Goal: Information Seeking & Learning: Check status

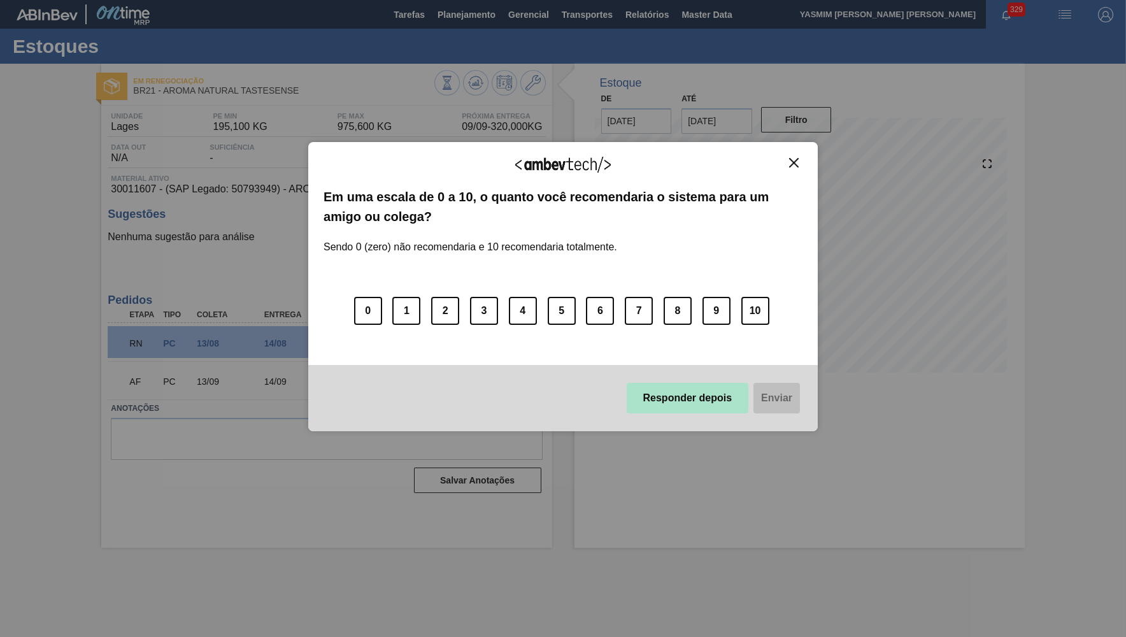
click at [726, 401] on button "Responder depois" at bounding box center [688, 398] width 122 height 31
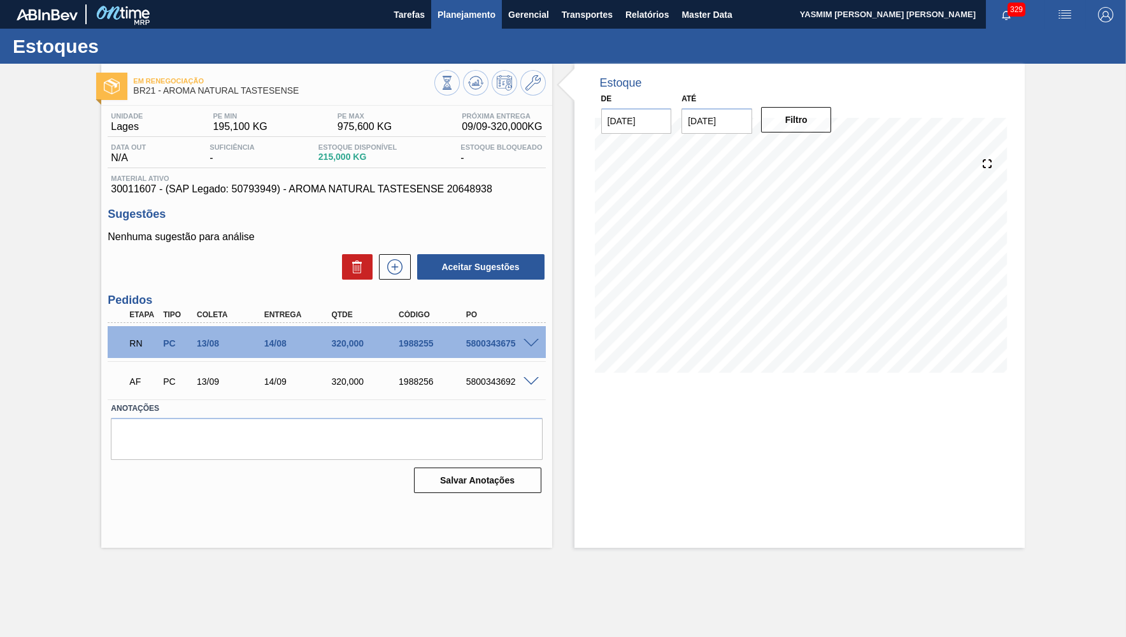
click at [462, 18] on span "Planejamento" at bounding box center [467, 14] width 58 height 15
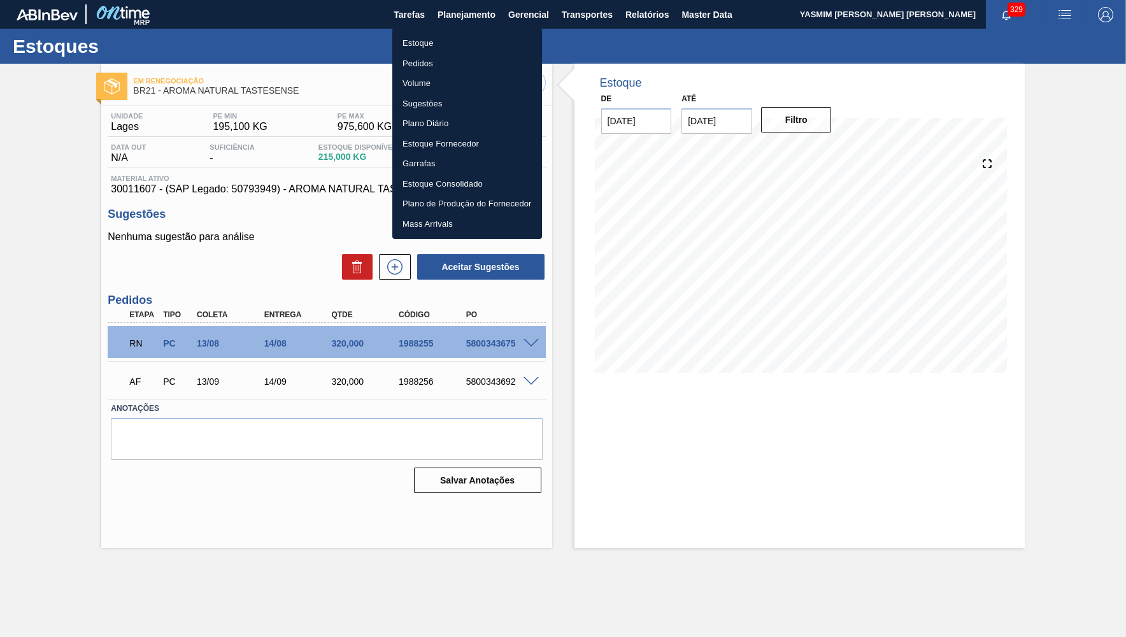
click at [439, 48] on li "Estoque" at bounding box center [467, 43] width 150 height 20
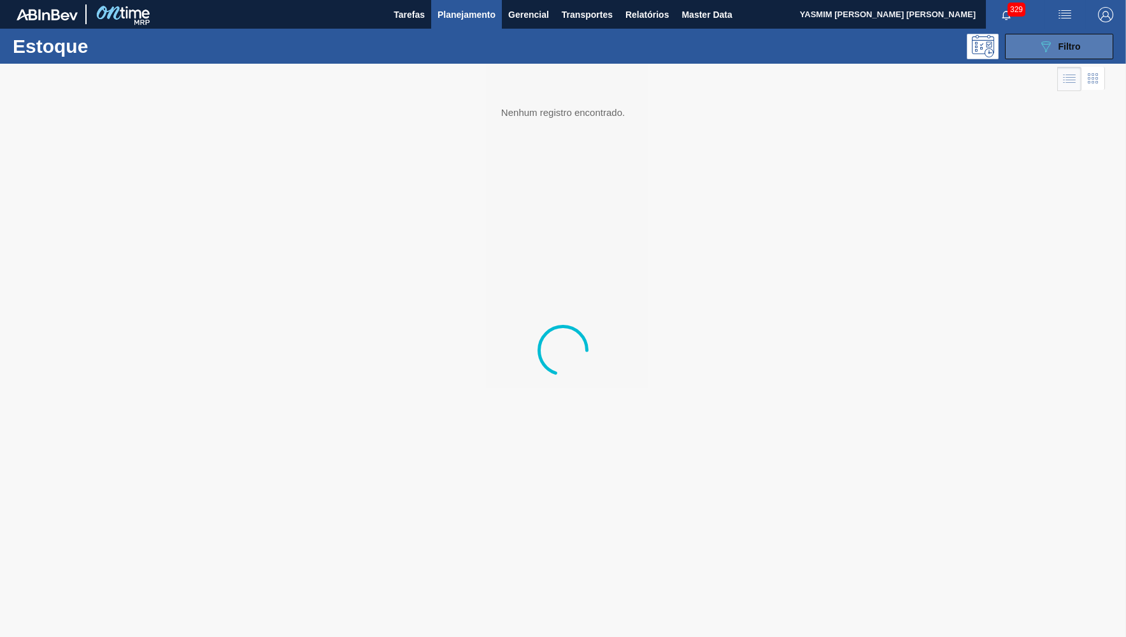
click at [1037, 50] on button "089F7B8B-B2A5-4AFE-B5C0-19BA573D28AC Filtro" at bounding box center [1059, 46] width 108 height 25
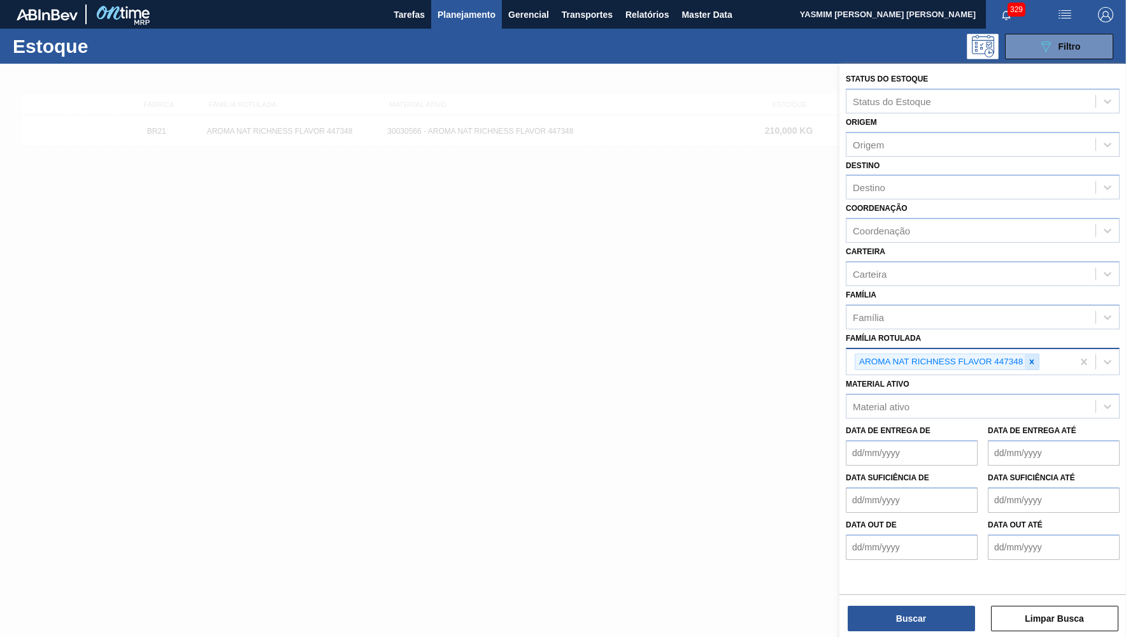
click at [1032, 357] on icon at bounding box center [1032, 361] width 9 height 9
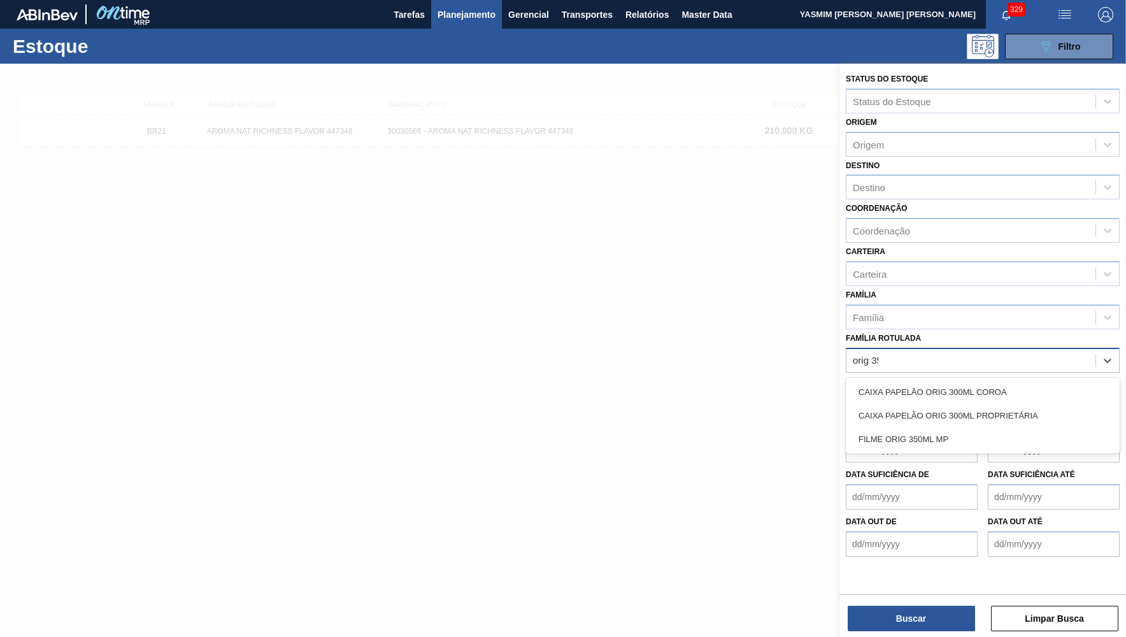
type Rotulada "orig 350"
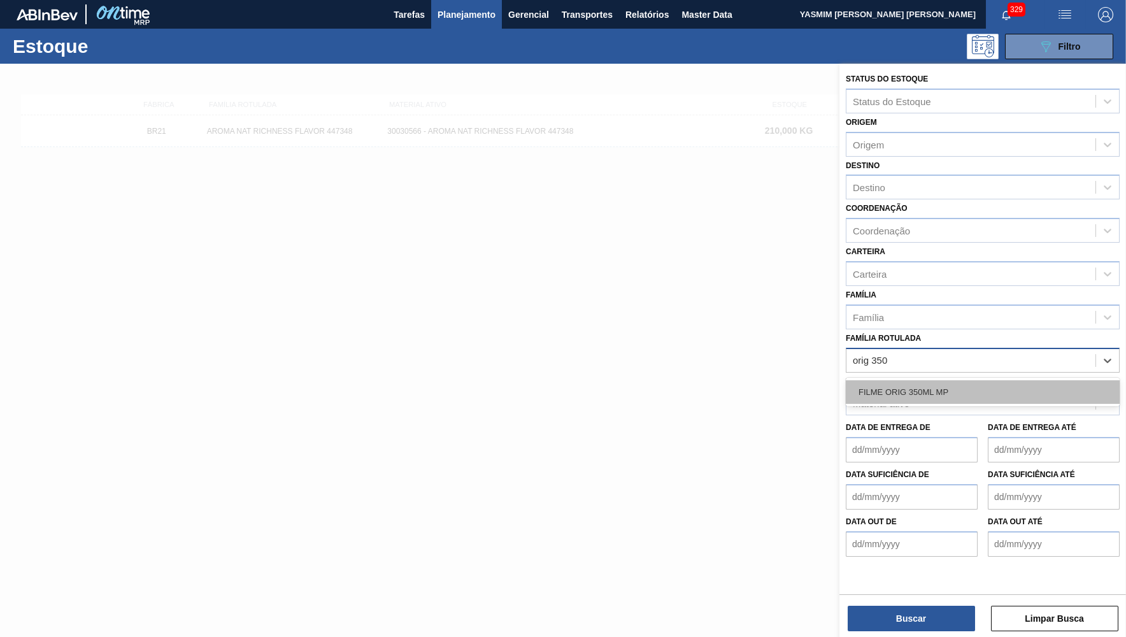
click at [1007, 380] on div "FILME ORIG 350ML MP" at bounding box center [983, 392] width 274 height 24
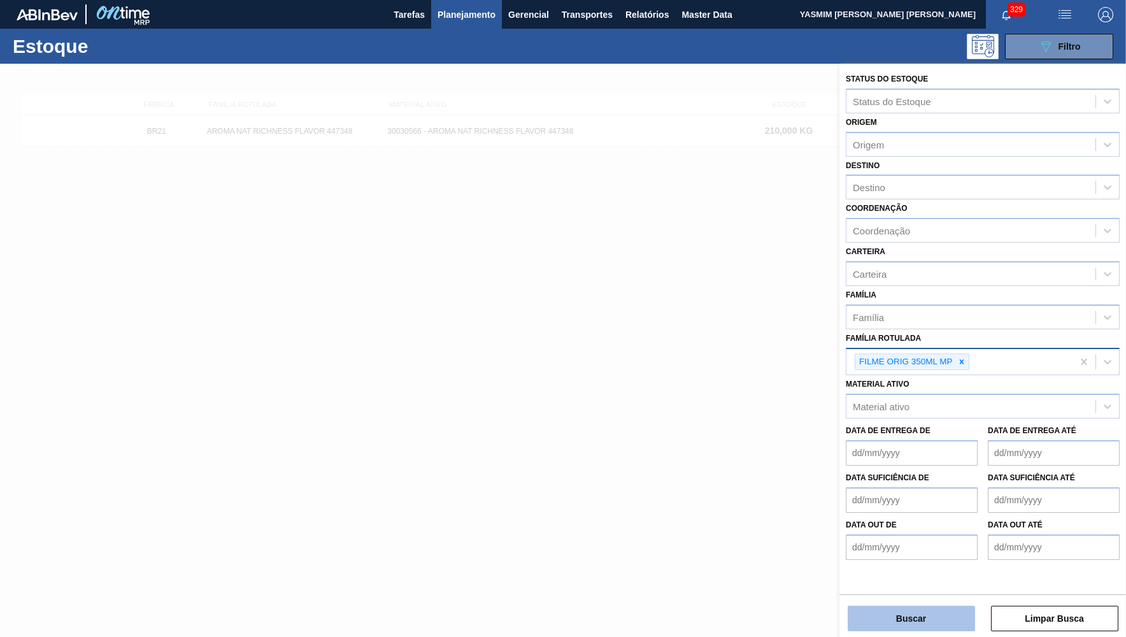
click at [953, 624] on button "Buscar" at bounding box center [911, 618] width 127 height 25
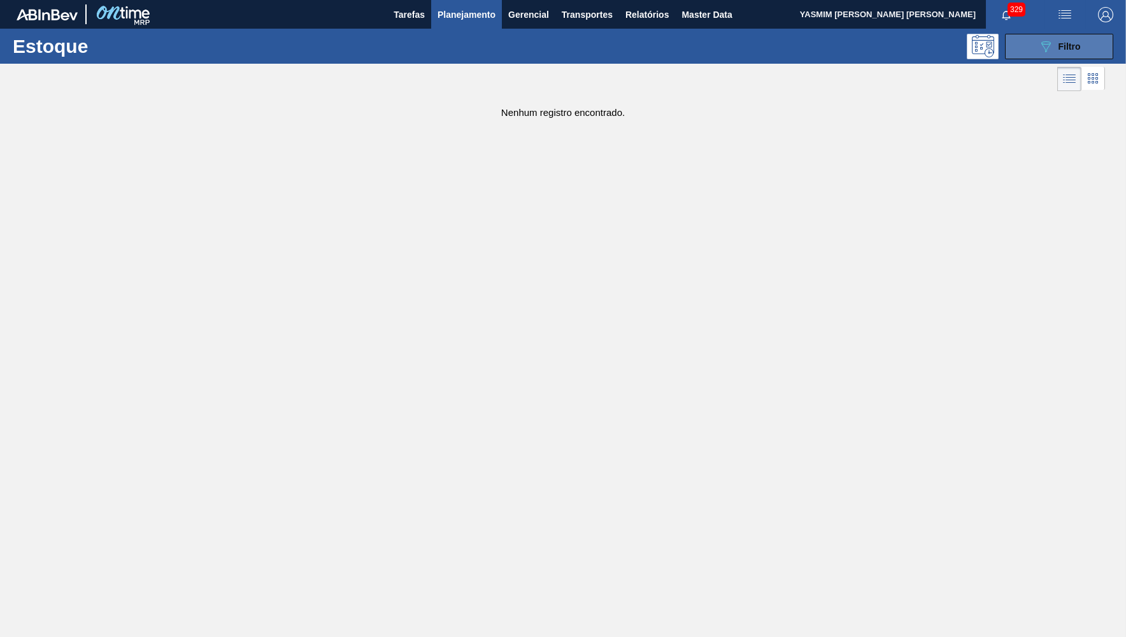
click at [1042, 37] on button "089F7B8B-B2A5-4AFE-B5C0-19BA573D28AC Filtro" at bounding box center [1059, 46] width 108 height 25
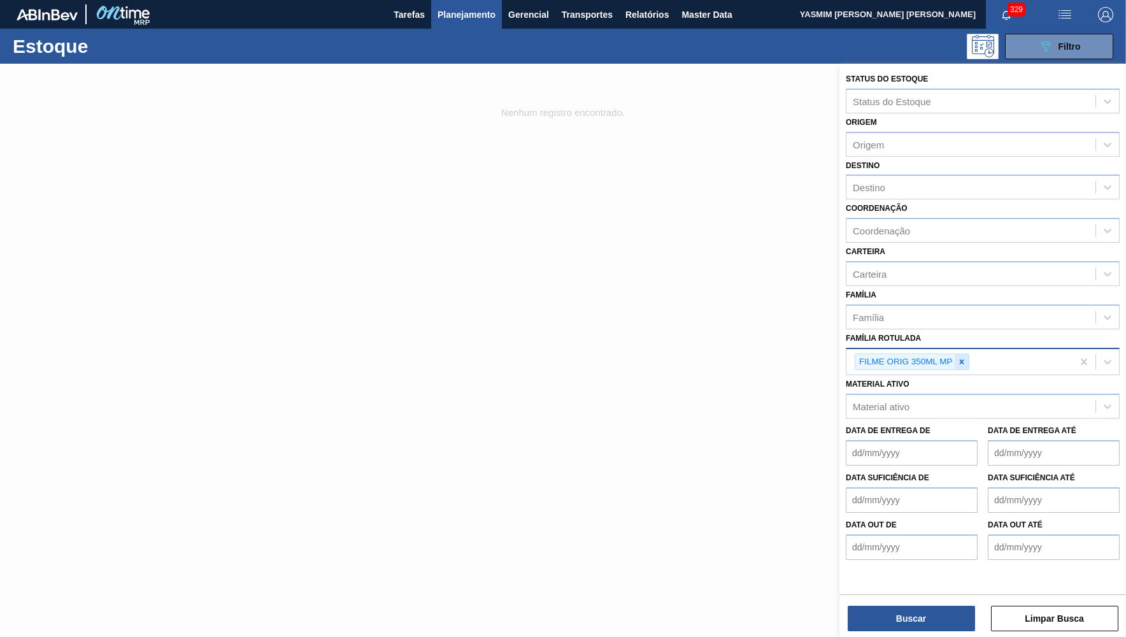
click at [960, 357] on icon at bounding box center [962, 361] width 9 height 9
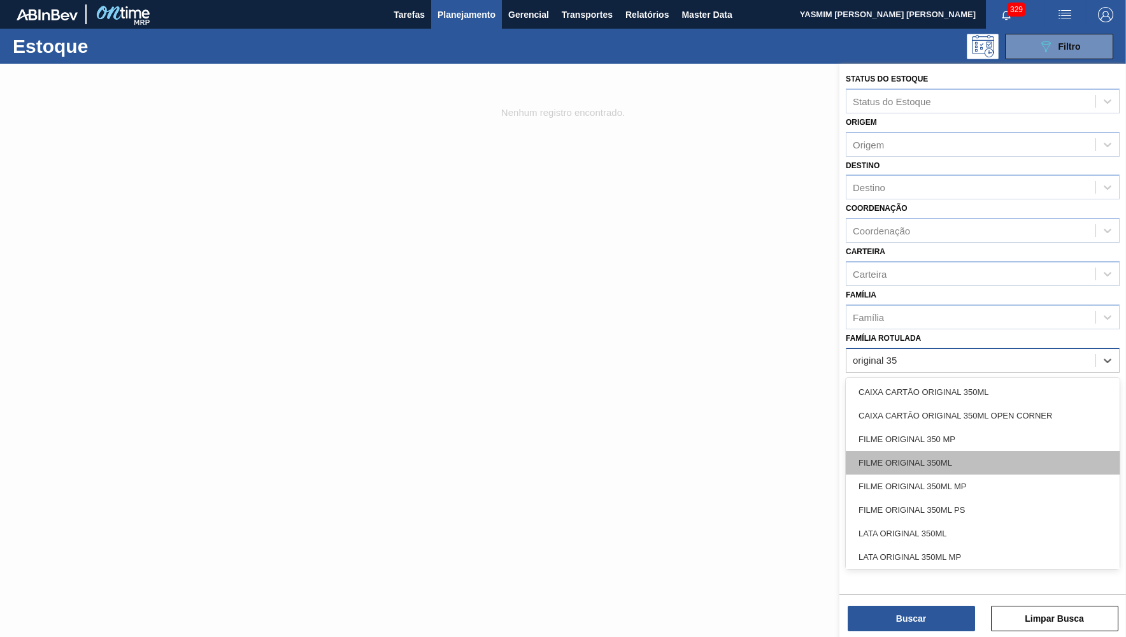
type Rotulada "original 350"
click at [969, 451] on div "FILME ORIGINAL 350ML" at bounding box center [983, 463] width 274 height 24
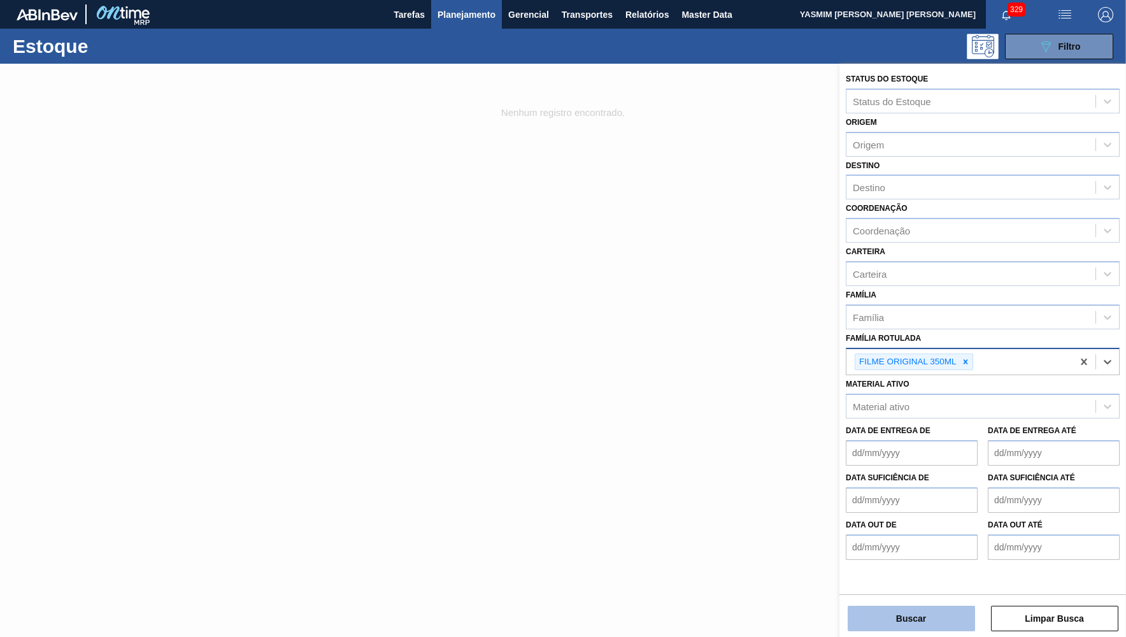
click at [933, 614] on button "Buscar" at bounding box center [911, 618] width 127 height 25
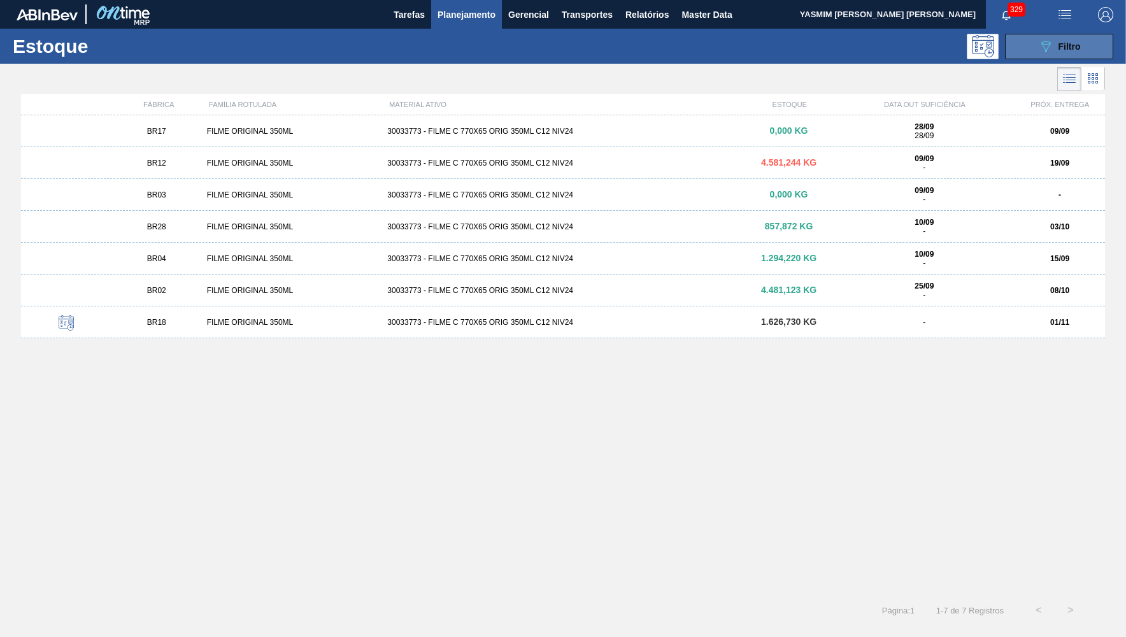
click at [1046, 56] on button "089F7B8B-B2A5-4AFE-B5C0-19BA573D28AC Filtro" at bounding box center [1059, 46] width 108 height 25
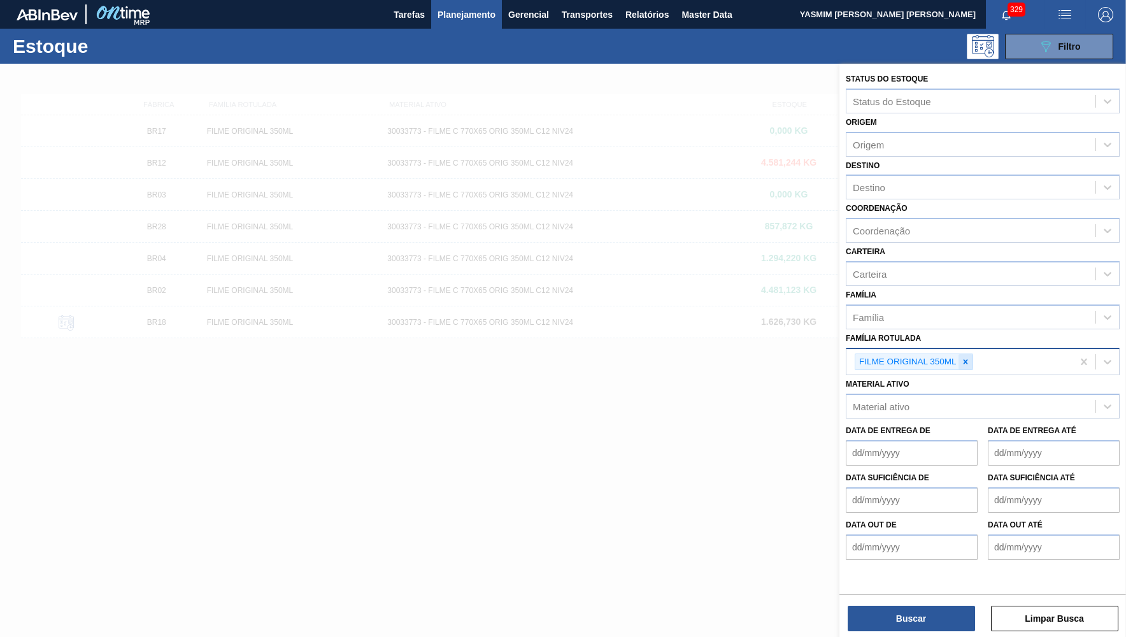
click at [972, 356] on div at bounding box center [966, 362] width 14 height 16
click at [975, 356] on div "Família Rotulada" at bounding box center [971, 360] width 249 height 18
type Rotulada "filme riginal"
click at [888, 351] on div "filme riginal" at bounding box center [971, 360] width 249 height 18
click at [888, 354] on div "Família Rotulada" at bounding box center [971, 360] width 249 height 18
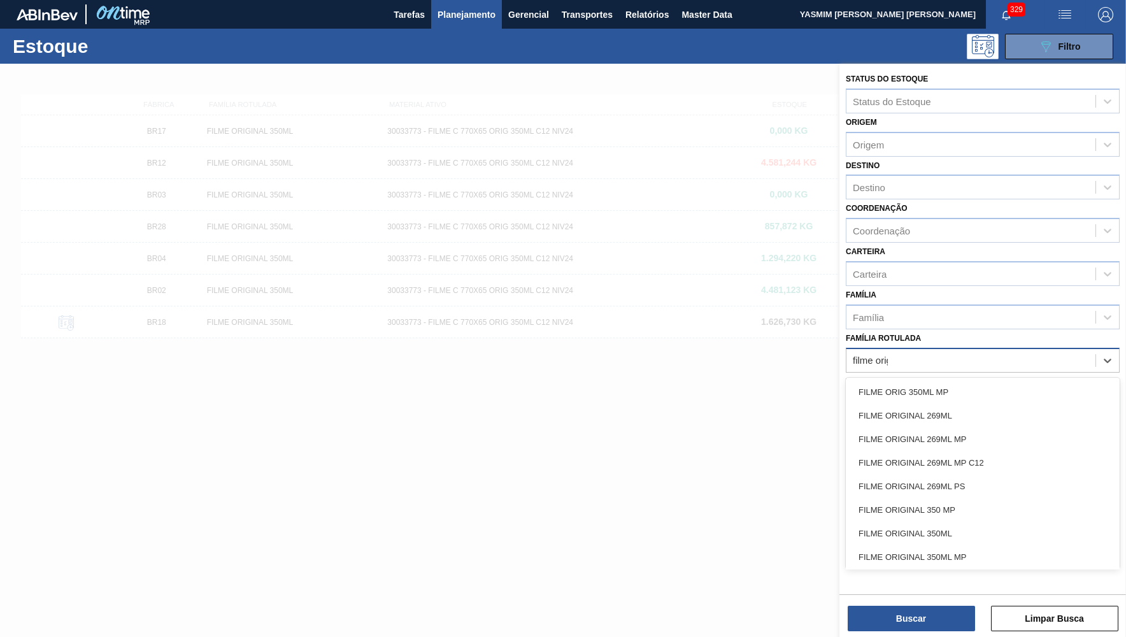
type Rotulada "filme original"
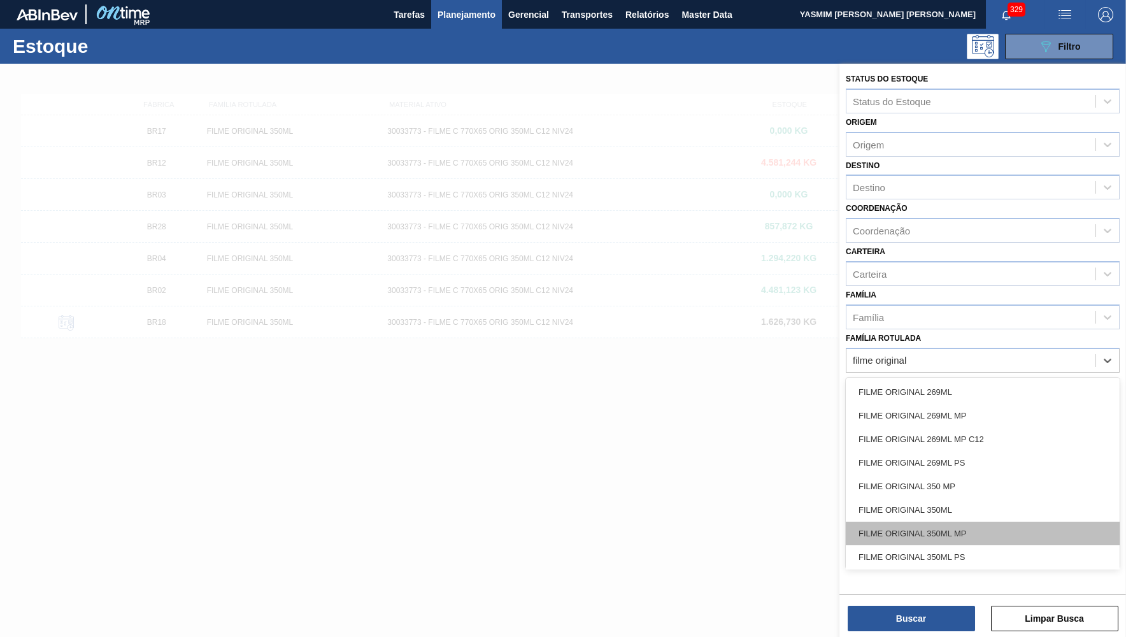
click at [1000, 526] on div "FILME ORIGINAL 350ML MP" at bounding box center [983, 534] width 274 height 24
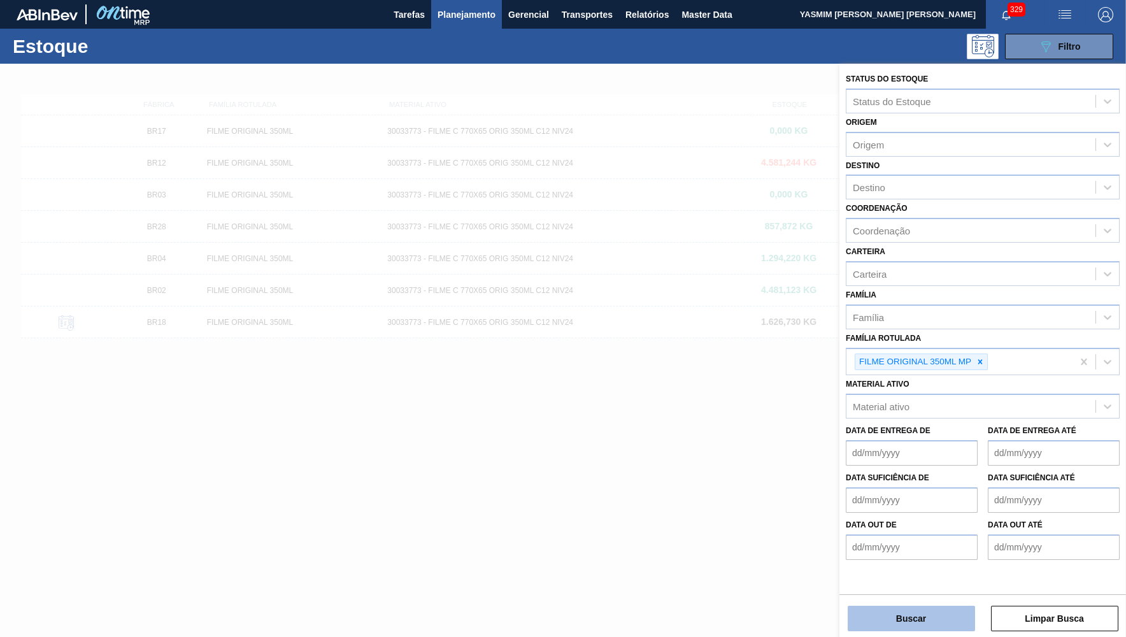
click at [907, 619] on button "Buscar" at bounding box center [911, 618] width 127 height 25
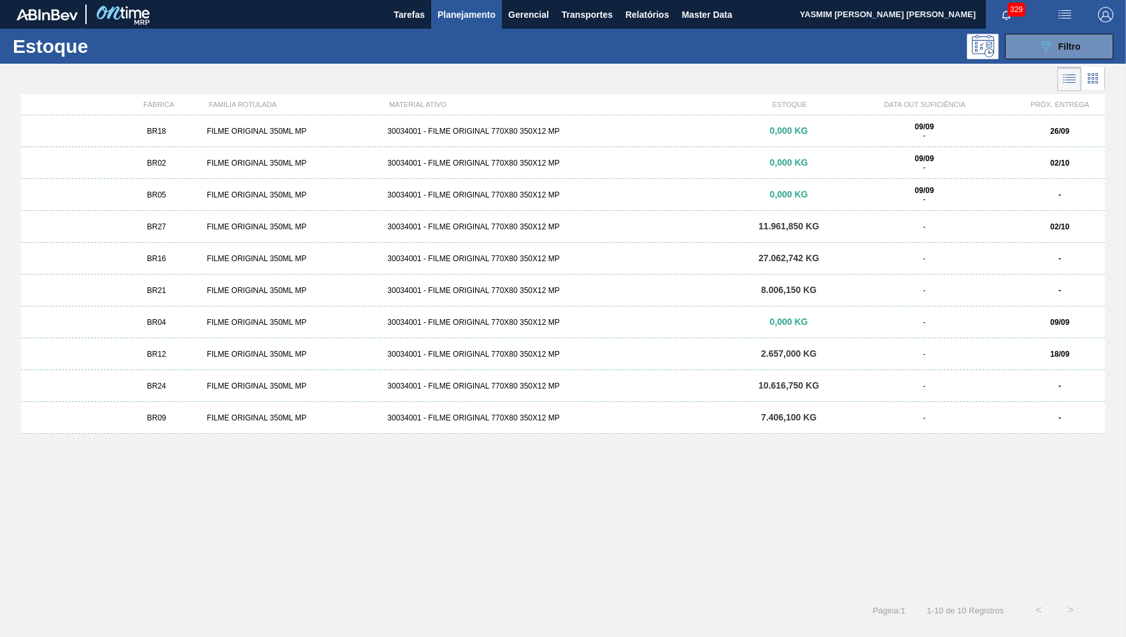
drag, startPoint x: 227, startPoint y: 285, endPoint x: 259, endPoint y: 303, distance: 36.5
click at [258, 303] on div "BR21 FILME ORIGINAL 350ML MP 30034001 - FILME ORIGINAL 770X80 350X12 MP 8.006,1…" at bounding box center [563, 291] width 1084 height 32
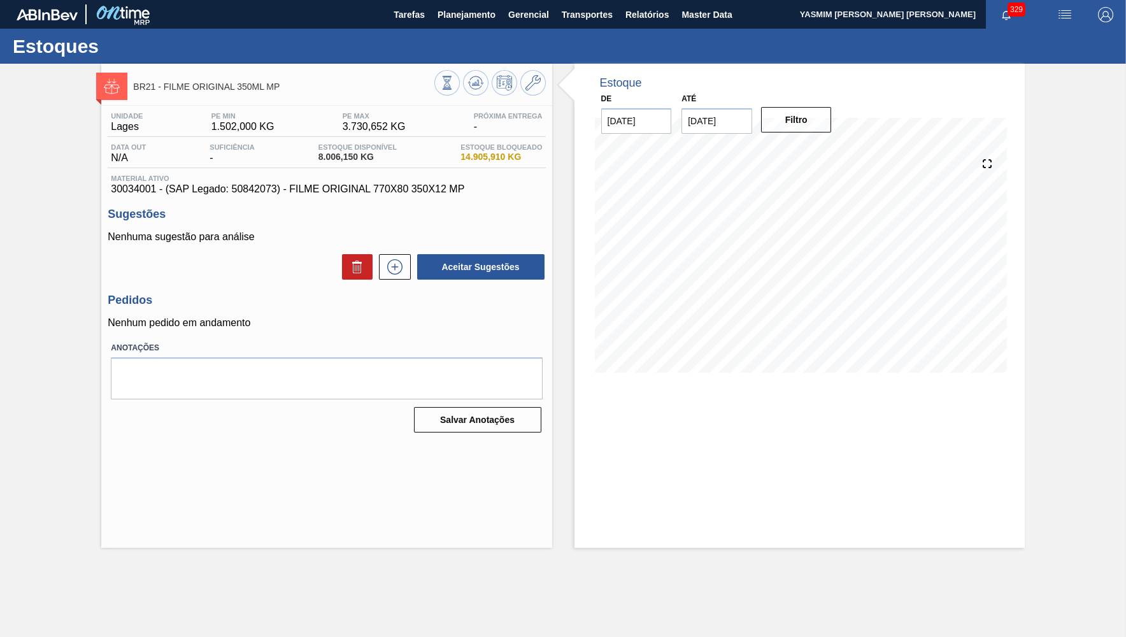
click at [128, 191] on span "30034001 - (SAP Legado: 50842073) - FILME ORIGINAL 770X80 350X12 MP" at bounding box center [326, 188] width 431 height 11
copy span "30034001"
click at [693, 117] on input "23/09/2025" at bounding box center [717, 120] width 71 height 25
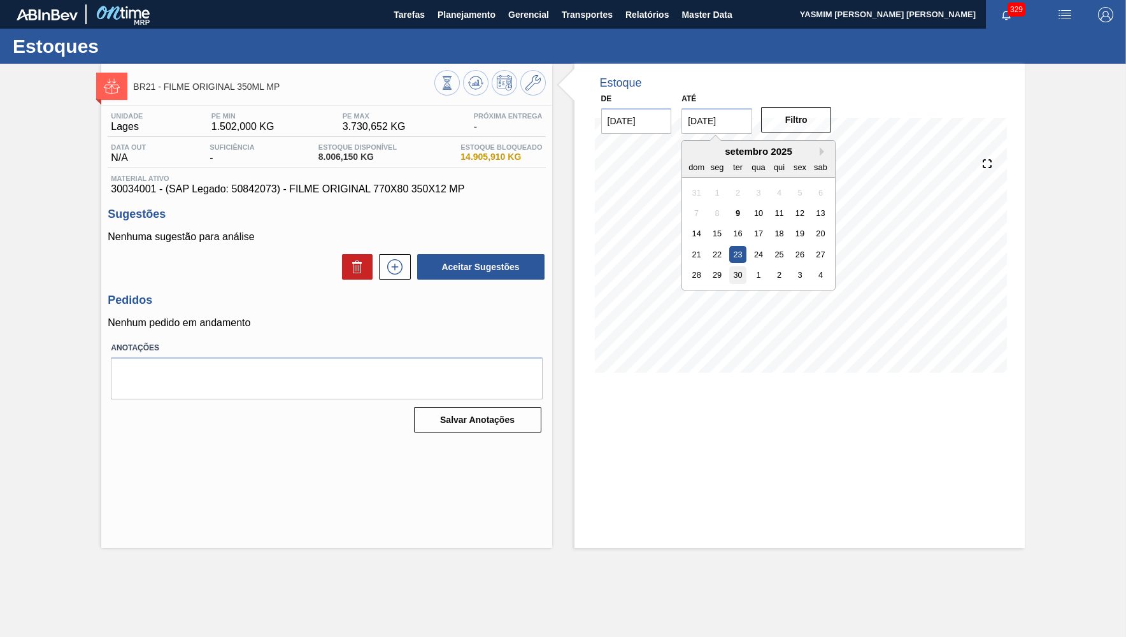
click at [737, 267] on div "30" at bounding box center [738, 274] width 17 height 17
type input "[DATE]"
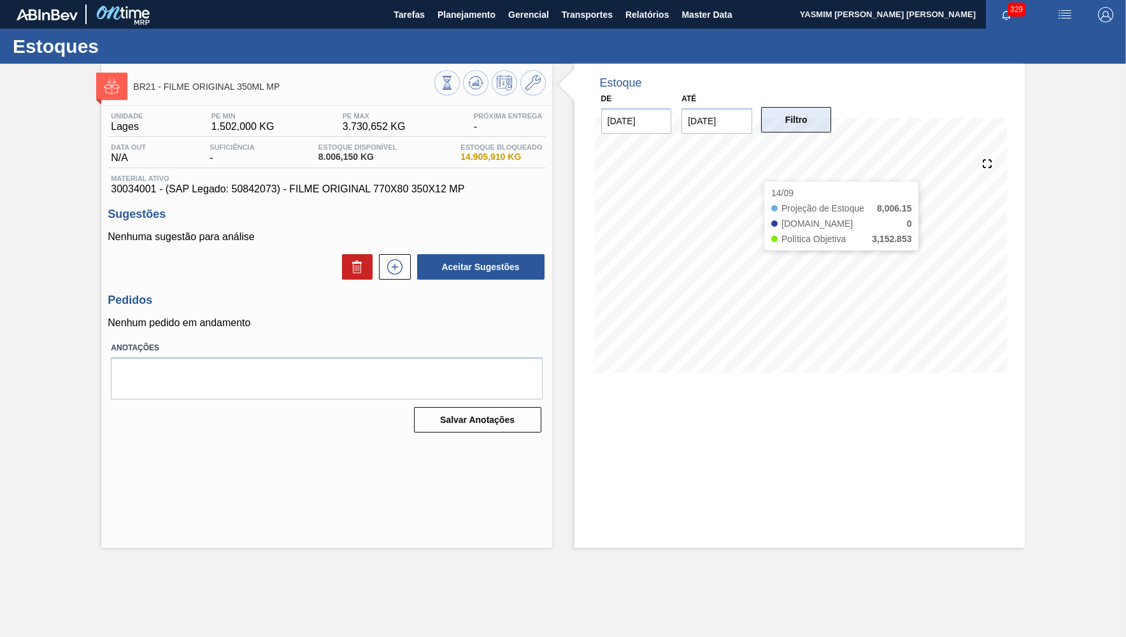
click at [784, 116] on button "Filtro" at bounding box center [796, 119] width 71 height 25
click at [470, 13] on span "Planejamento" at bounding box center [467, 14] width 58 height 15
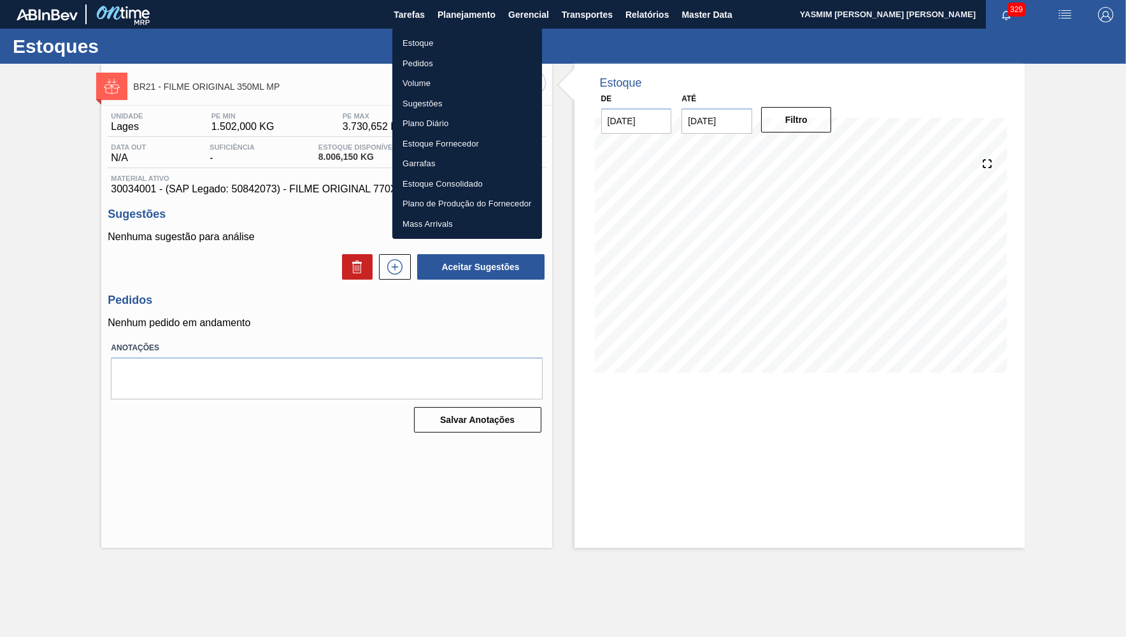
click at [454, 27] on div at bounding box center [563, 318] width 1126 height 637
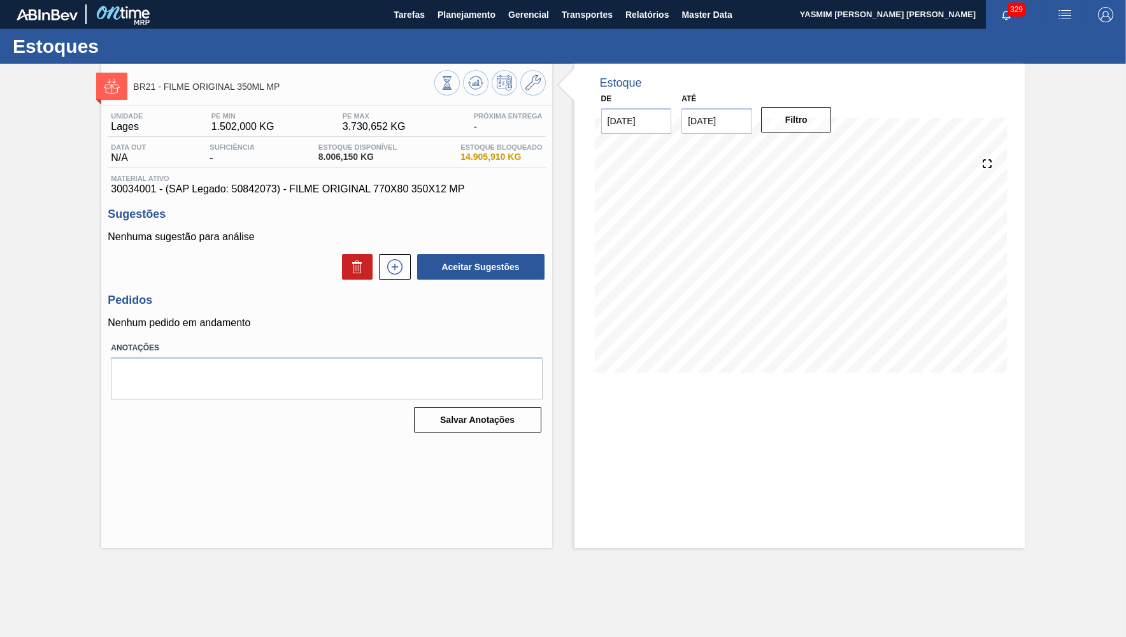
click at [443, 36] on div "Estoque Pedidos Volume Sugestões Plano Diário Estoque Fornecedor Garrafas Estoq…" at bounding box center [467, 95] width 112 height 119
click at [461, 12] on span "Planejamento" at bounding box center [467, 14] width 58 height 15
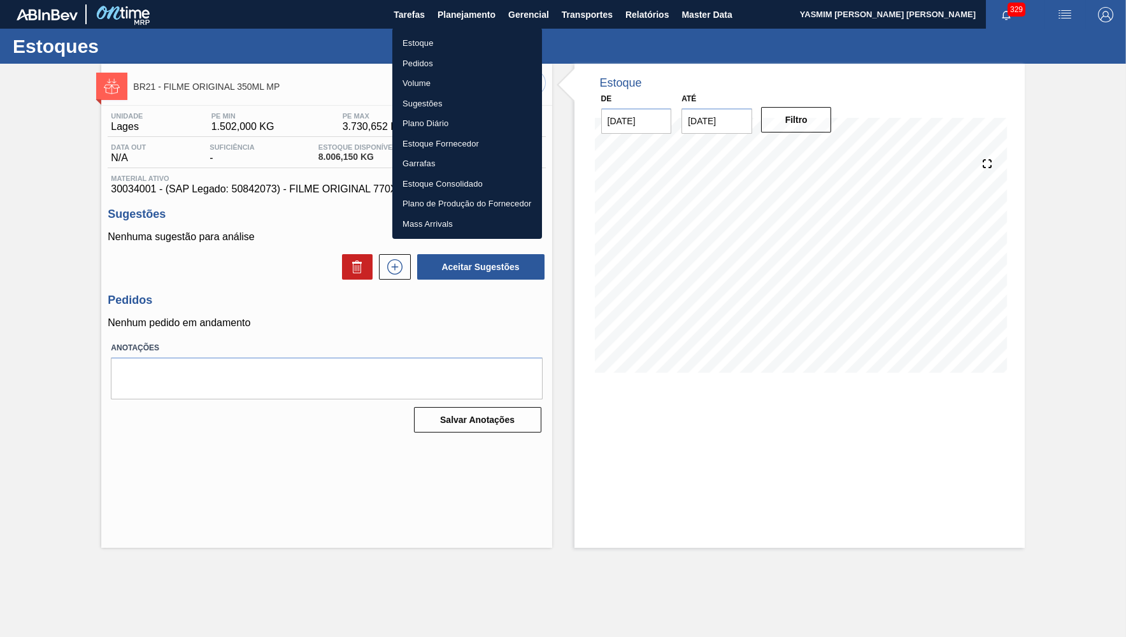
click at [429, 44] on li "Estoque" at bounding box center [467, 43] width 150 height 20
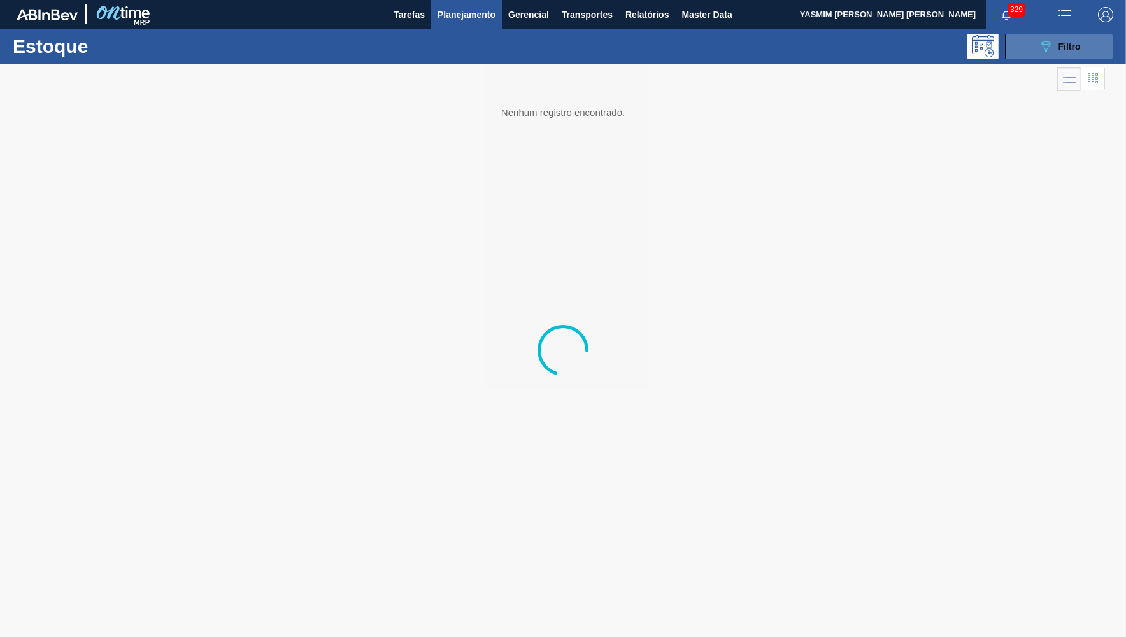
click at [1088, 43] on button "089F7B8B-B2A5-4AFE-B5C0-19BA573D28AC Filtro" at bounding box center [1059, 46] width 108 height 25
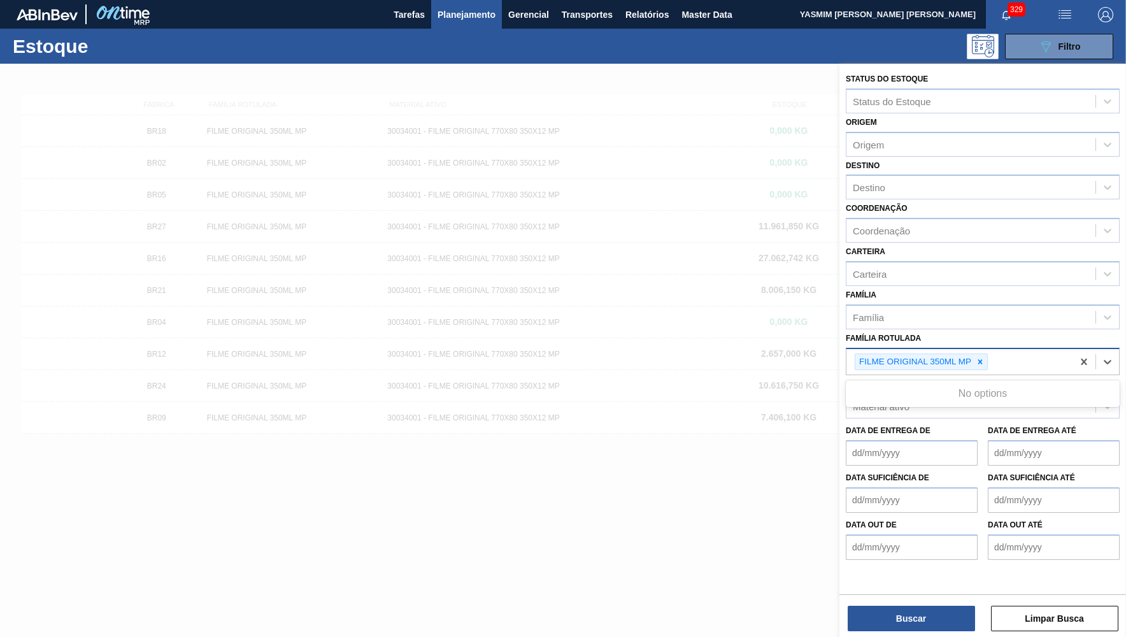
click at [985, 357] on div "FILME ORIGINAL 350ML MP" at bounding box center [960, 362] width 226 height 26
click at [984, 357] on icon at bounding box center [980, 361] width 9 height 9
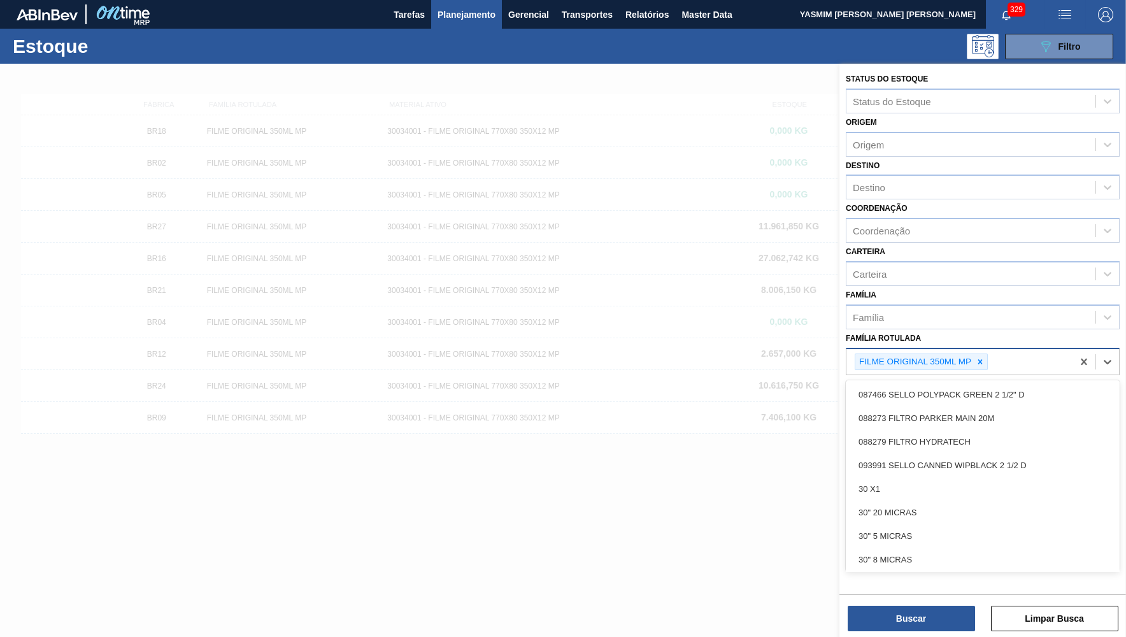
click at [450, 10] on span "Planejamento" at bounding box center [467, 14] width 58 height 15
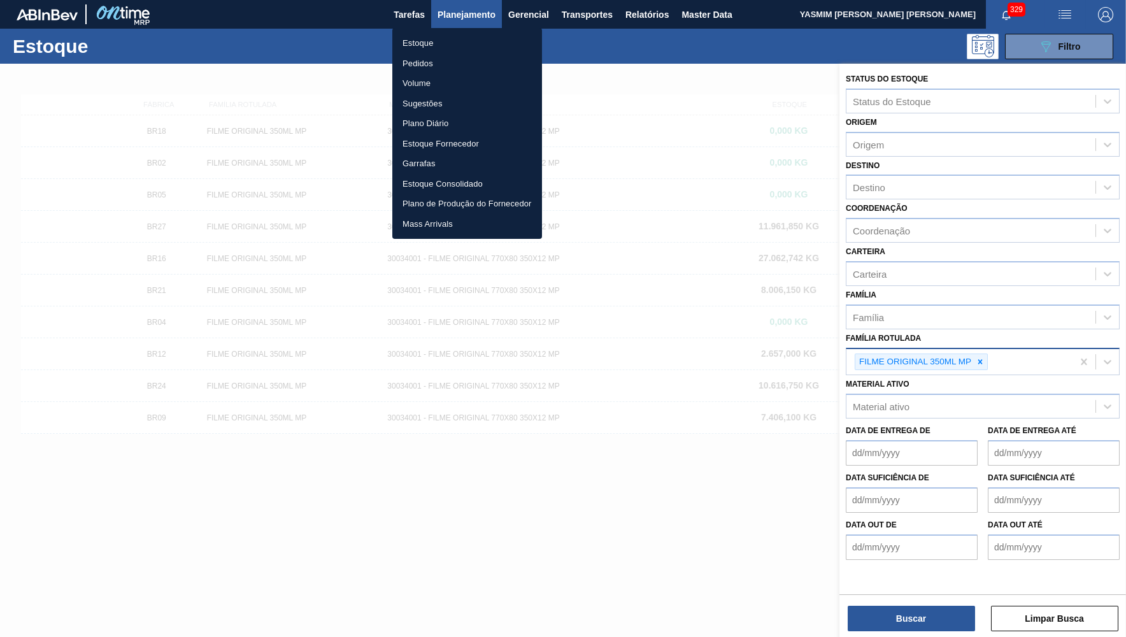
click at [437, 61] on li "Pedidos" at bounding box center [467, 64] width 150 height 20
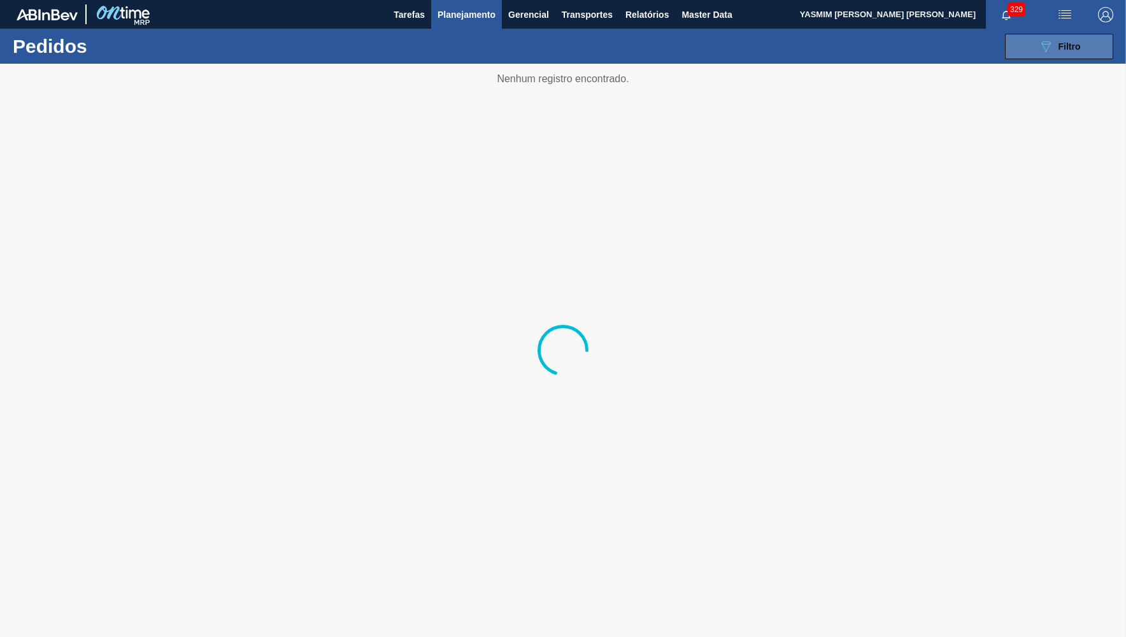
click at [1060, 50] on span "Filtro" at bounding box center [1070, 46] width 22 height 10
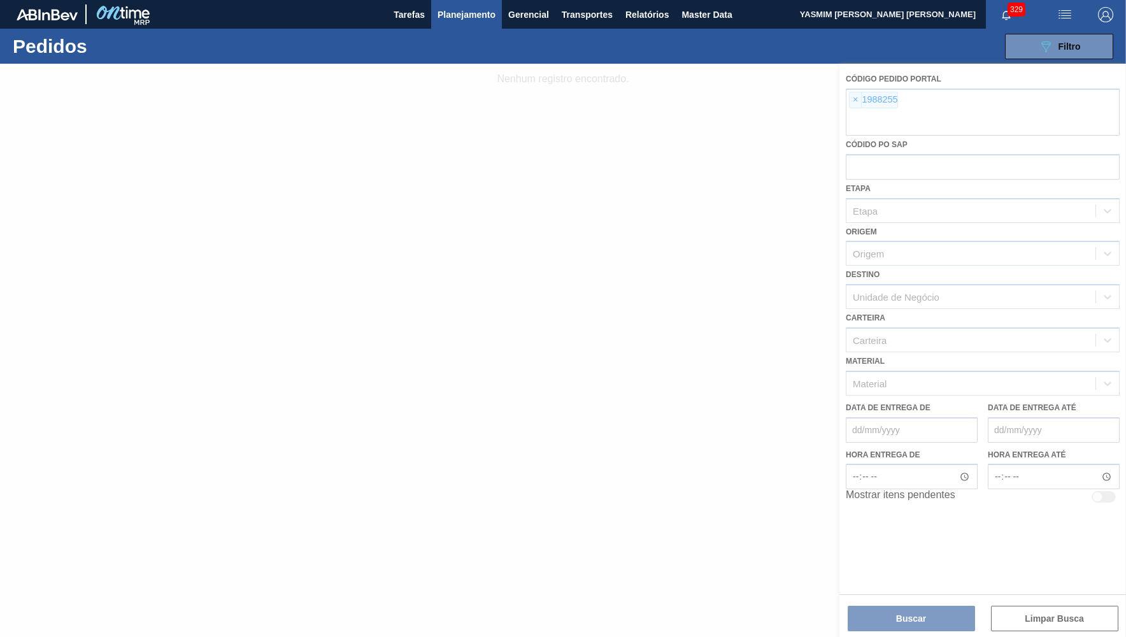
click at [851, 98] on div at bounding box center [563, 350] width 1126 height 573
click at [854, 98] on div at bounding box center [563, 350] width 1126 height 573
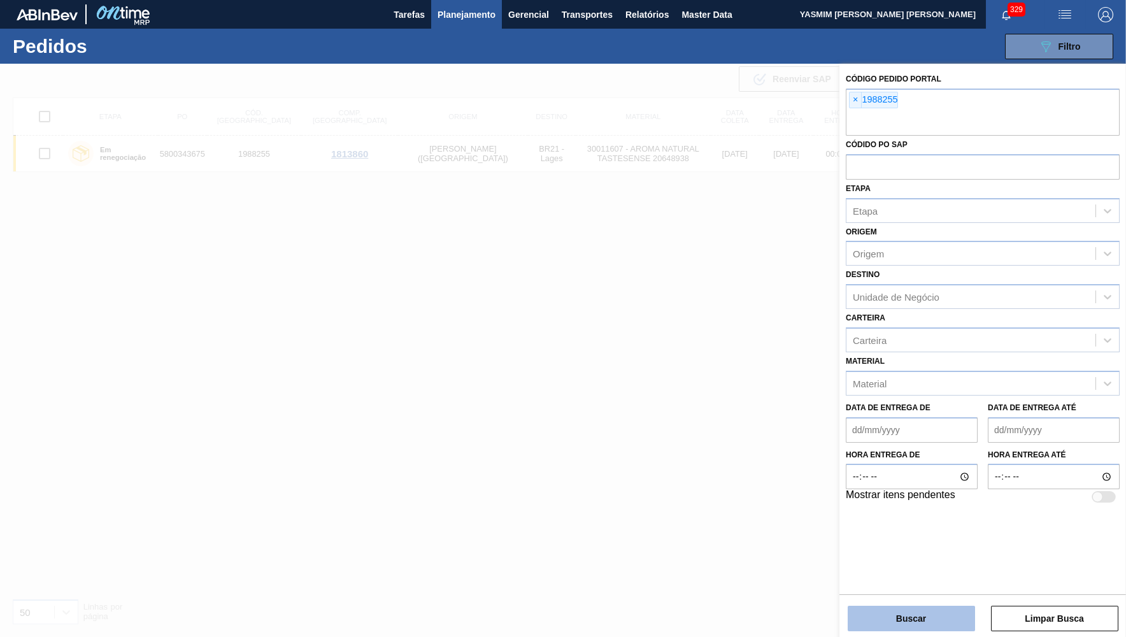
click at [931, 613] on button "Buscar" at bounding box center [911, 618] width 127 height 25
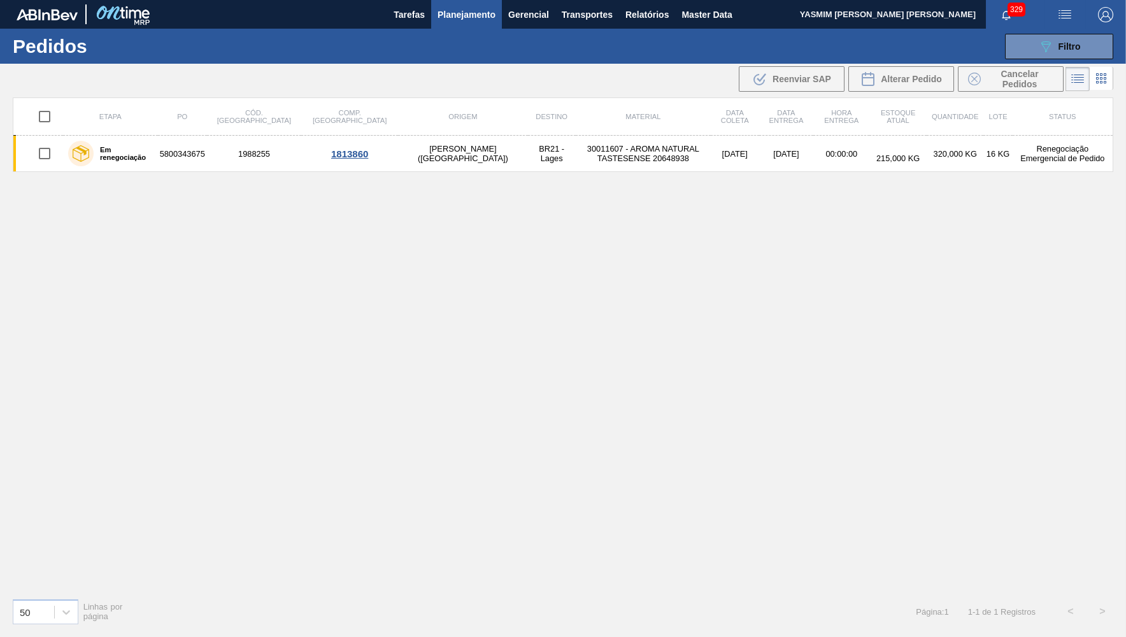
click at [473, 185] on div "Etapa PO Cód. Pedido Comp. Carga Origem Destino Material Data coleta Data entre…" at bounding box center [563, 342] width 1101 height 491
click at [576, 157] on td "30011607 - AROMA NATURAL TASTESENSE 20648938" at bounding box center [643, 154] width 135 height 36
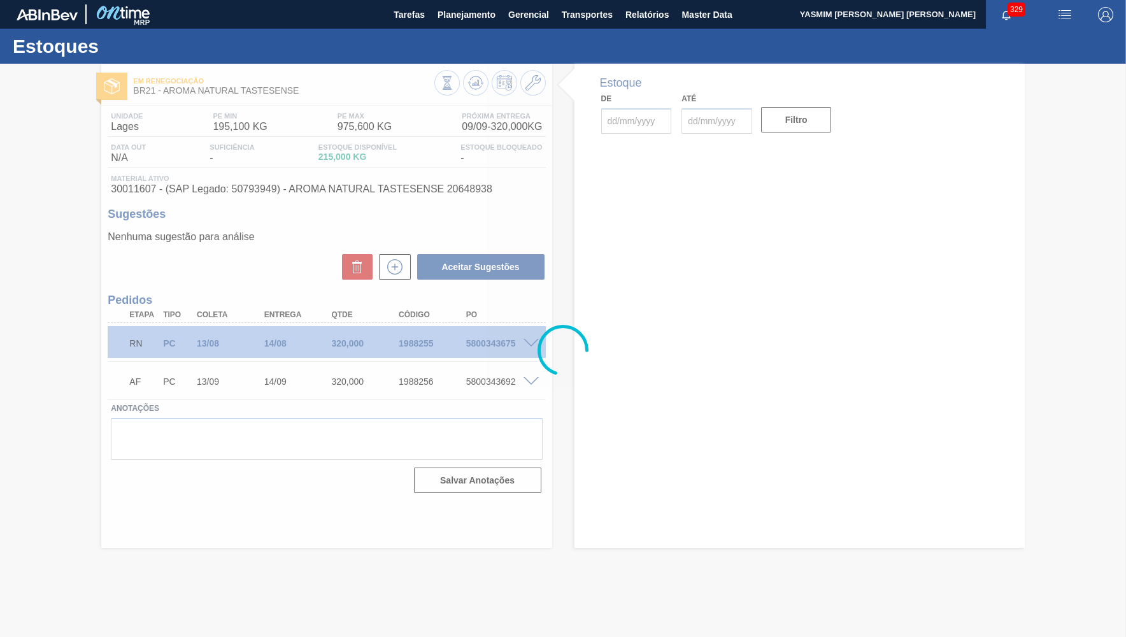
type input "[DATE]"
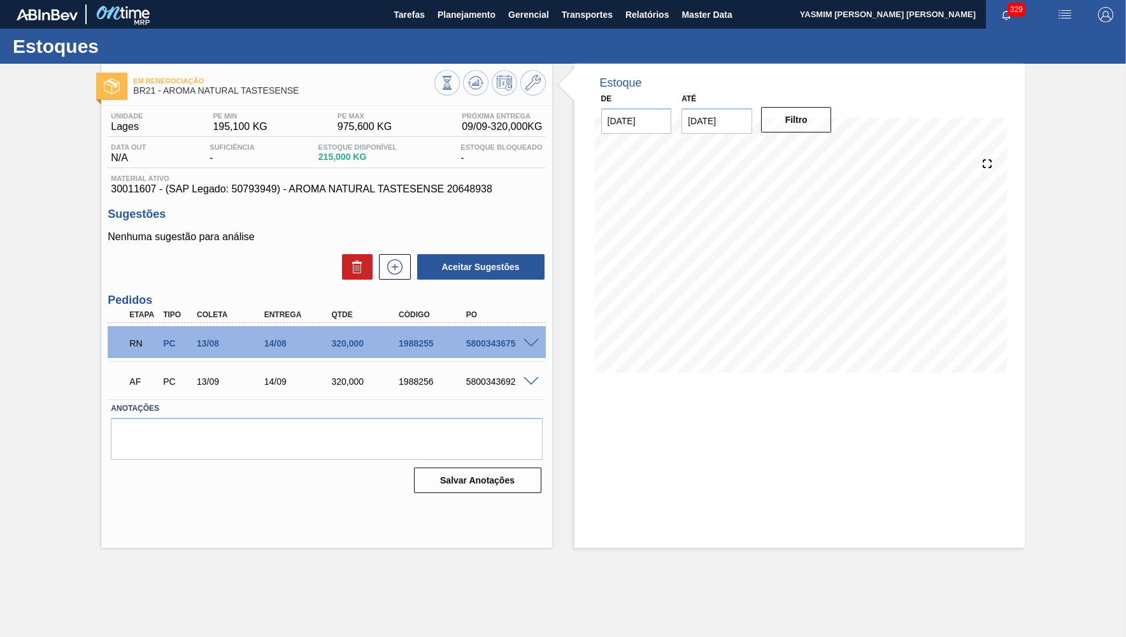
click at [535, 336] on div "RN PC 13/08 14/08 320,000 1988255 5800343675" at bounding box center [327, 342] width 438 height 32
click at [535, 338] on div at bounding box center [533, 343] width 25 height 10
click at [540, 346] on div at bounding box center [533, 343] width 25 height 10
click at [463, 13] on span "Planejamento" at bounding box center [467, 14] width 58 height 15
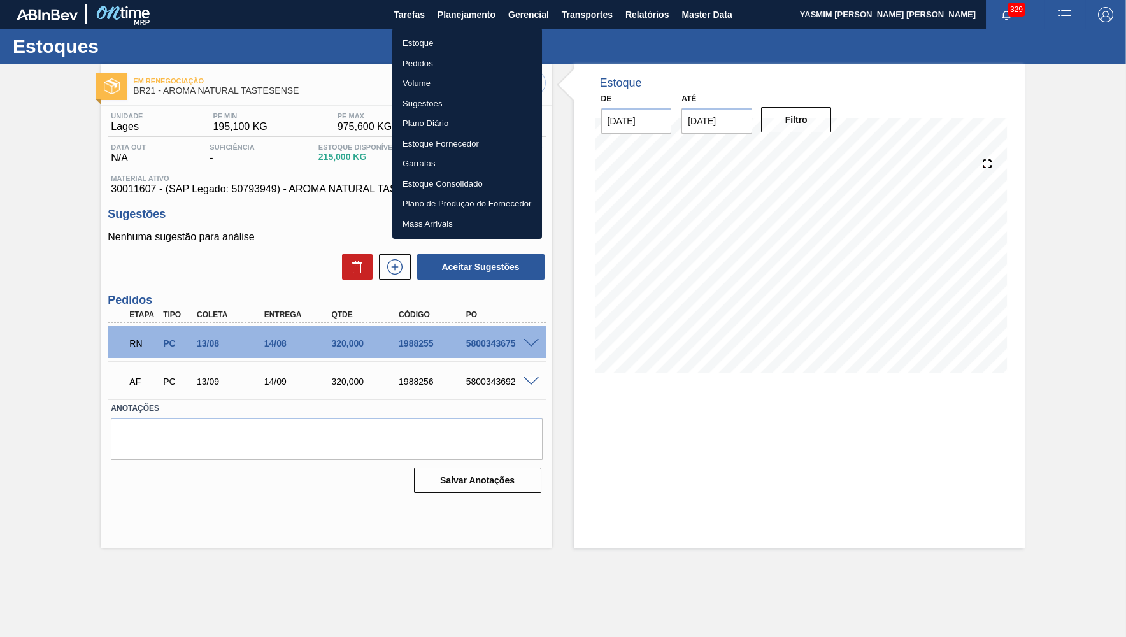
click at [433, 60] on li "Pedidos" at bounding box center [467, 64] width 150 height 20
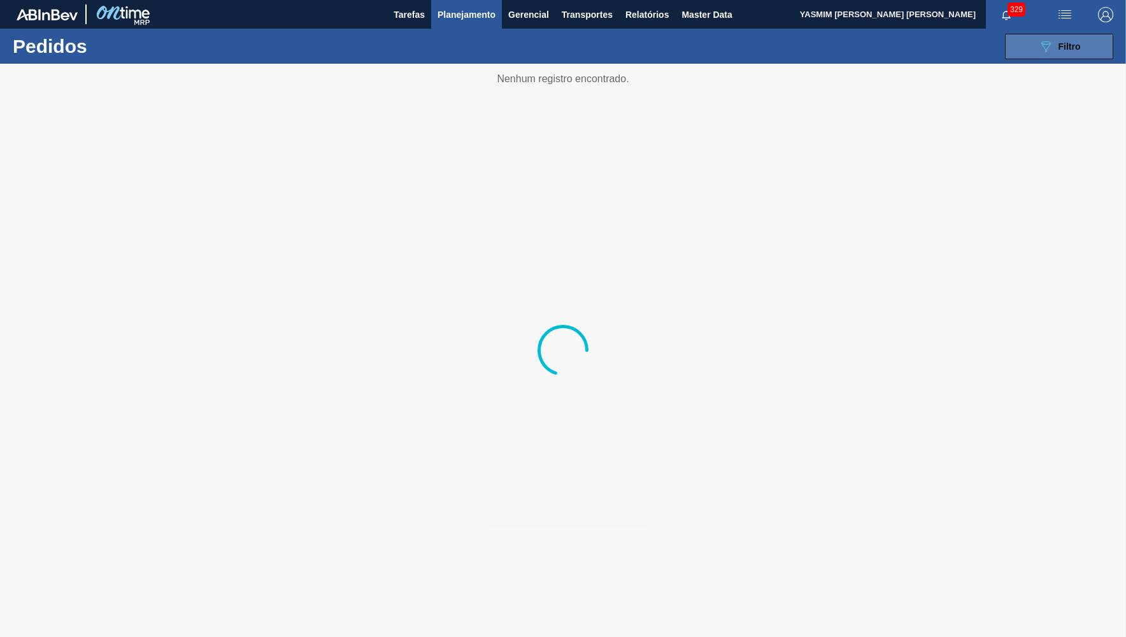
click at [1053, 47] on icon "089F7B8B-B2A5-4AFE-B5C0-19BA573D28AC" at bounding box center [1046, 46] width 15 height 15
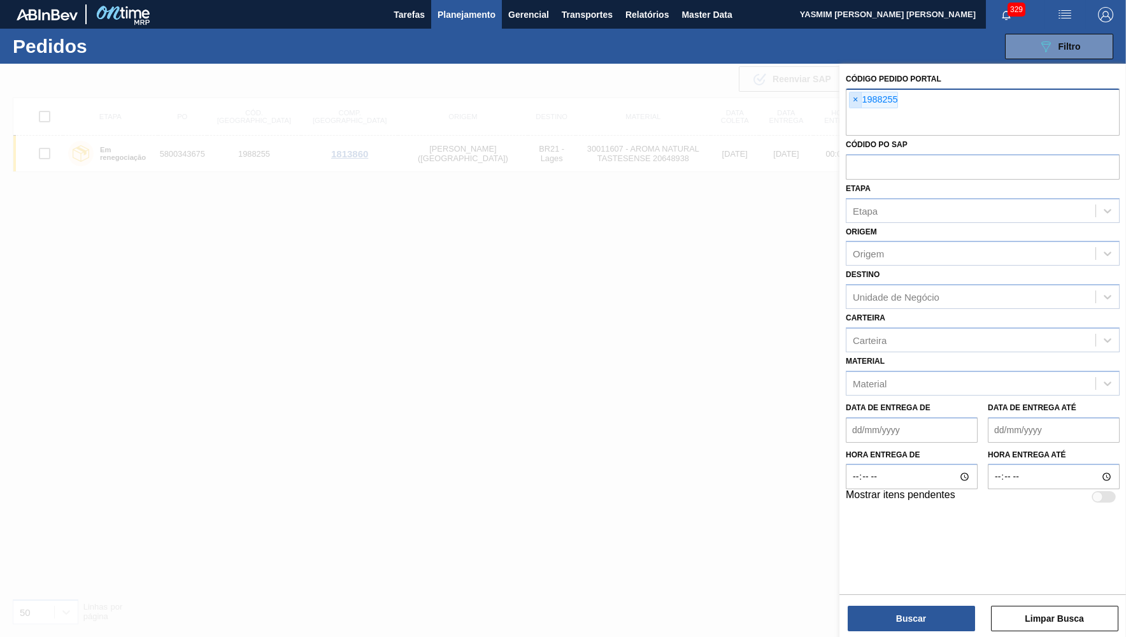
click at [859, 94] on span "×" at bounding box center [856, 99] width 12 height 15
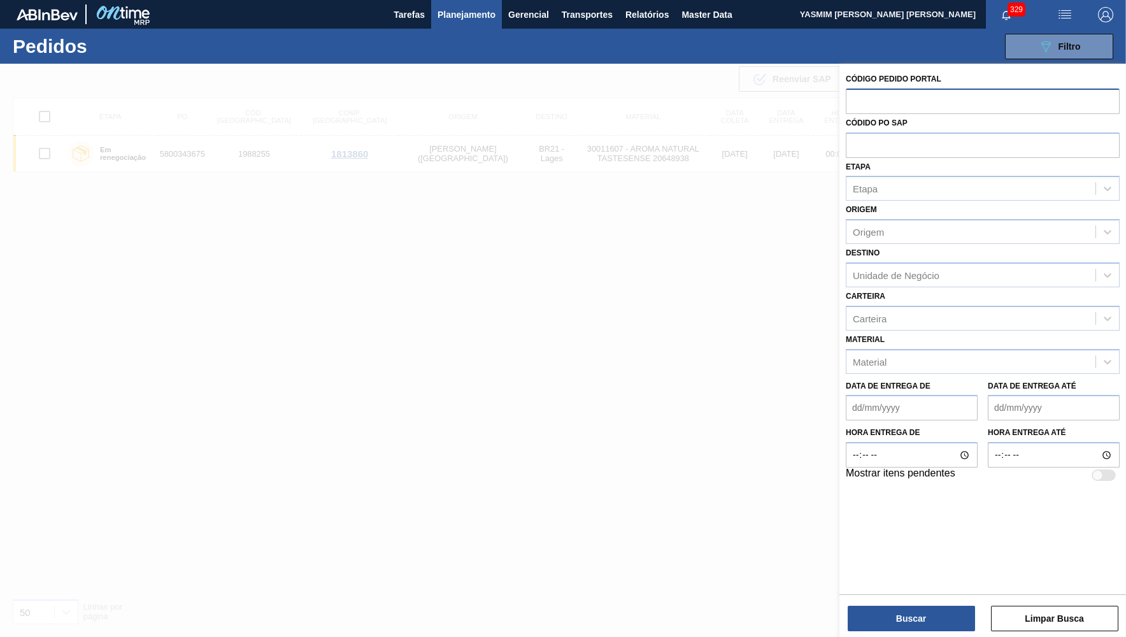
paste input "2000850"
type input "2000850"
click at [898, 623] on button "Buscar" at bounding box center [911, 618] width 127 height 25
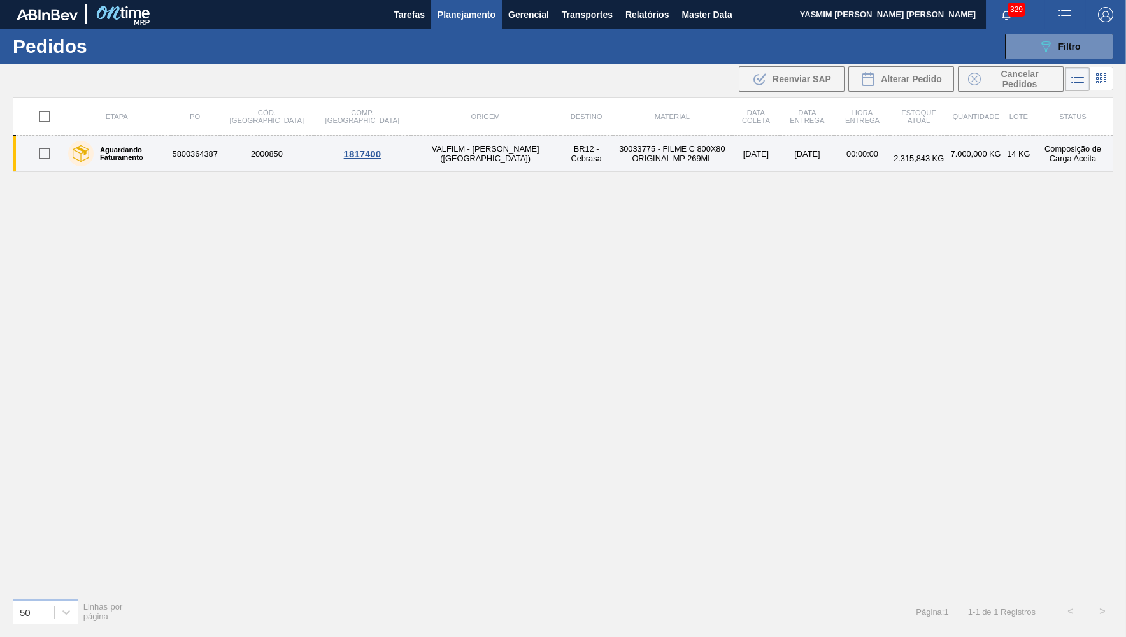
click at [561, 154] on td "BR12 - Cebrasa" at bounding box center [587, 154] width 52 height 36
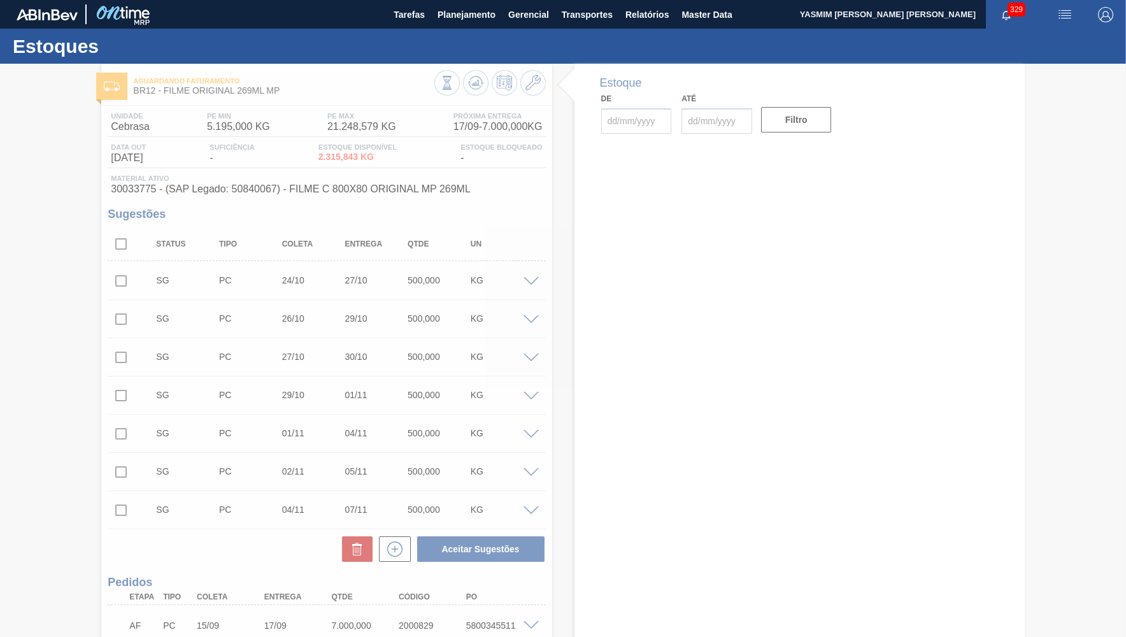
type input "[DATE]"
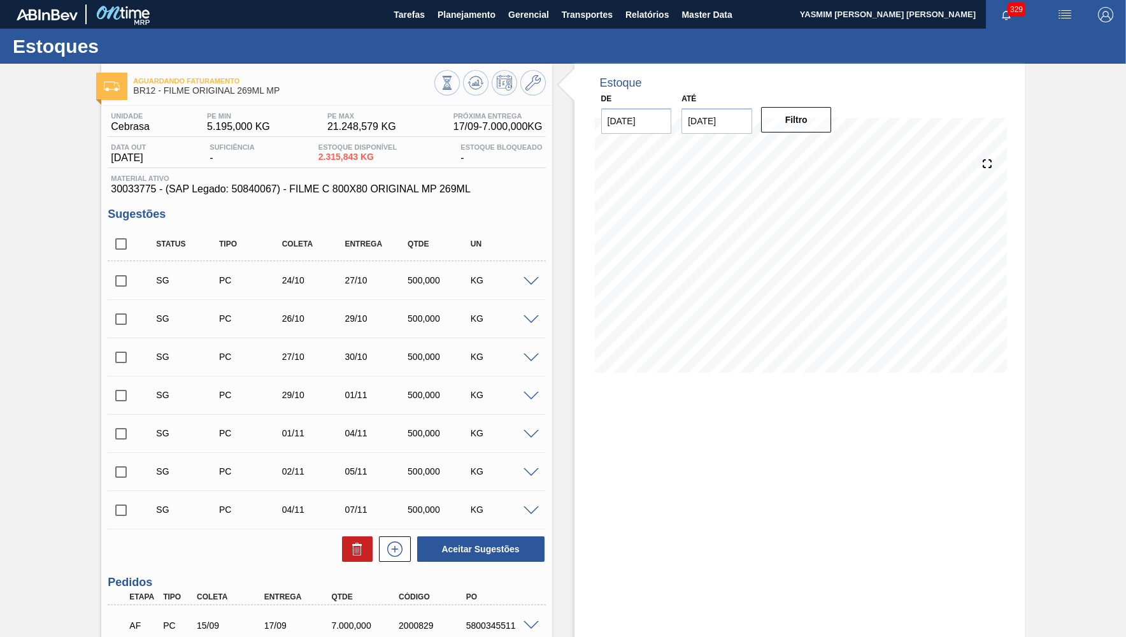
scroll to position [186, 0]
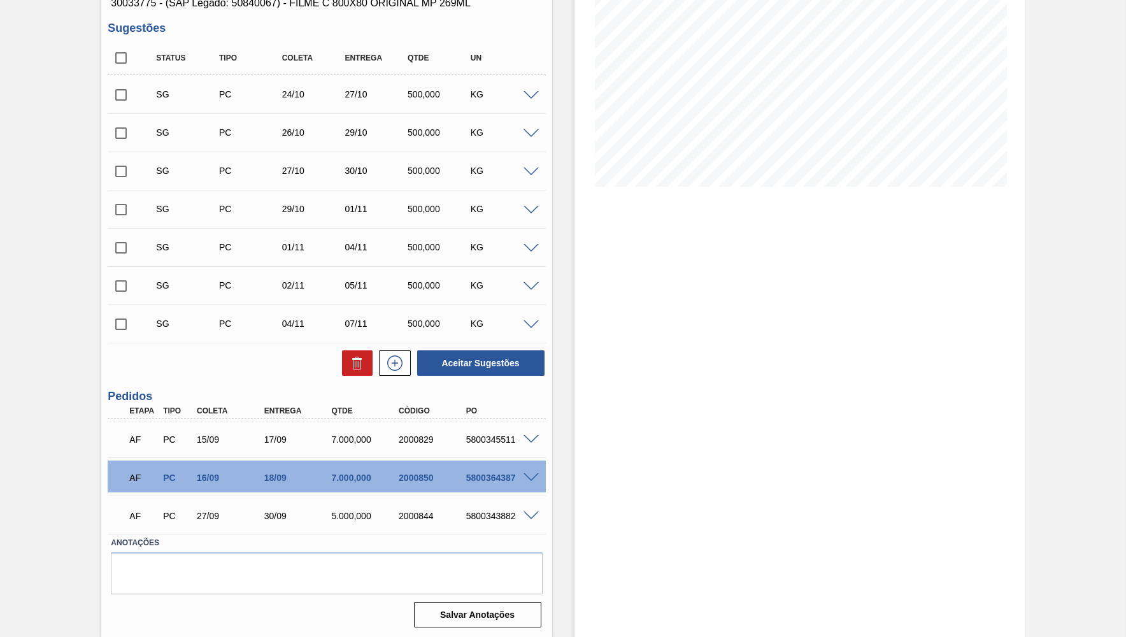
click at [528, 446] on div "AF PC 15/09 17/09 7.000,000 2000829 5800345511" at bounding box center [327, 438] width 438 height 32
click at [528, 443] on span at bounding box center [531, 440] width 15 height 10
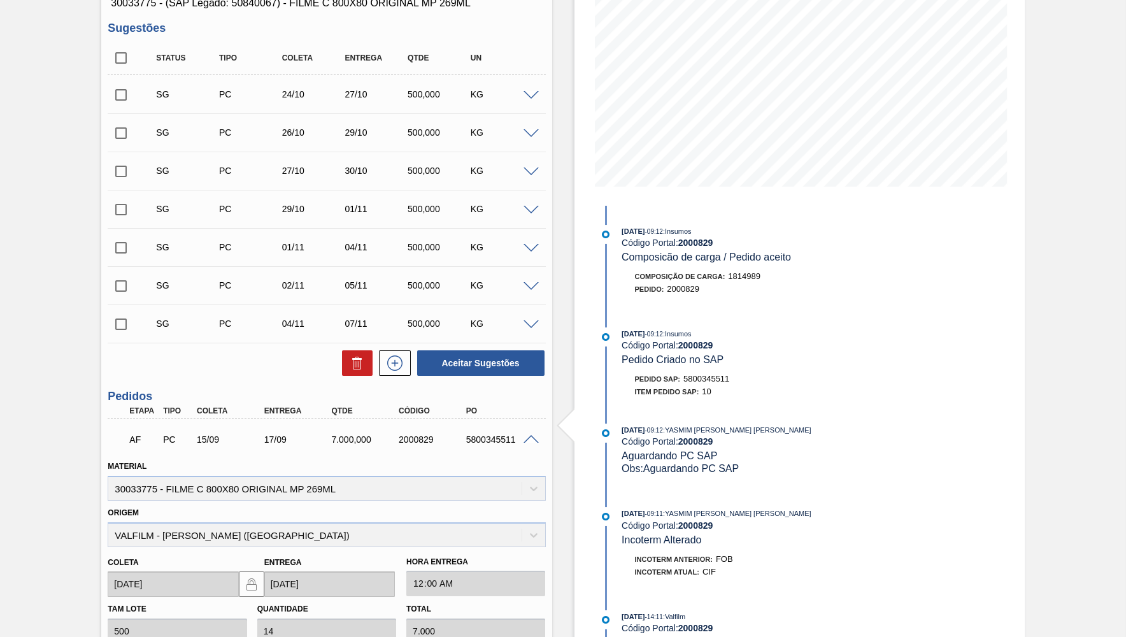
click at [531, 438] on span at bounding box center [531, 440] width 15 height 10
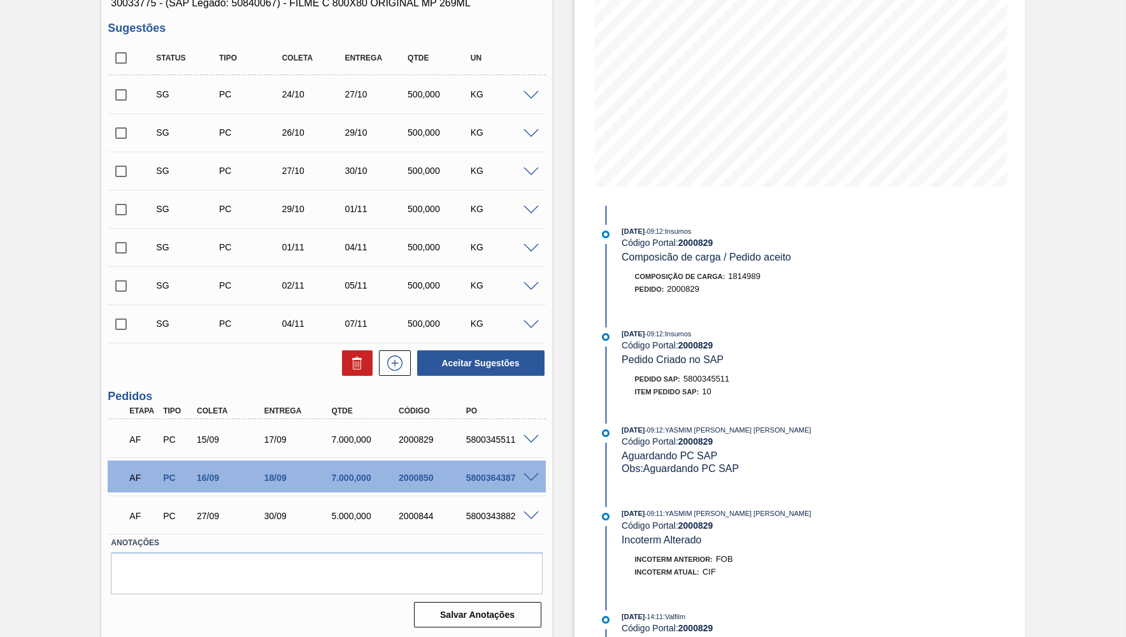
click at [532, 479] on span at bounding box center [531, 478] width 15 height 10
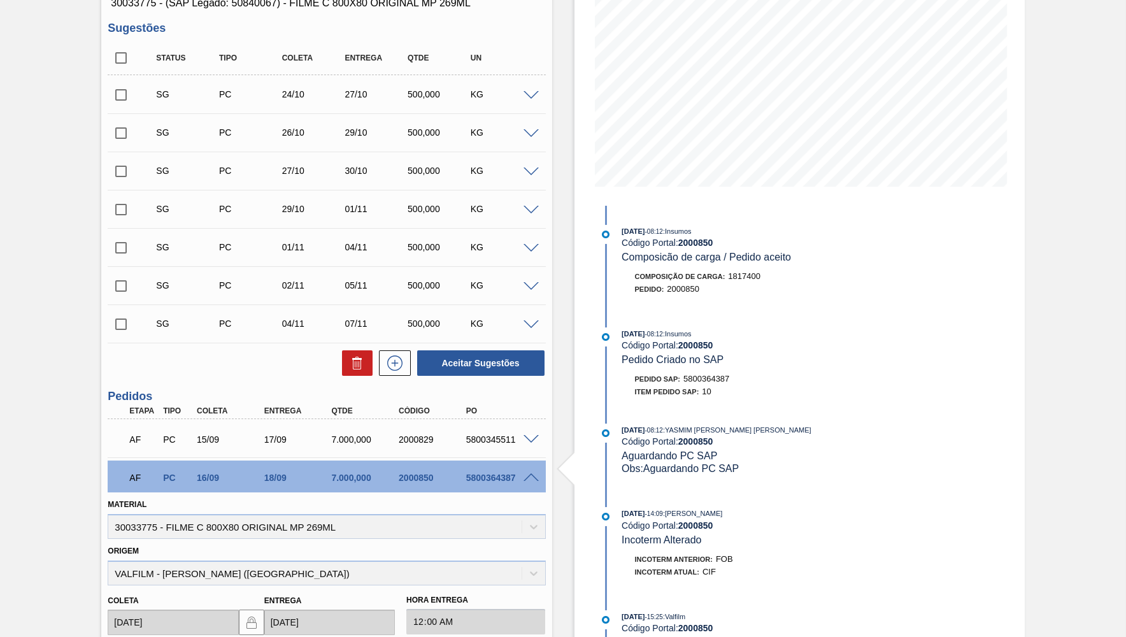
click at [532, 478] on span at bounding box center [531, 478] width 15 height 10
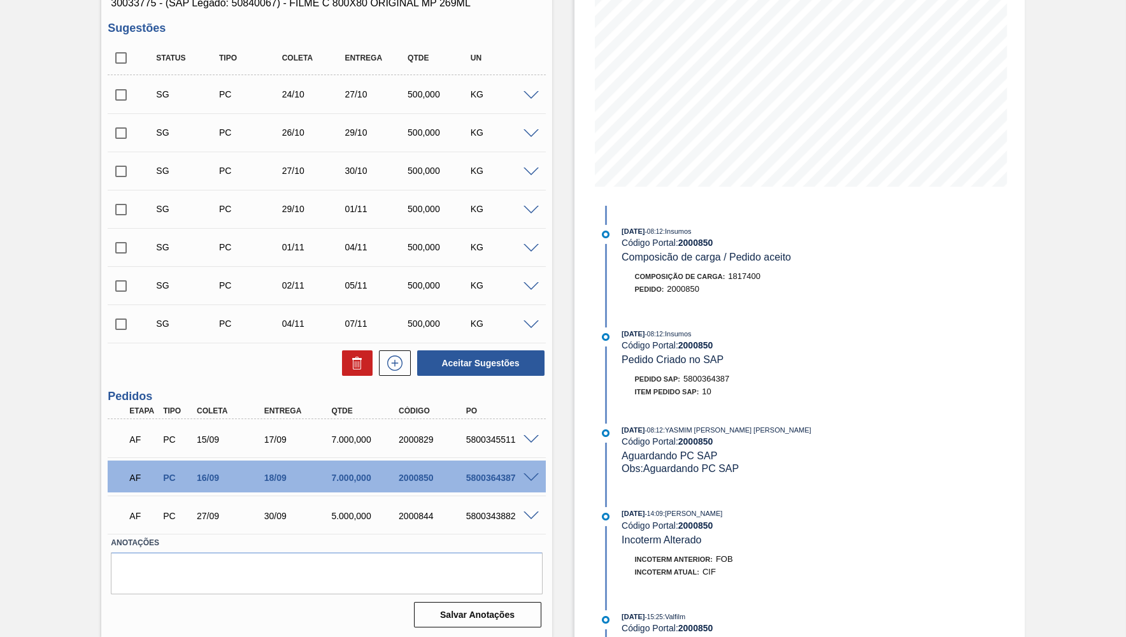
click at [529, 516] on span at bounding box center [531, 517] width 15 height 10
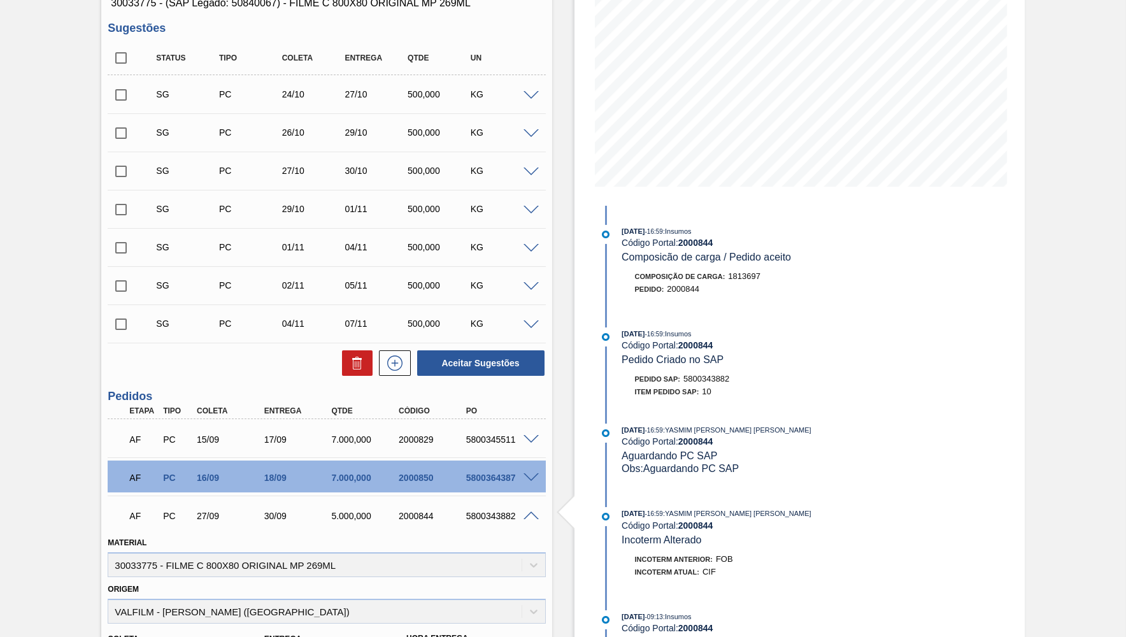
click at [529, 516] on span at bounding box center [531, 517] width 15 height 10
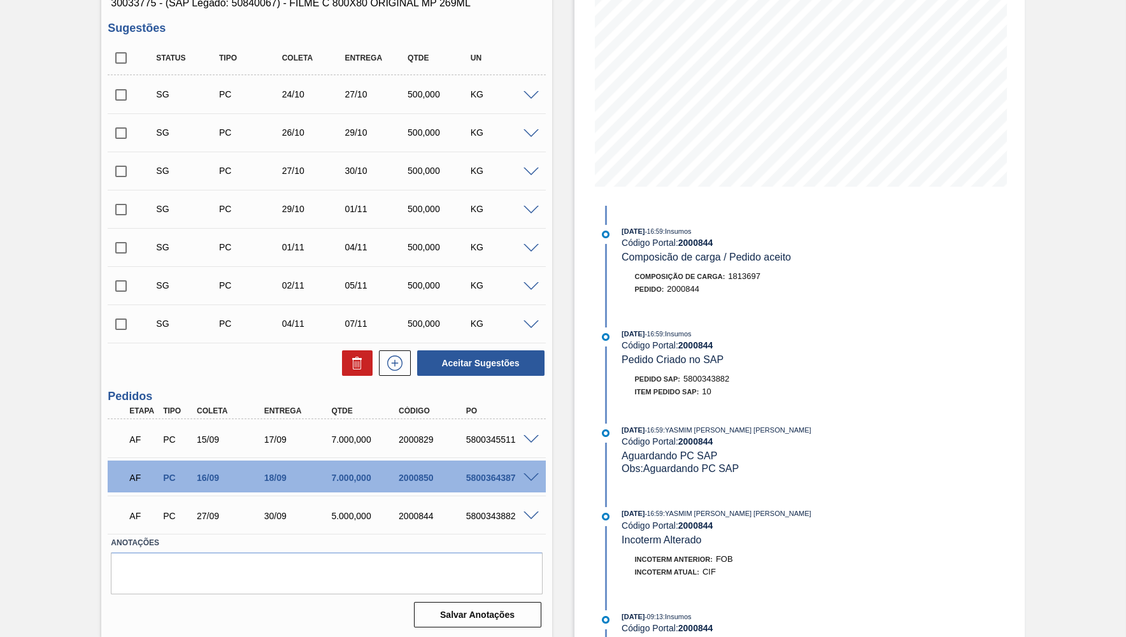
scroll to position [0, 0]
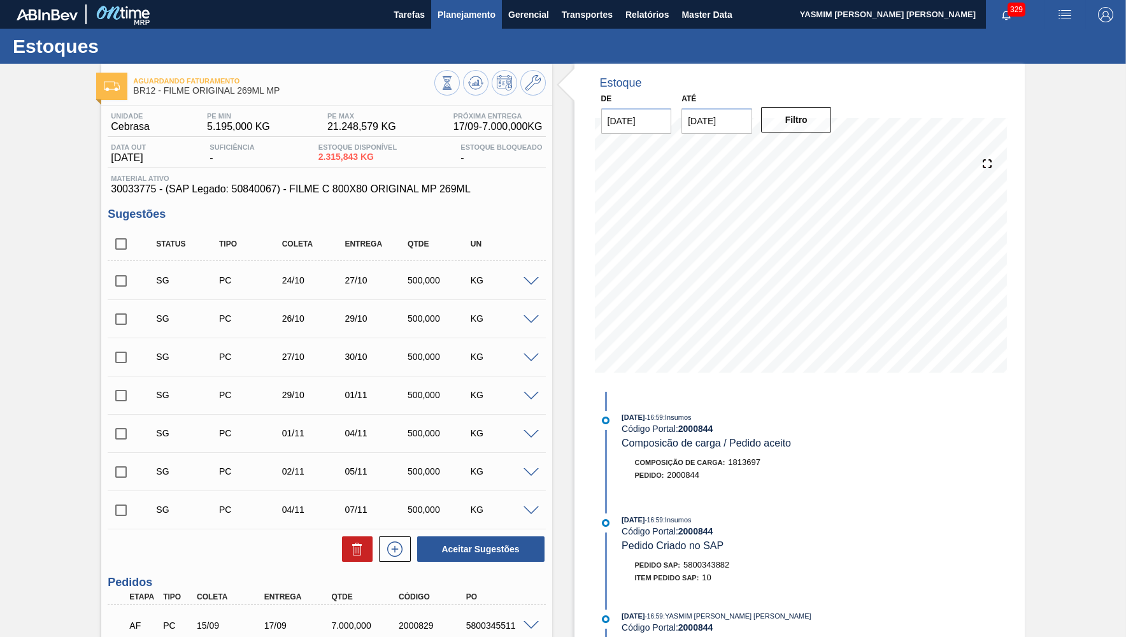
click at [466, 13] on span "Planejamento" at bounding box center [467, 14] width 58 height 15
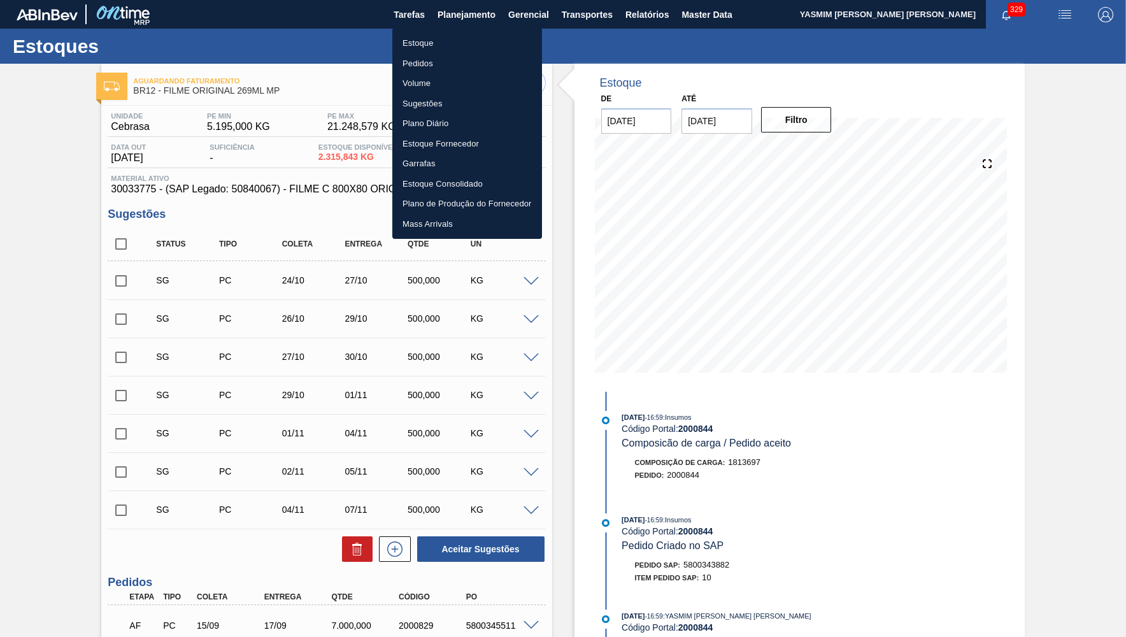
click at [419, 57] on li "Pedidos" at bounding box center [467, 64] width 150 height 20
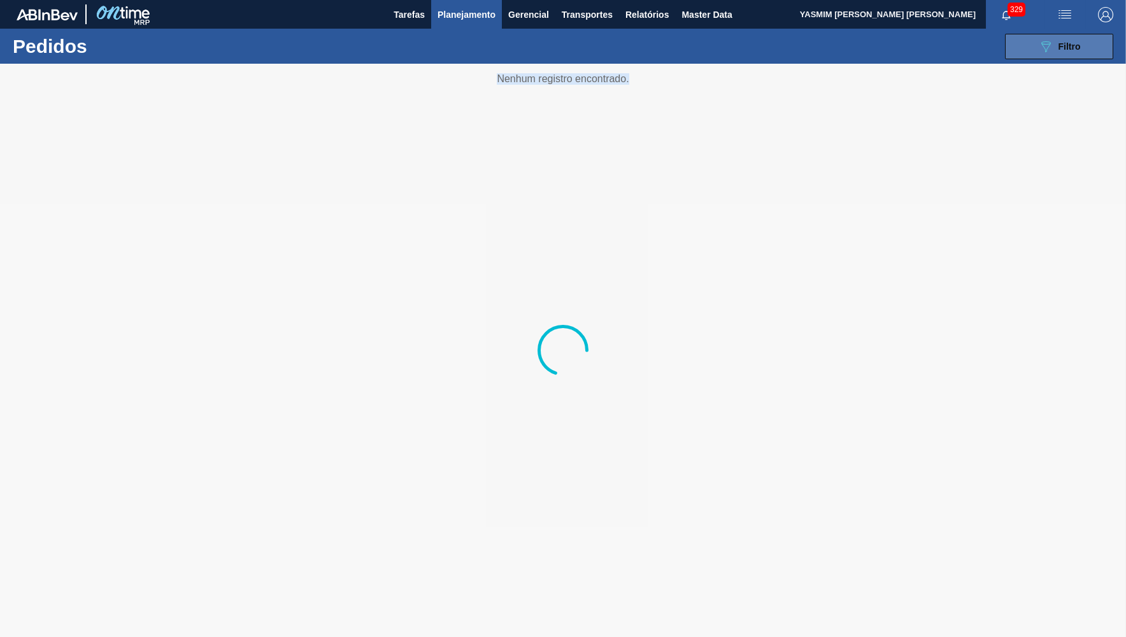
click at [1010, 62] on main "Tarefas Planejamento Gerencial Transportes Relatórios Master Data YASMIM FERREI…" at bounding box center [563, 318] width 1126 height 637
click at [1019, 54] on button "089F7B8B-B2A5-4AFE-B5C0-19BA573D28AC Filtro" at bounding box center [1059, 46] width 108 height 25
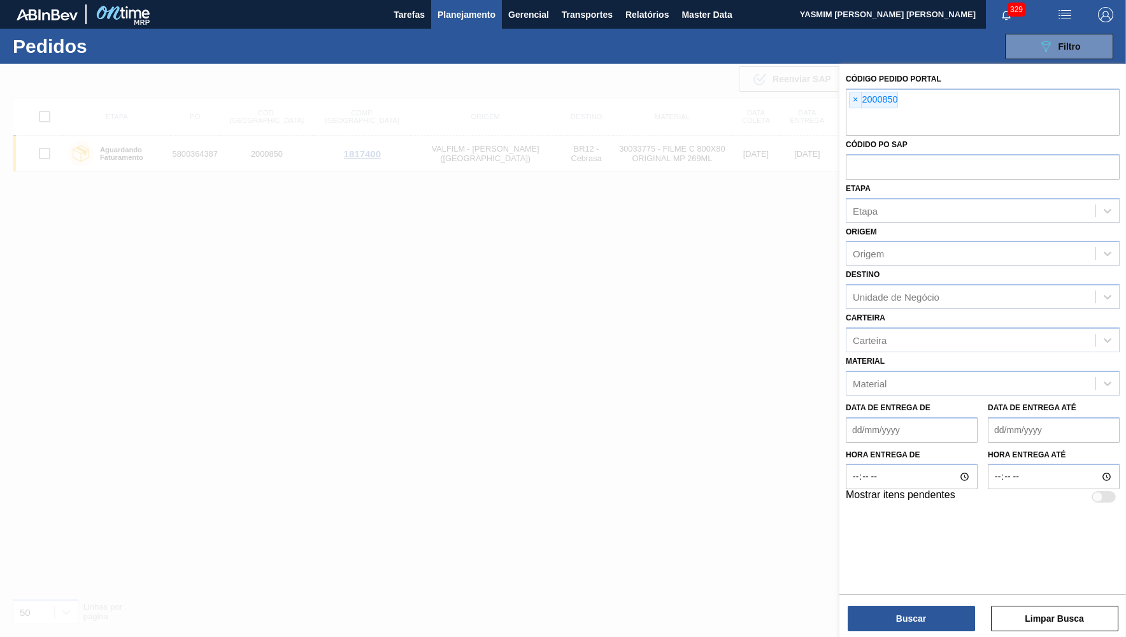
click at [855, 102] on span "×" at bounding box center [856, 99] width 12 height 15
paste input "2006642"
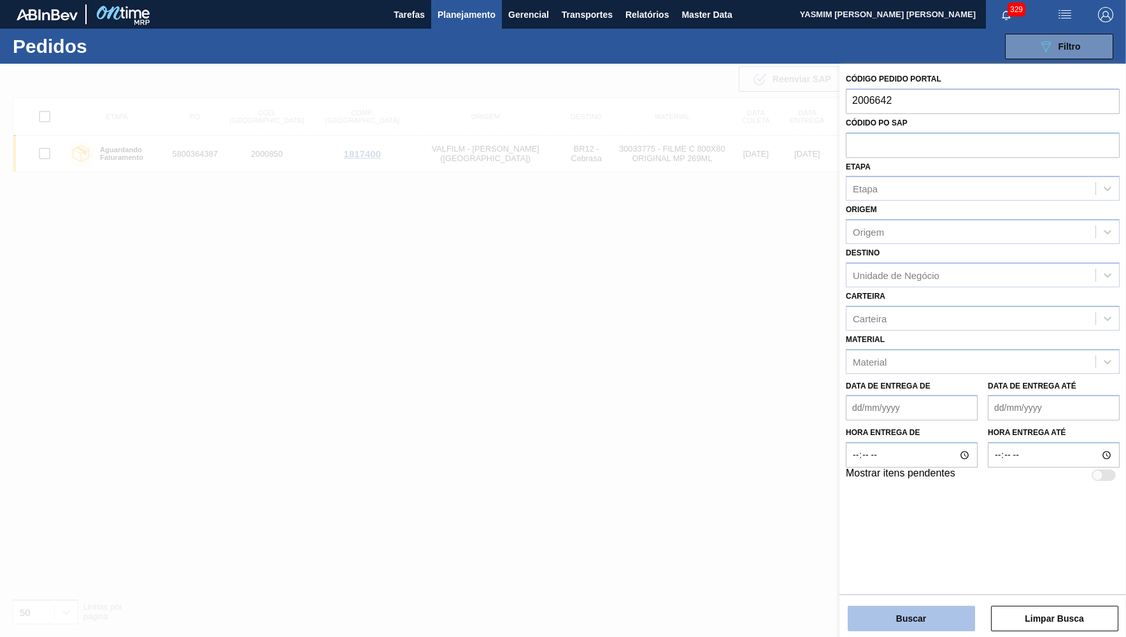
type input "2006642"
click at [901, 619] on button "Buscar" at bounding box center [911, 618] width 127 height 25
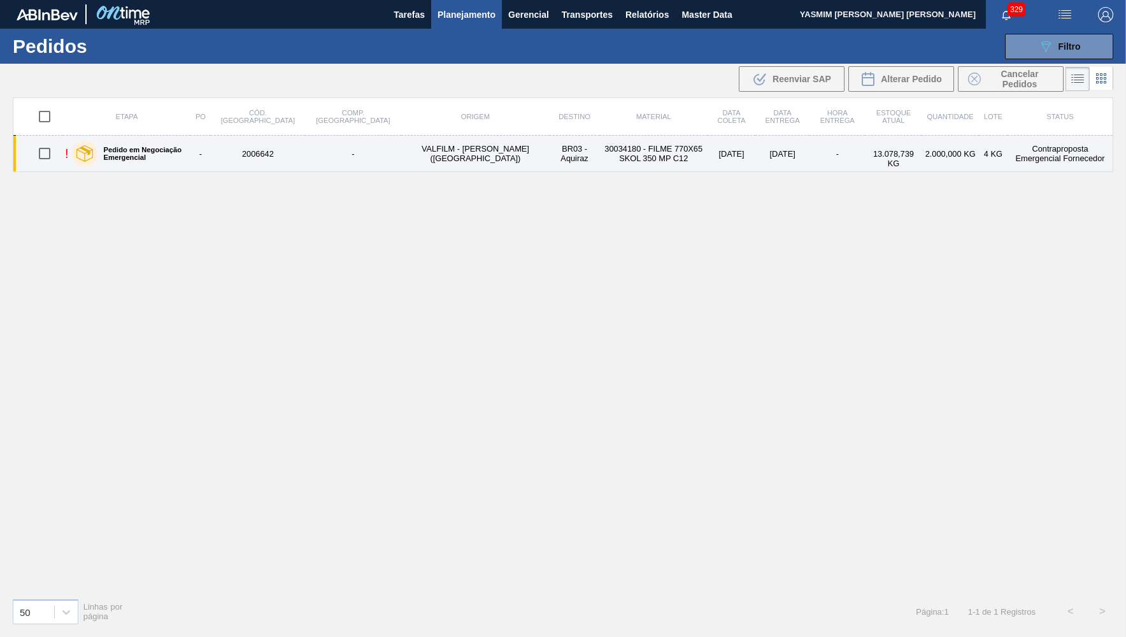
click at [185, 156] on label "Pedido em Negociação Emergencial" at bounding box center [141, 153] width 88 height 15
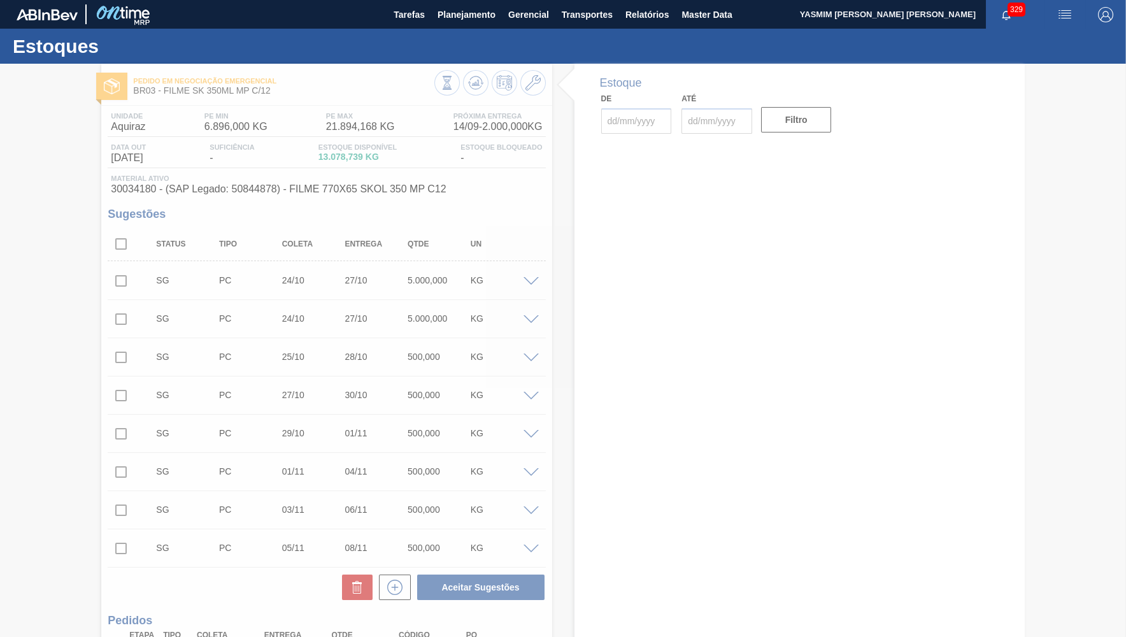
type input "[DATE]"
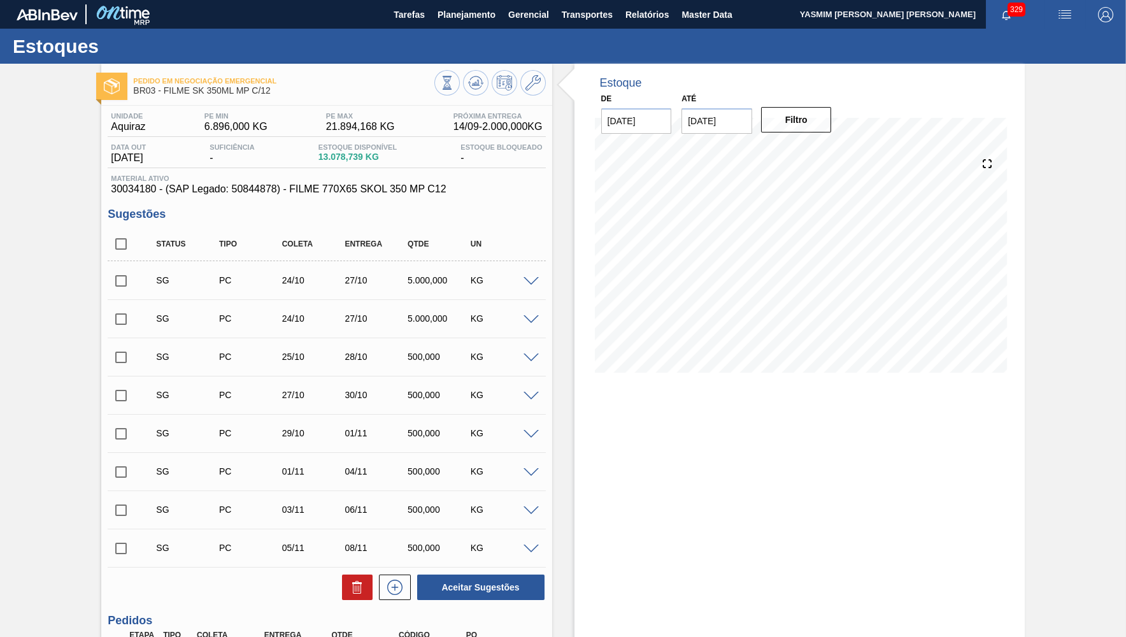
scroll to position [150, 0]
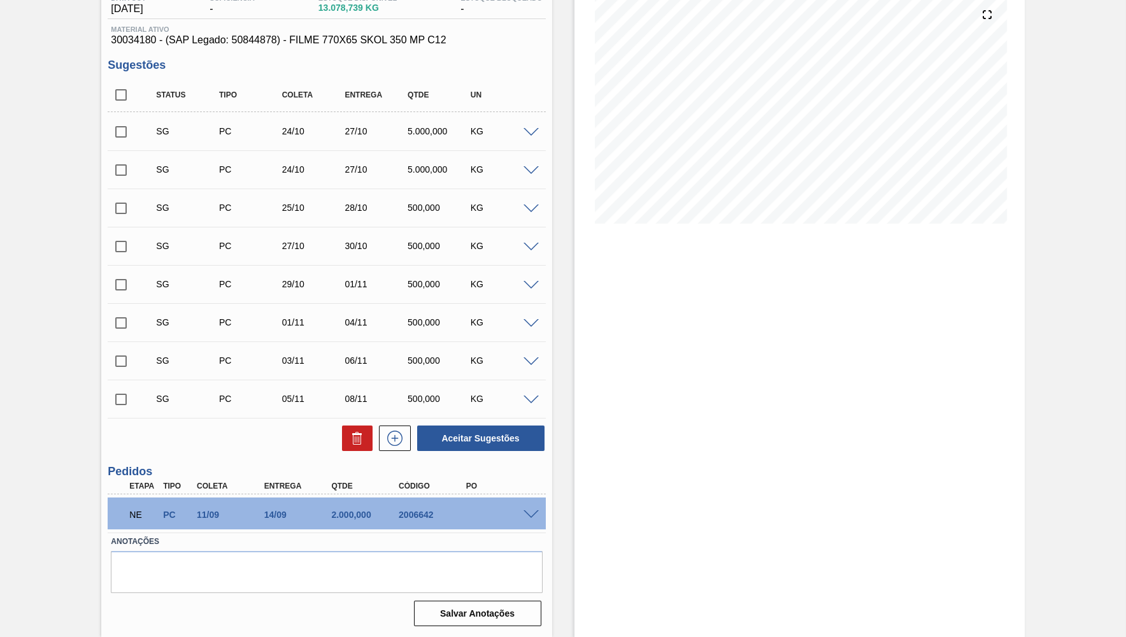
click at [531, 514] on span at bounding box center [531, 515] width 15 height 10
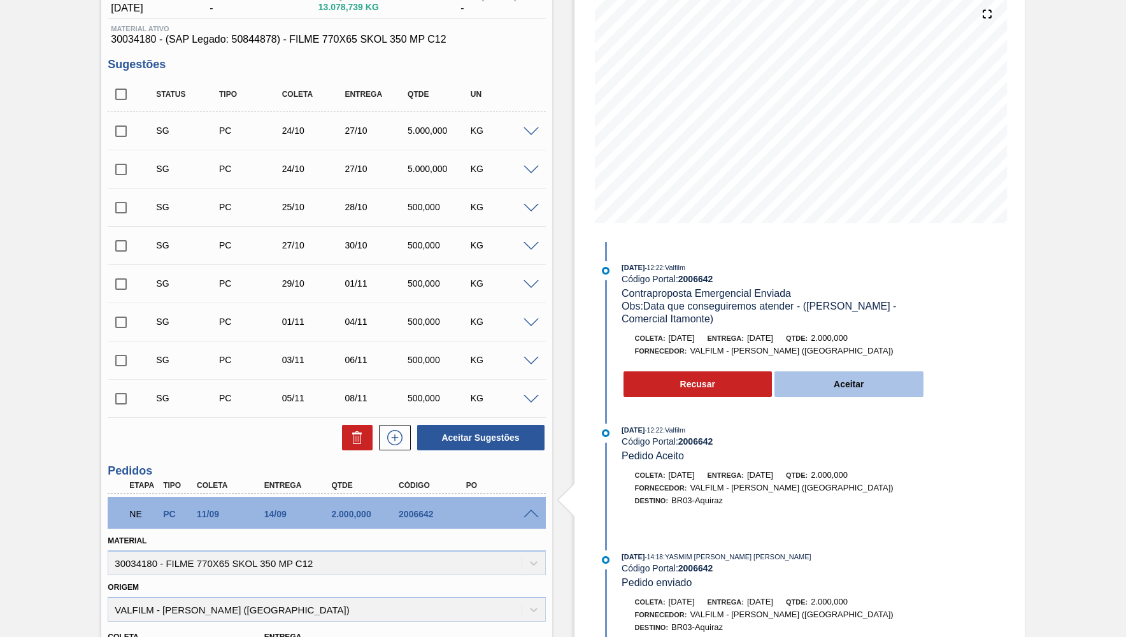
click at [858, 378] on button "Aceitar" at bounding box center [849, 383] width 149 height 25
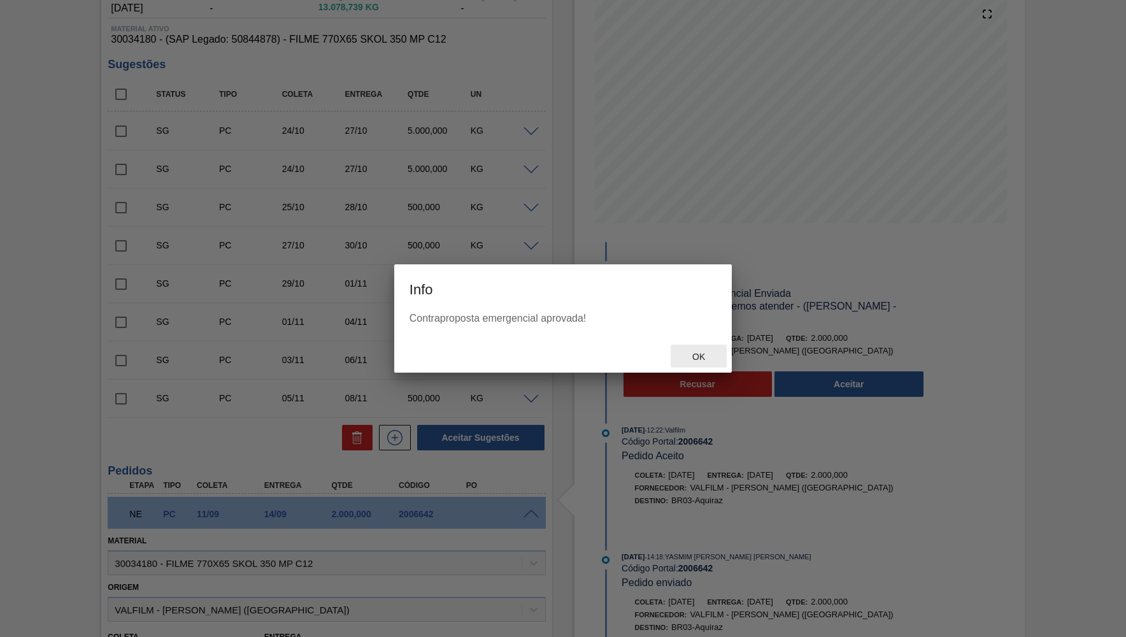
click at [685, 349] on div "Ok" at bounding box center [699, 357] width 56 height 24
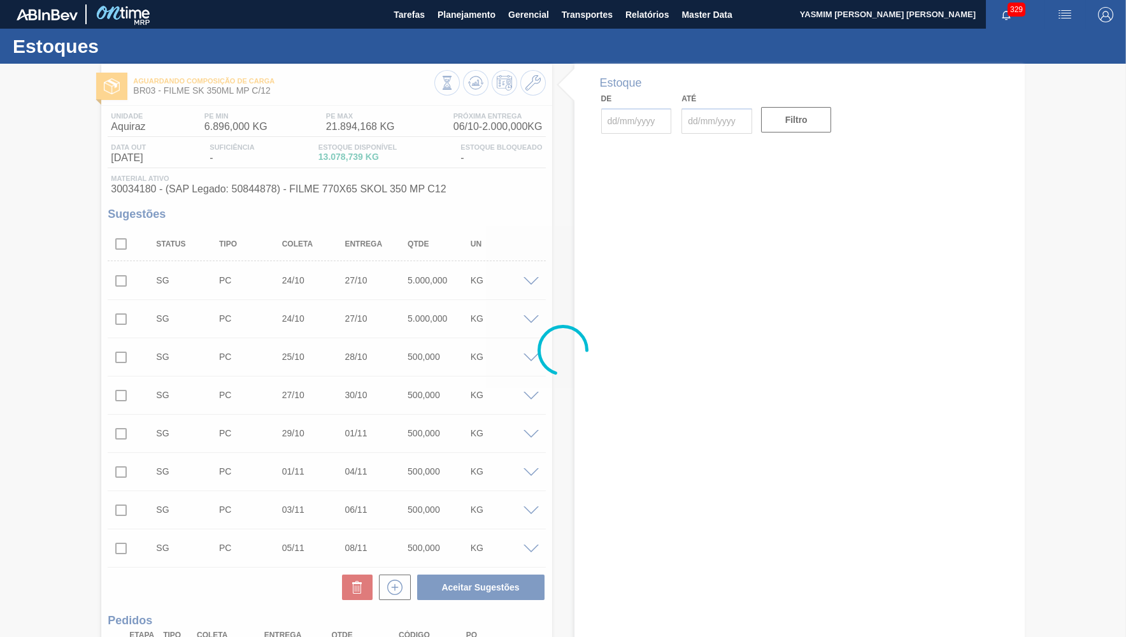
type input "[DATE]"
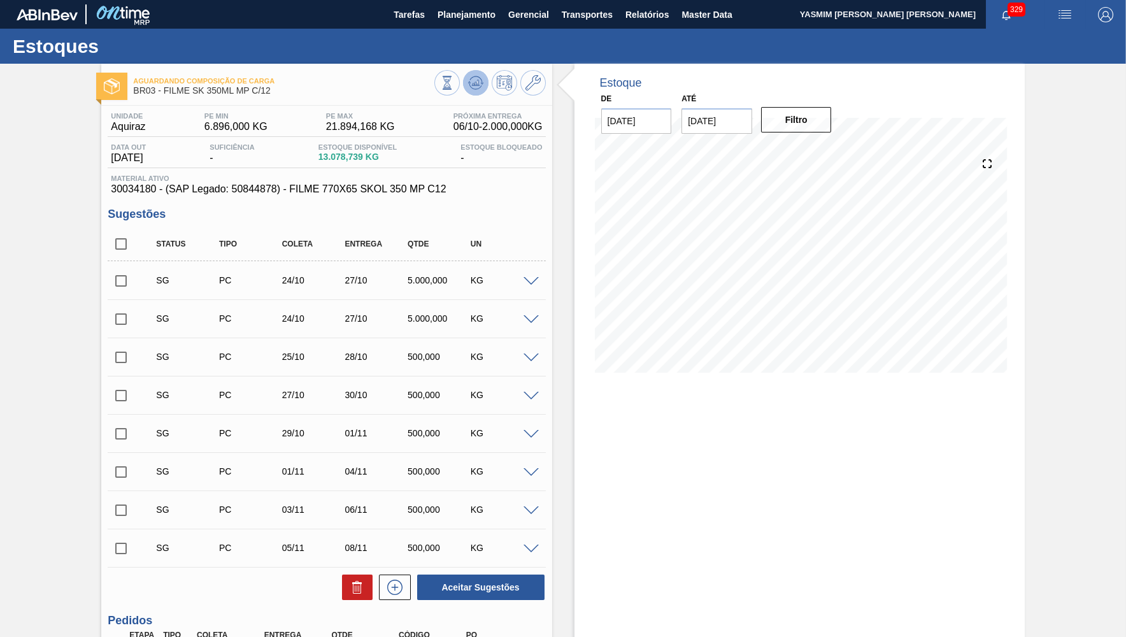
click at [477, 77] on icon at bounding box center [475, 82] width 15 height 15
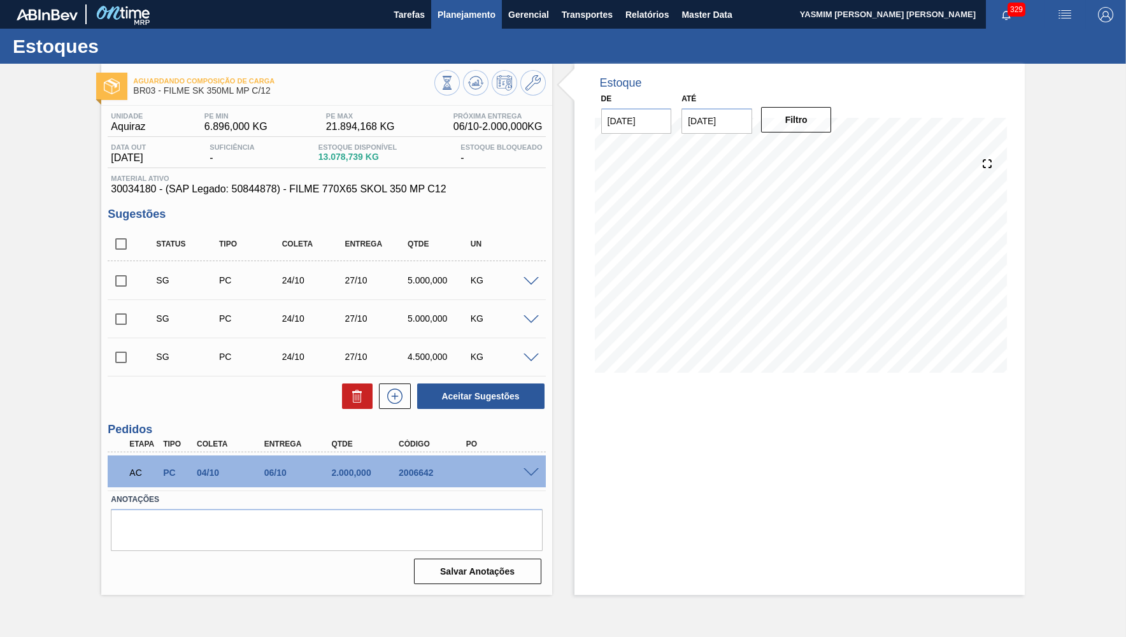
click at [445, 22] on button "Planejamento" at bounding box center [466, 14] width 71 height 29
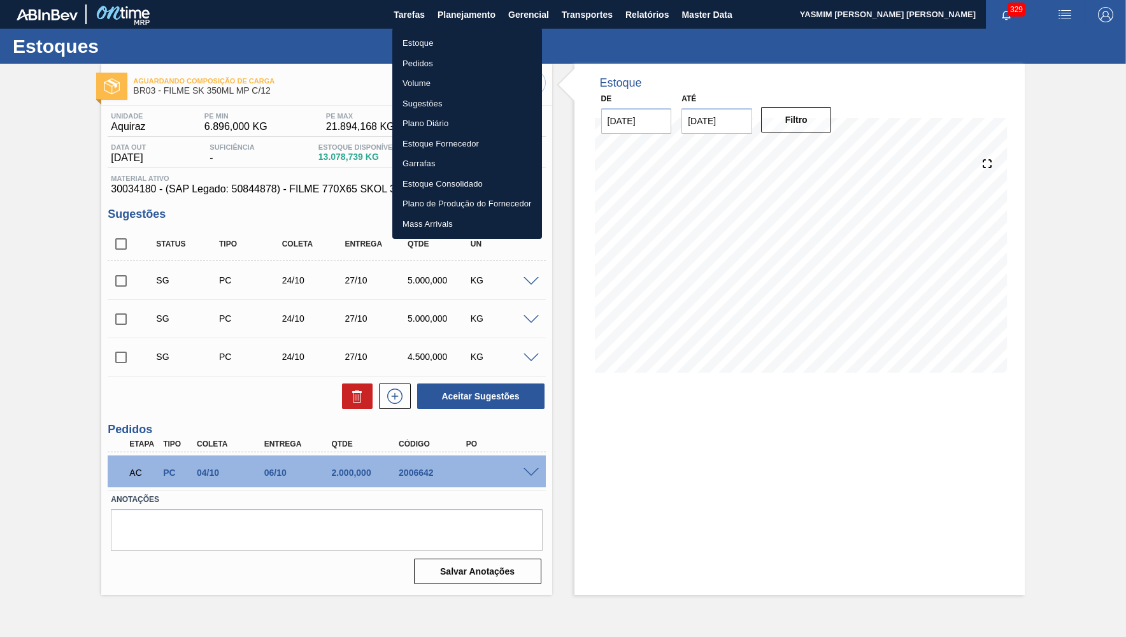
click at [431, 46] on li "Estoque" at bounding box center [467, 43] width 150 height 20
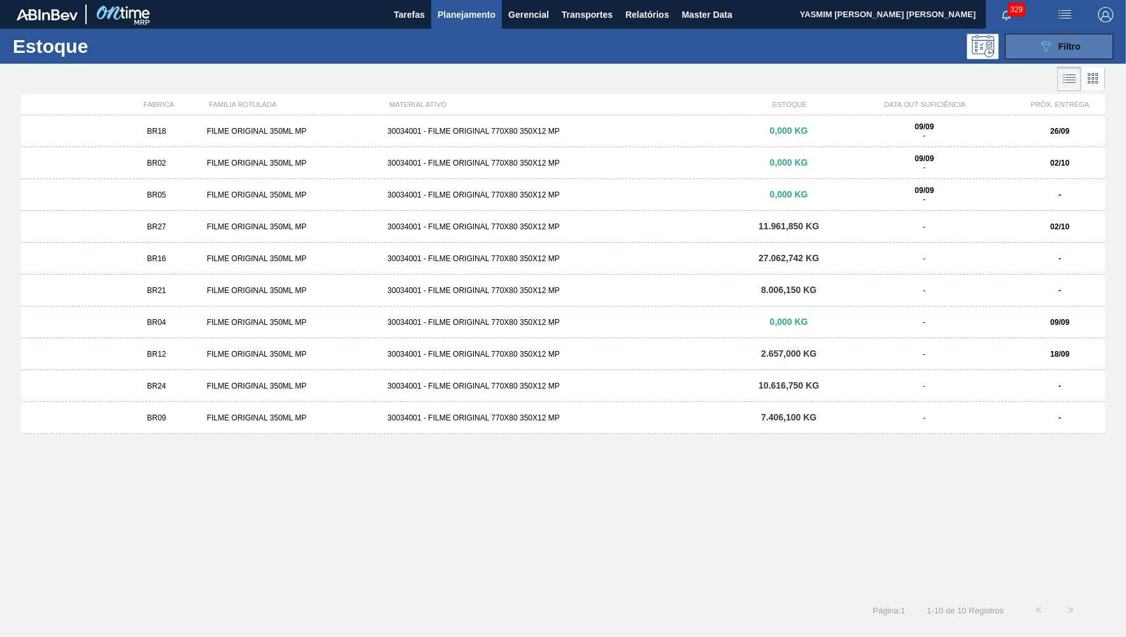
click at [1075, 52] on div "089F7B8B-B2A5-4AFE-B5C0-19BA573D28AC Filtro" at bounding box center [1060, 46] width 43 height 15
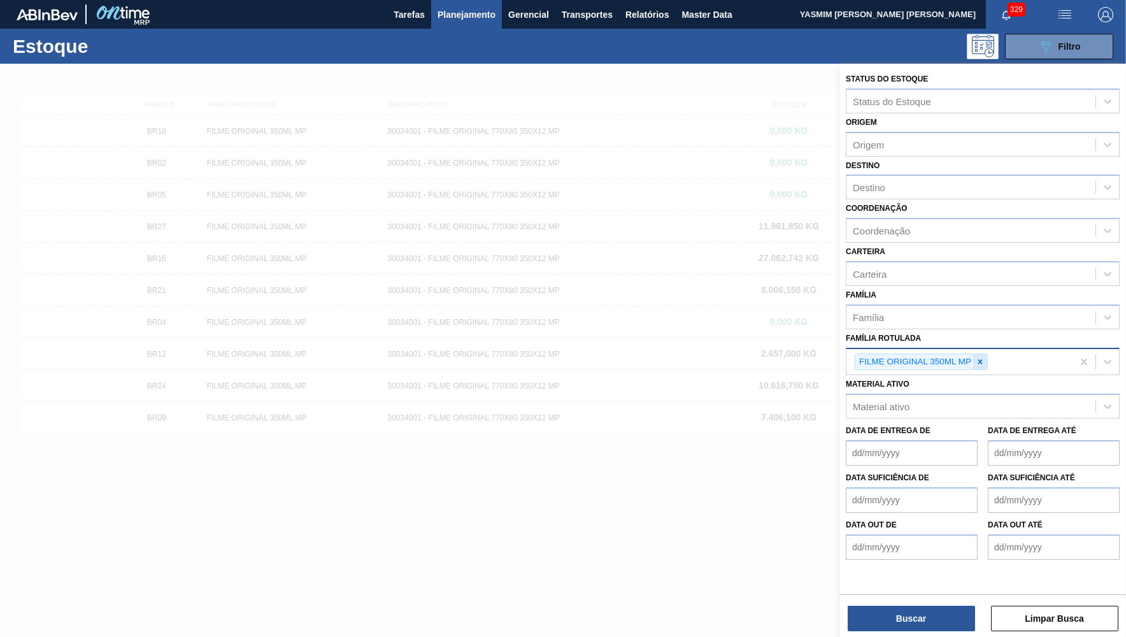
click at [981, 357] on icon at bounding box center [980, 361] width 9 height 9
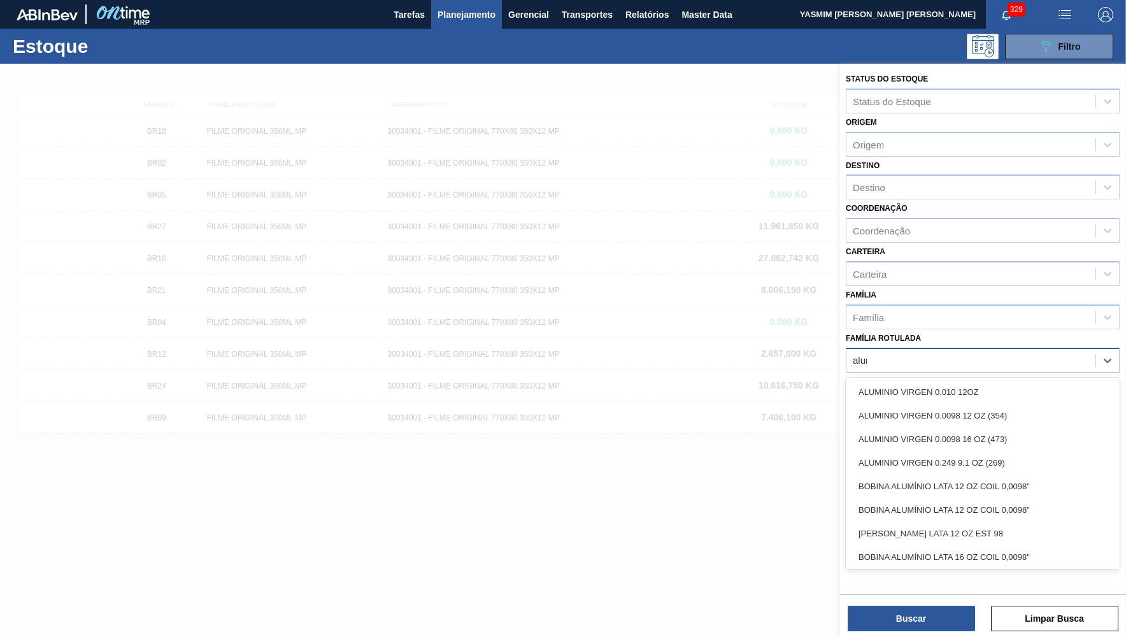
type Rotulada "alumi"
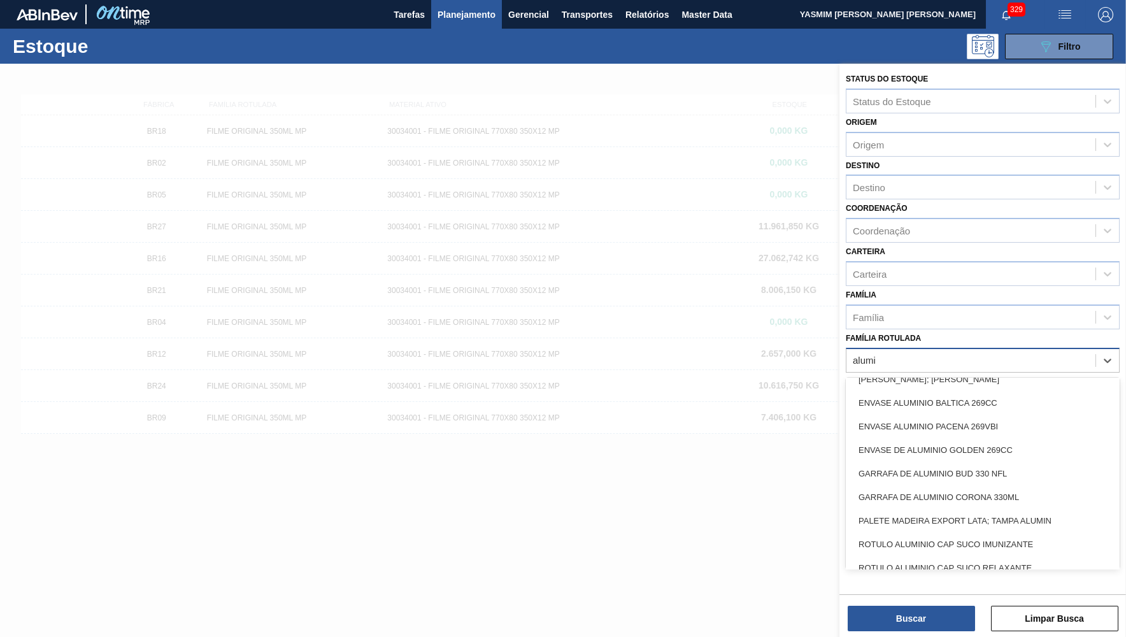
scroll to position [311, 0]
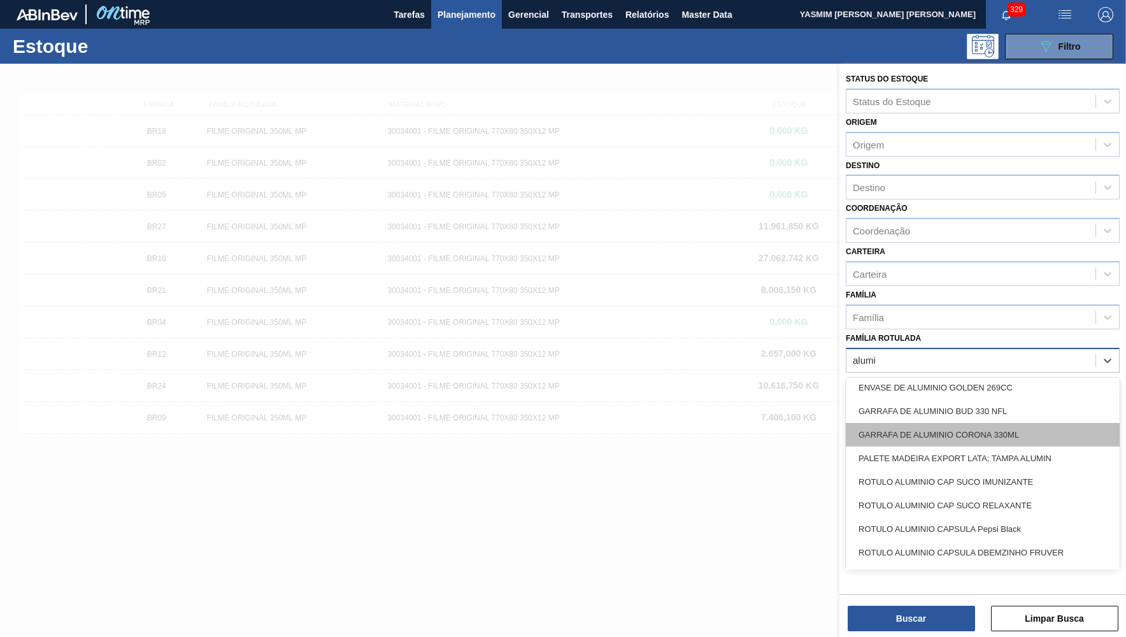
click at [924, 423] on div "GARRAFA DE ALUMINIO CORONA 330ML" at bounding box center [983, 435] width 274 height 24
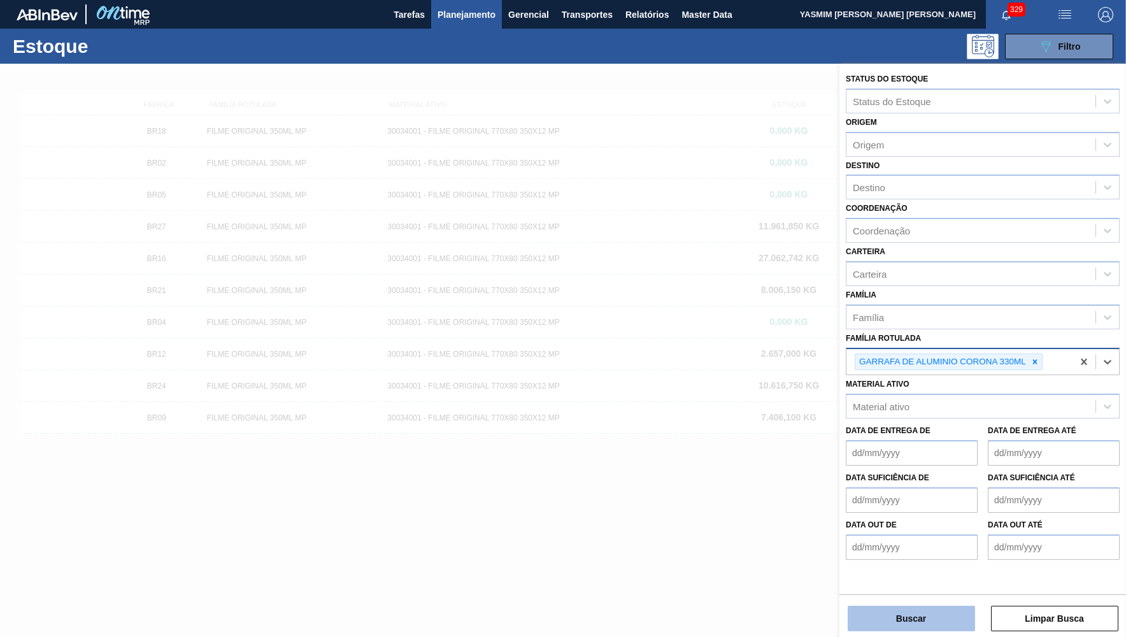
click at [895, 611] on button "Buscar" at bounding box center [911, 618] width 127 height 25
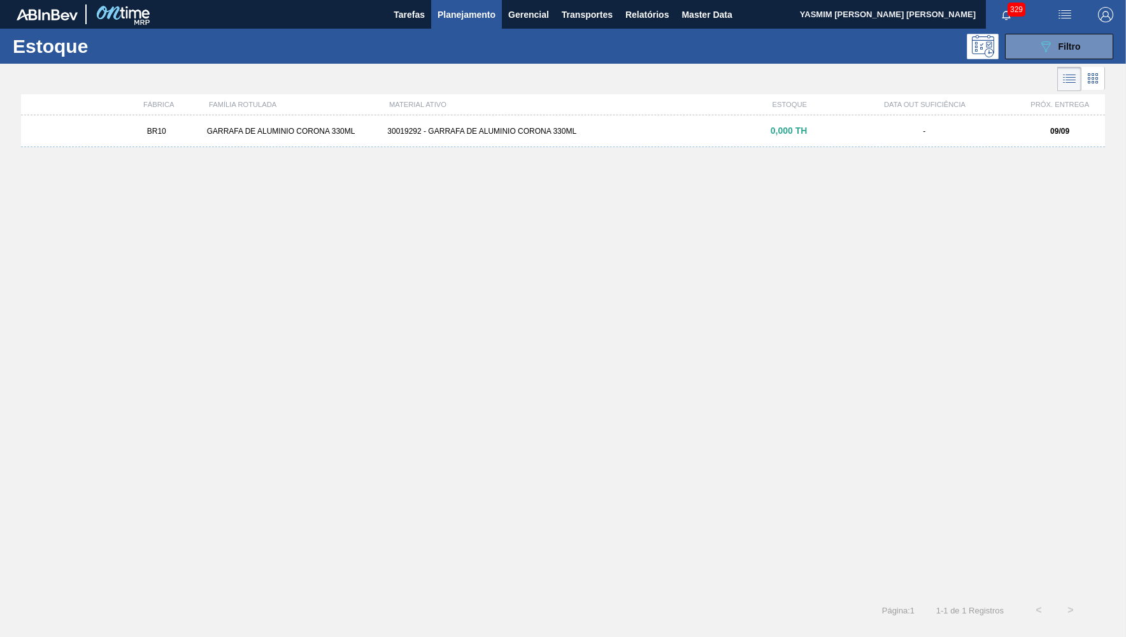
click at [496, 127] on div "30019292 - GARRAFA DE ALUMINIO CORONA 330ML" at bounding box center [562, 131] width 361 height 9
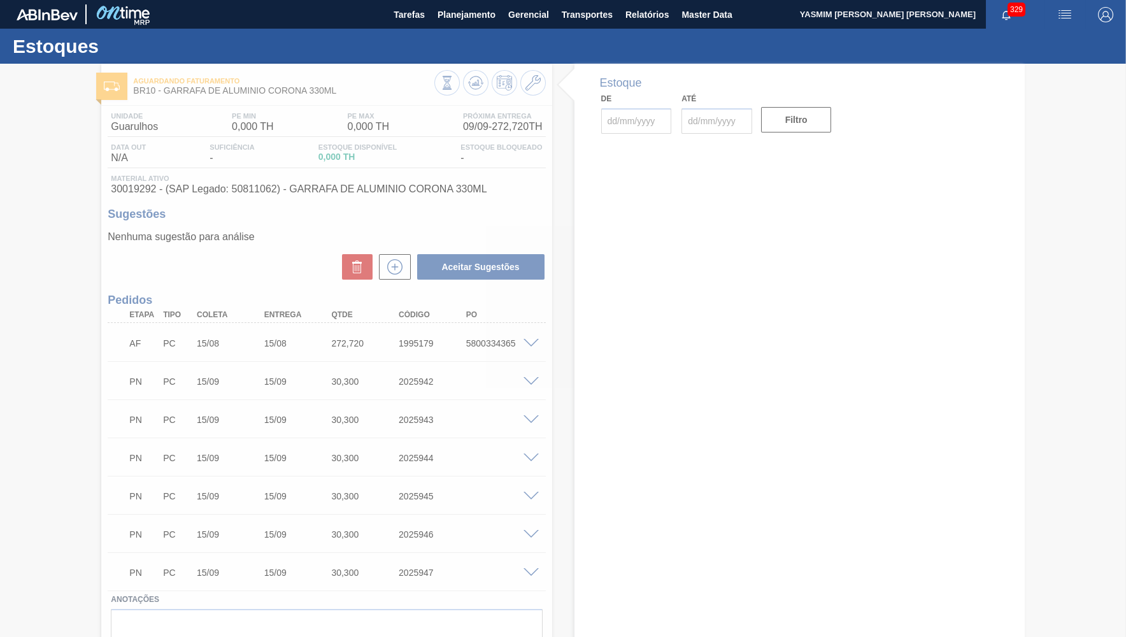
type input "[DATE]"
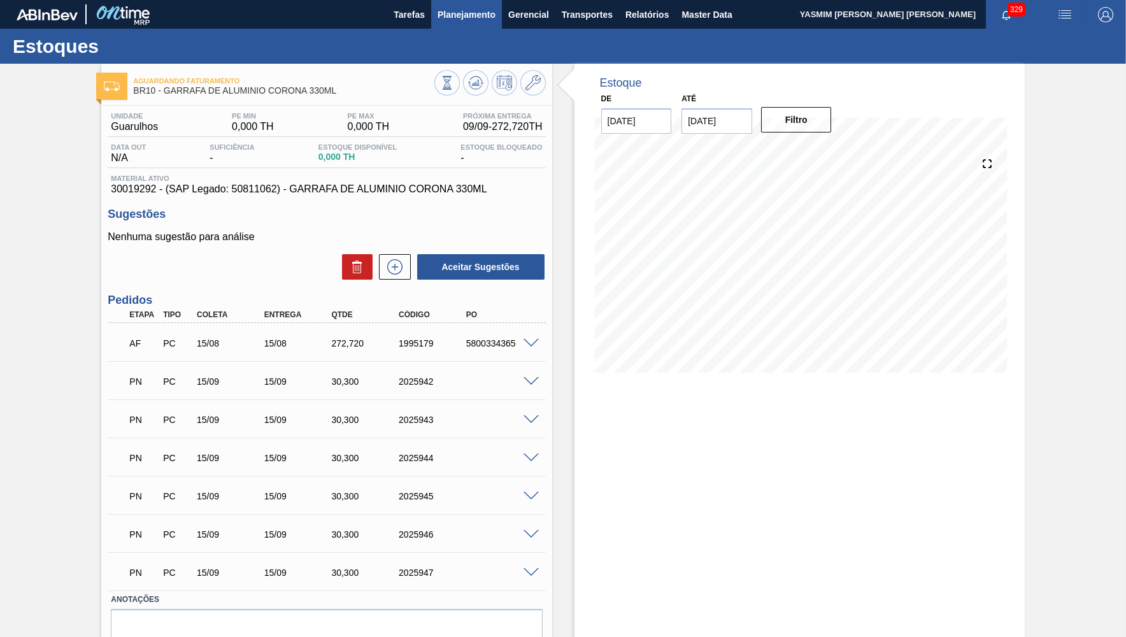
click at [452, 18] on span "Planejamento" at bounding box center [467, 14] width 58 height 15
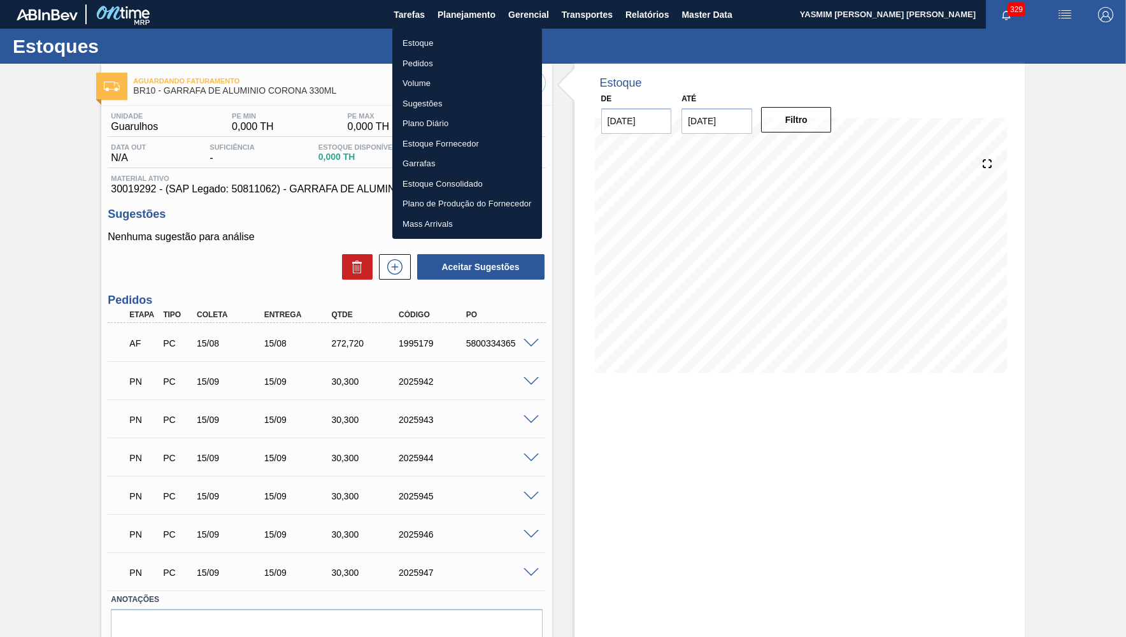
click at [440, 39] on li "Estoque" at bounding box center [467, 43] width 150 height 20
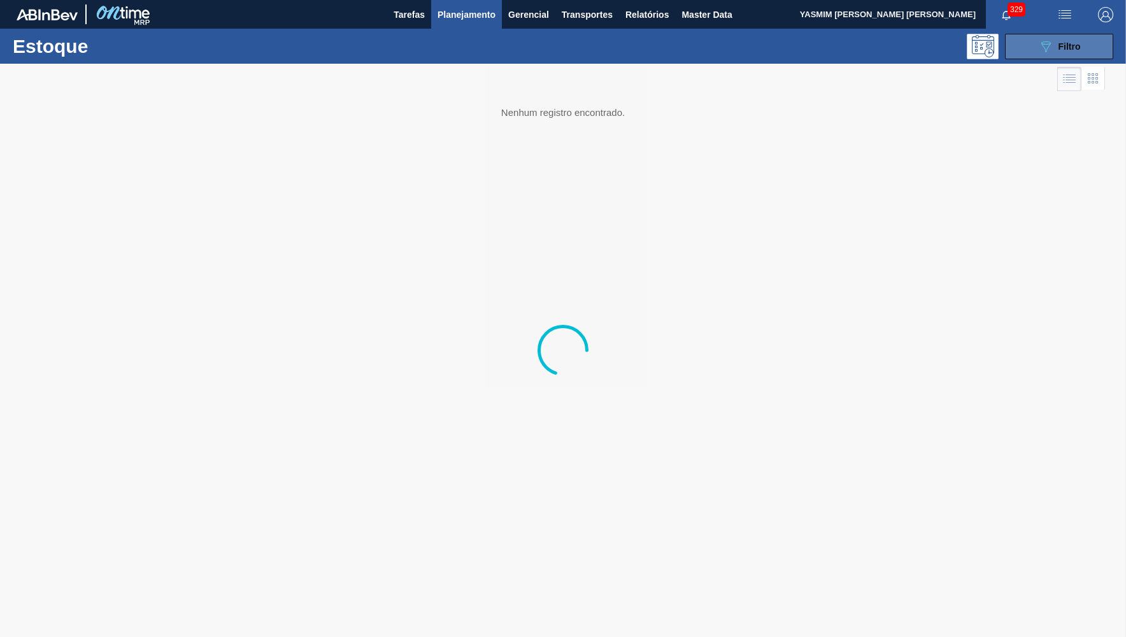
click at [1066, 52] on div "089F7B8B-B2A5-4AFE-B5C0-19BA573D28AC Filtro" at bounding box center [1060, 46] width 43 height 15
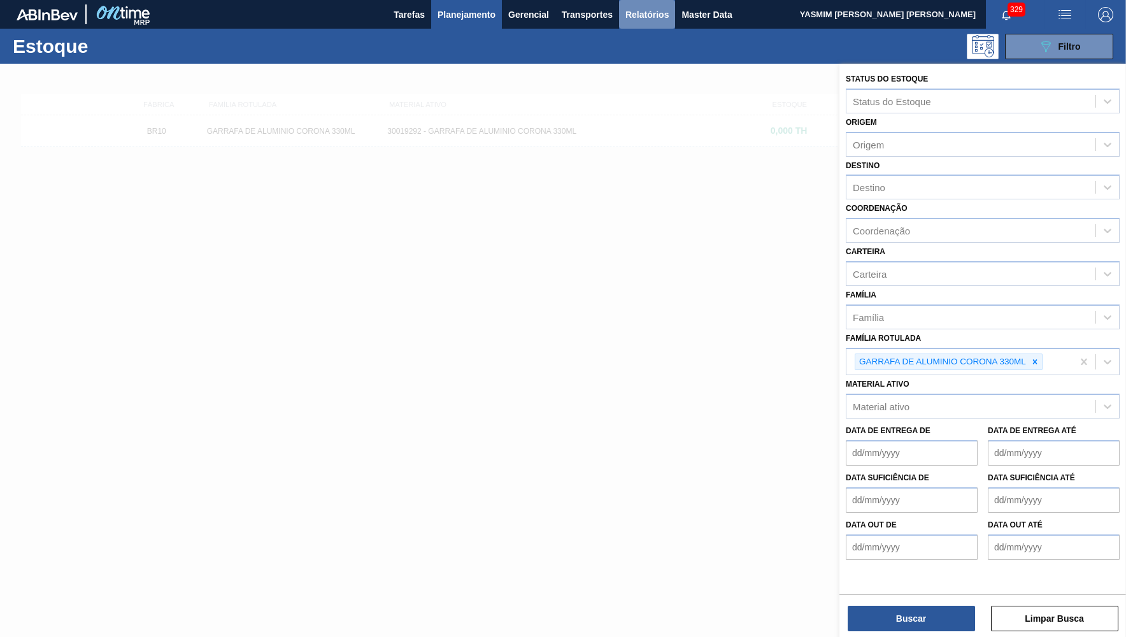
click at [629, 21] on span "Relatórios" at bounding box center [647, 14] width 43 height 15
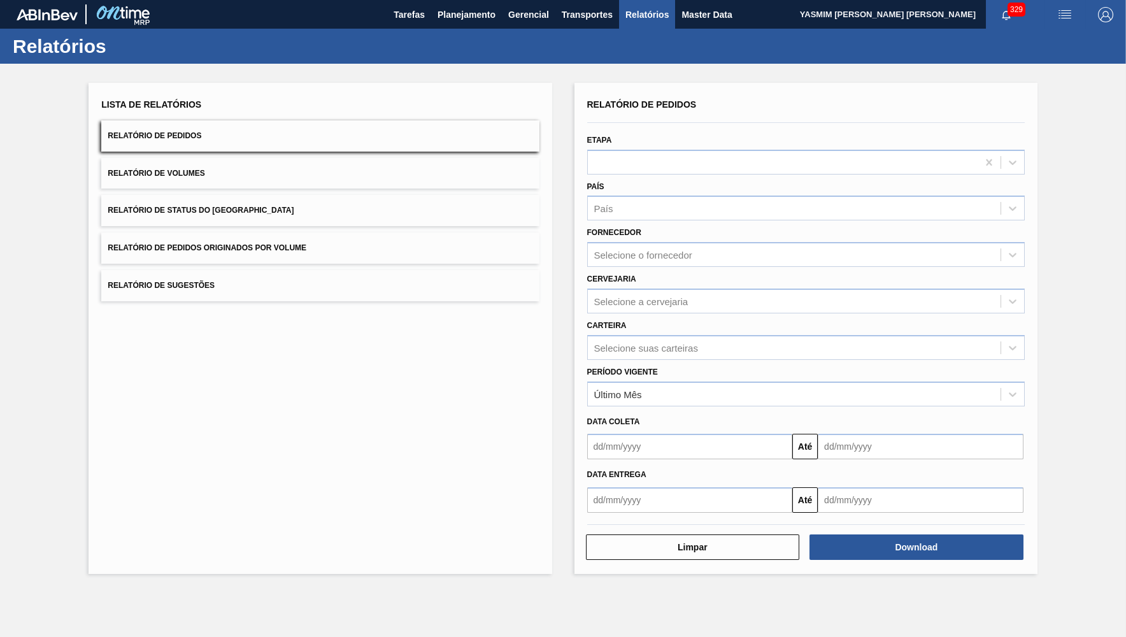
click at [306, 212] on button "Relatório de Status do [GEOGRAPHIC_DATA]" at bounding box center [320, 210] width 438 height 31
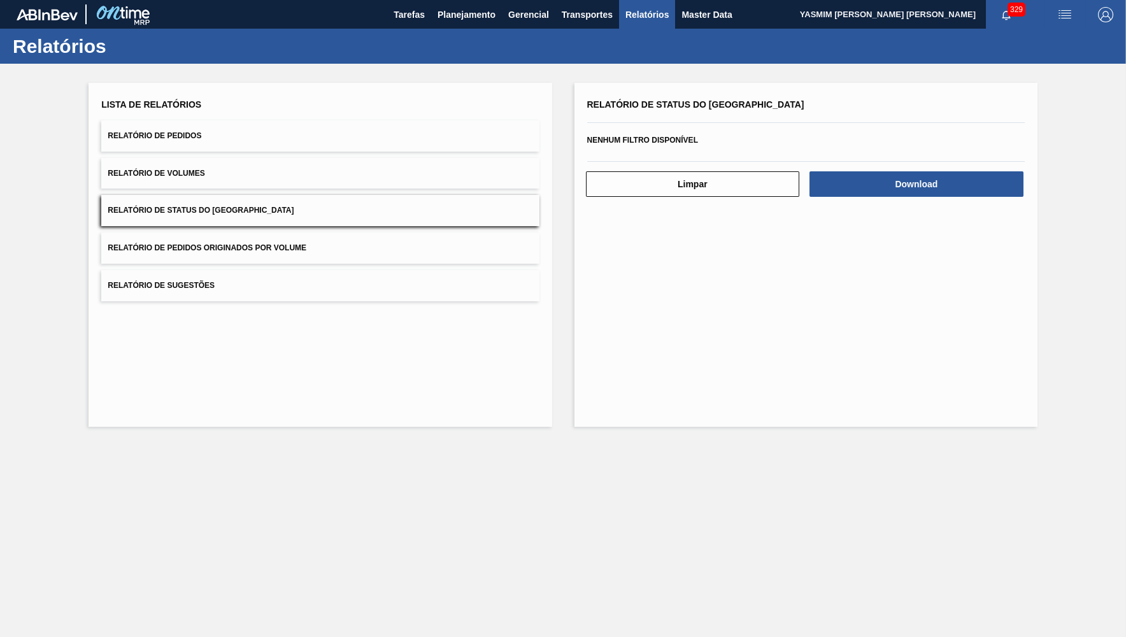
click at [227, 140] on button "Relatório de Pedidos" at bounding box center [320, 135] width 438 height 31
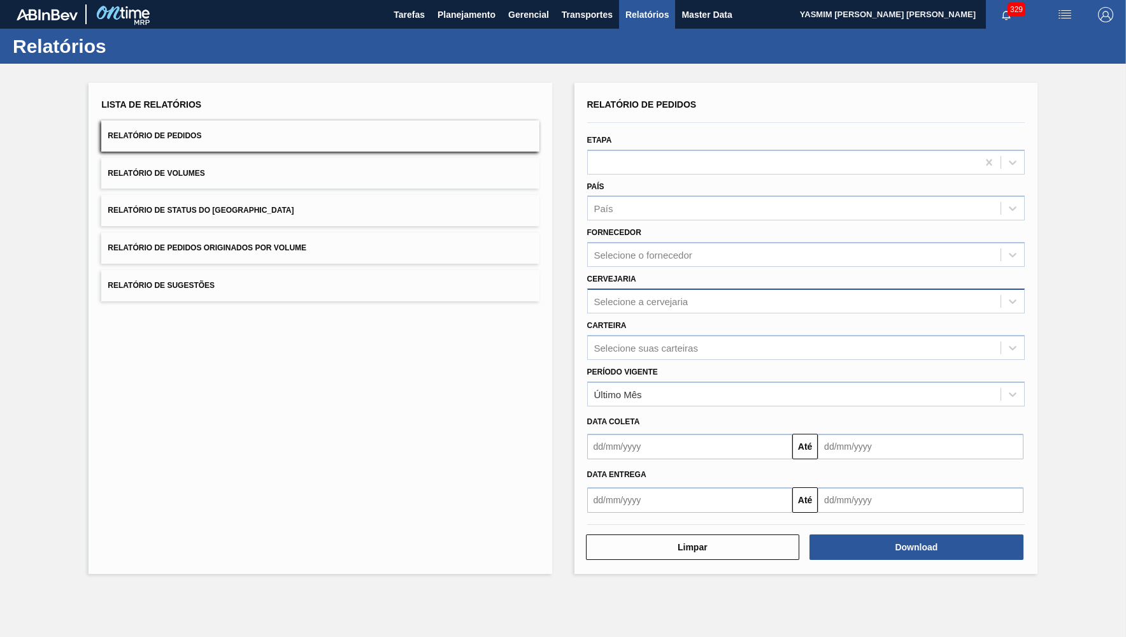
click at [614, 292] on div "Selecione a cervejaria" at bounding box center [794, 301] width 413 height 18
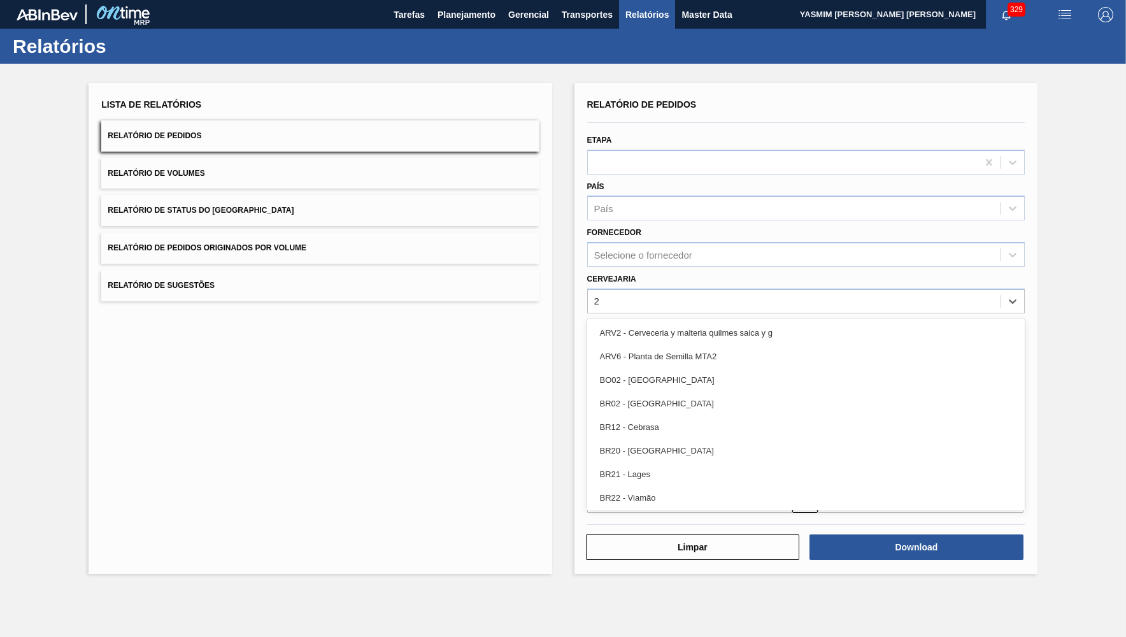
type input "21"
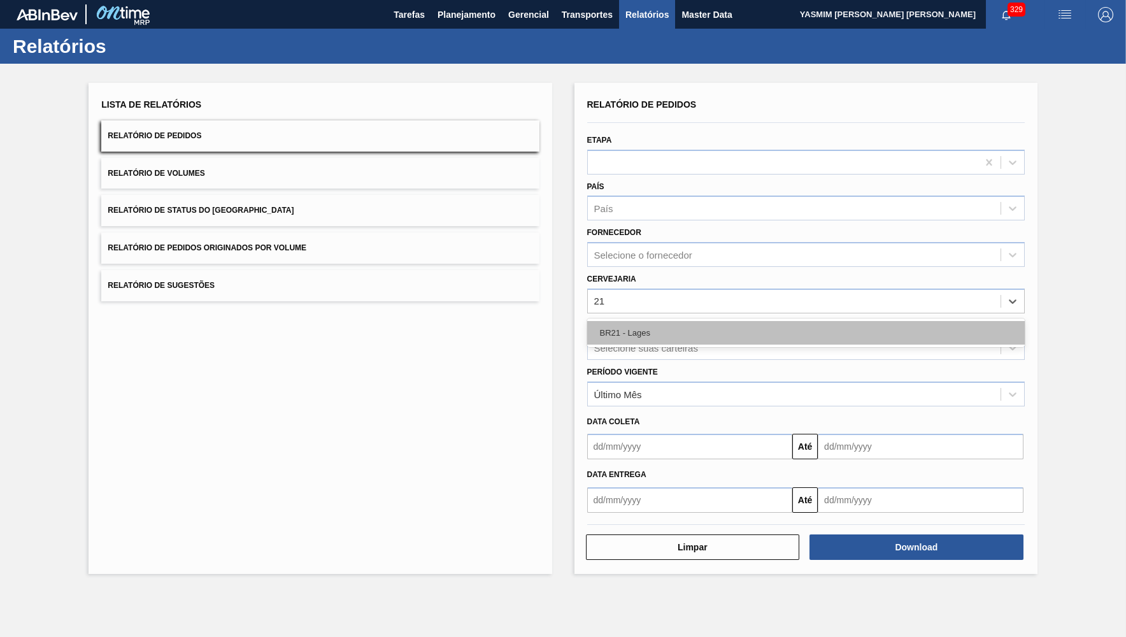
click at [645, 321] on div "BR21 - Lages" at bounding box center [806, 333] width 438 height 24
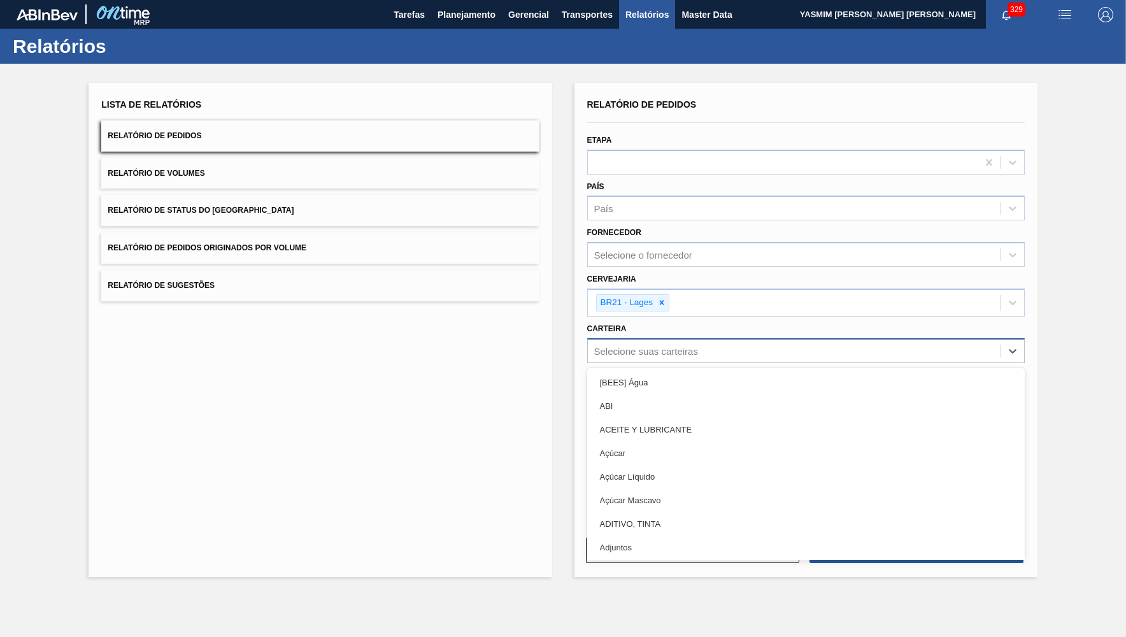
click at [628, 345] on div "Selecione suas carteiras" at bounding box center [646, 350] width 104 height 11
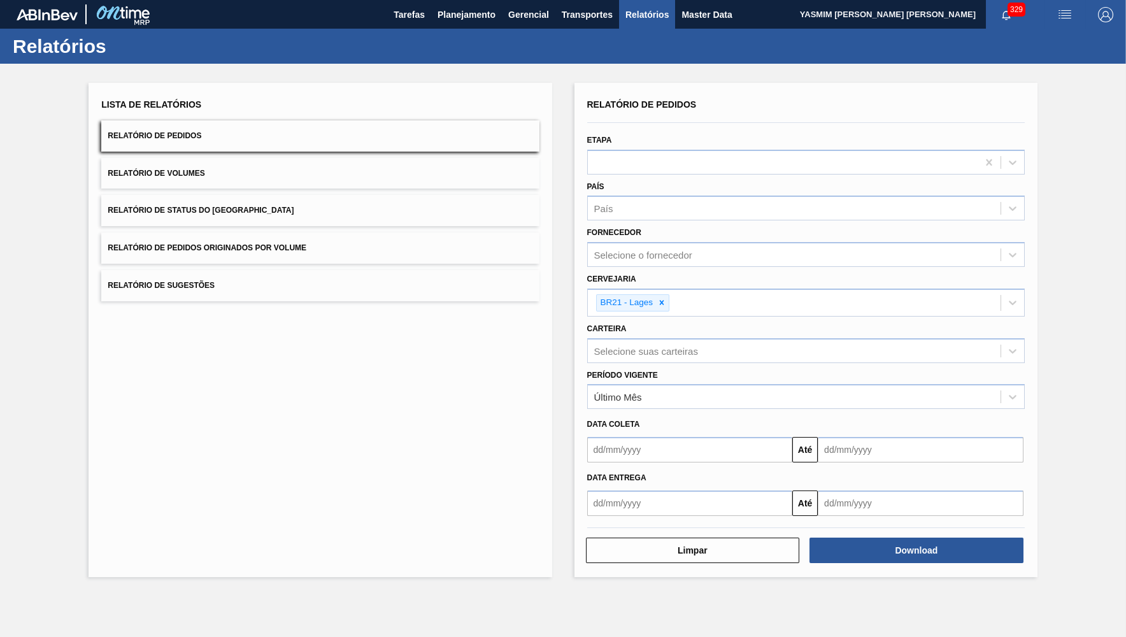
click at [565, 364] on div "Lista de Relatórios Relatório de Pedidos Relatório de Volumes Relatório de Stat…" at bounding box center [563, 328] width 1126 height 529
click at [640, 391] on div "Último Mês" at bounding box center [794, 397] width 413 height 18
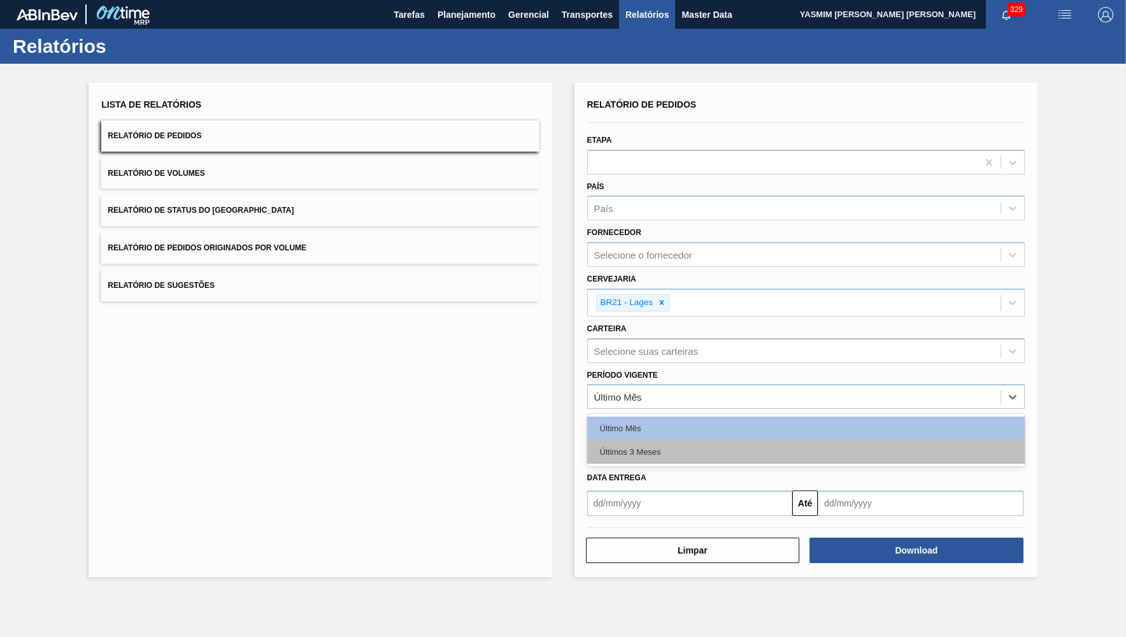
click at [679, 440] on div "Últimos 3 Meses" at bounding box center [806, 452] width 438 height 24
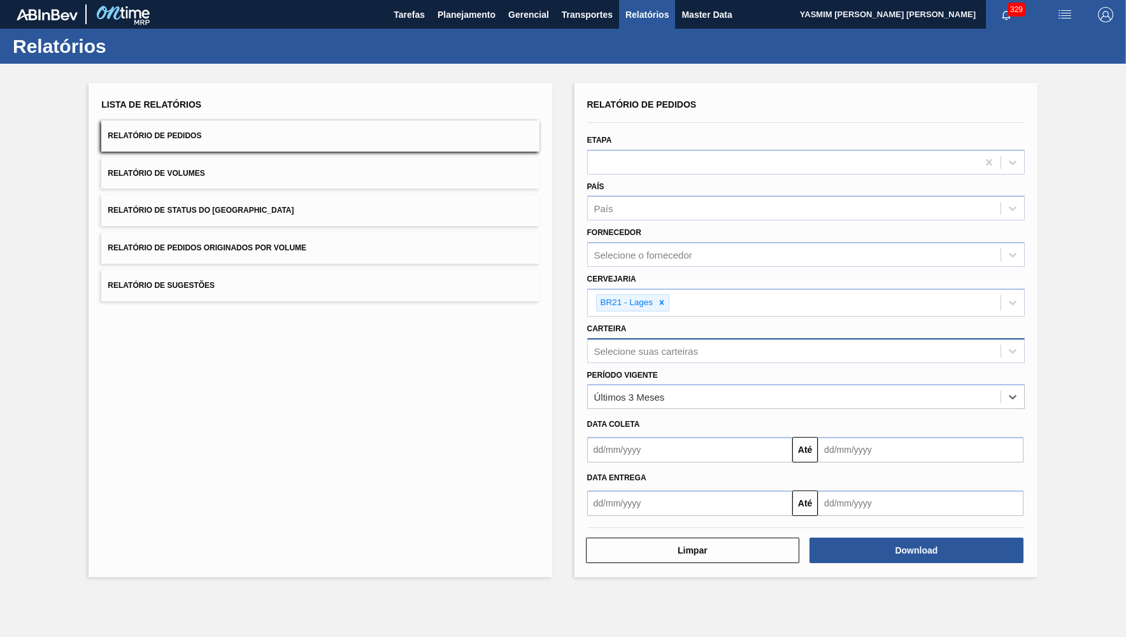
click at [651, 345] on div "Selecione suas carteiras" at bounding box center [646, 350] width 104 height 11
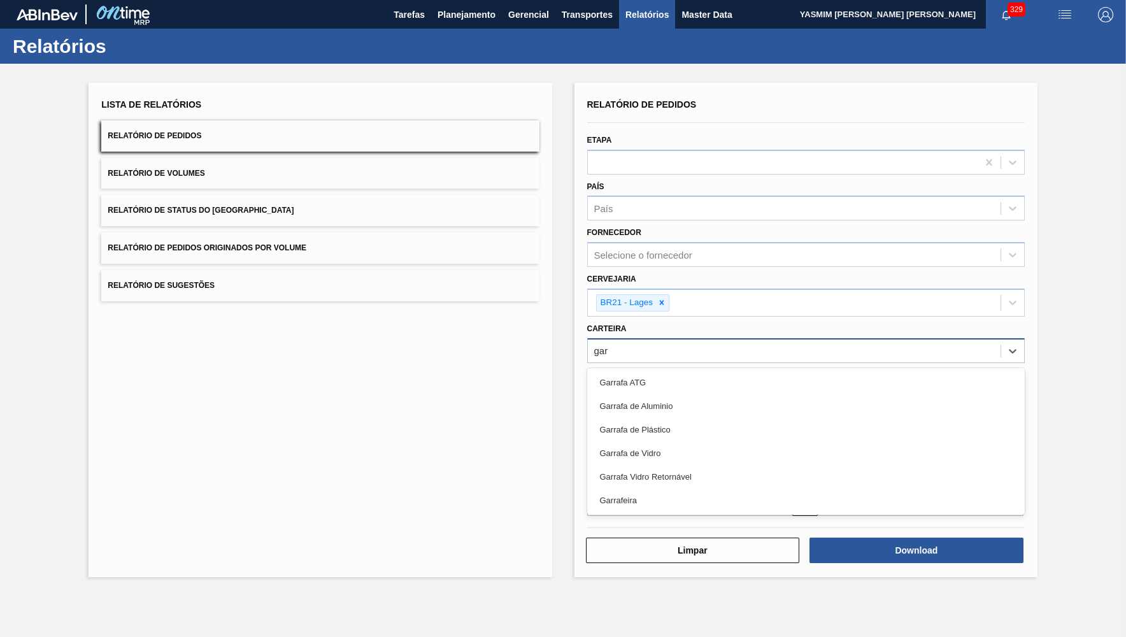
type input "garr"
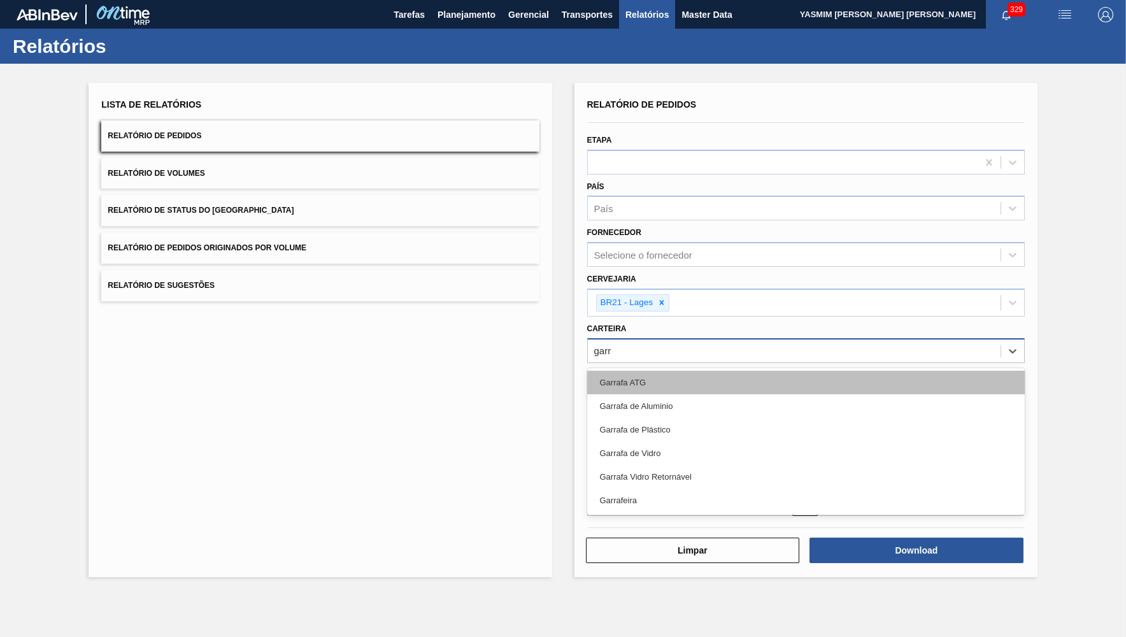
click at [656, 377] on div "Garrafa ATG" at bounding box center [806, 383] width 438 height 24
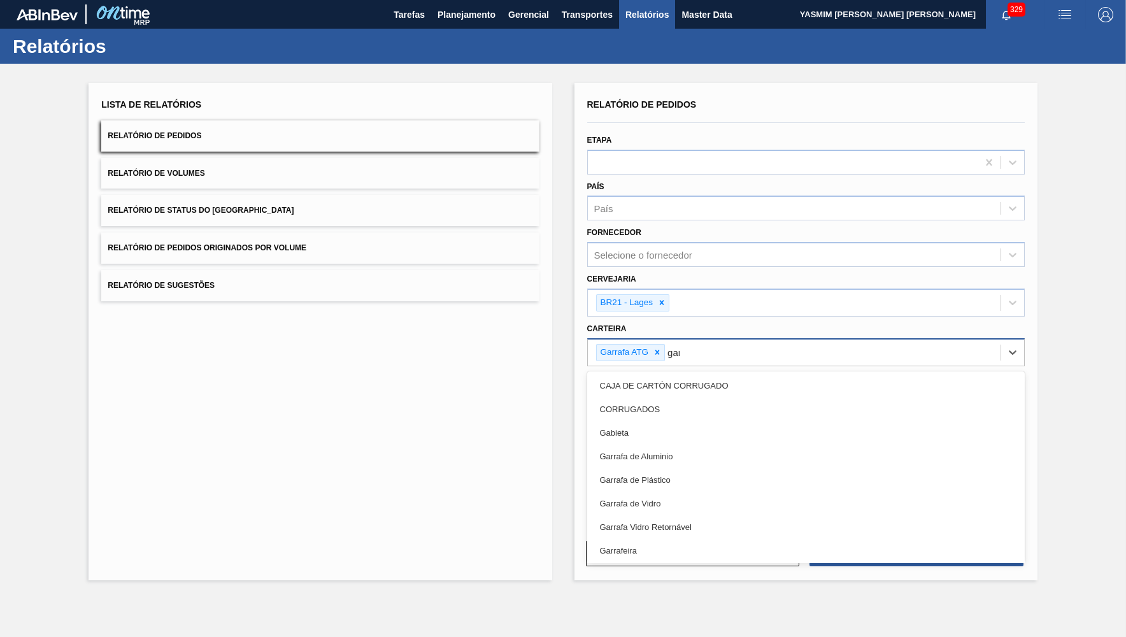
type input "garr"
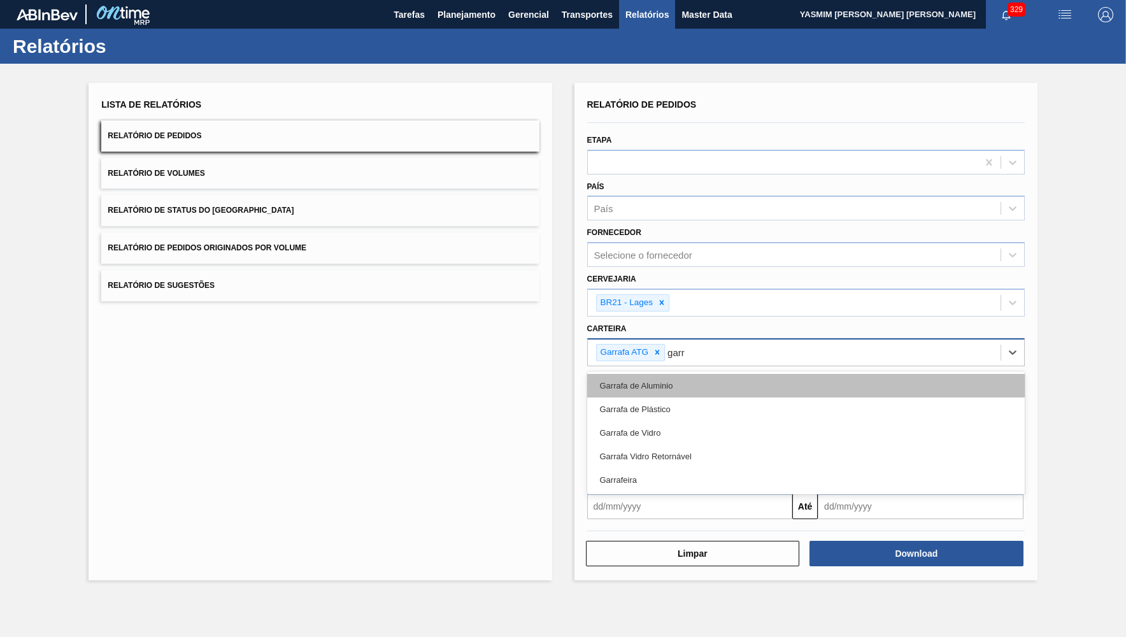
click at [638, 381] on div "Garrafa de Aluminio" at bounding box center [806, 386] width 438 height 24
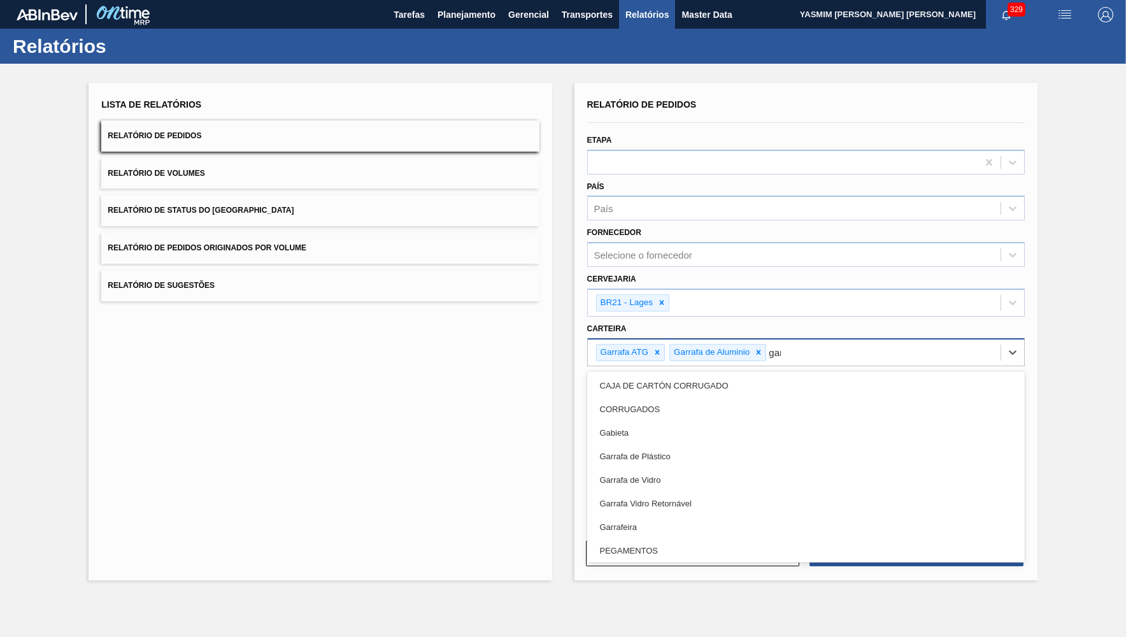
type input "garr"
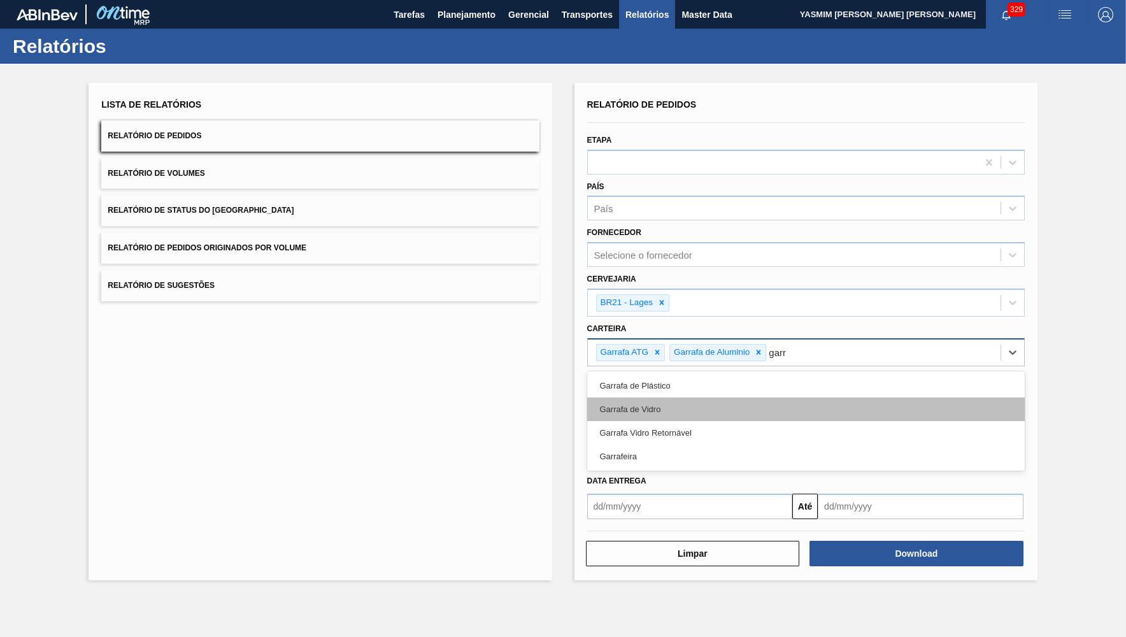
click at [629, 398] on div "Garrafa de Vidro" at bounding box center [806, 410] width 438 height 24
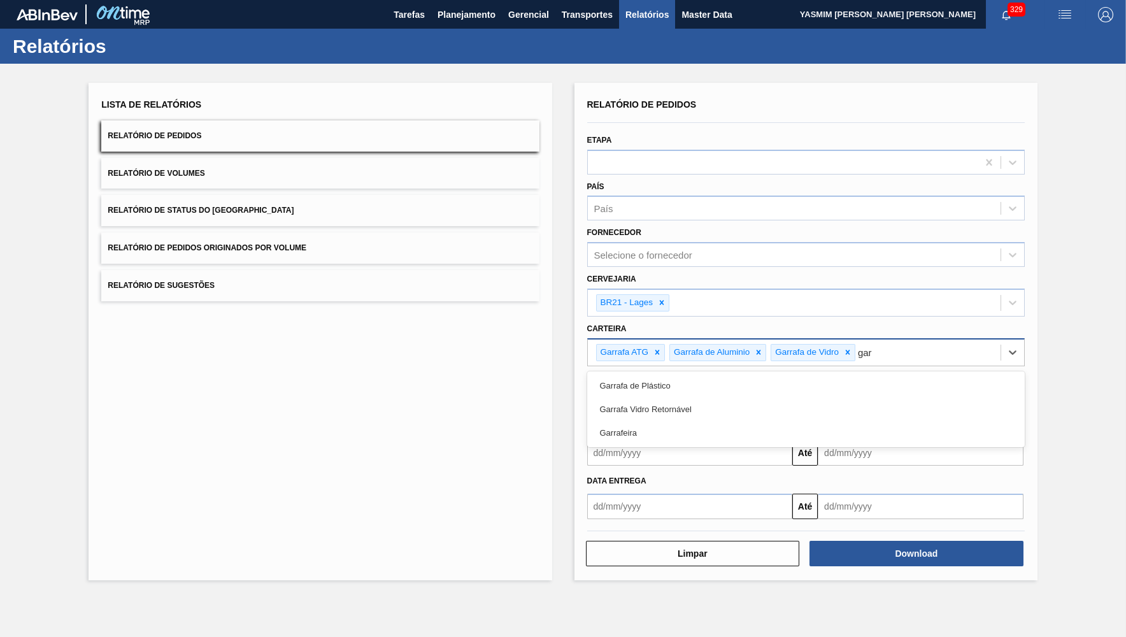
type input "garr"
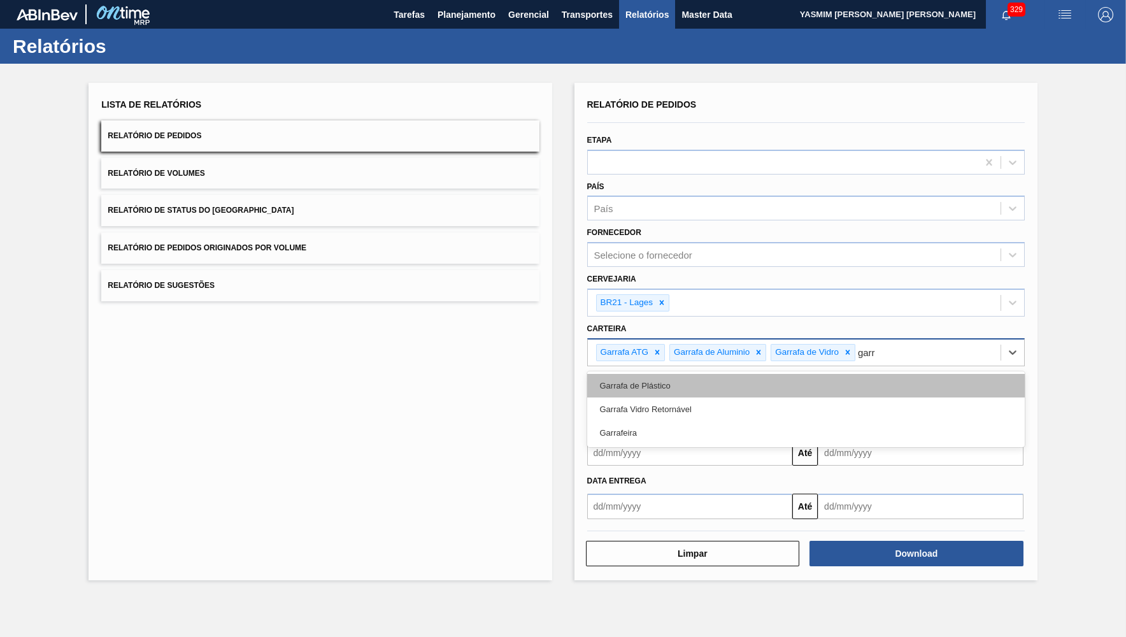
click at [628, 380] on div "Garrafa de Plástico" at bounding box center [806, 386] width 438 height 24
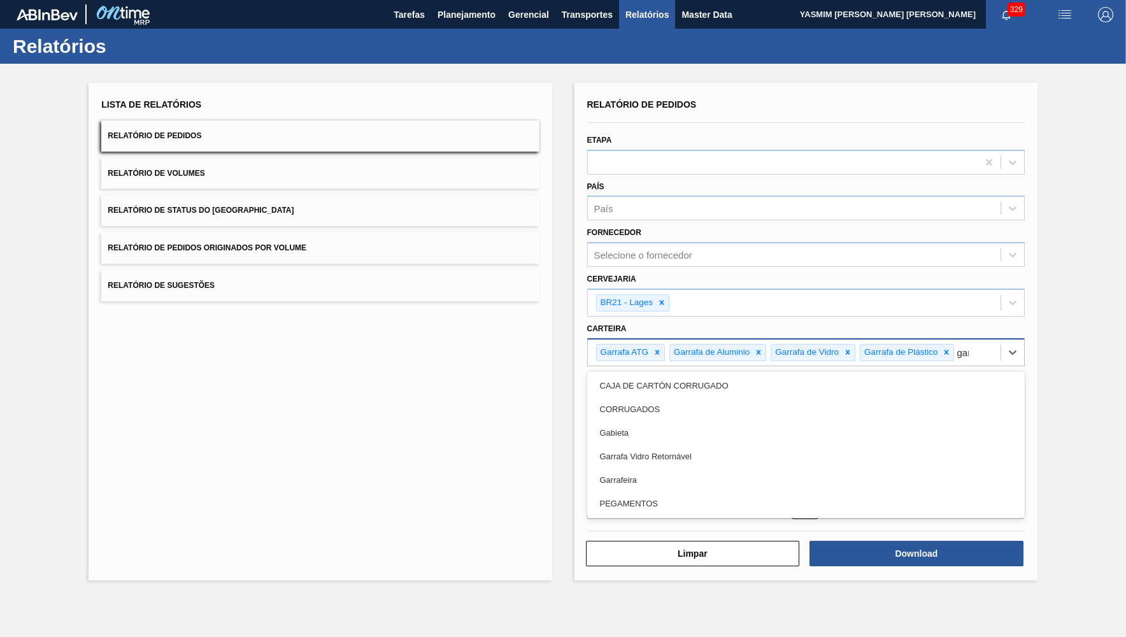
type input "garr"
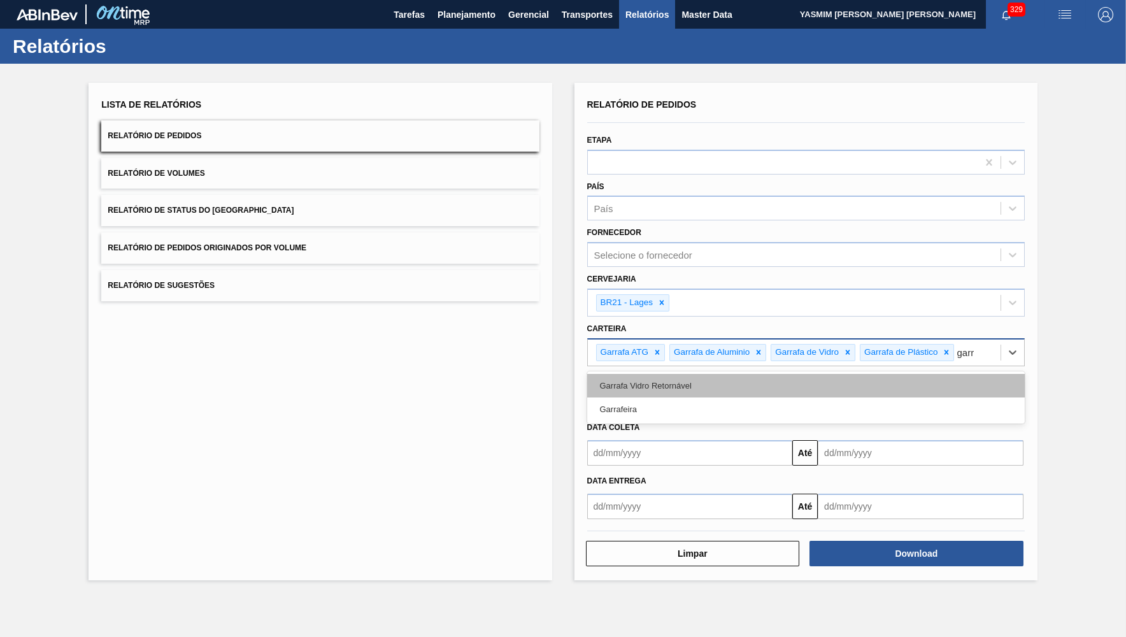
click at [622, 378] on div "Garrafa Vidro Retornável" at bounding box center [806, 386] width 438 height 24
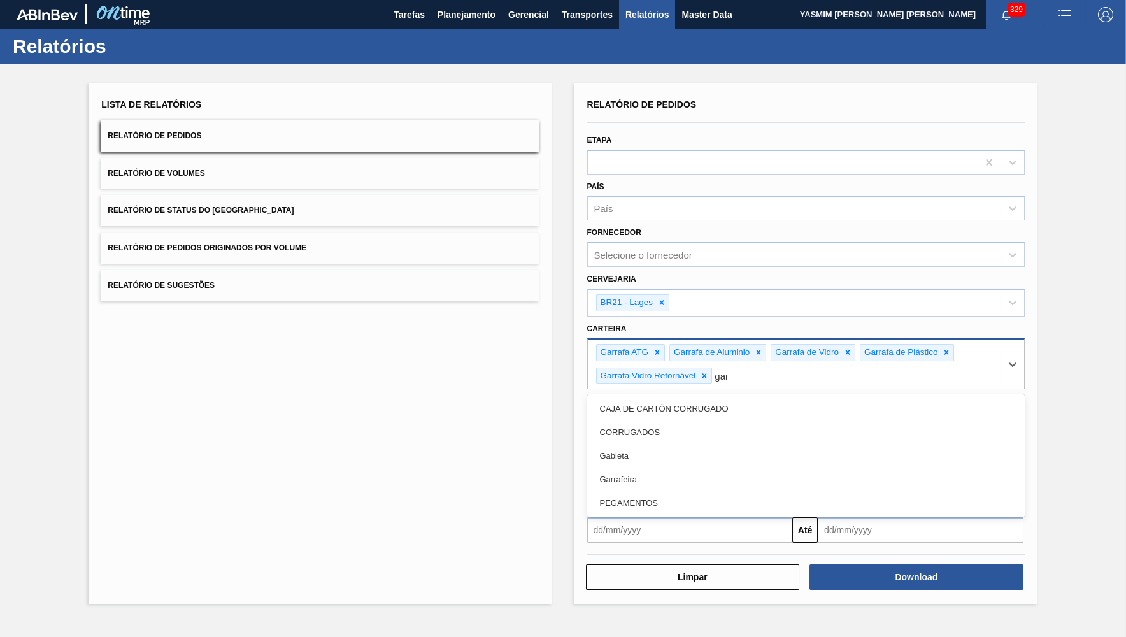
type input "garr"
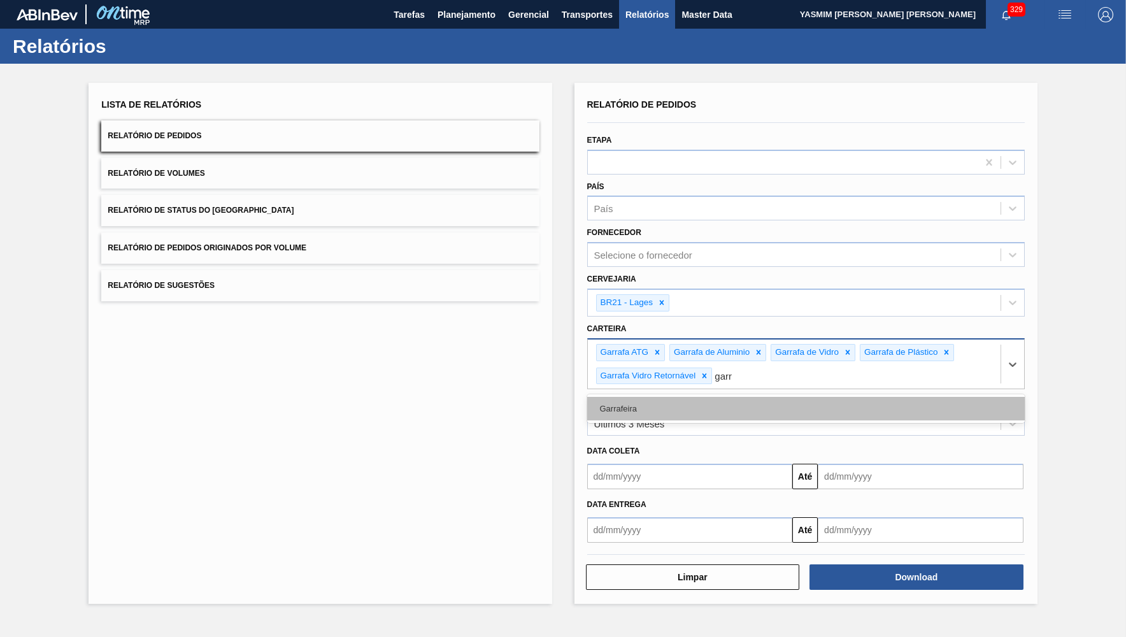
click at [622, 397] on div "Garrafeira" at bounding box center [806, 409] width 438 height 24
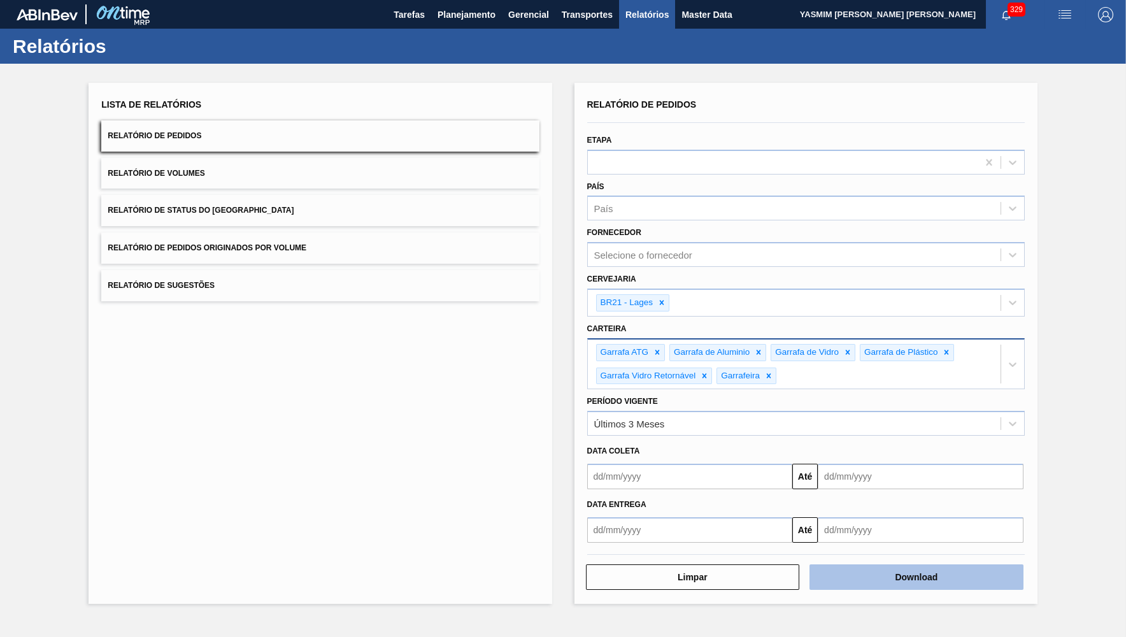
click at [991, 565] on button "Download" at bounding box center [917, 577] width 214 height 25
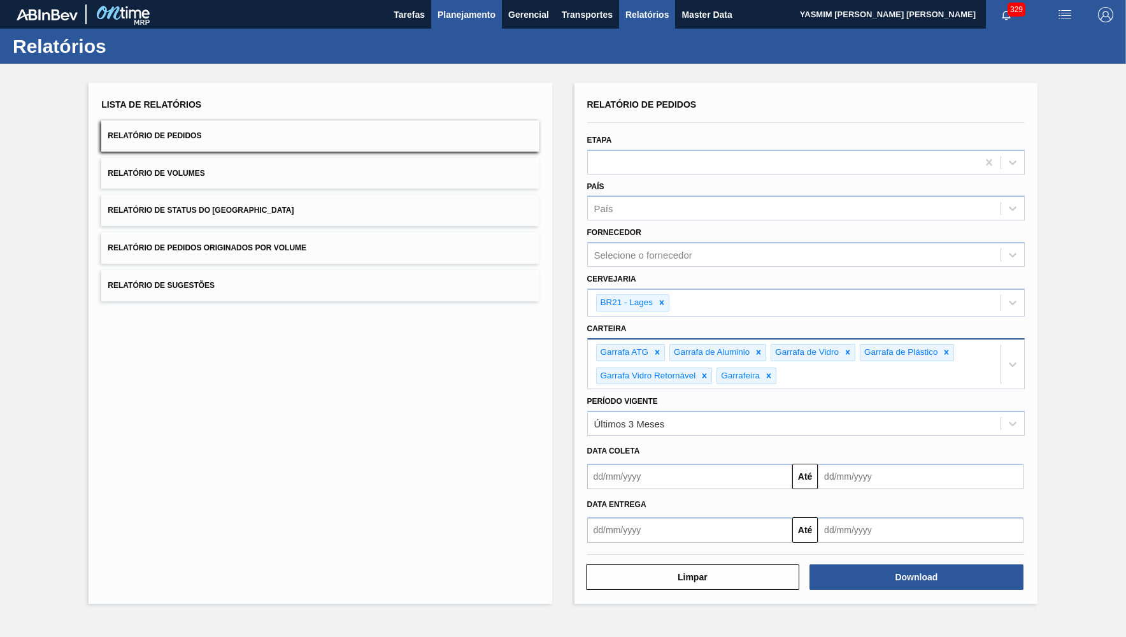
click at [492, 13] on span "Planejamento" at bounding box center [467, 14] width 58 height 15
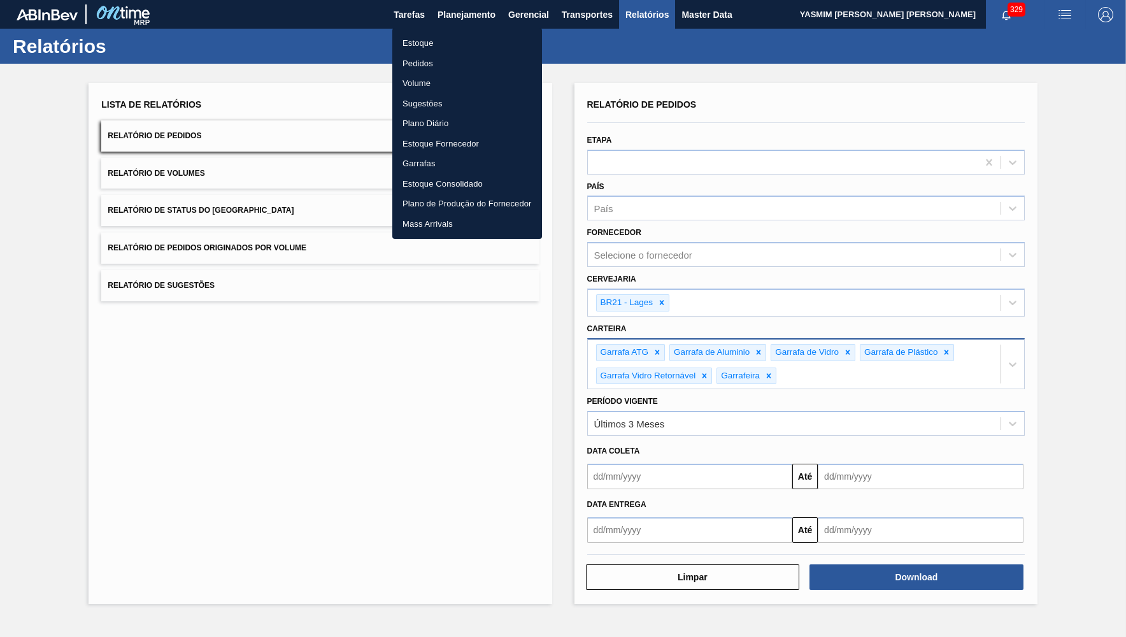
click at [436, 45] on li "Estoque" at bounding box center [467, 43] width 150 height 20
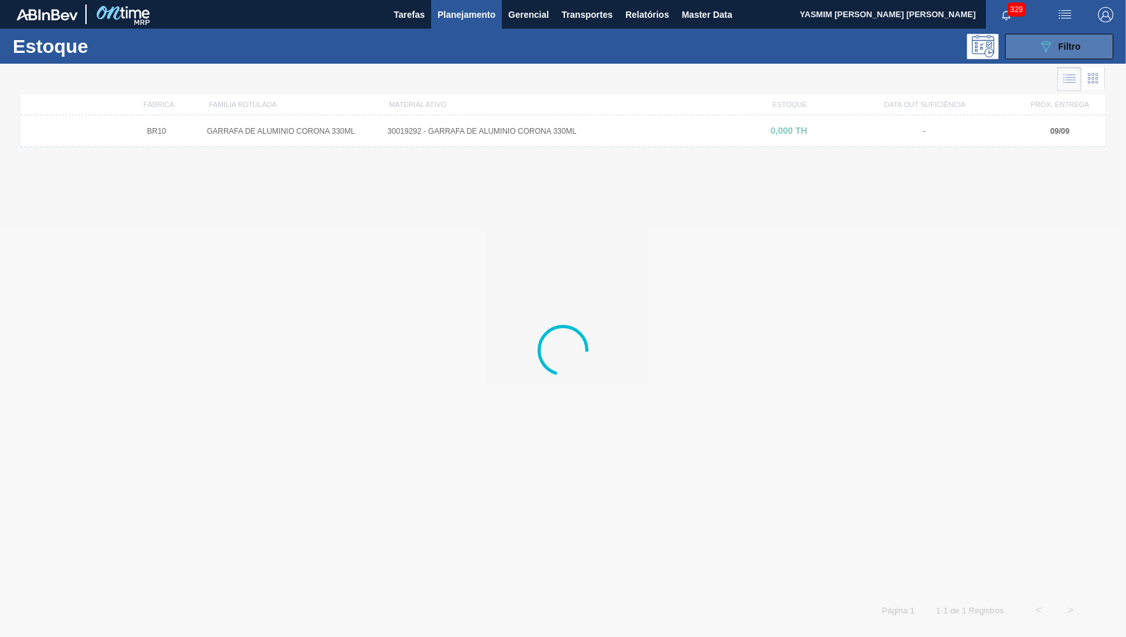
click at [1042, 56] on button "089F7B8B-B2A5-4AFE-B5C0-19BA573D28AC Filtro" at bounding box center [1059, 46] width 108 height 25
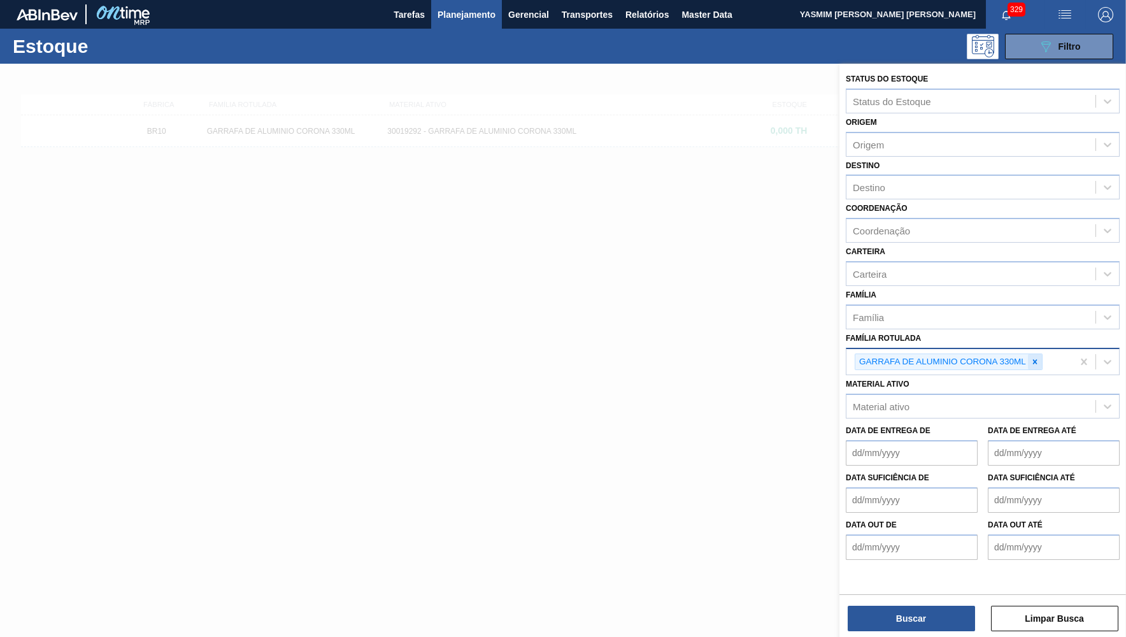
click at [1030, 354] on div at bounding box center [1035, 362] width 14 height 16
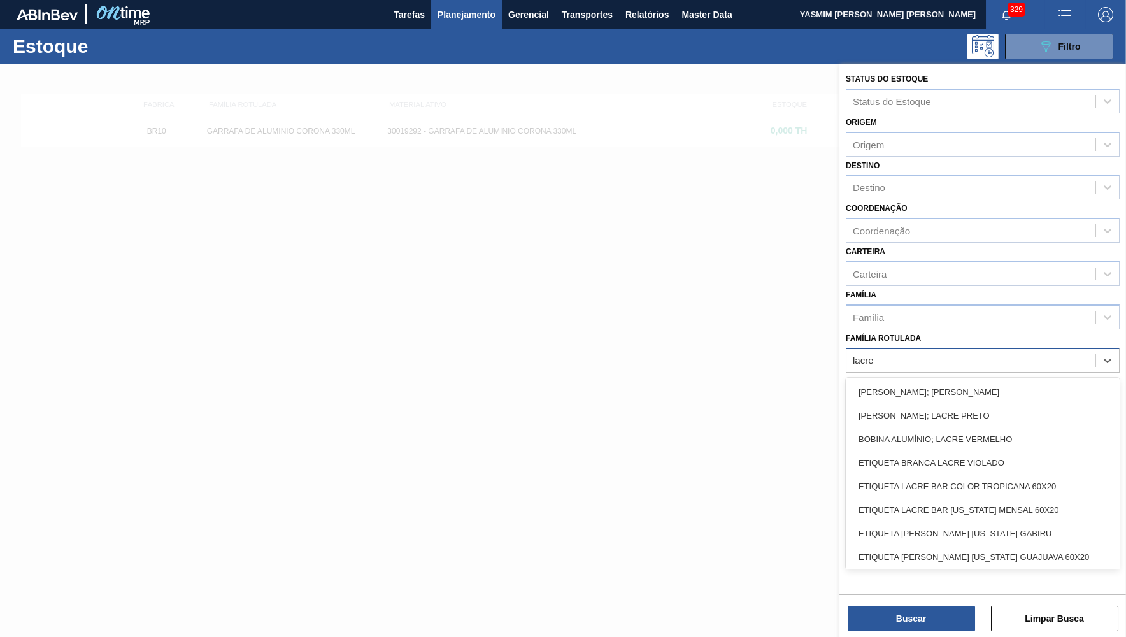
type Rotulada "lacre ge"
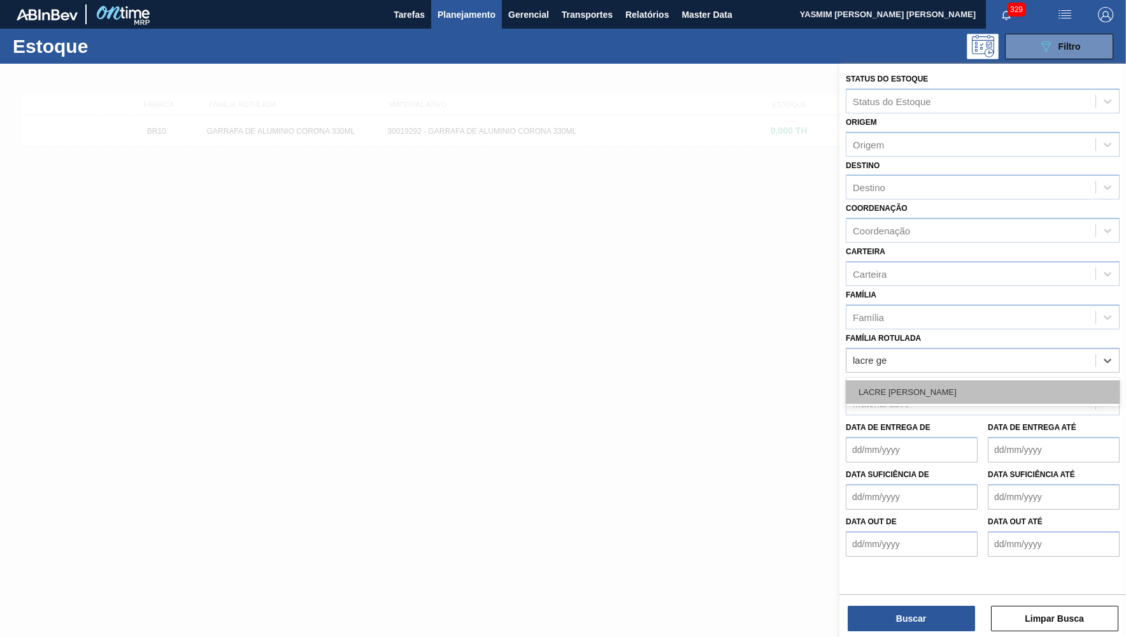
click at [1007, 383] on div "LACRE [PERSON_NAME]" at bounding box center [983, 392] width 274 height 24
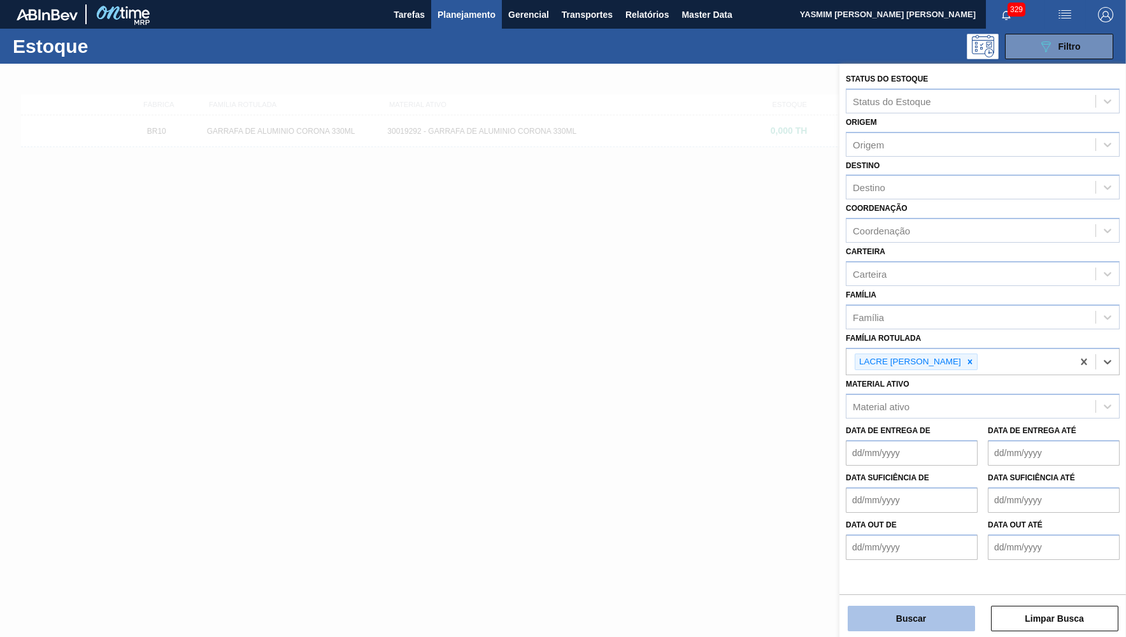
click at [924, 628] on button "Buscar" at bounding box center [911, 618] width 127 height 25
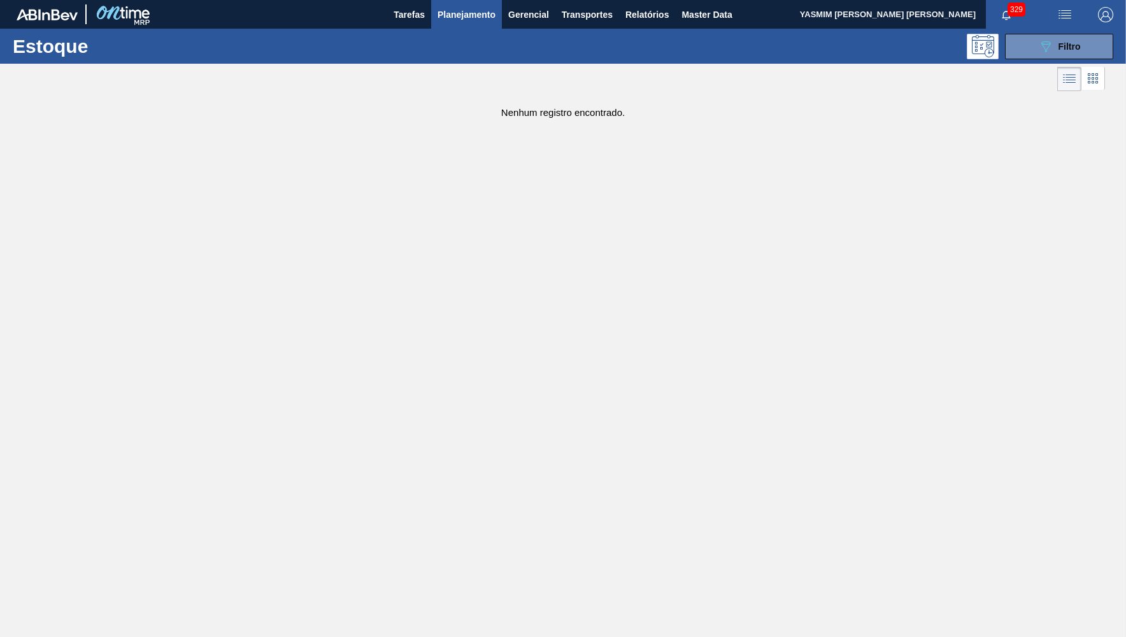
click at [1027, 59] on div "Estoque 089F7B8B-B2A5-4AFE-B5C0-19BA573D28AC Filtro" at bounding box center [563, 46] width 1126 height 35
click at [1081, 54] on button "089F7B8B-B2A5-4AFE-B5C0-19BA573D28AC Filtro" at bounding box center [1059, 46] width 108 height 25
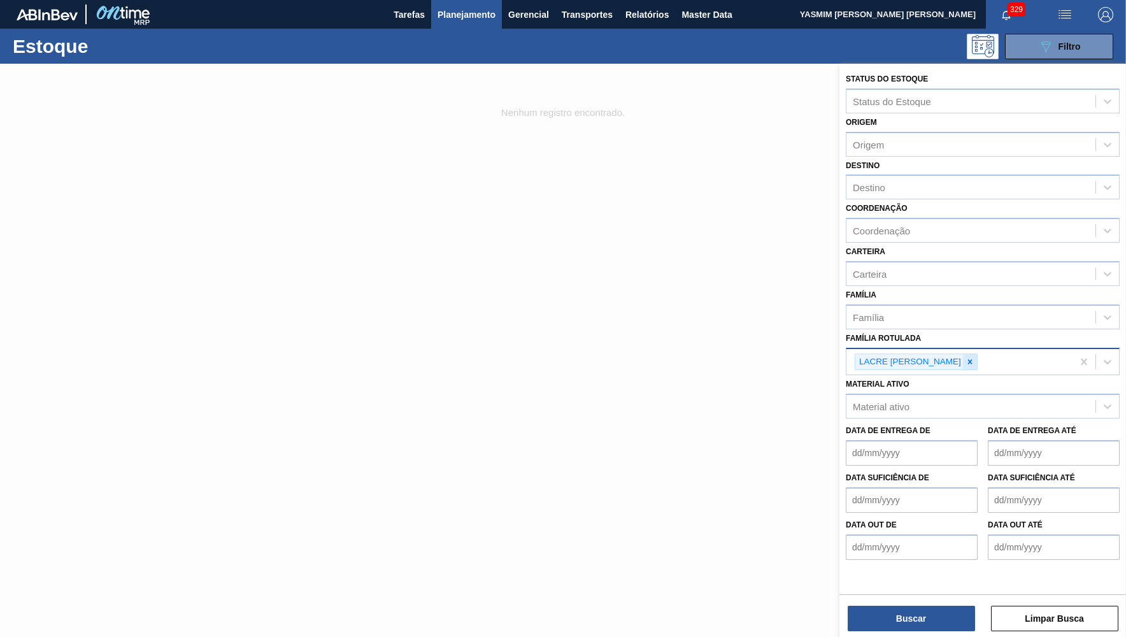
click at [975, 357] on icon at bounding box center [970, 361] width 9 height 9
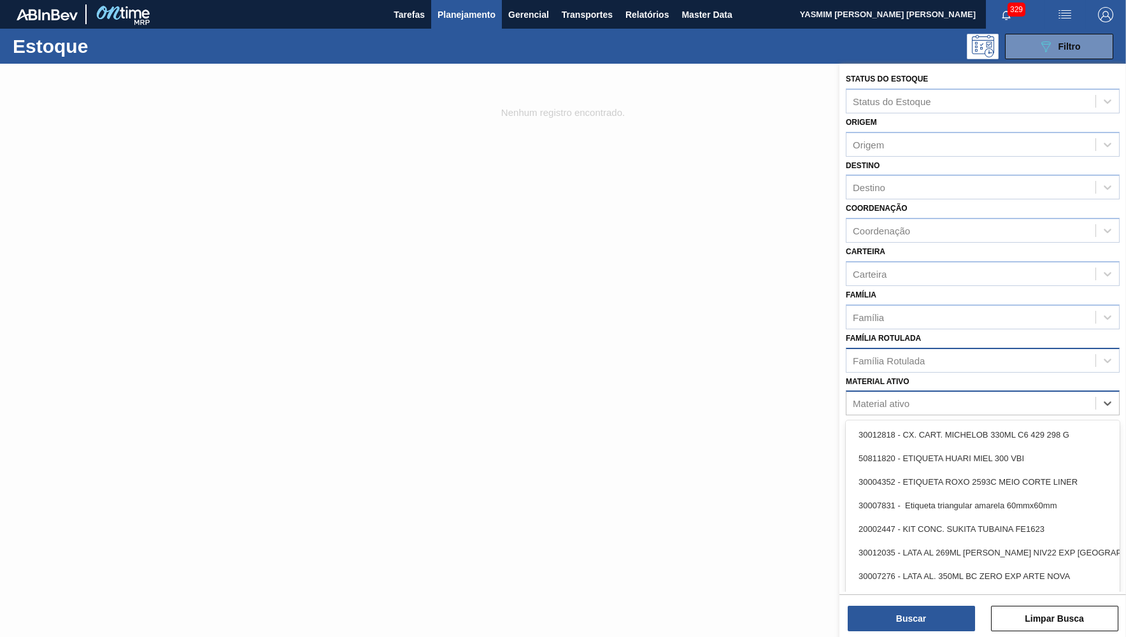
click at [975, 394] on div "Material ativo" at bounding box center [971, 403] width 249 height 18
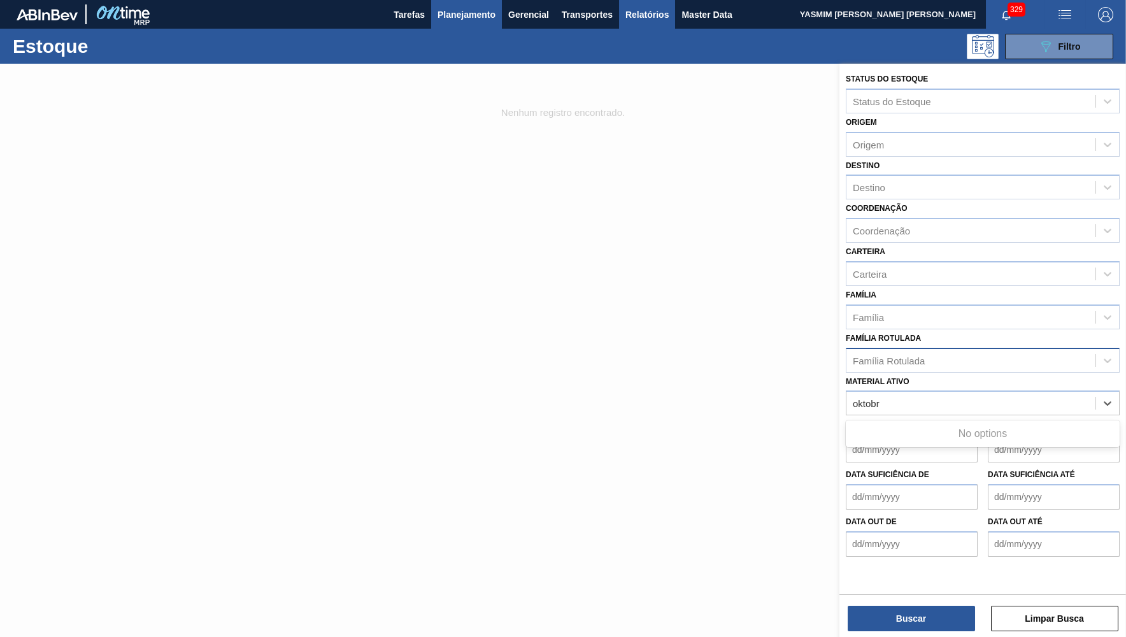
type ativo "oktobr"
click at [654, 24] on button "Relatórios" at bounding box center [647, 14] width 56 height 29
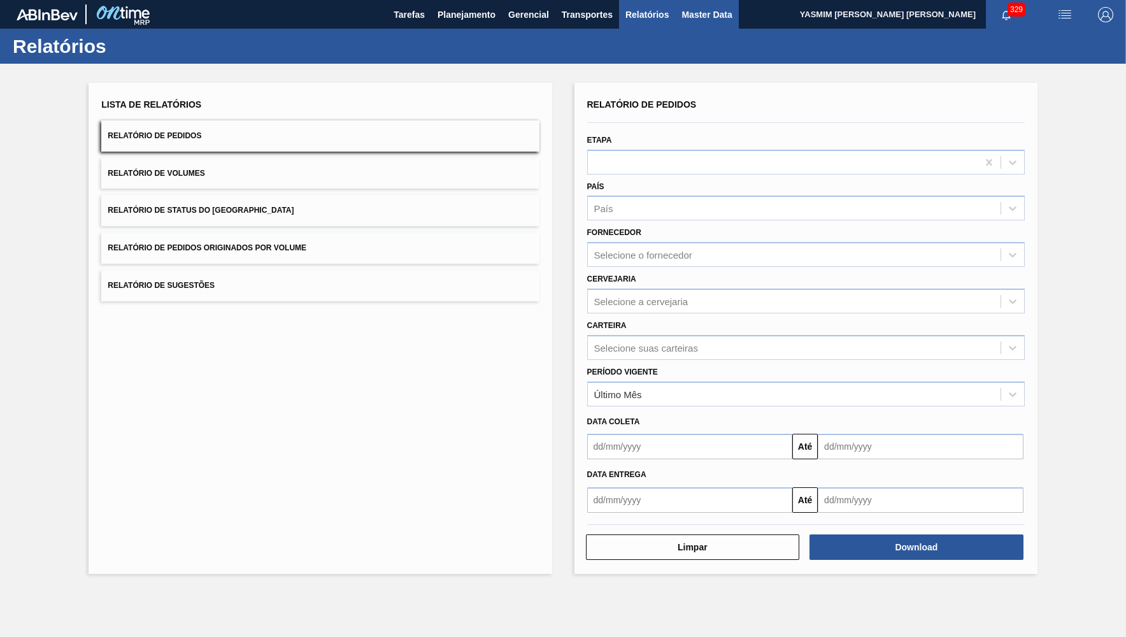
click at [716, 22] on span "Master Data" at bounding box center [707, 14] width 50 height 15
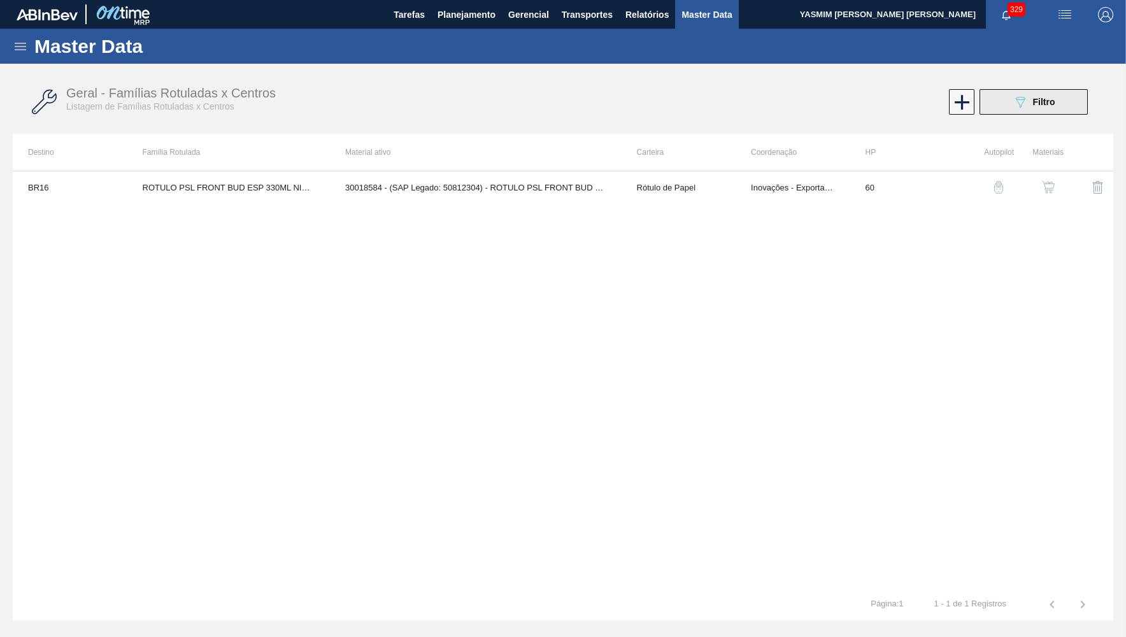
click at [1065, 99] on button "089F7B8B-B2A5-4AFE-B5C0-19BA573D28AC Filtro" at bounding box center [1034, 101] width 108 height 25
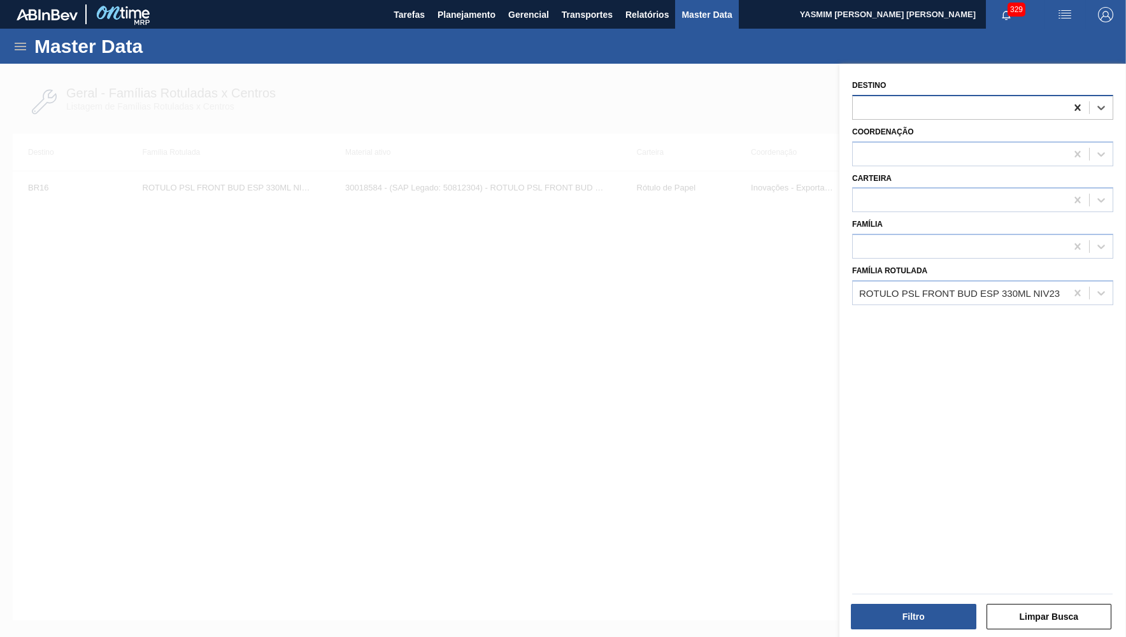
click at [1082, 108] on icon at bounding box center [1078, 107] width 13 height 13
click at [1076, 287] on icon at bounding box center [1078, 293] width 13 height 13
click at [915, 242] on div at bounding box center [959, 247] width 213 height 18
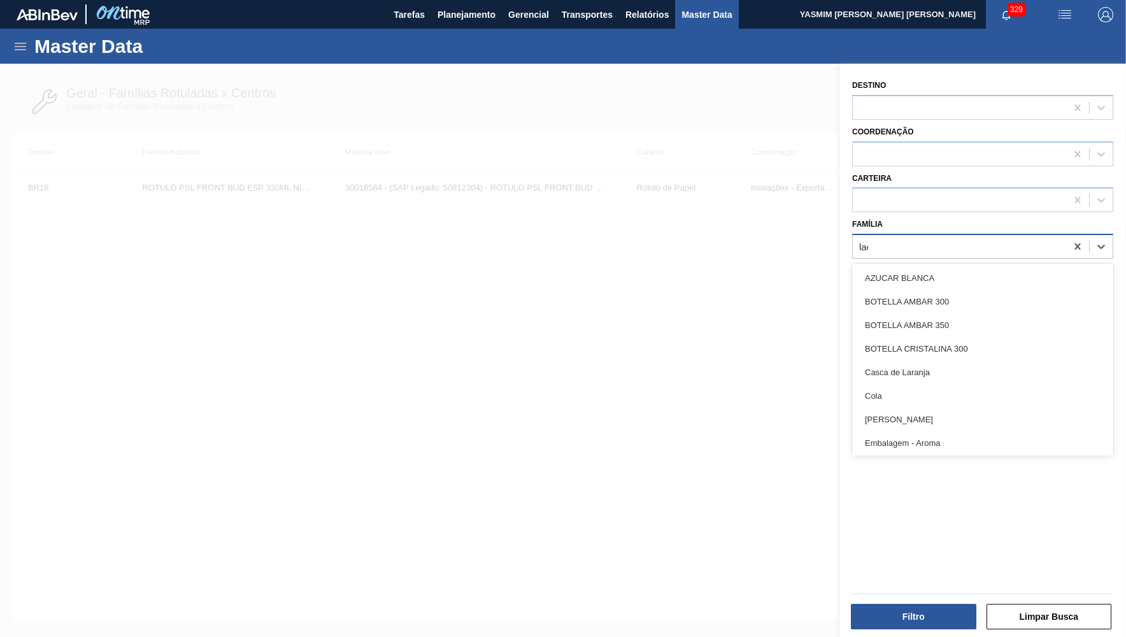
type input "lacre"
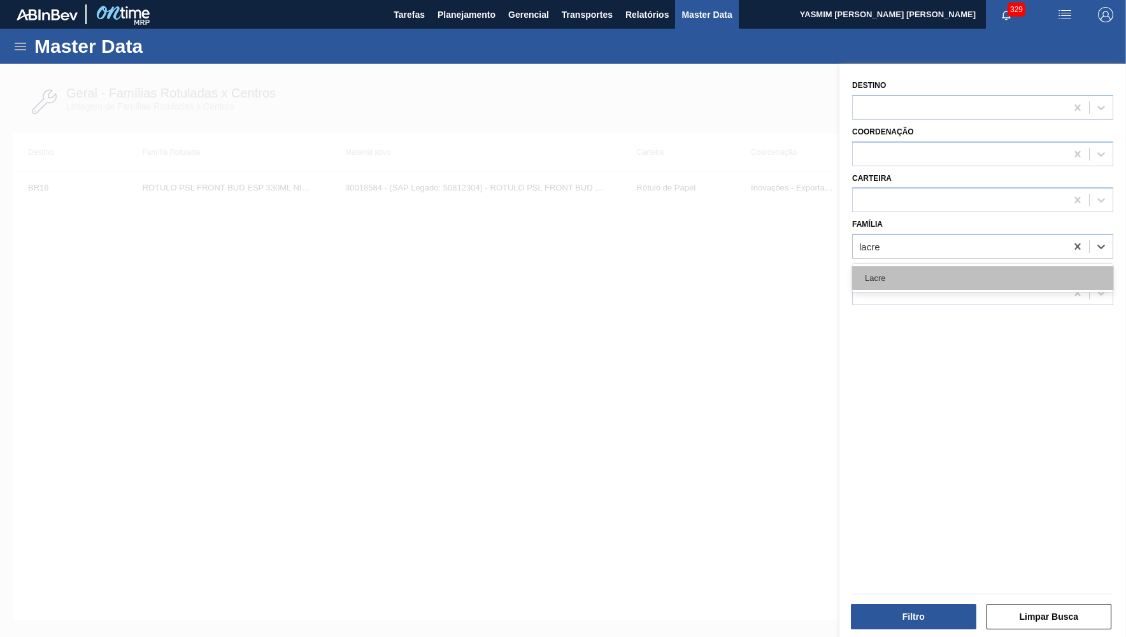
click at [923, 278] on div "Lacre" at bounding box center [982, 278] width 261 height 24
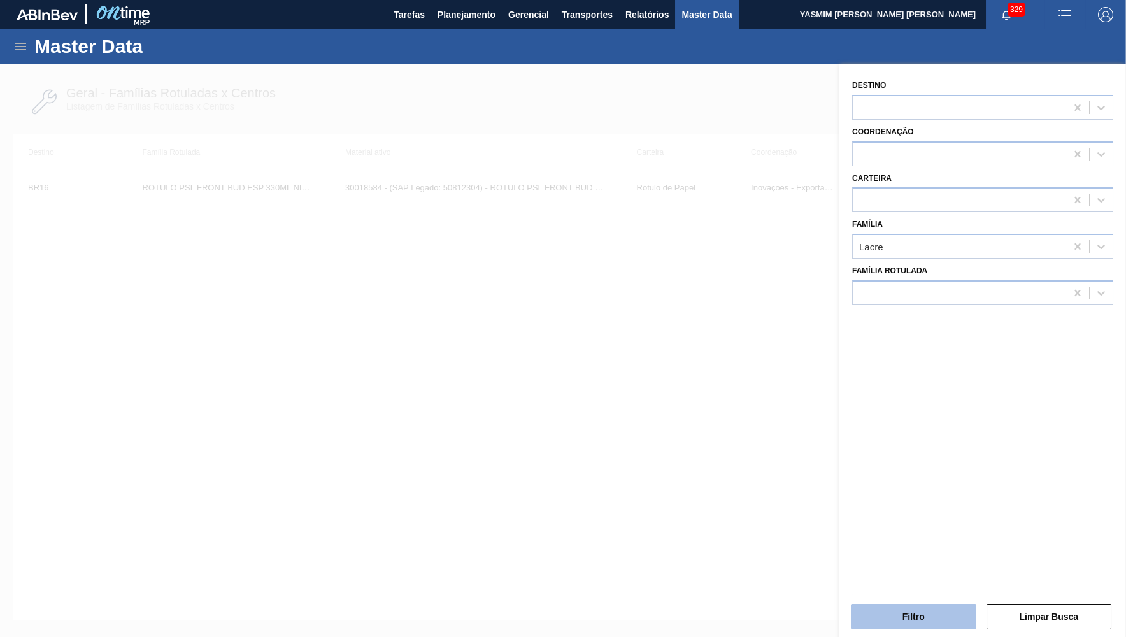
click at [926, 607] on button "Filtro" at bounding box center [914, 616] width 126 height 25
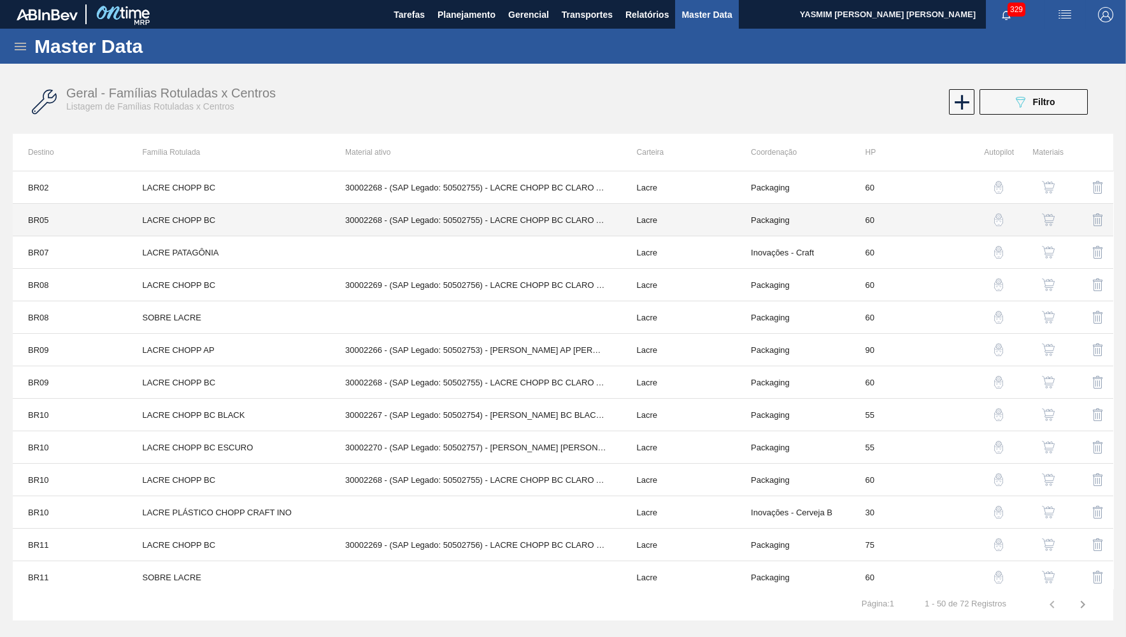
click at [547, 212] on td "30002268 - (SAP Legado: 50502755) - LACRE CHOPP BC CLARO AF IN65" at bounding box center [476, 220] width 292 height 32
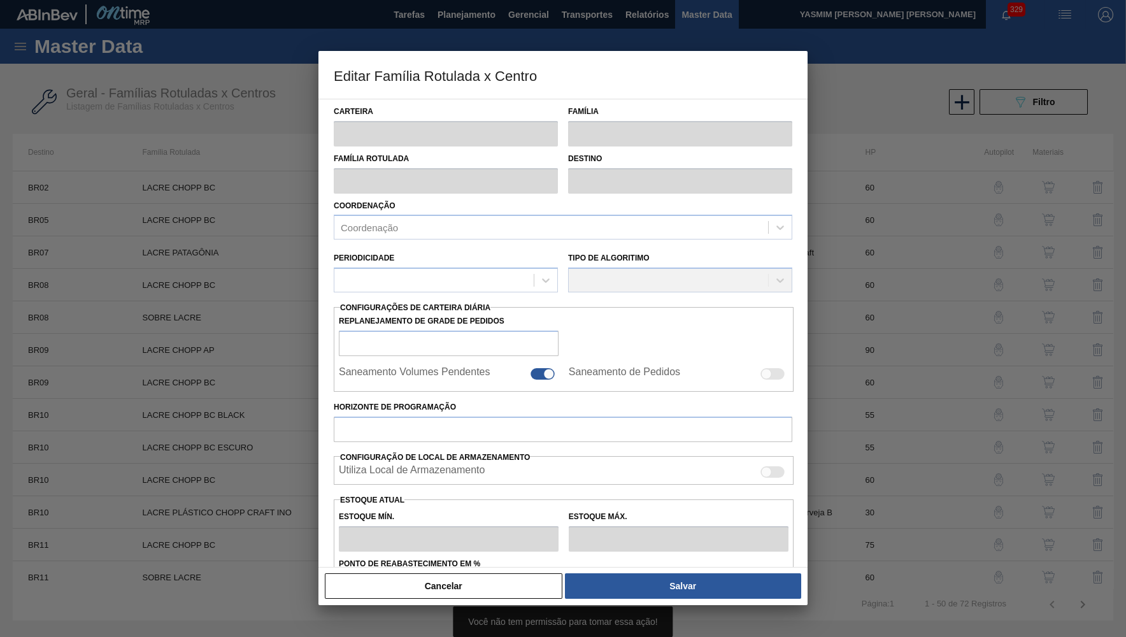
type input "Lacre"
type input "LACRE CHOPP BC"
type input "BR05 - Cuiabá"
type input "60"
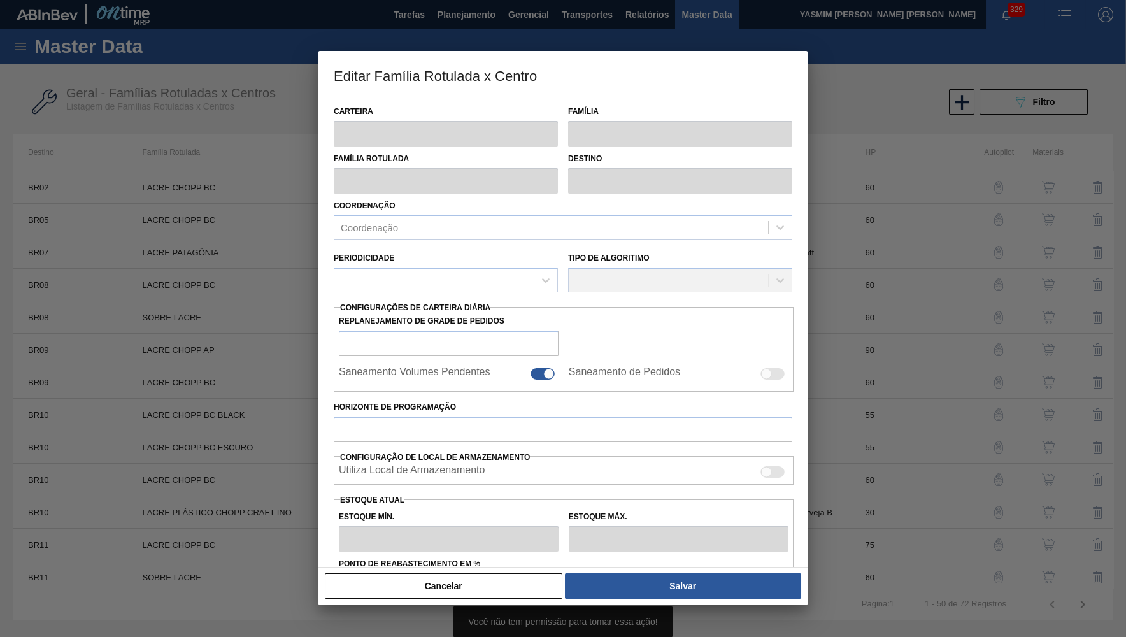
type input "6"
type input "20"
type input "70"
type input "15,800"
checkbox input "true"
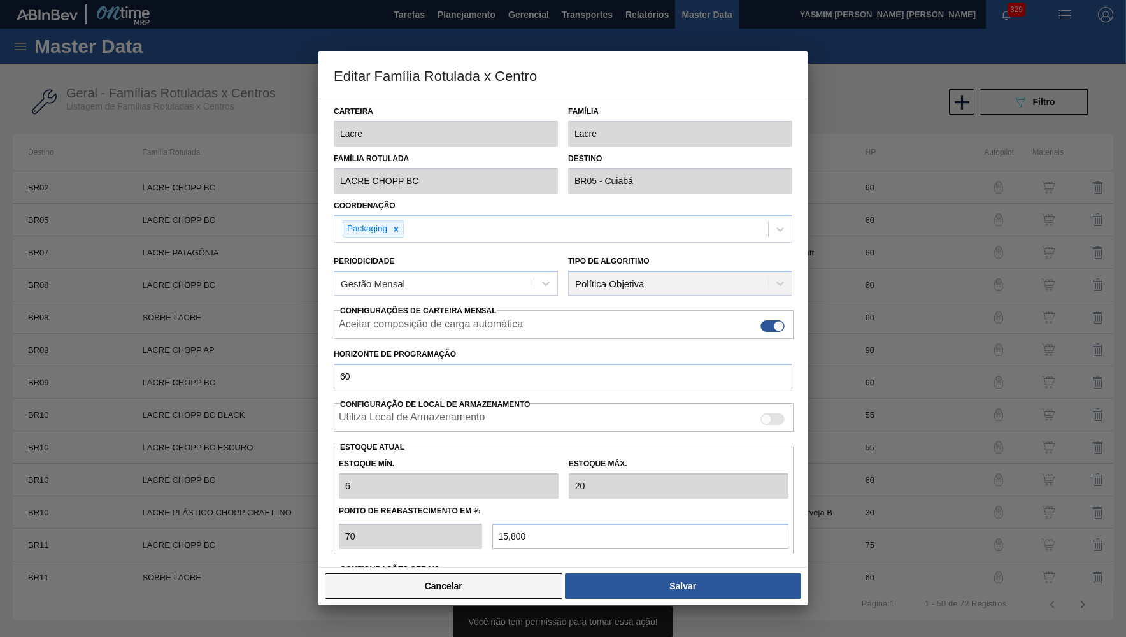
click at [477, 594] on button "Cancelar" at bounding box center [444, 585] width 238 height 25
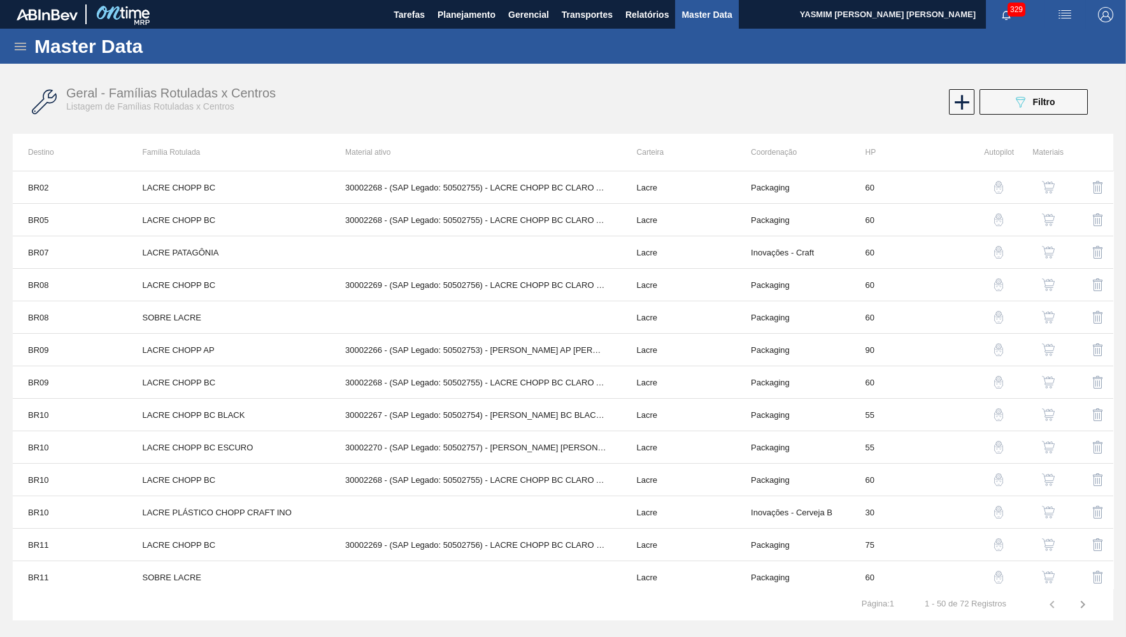
click at [1057, 211] on button "button" at bounding box center [1048, 220] width 31 height 31
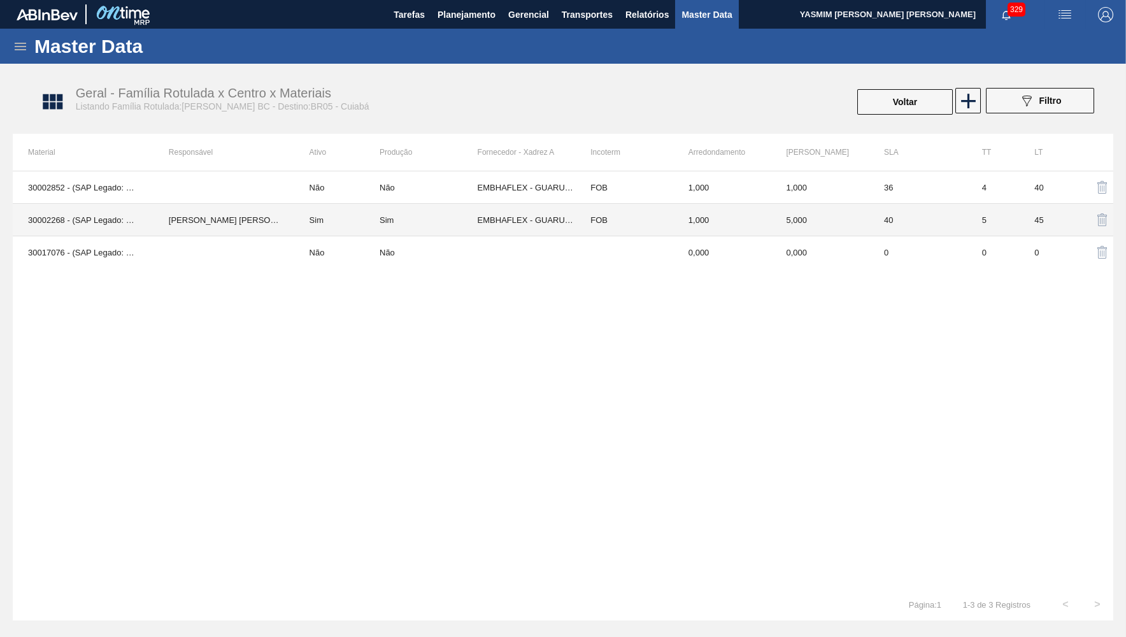
click at [888, 210] on td "40" at bounding box center [918, 220] width 98 height 32
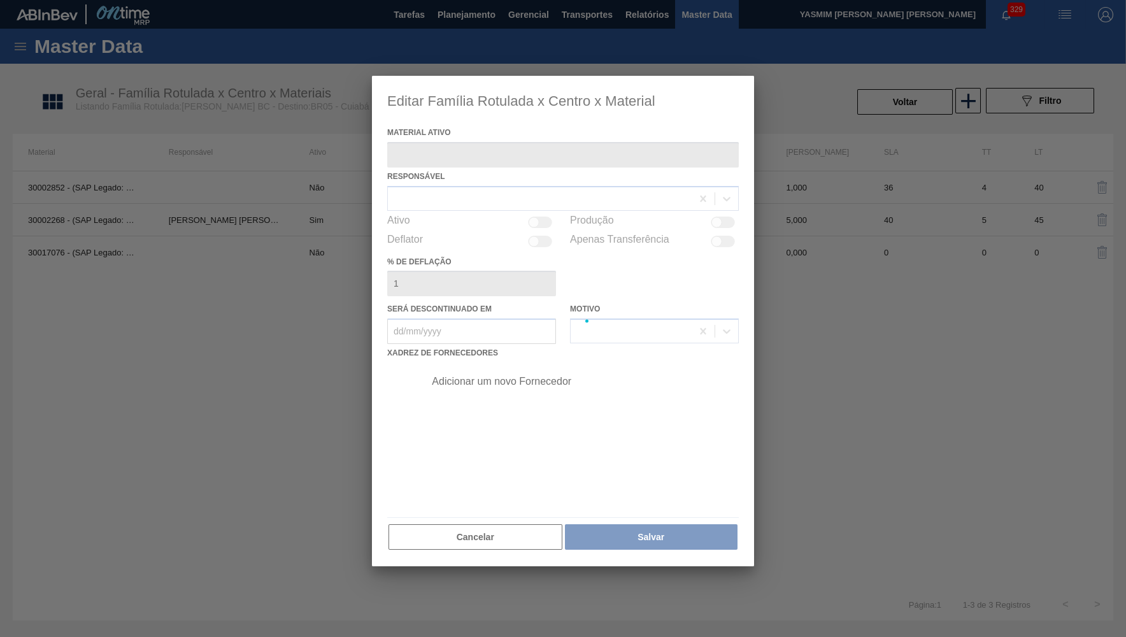
type ativo "30002268 - (SAP Legado: 50502755) - LACRE CHOPP BC CLARO AF IN65"
checkbox input "true"
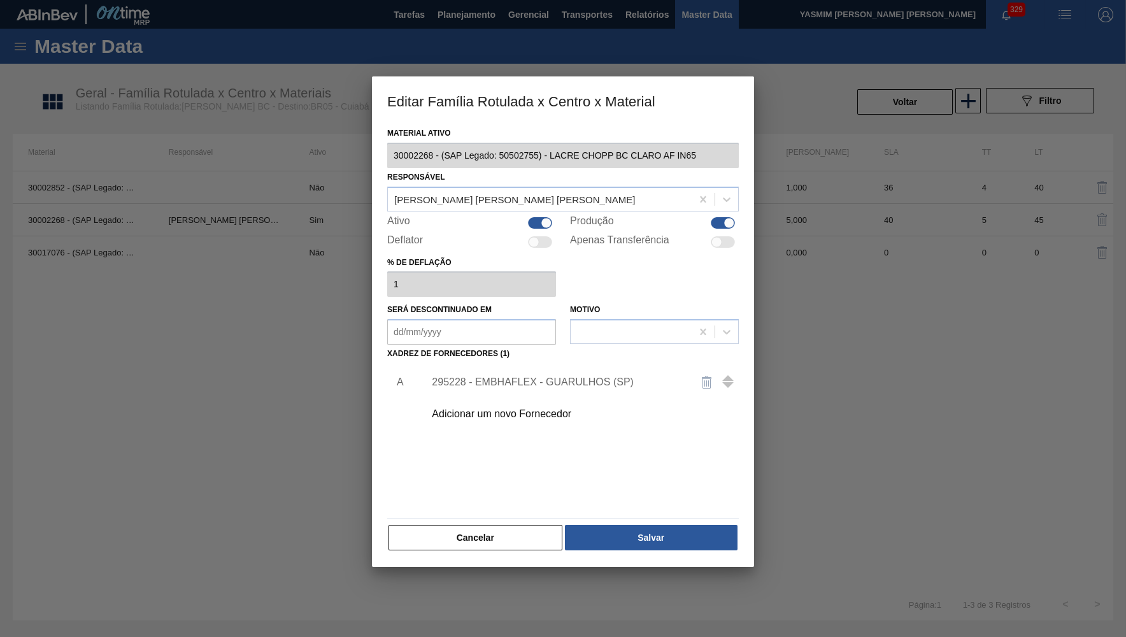
click at [522, 382] on div "295228 - EMBHAFLEX - GUARULHOS (SP)" at bounding box center [578, 382] width 322 height 32
click at [512, 378] on div "295228 - EMBHAFLEX - GUARULHOS (SP)" at bounding box center [557, 382] width 250 height 11
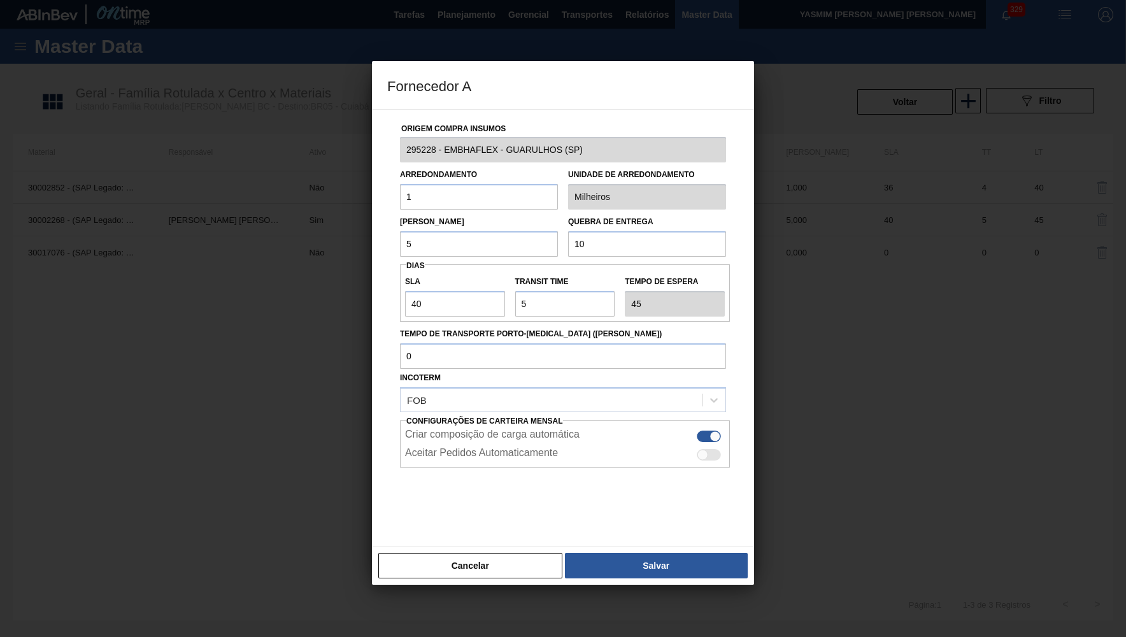
click at [601, 254] on input "10" at bounding box center [647, 243] width 158 height 25
click at [483, 210] on div "Lote Mínimo 5 Quebra de entrega 10" at bounding box center [563, 233] width 336 height 47
click at [448, 195] on input "1" at bounding box center [479, 196] width 158 height 25
click at [460, 240] on input "5" at bounding box center [479, 243] width 158 height 25
click at [628, 241] on input "10" at bounding box center [647, 243] width 158 height 25
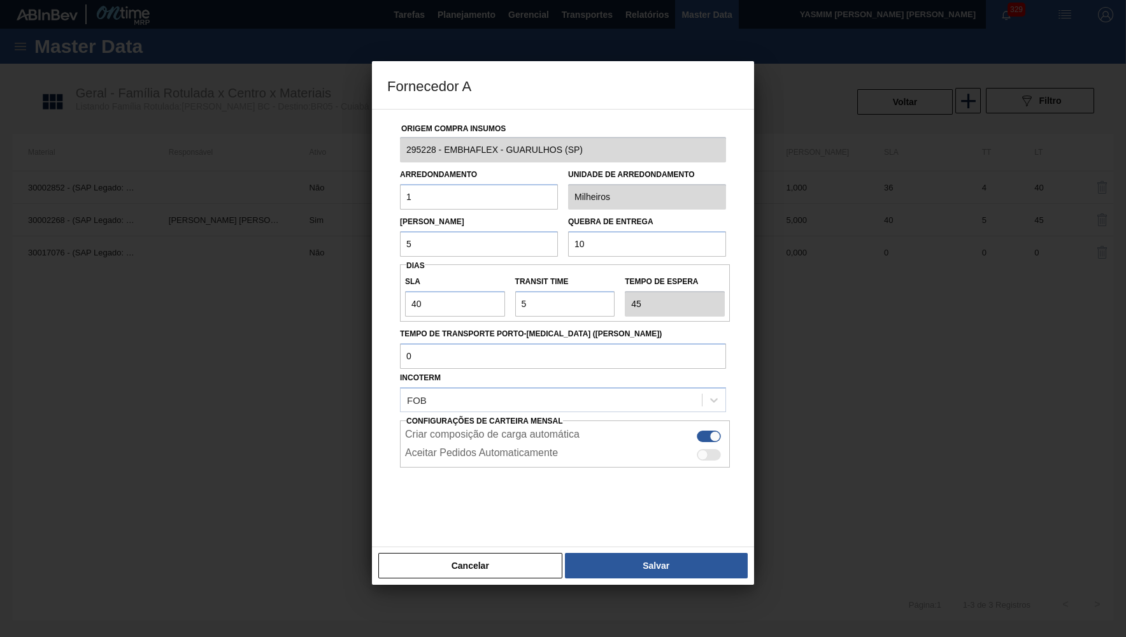
click at [436, 185] on input "1" at bounding box center [479, 196] width 158 height 25
drag, startPoint x: 464, startPoint y: 245, endPoint x: 517, endPoint y: 252, distance: 52.6
click at [464, 244] on input "5" at bounding box center [479, 243] width 158 height 25
click at [596, 237] on input "10" at bounding box center [647, 243] width 158 height 25
click at [484, 563] on button "Cancelar" at bounding box center [470, 565] width 184 height 25
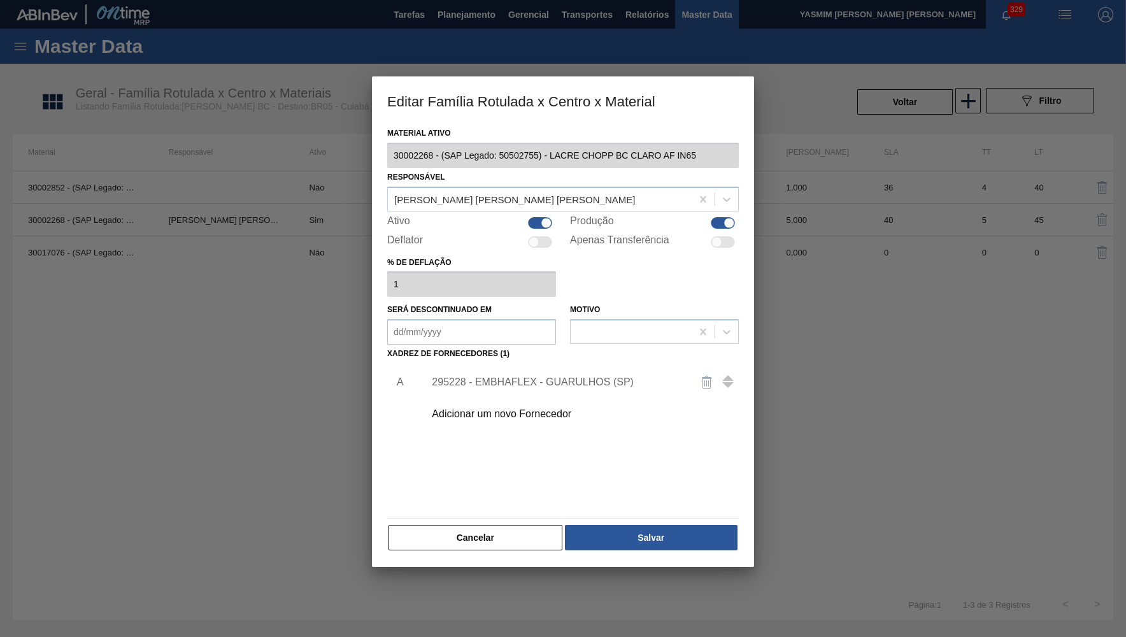
click at [471, 545] on div "Cancelar Salvar" at bounding box center [563, 538] width 352 height 28
click at [468, 530] on button "Cancelar" at bounding box center [476, 537] width 174 height 25
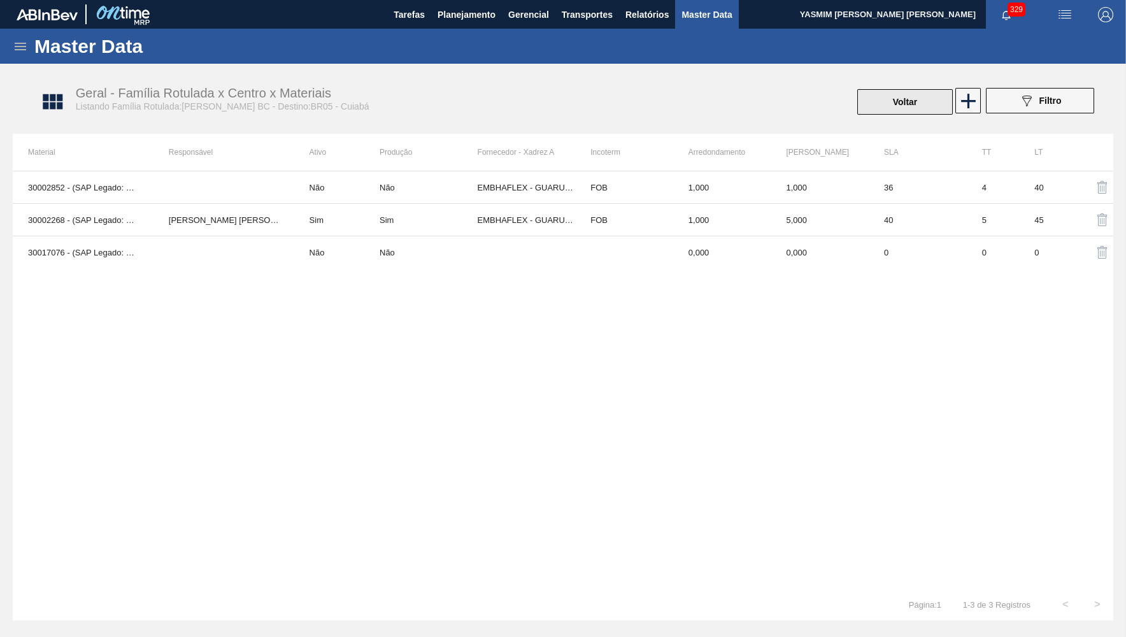
click at [877, 102] on button "Voltar" at bounding box center [906, 101] width 96 height 25
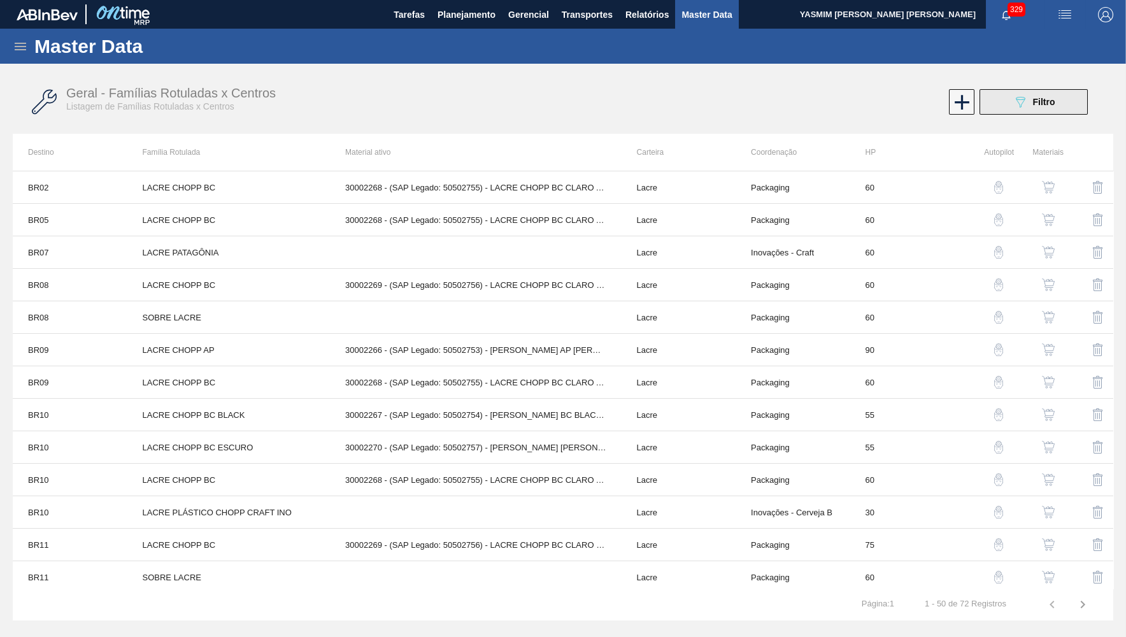
click at [1042, 104] on span "Filtro" at bounding box center [1044, 102] width 22 height 10
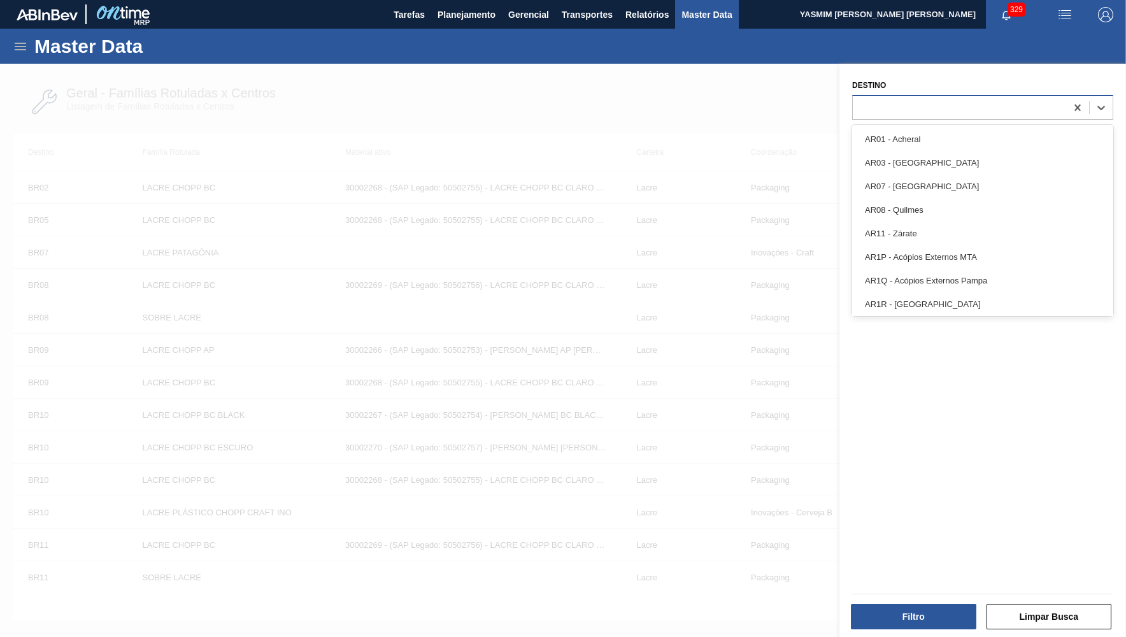
click at [956, 109] on div at bounding box center [959, 107] width 213 height 18
type input "53"
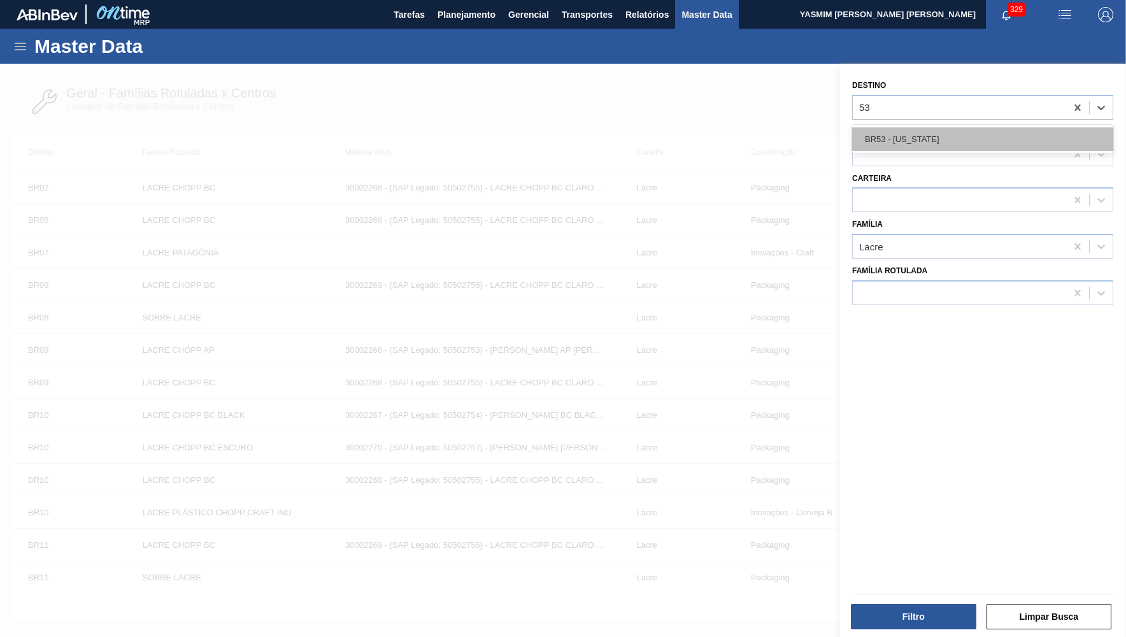
click at [961, 140] on div "BR53 - [US_STATE]" at bounding box center [982, 139] width 261 height 24
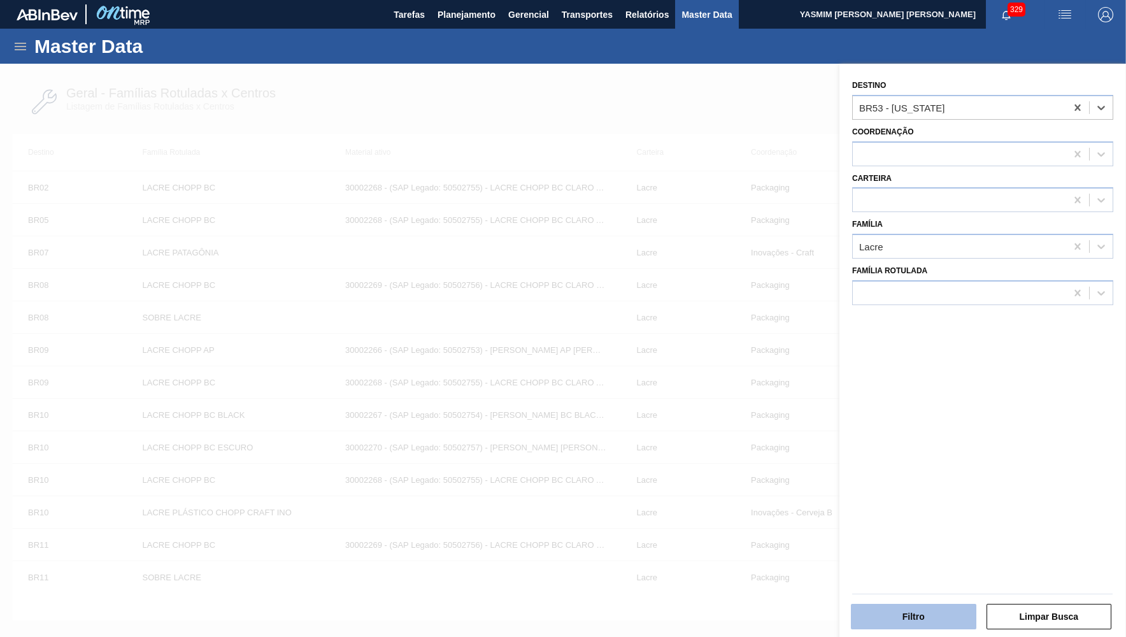
click at [882, 624] on button "Filtro" at bounding box center [914, 616] width 126 height 25
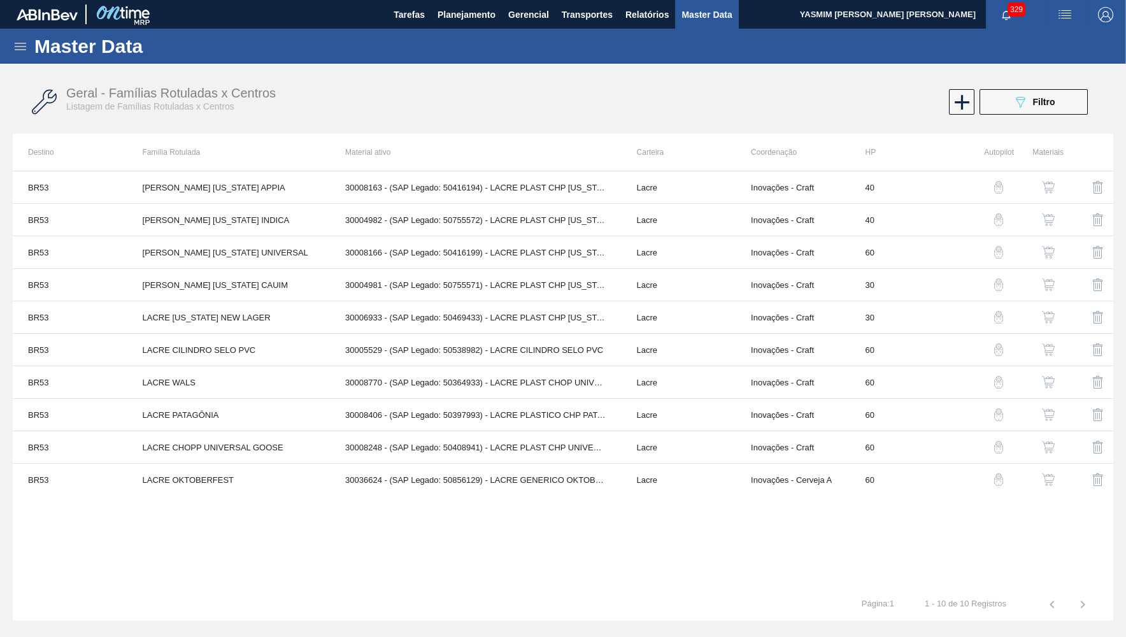
click at [1055, 473] on button "button" at bounding box center [1048, 479] width 31 height 31
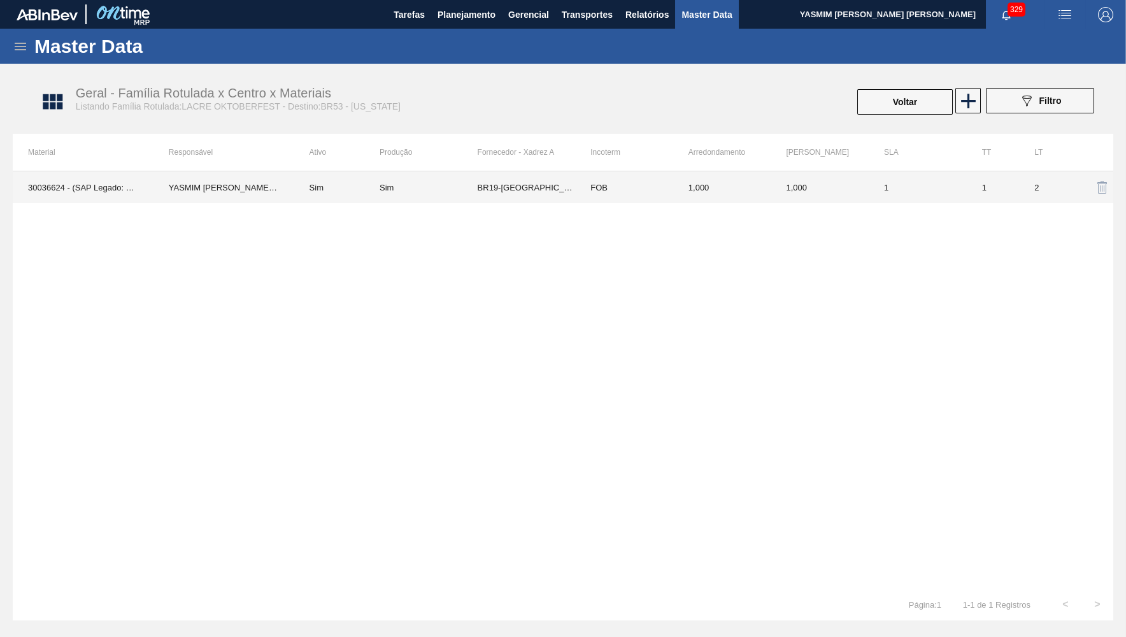
click at [349, 178] on td "Sim" at bounding box center [336, 187] width 85 height 32
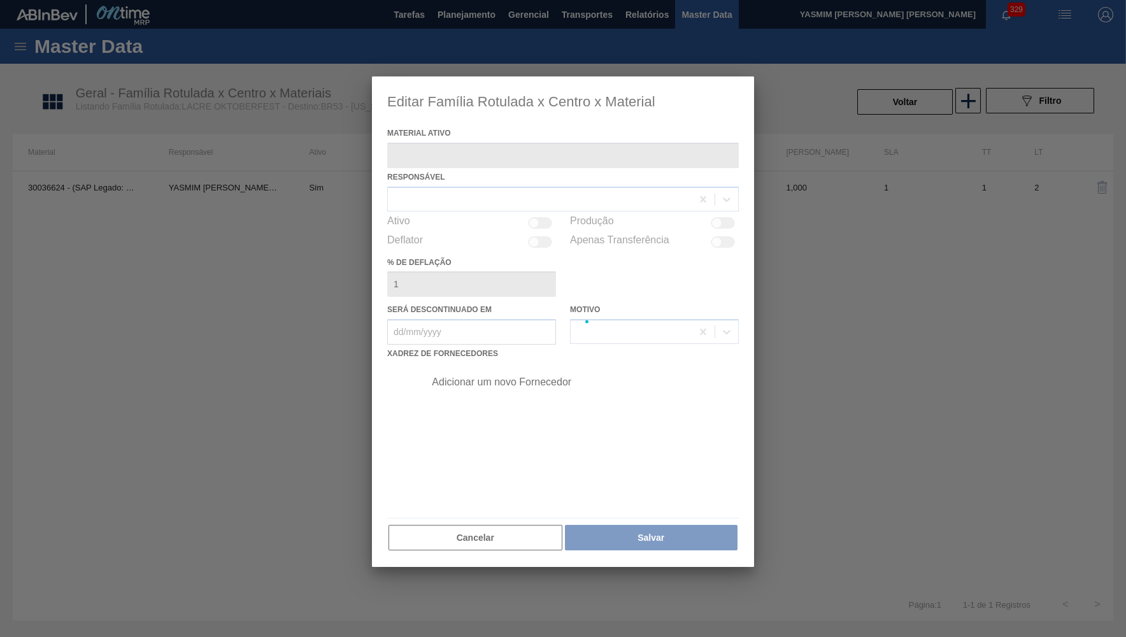
type ativo "30036624 - (SAP Legado: 50856129) - LACRE GENERICO OKTOBERFEST"
checkbox input "true"
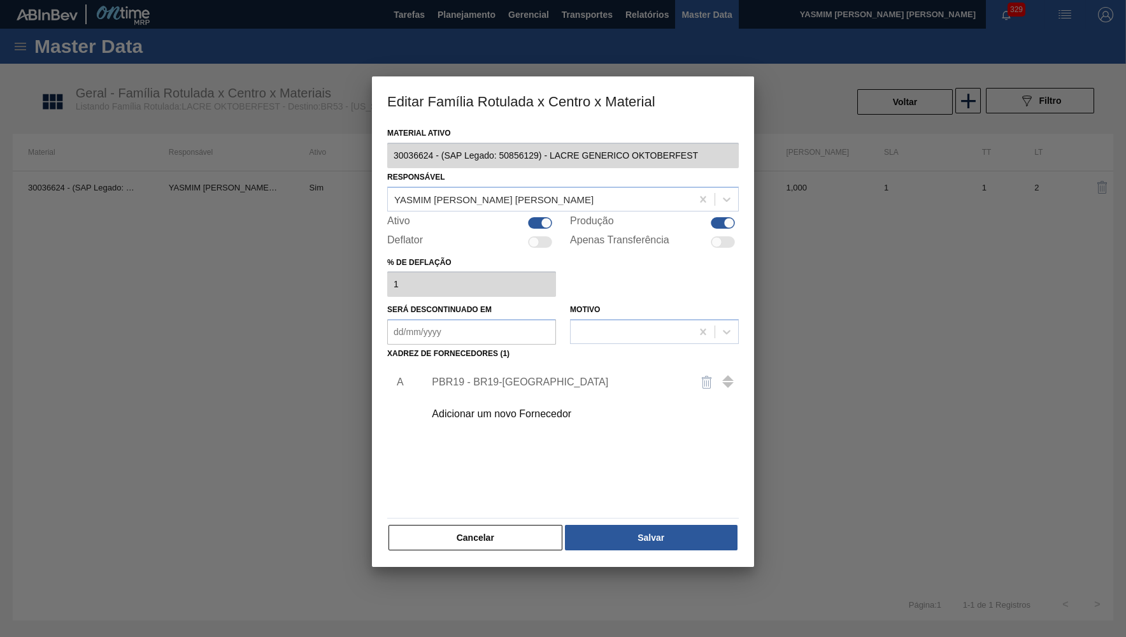
click at [703, 375] on img "button" at bounding box center [707, 382] width 15 height 15
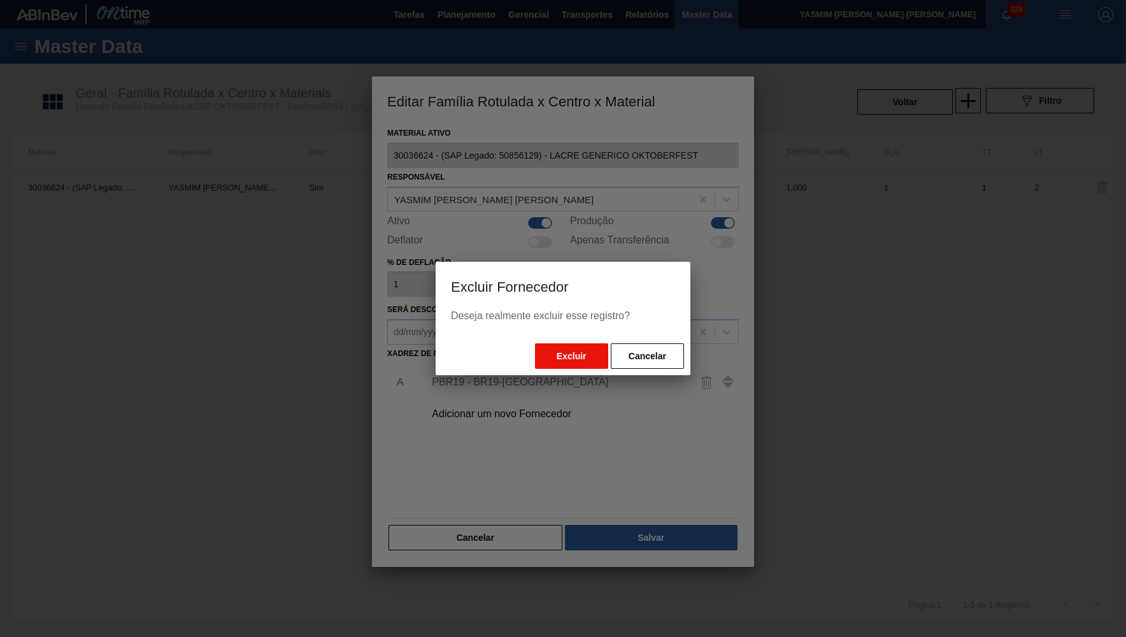
click at [584, 355] on button "Excluir" at bounding box center [571, 355] width 73 height 25
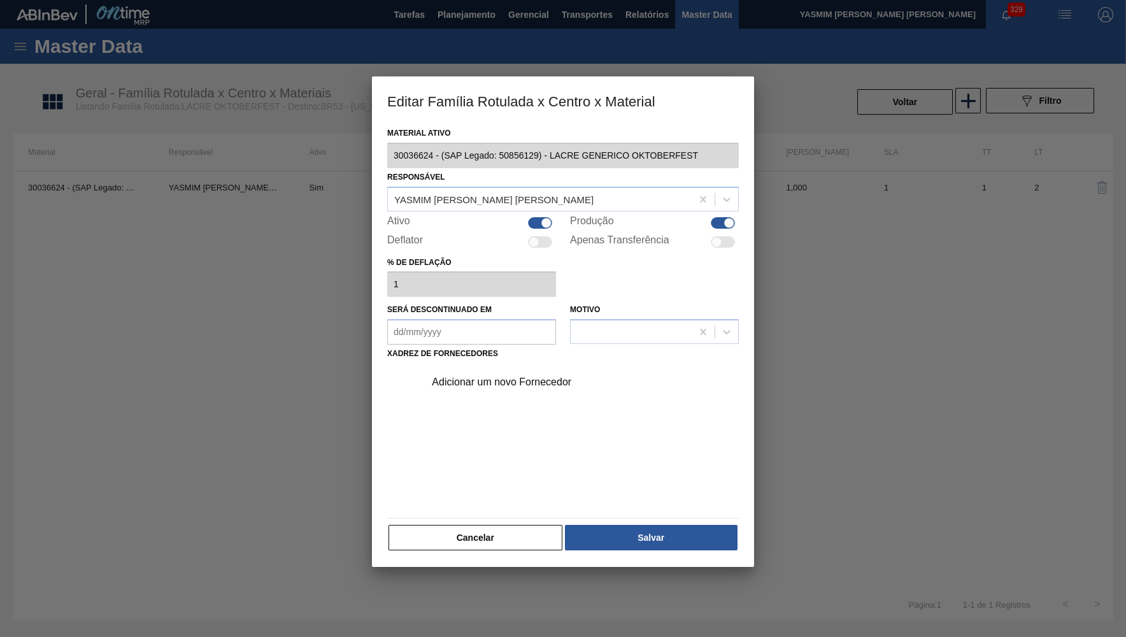
click at [490, 382] on div "Adicionar um novo Fornecedor" at bounding box center [557, 382] width 250 height 11
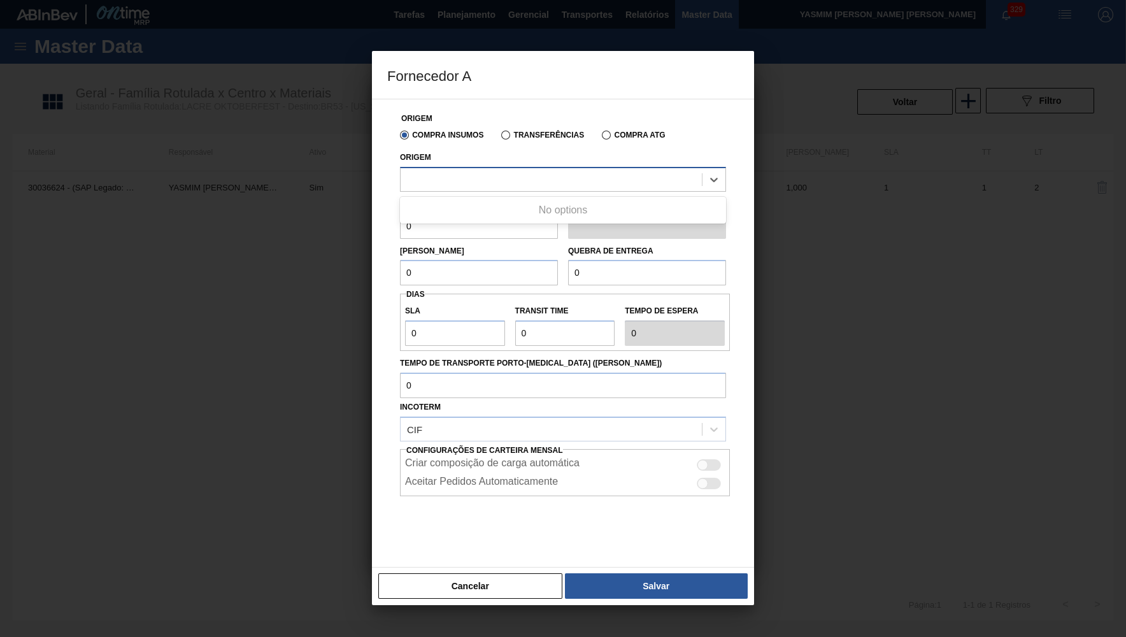
click at [482, 177] on div at bounding box center [551, 179] width 301 height 18
click at [513, 123] on div "Origem Compra Insumos Transferências Compra ATG" at bounding box center [563, 127] width 336 height 36
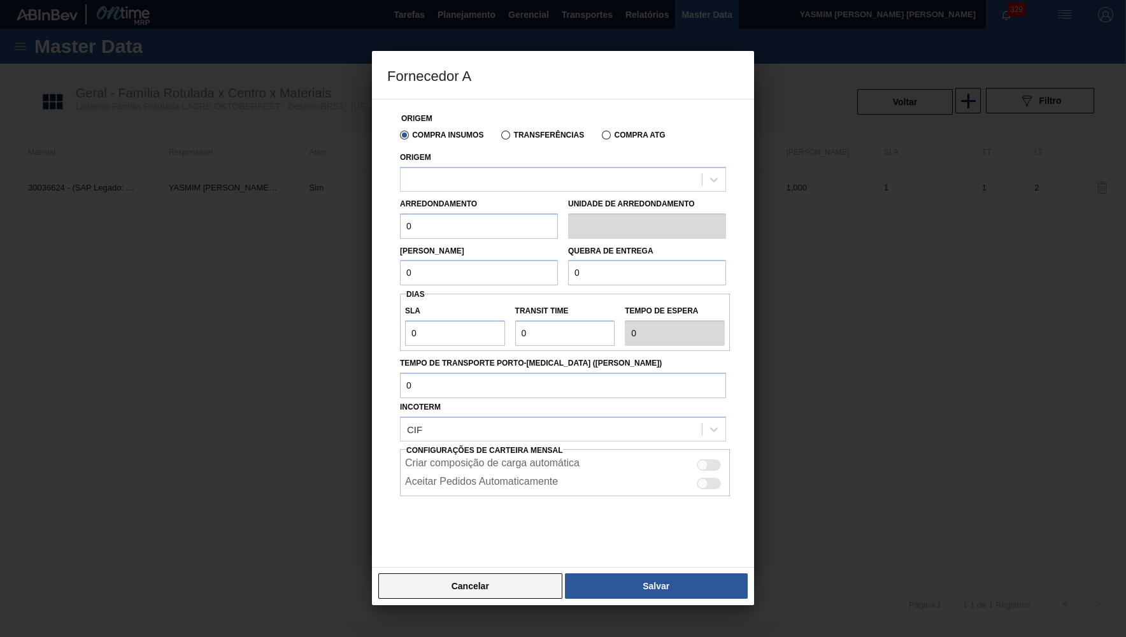
click at [457, 583] on button "Cancelar" at bounding box center [470, 585] width 184 height 25
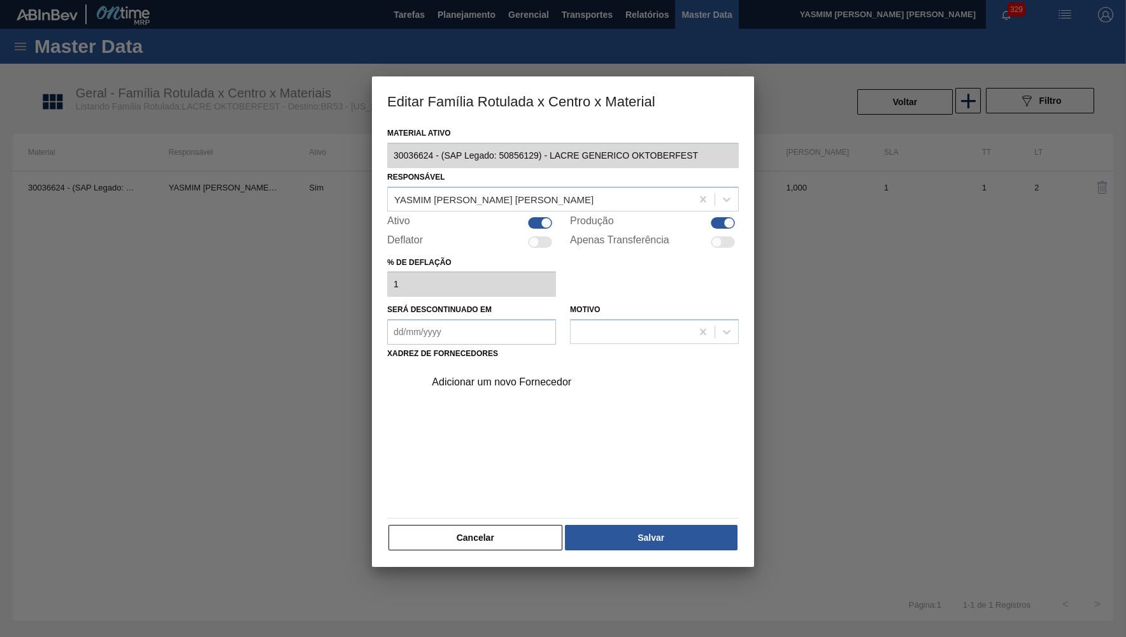
click at [503, 387] on div "Adicionar um novo Fornecedor" at bounding box center [578, 382] width 322 height 32
click at [496, 377] on div "Adicionar um novo Fornecedor" at bounding box center [557, 382] width 250 height 11
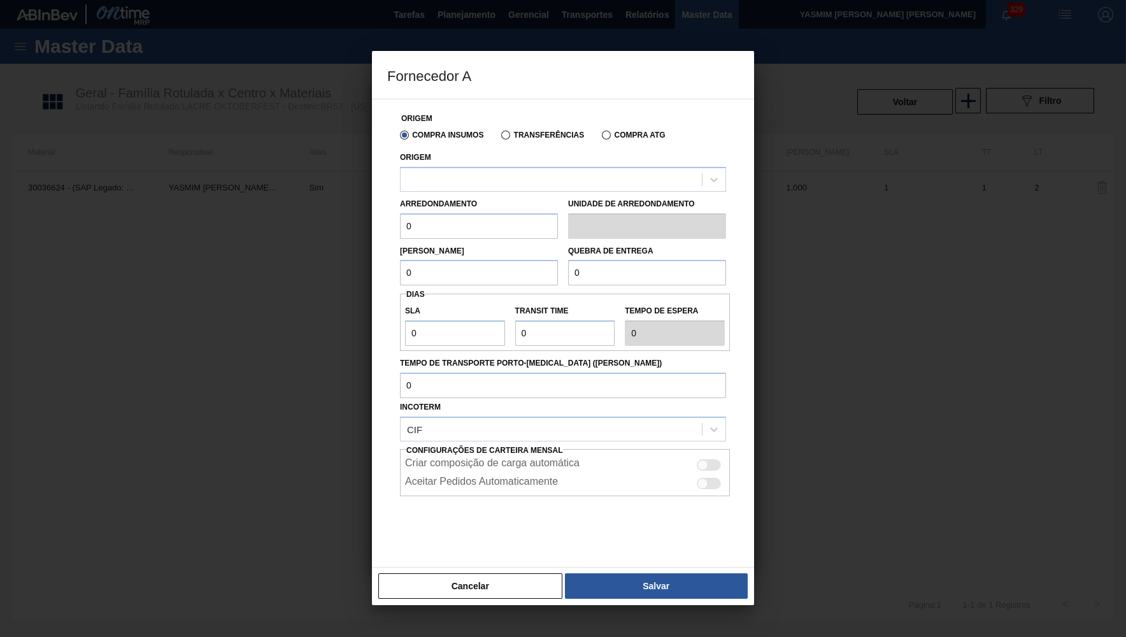
drag, startPoint x: 497, startPoint y: 150, endPoint x: 502, endPoint y: 164, distance: 14.9
click at [500, 152] on div "Origem" at bounding box center [563, 169] width 326 height 43
click at [502, 164] on div "Origem" at bounding box center [563, 169] width 326 height 43
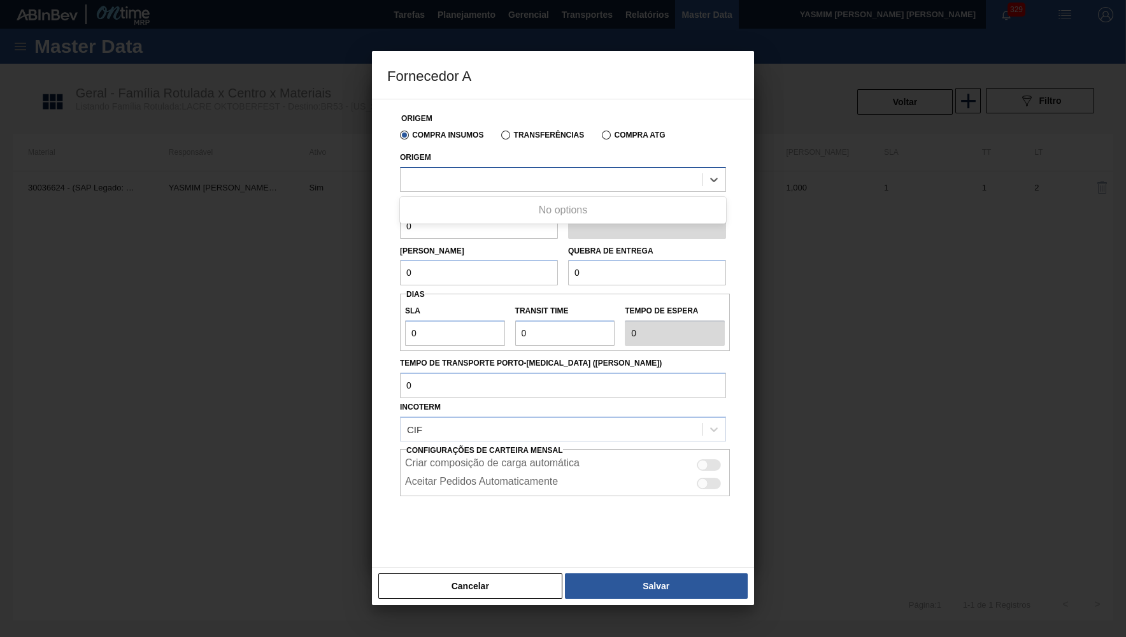
click at [507, 173] on div at bounding box center [551, 179] width 301 height 18
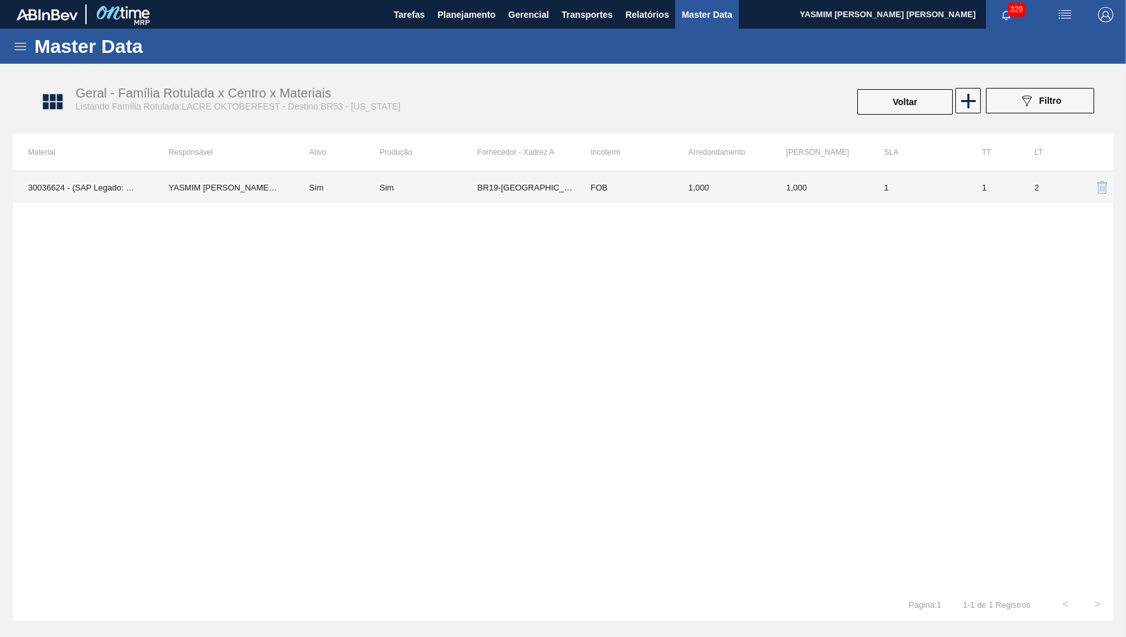
click at [902, 197] on td "1" at bounding box center [918, 187] width 98 height 32
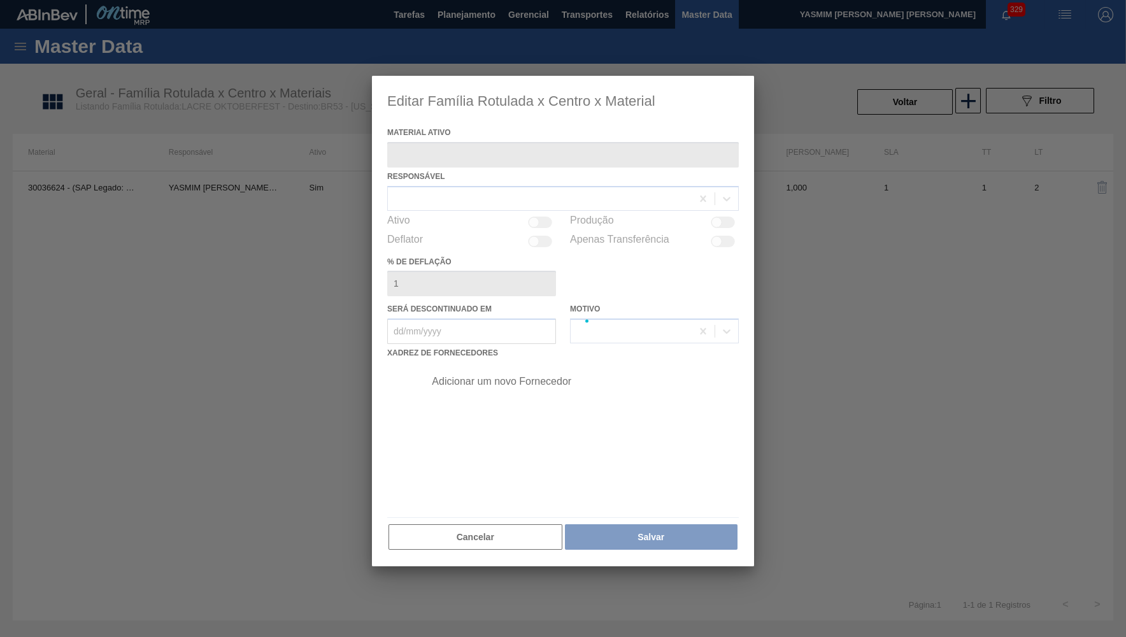
type ativo "30036624 - (SAP Legado: 50856129) - LACRE GENERICO OKTOBERFEST"
checkbox input "true"
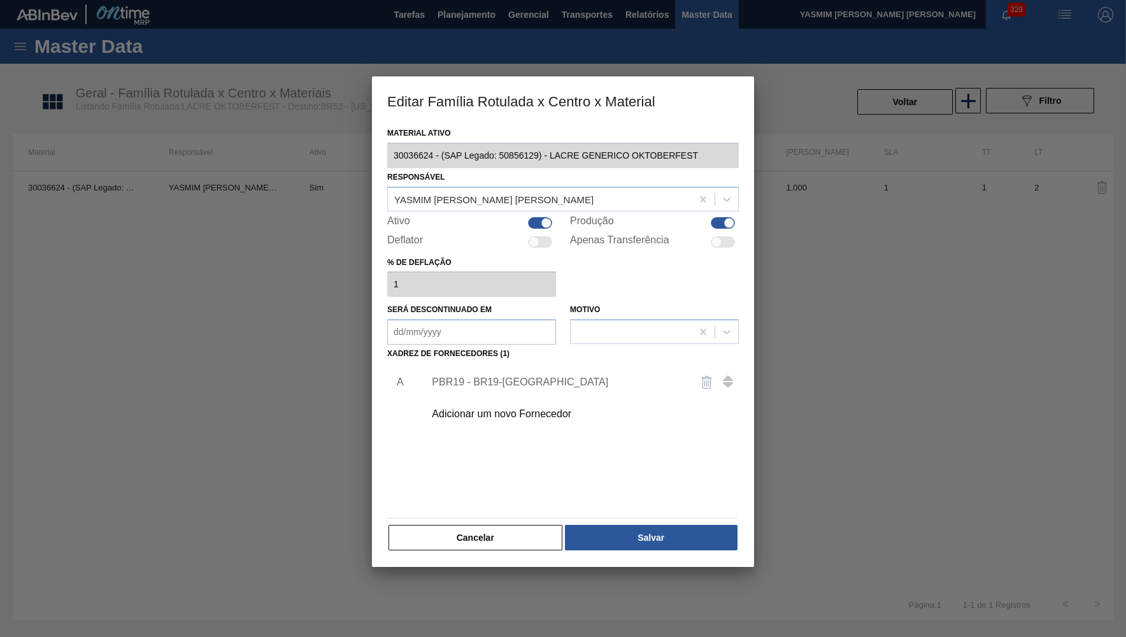
click at [484, 409] on div "Adicionar um novo Fornecedor" at bounding box center [557, 413] width 250 height 11
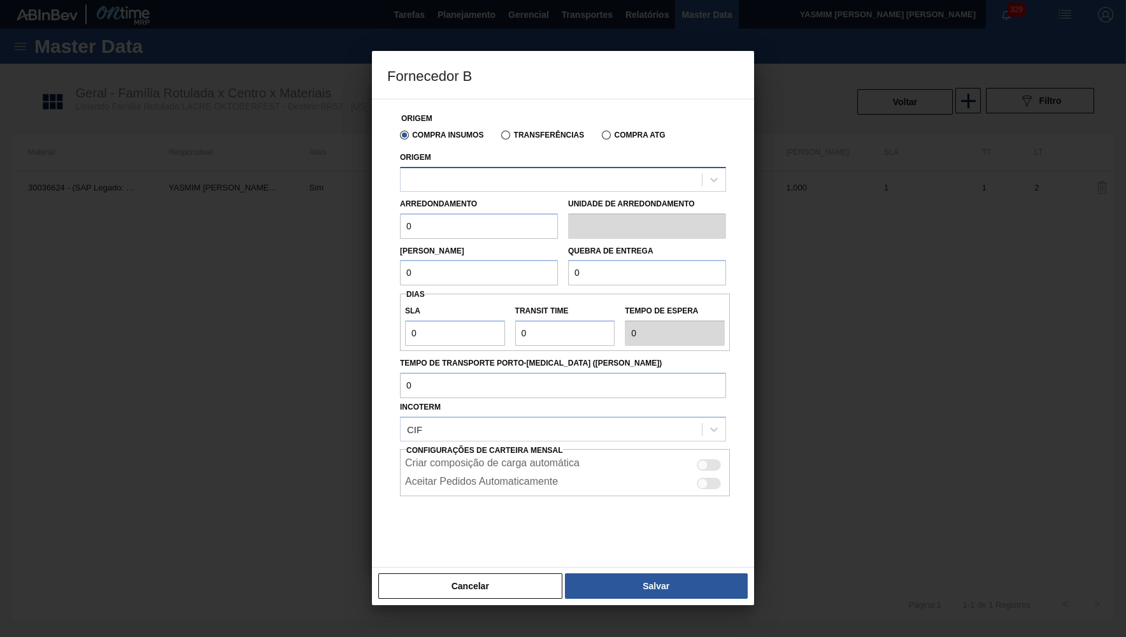
click at [465, 182] on div at bounding box center [551, 179] width 301 height 18
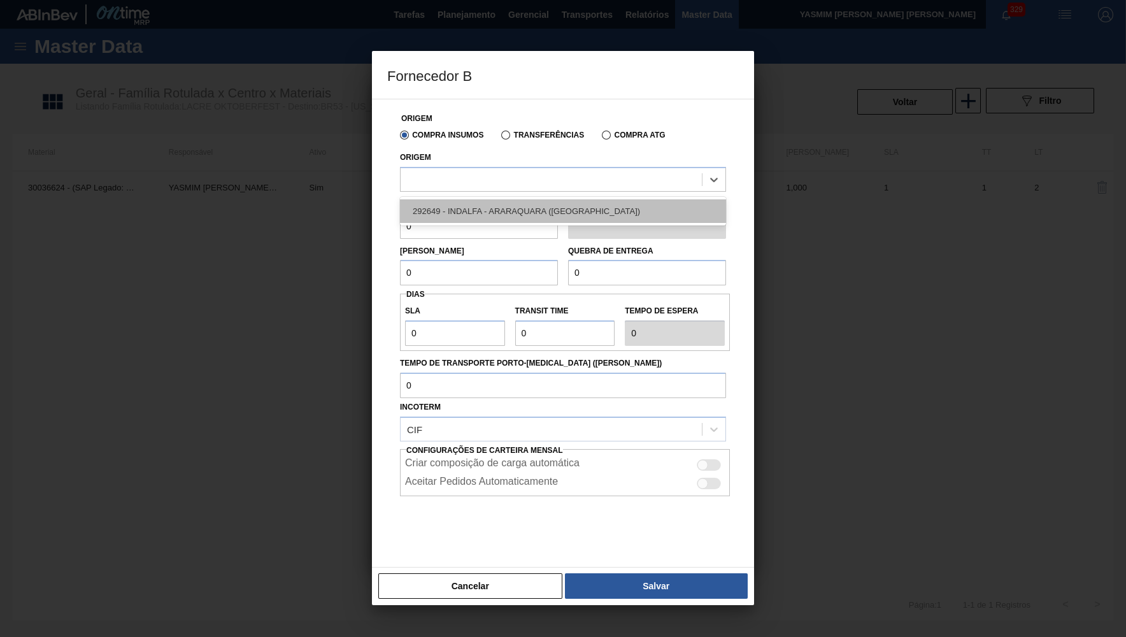
click at [457, 213] on div "292649 - INDALFA - ARARAQUARA (SP)" at bounding box center [563, 211] width 326 height 24
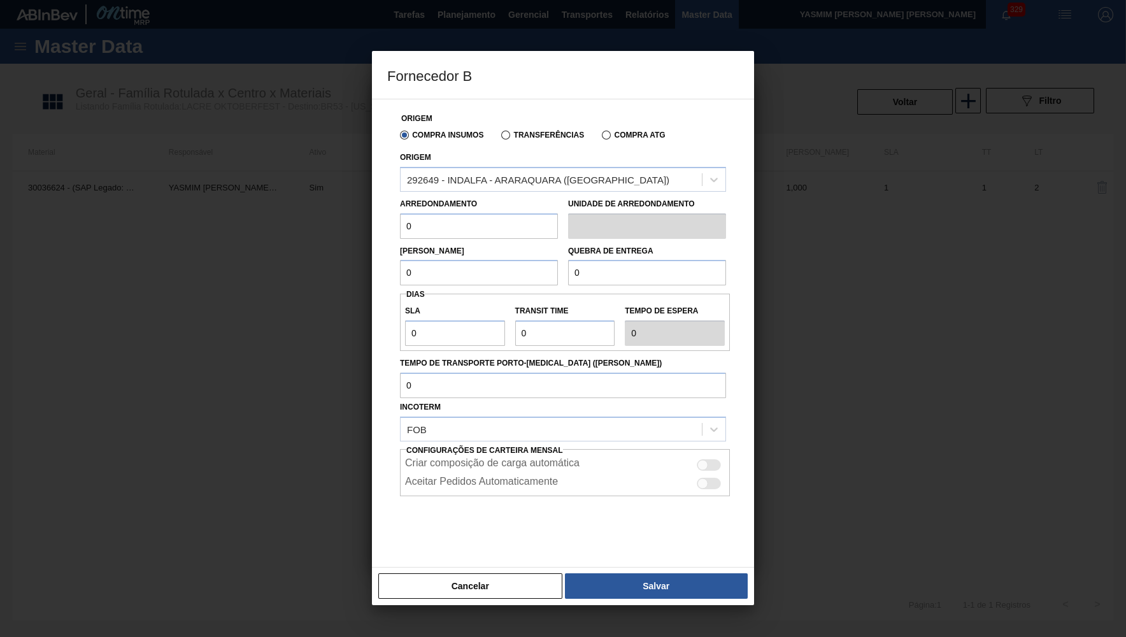
drag, startPoint x: 457, startPoint y: 214, endPoint x: 329, endPoint y: 220, distance: 128.2
click at [400, 220] on input "0" at bounding box center [479, 225] width 158 height 25
type input "1"
drag, startPoint x: 434, startPoint y: 279, endPoint x: 385, endPoint y: 264, distance: 50.6
click at [400, 264] on input "0" at bounding box center [479, 272] width 158 height 25
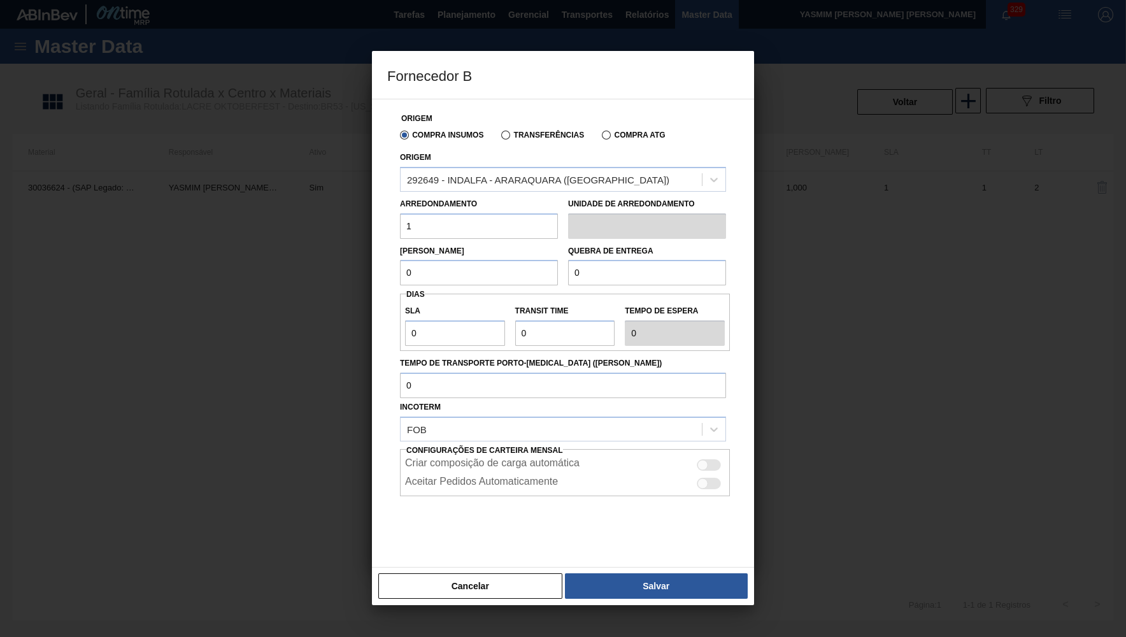
type input "5"
click at [614, 242] on div "Quebra de entrega 0" at bounding box center [647, 264] width 158 height 44
drag, startPoint x: 612, startPoint y: 259, endPoint x: 528, endPoint y: 260, distance: 84.7
click at [568, 260] on input "0" at bounding box center [647, 272] width 158 height 25
type input "10"
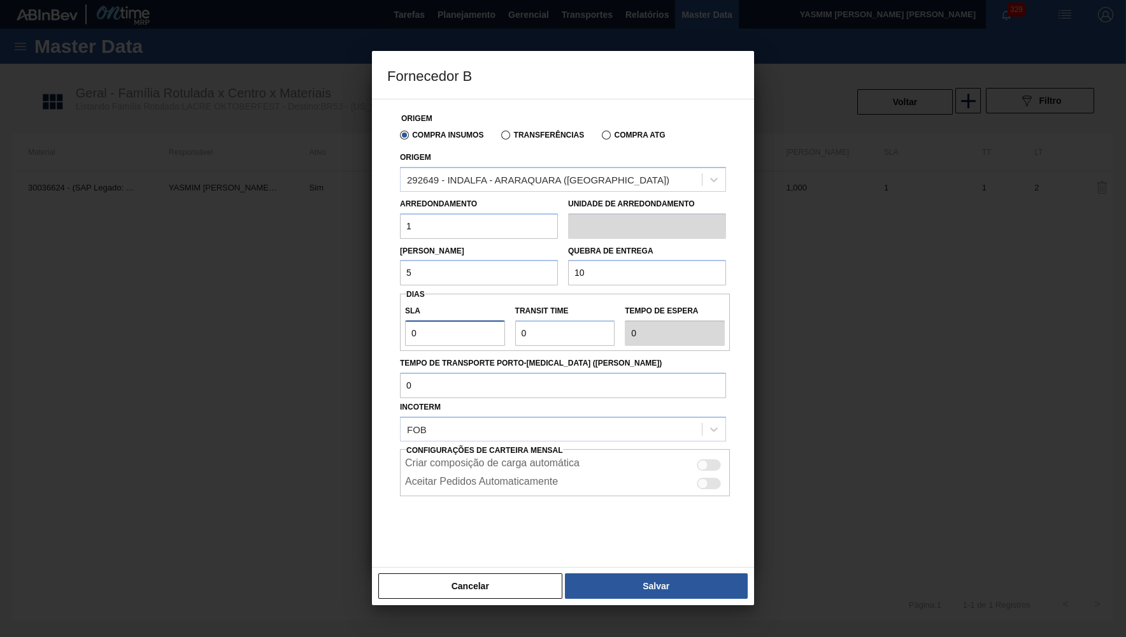
drag, startPoint x: 428, startPoint y: 328, endPoint x: 382, endPoint y: 322, distance: 46.2
click at [405, 322] on input "0" at bounding box center [455, 332] width 100 height 25
type input "3"
type input "30"
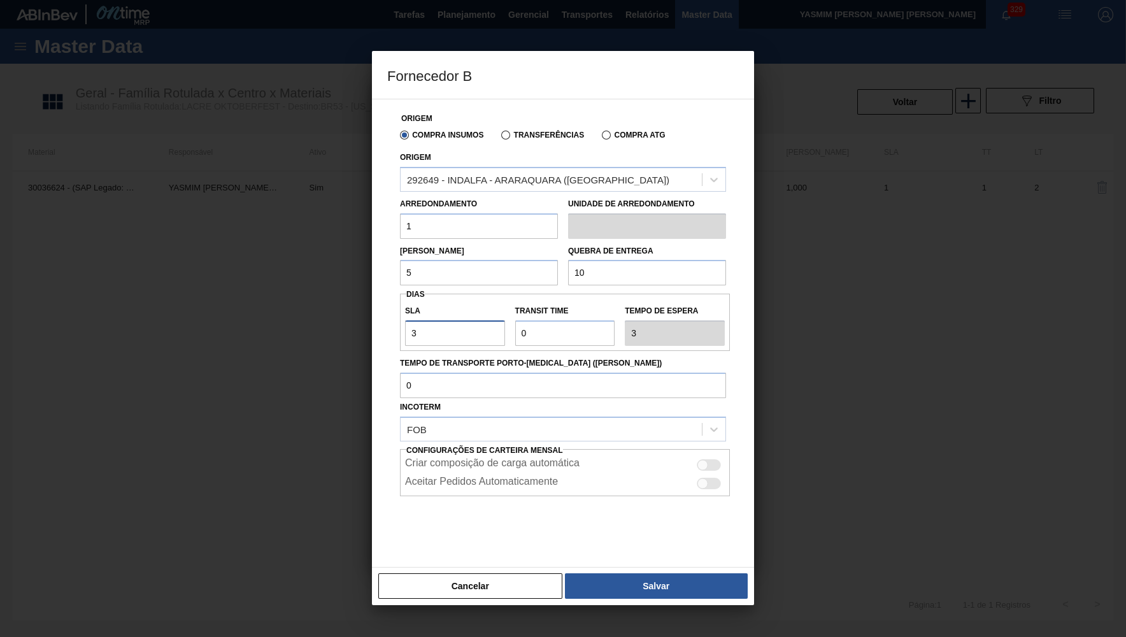
type input "30"
drag, startPoint x: 531, startPoint y: 328, endPoint x: 469, endPoint y: 325, distance: 61.9
click at [515, 325] on input "Transit Time" at bounding box center [565, 332] width 100 height 25
type input "2"
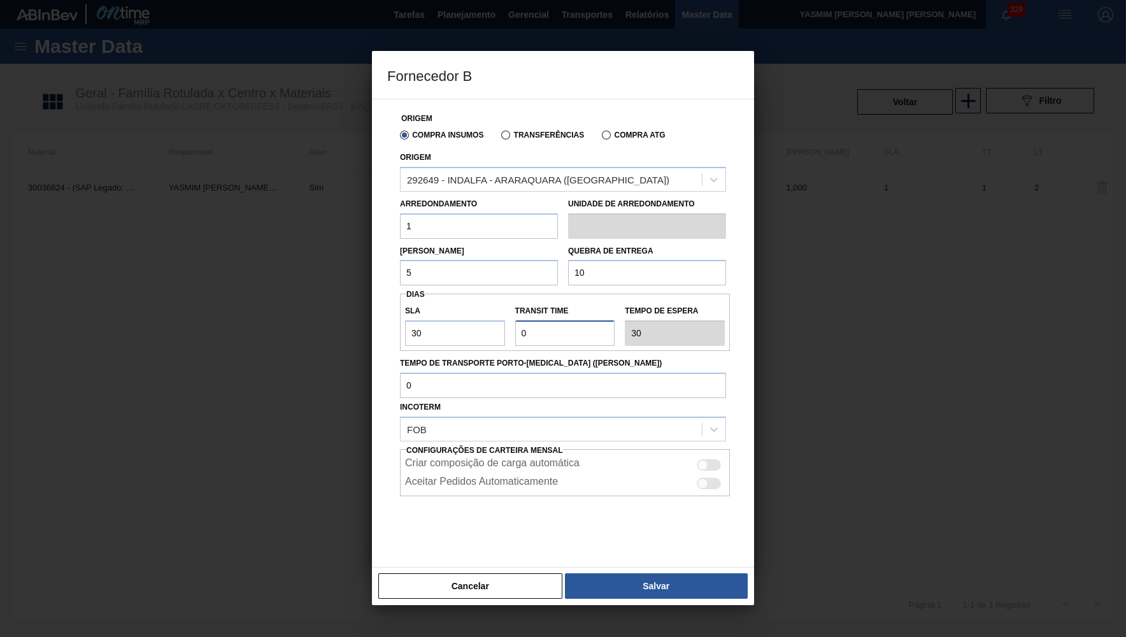
type input "32"
type input "NaN"
type input "4"
type input "34"
type input "4"
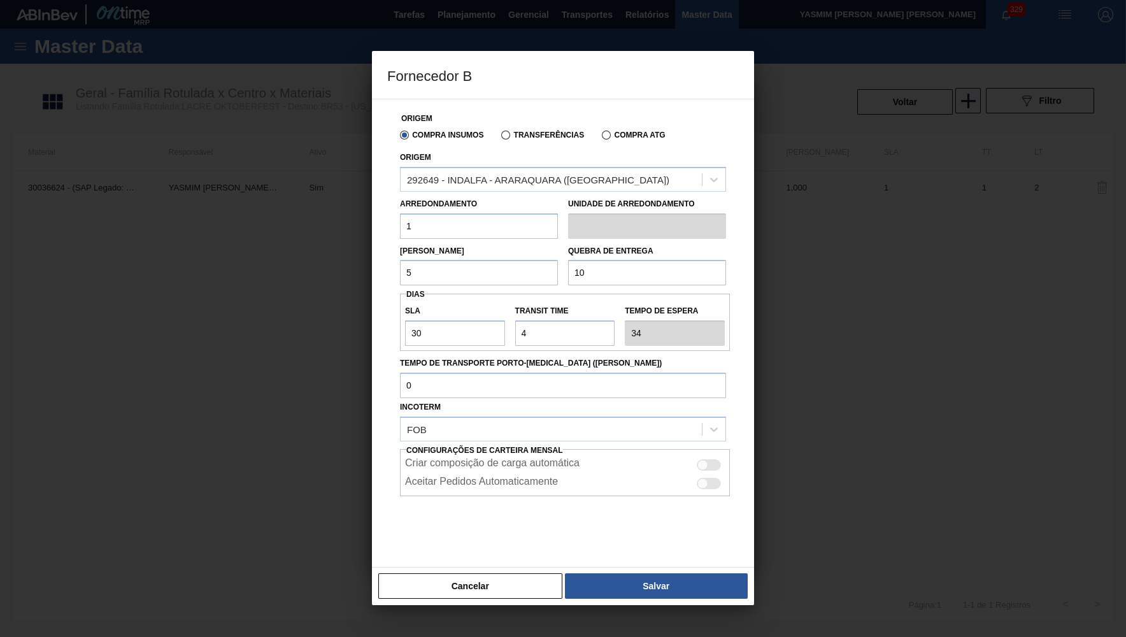
click at [707, 460] on div at bounding box center [703, 465] width 11 height 11
checkbox input "true"
drag, startPoint x: 537, startPoint y: 333, endPoint x: 321, endPoint y: 333, distance: 216.0
click at [515, 333] on input "Transit Time" at bounding box center [565, 332] width 100 height 25
type input "2"
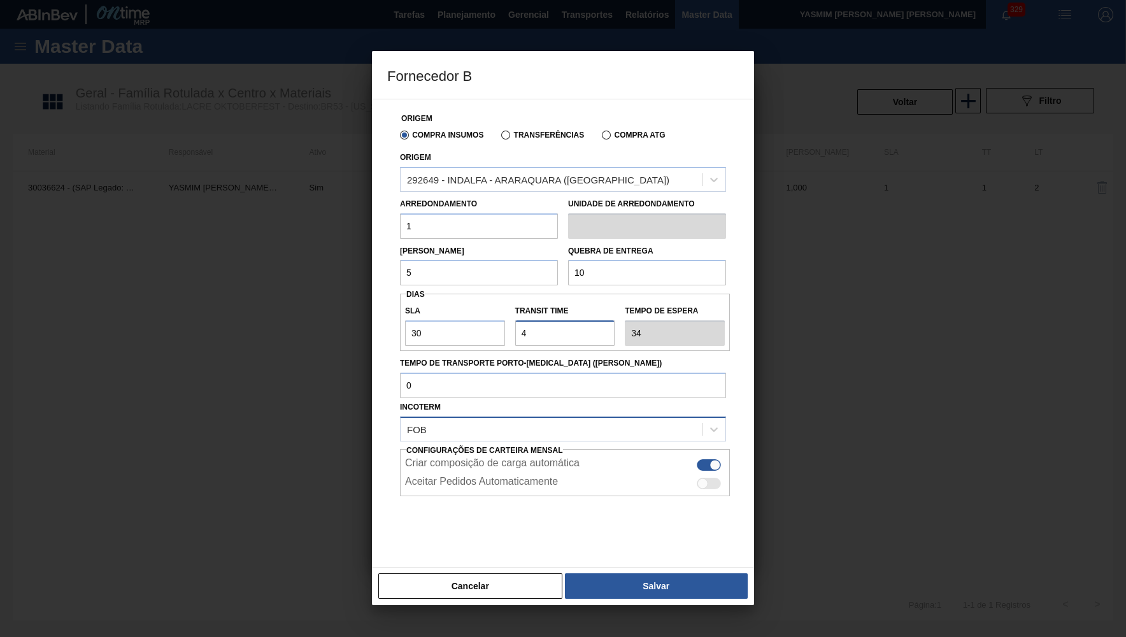
type input "32"
type input "2"
drag, startPoint x: 417, startPoint y: 387, endPoint x: 486, endPoint y: 457, distance: 98.2
click at [400, 386] on input "Tempo de Transporte Porto-[MEDICAL_DATA] ([PERSON_NAME])" at bounding box center [563, 385] width 326 height 25
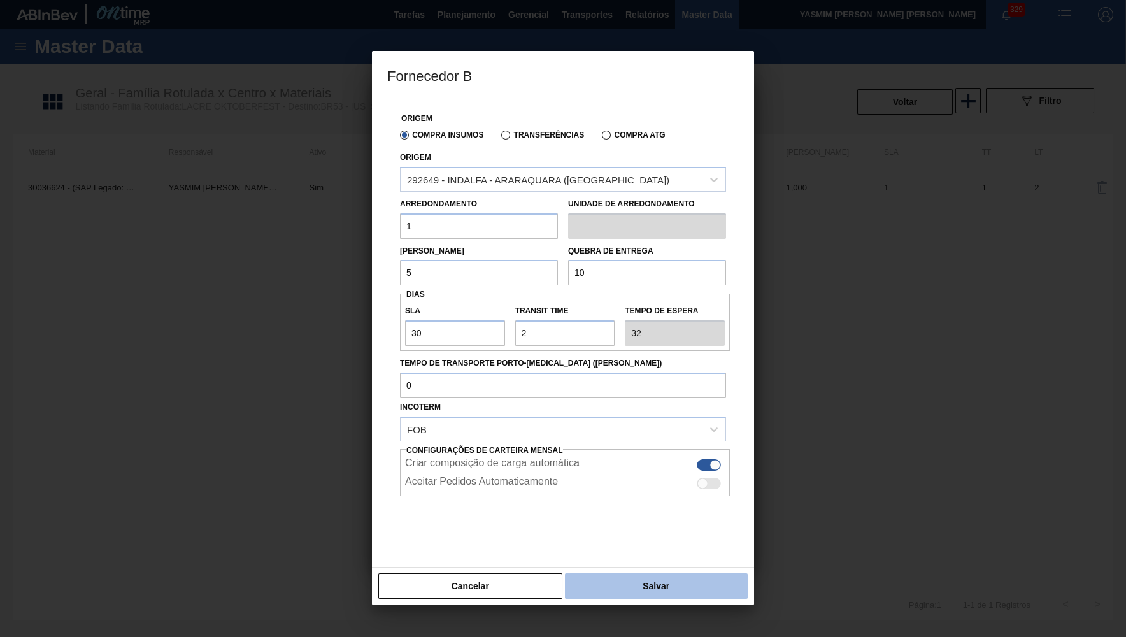
click at [610, 581] on button "Salvar" at bounding box center [656, 585] width 183 height 25
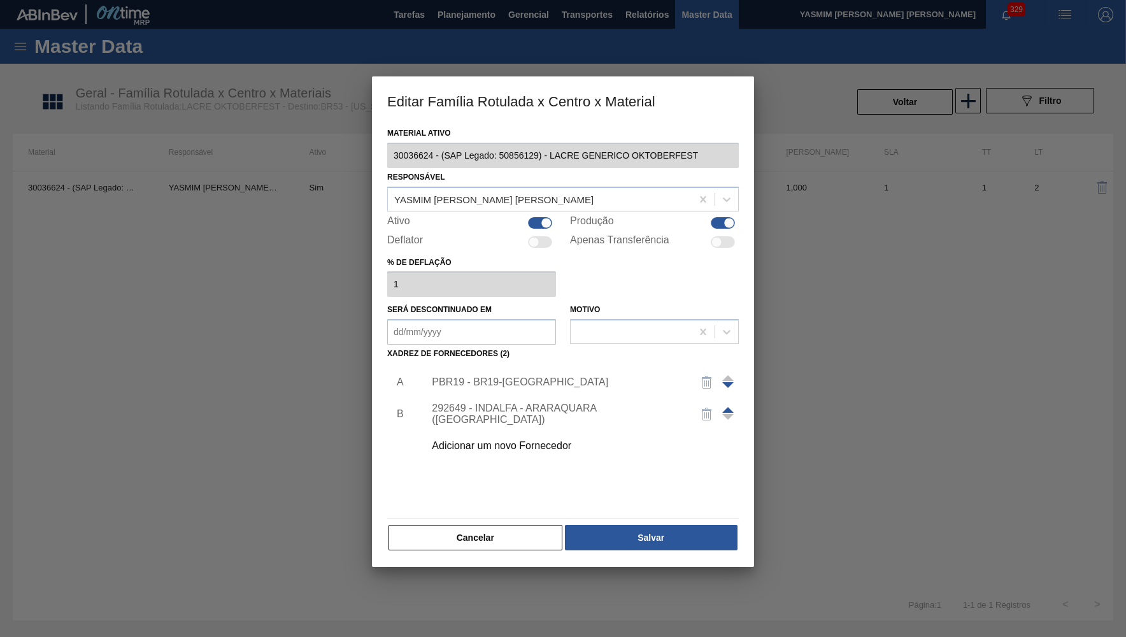
click at [708, 378] on img "button" at bounding box center [707, 382] width 15 height 15
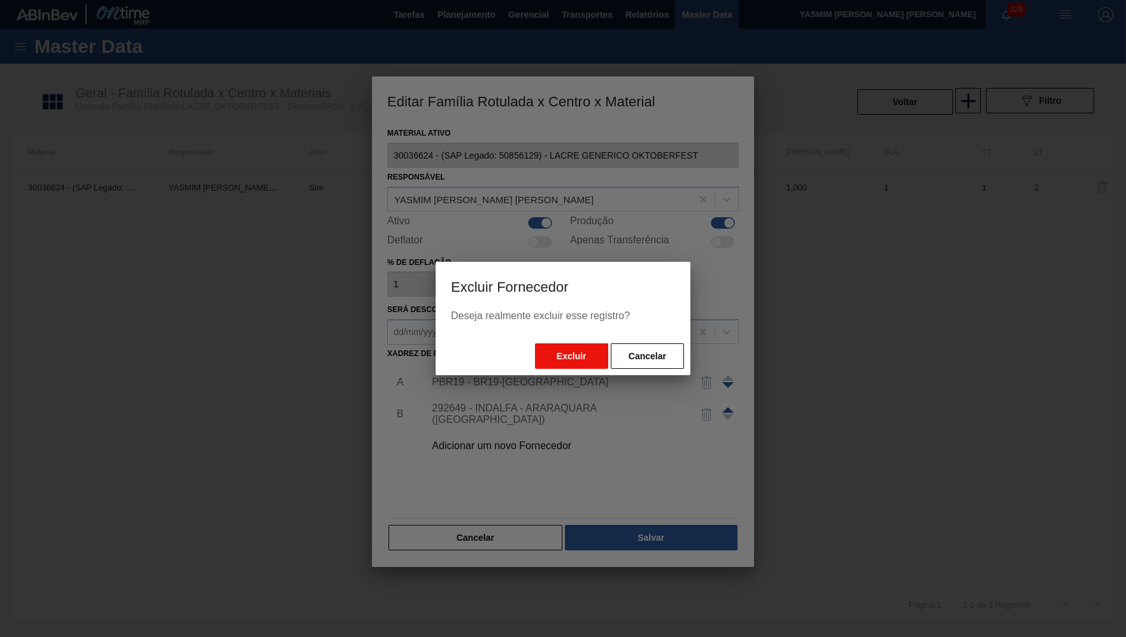
click at [592, 359] on button "Excluir" at bounding box center [571, 355] width 73 height 25
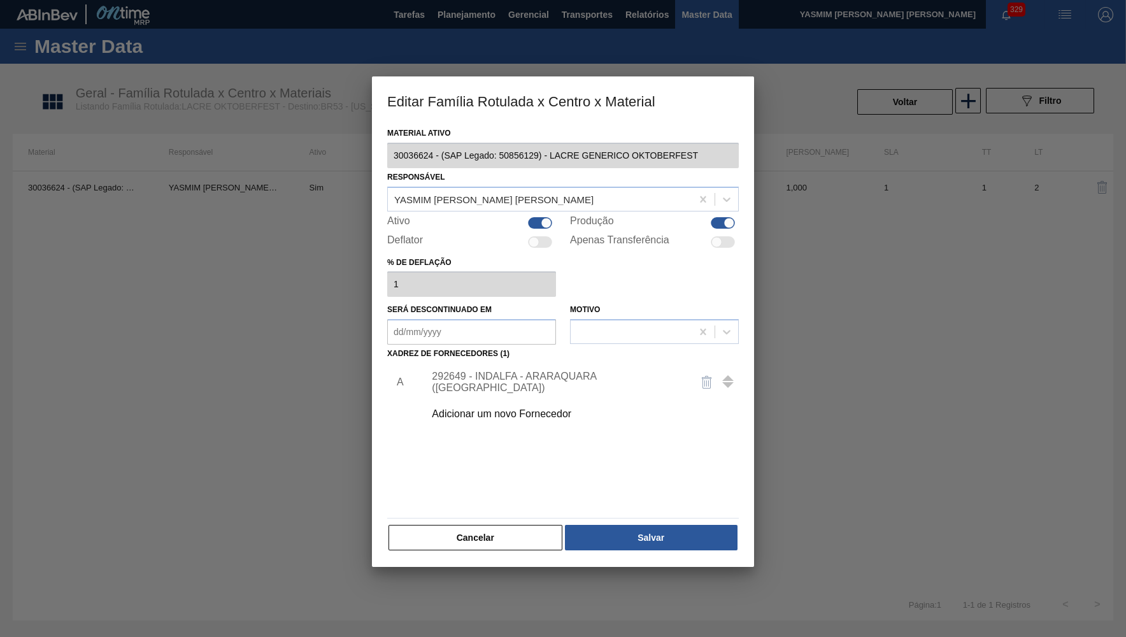
click at [633, 544] on div "Cancelar Salvar" at bounding box center [563, 538] width 352 height 28
click at [635, 538] on button "Salvar" at bounding box center [651, 537] width 173 height 25
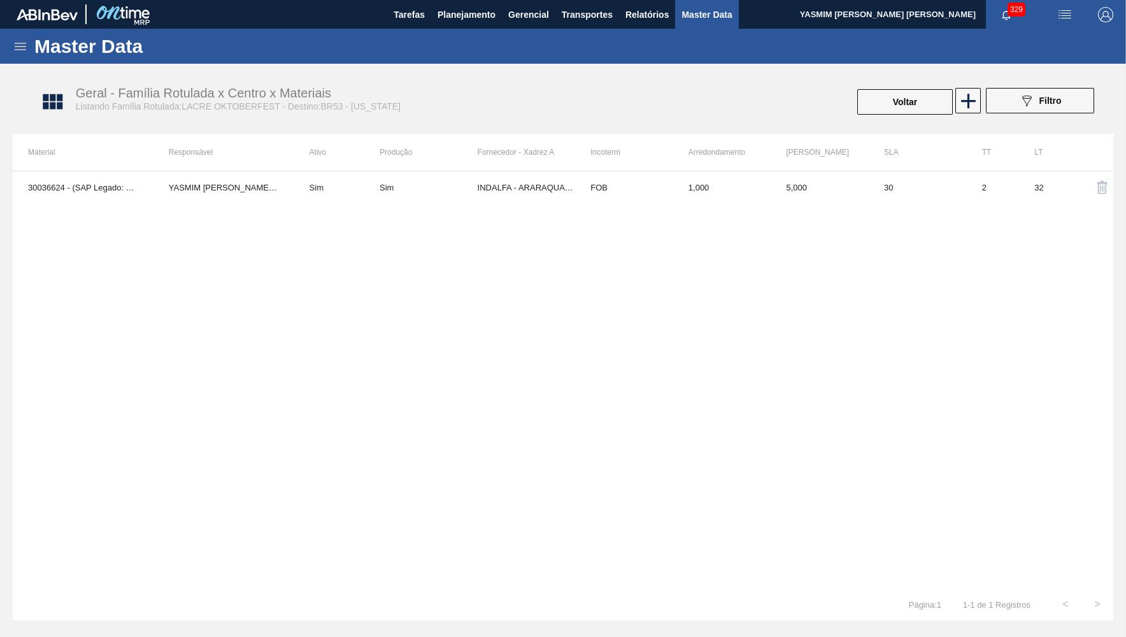
click at [377, 230] on div "30036624 - (SAP Legado: 50856129) - LACRE GENERICO OKTOBERFEST YASMIM FERREIRA …" at bounding box center [563, 380] width 1101 height 418
click at [372, 194] on td "Sim" at bounding box center [336, 187] width 85 height 32
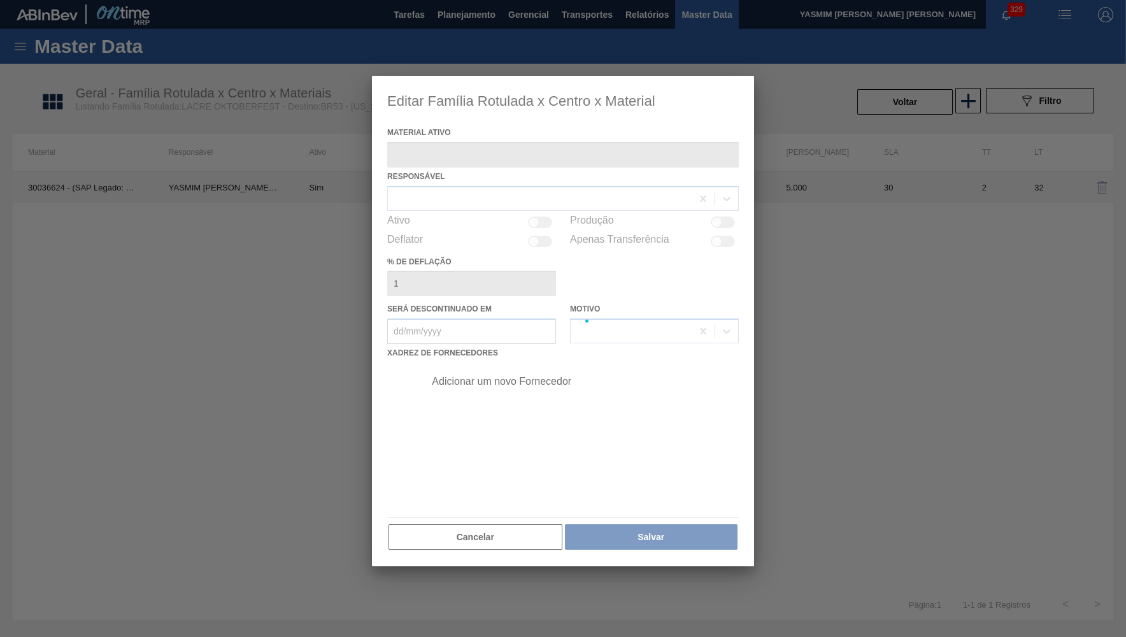
type ativo "30036624 - (SAP Legado: 50856129) - LACRE GENERICO OKTOBERFEST"
checkbox input "true"
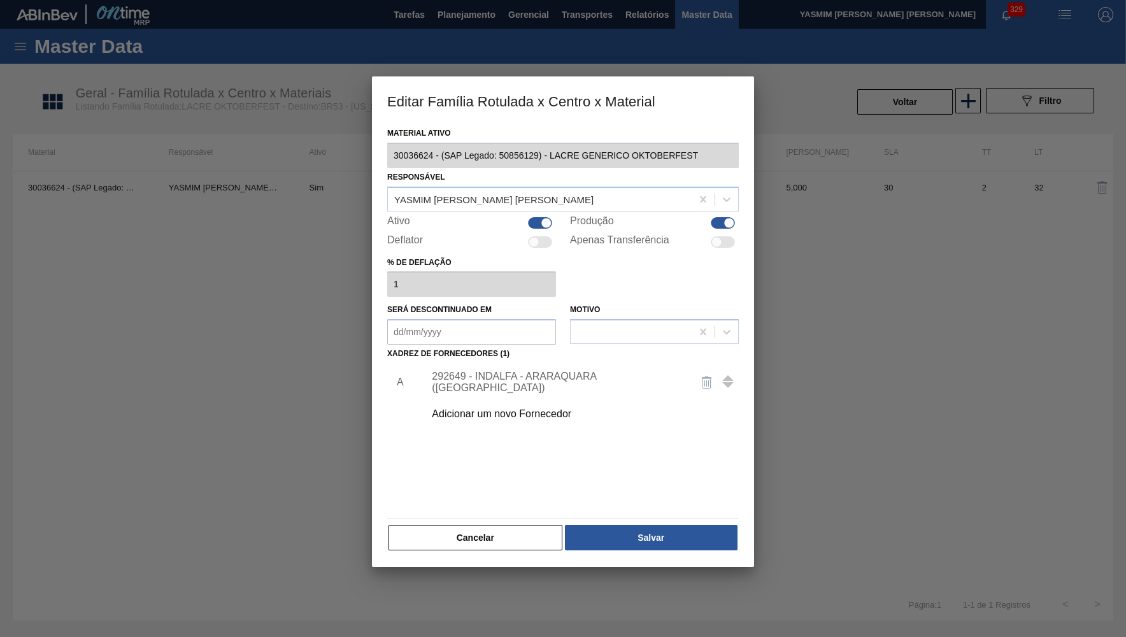
click at [472, 506] on div "A 292649 - INDALFA - ARARAQUARA (SP) Adicionar um novo Fornecedor" at bounding box center [563, 438] width 352 height 150
click at [480, 516] on div "Material ativo 30036624 - (SAP Legado: 50856129) - LACRE GENERICO OKTOBERFEST R…" at bounding box center [563, 338] width 352 height 428
click at [491, 524] on div "Cancelar Salvar" at bounding box center [563, 538] width 352 height 28
click at [495, 526] on button "Cancelar" at bounding box center [476, 537] width 174 height 25
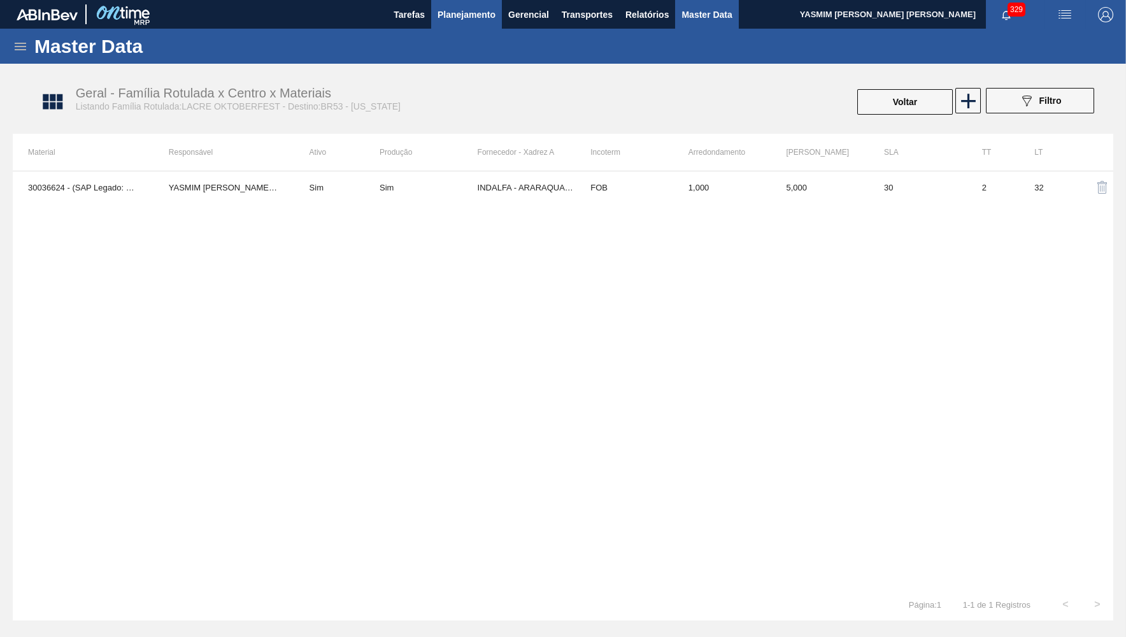
click at [477, 11] on span "Planejamento" at bounding box center [467, 14] width 58 height 15
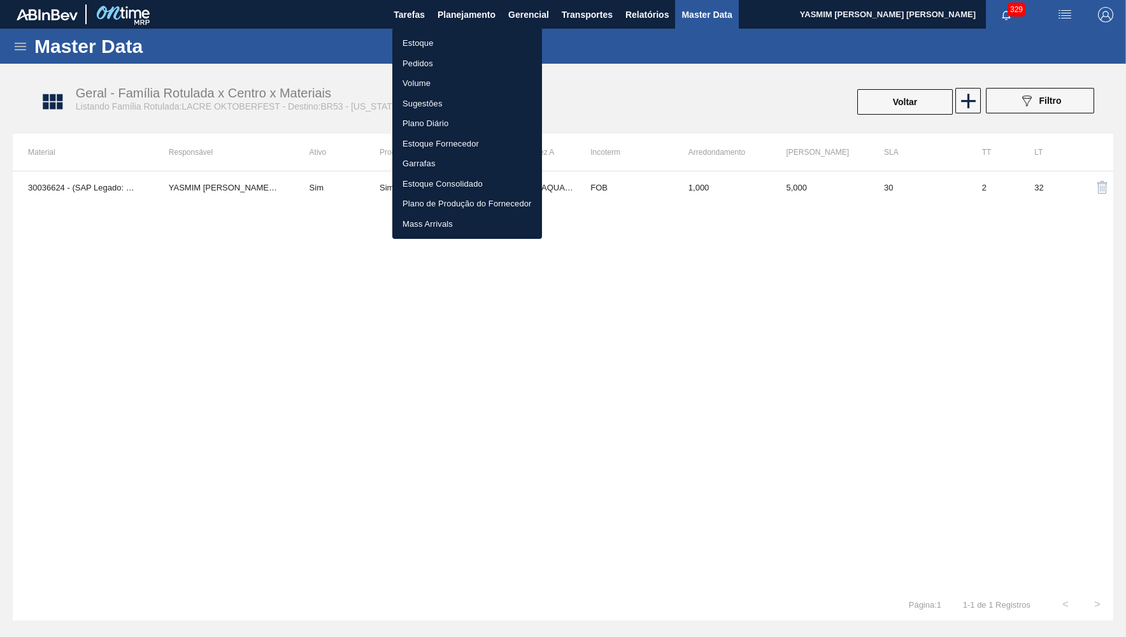
click at [409, 44] on li "Estoque" at bounding box center [467, 43] width 150 height 20
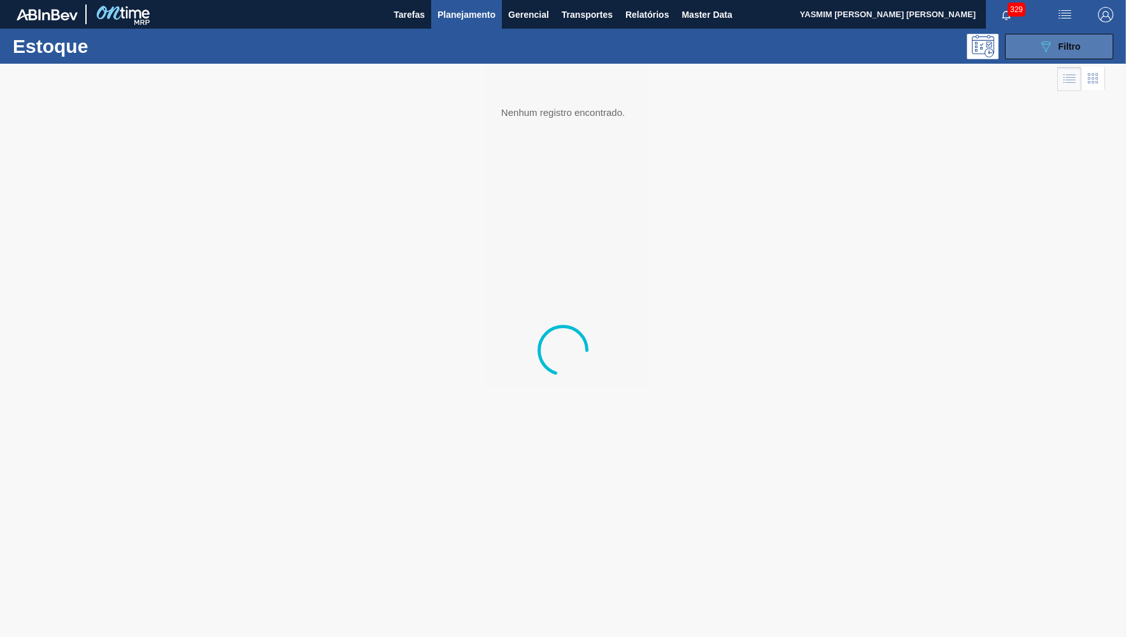
click at [1084, 50] on button "089F7B8B-B2A5-4AFE-B5C0-19BA573D28AC Filtro" at bounding box center [1059, 46] width 108 height 25
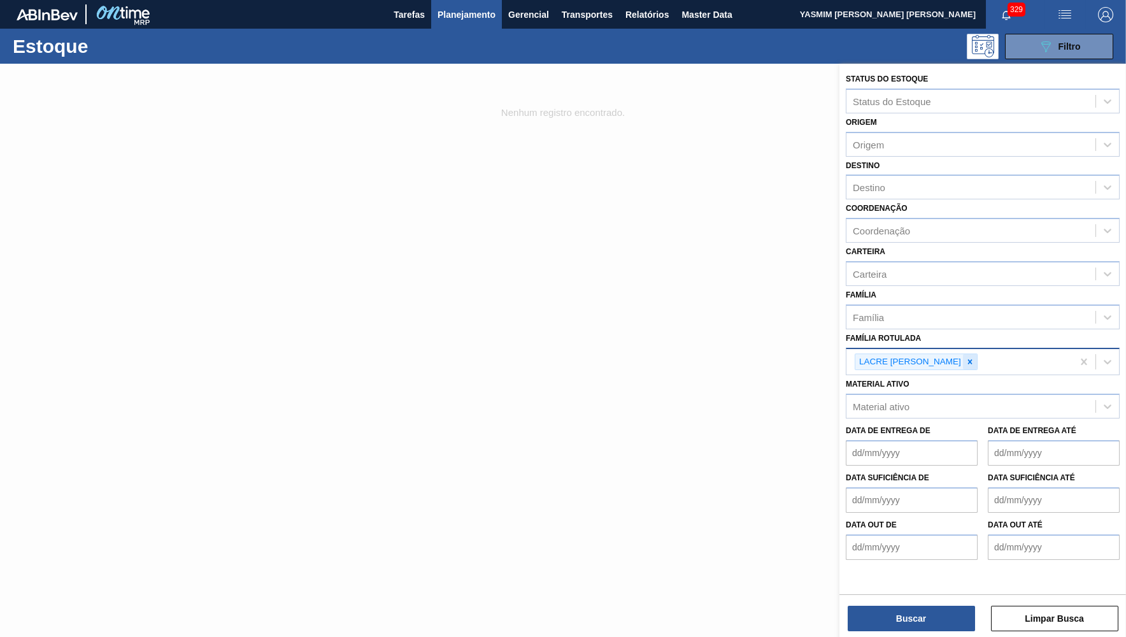
click at [973, 354] on div at bounding box center [970, 362] width 14 height 16
click at [964, 391] on div "Material ativo" at bounding box center [983, 403] width 274 height 25
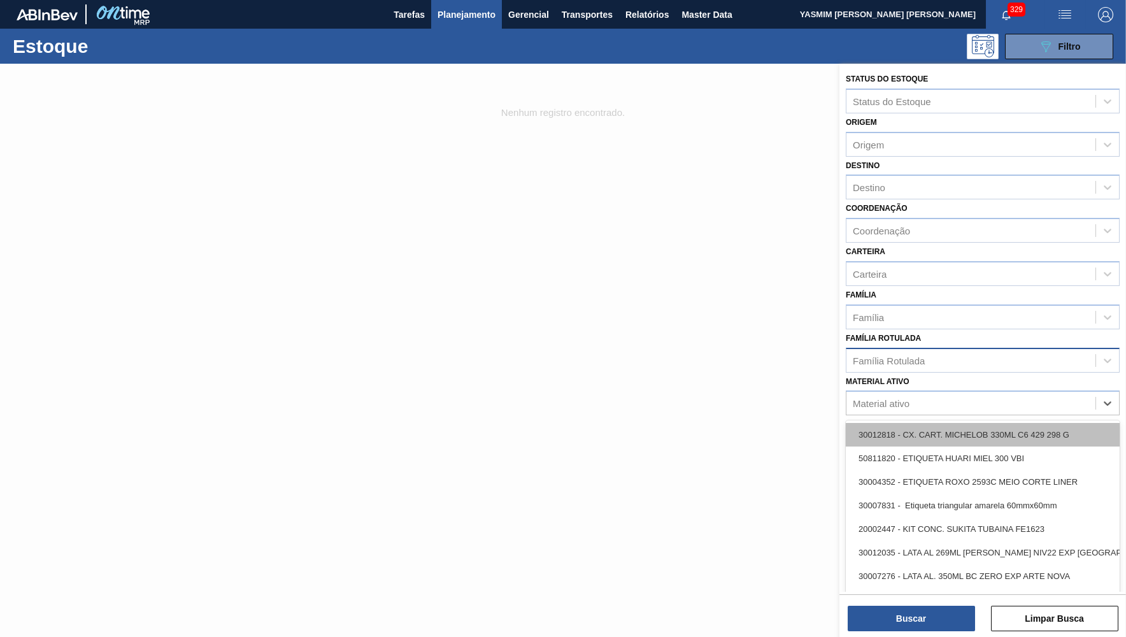
paste ativo "30036624"
type ativo "30036624"
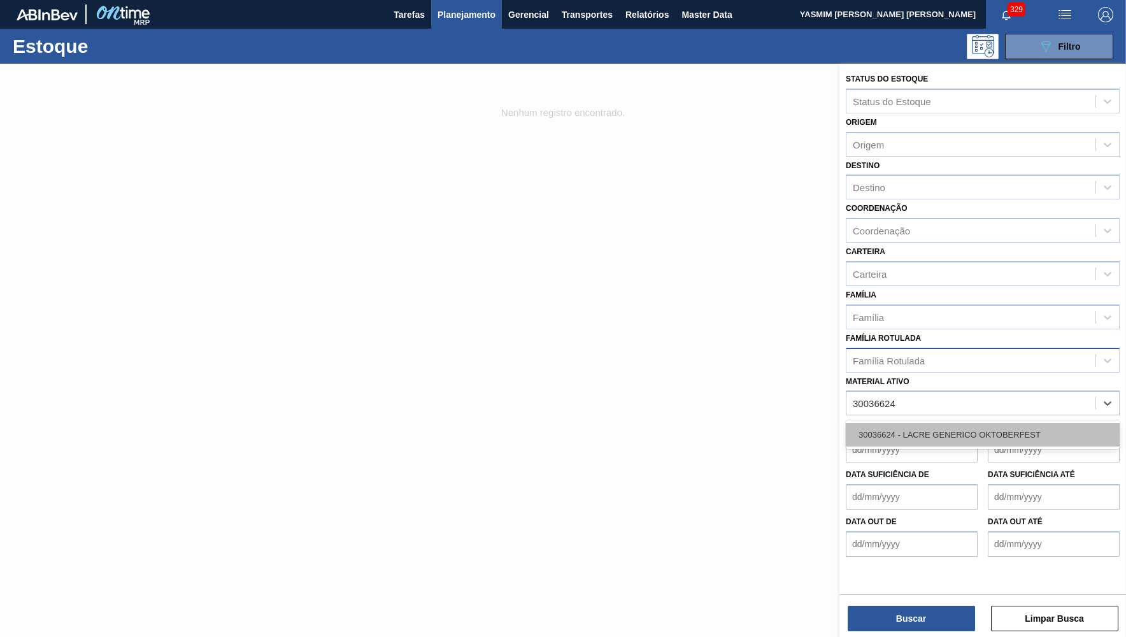
click at [932, 423] on div "30036624 - LACRE GENERICO OKTOBERFEST" at bounding box center [983, 435] width 274 height 24
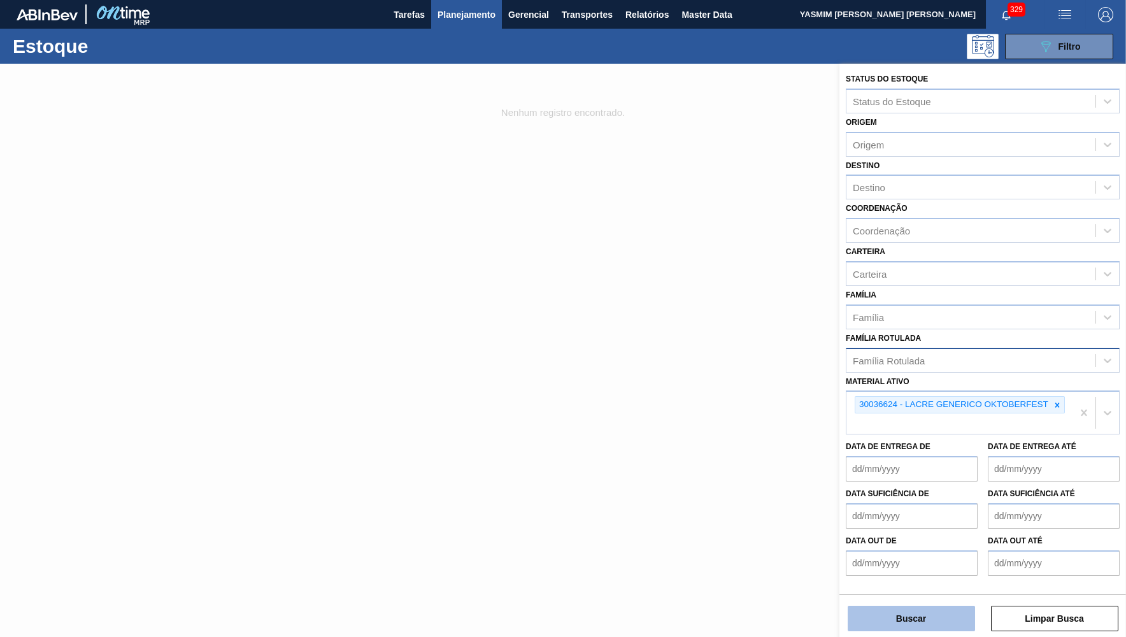
click at [923, 617] on button "Buscar" at bounding box center [911, 618] width 127 height 25
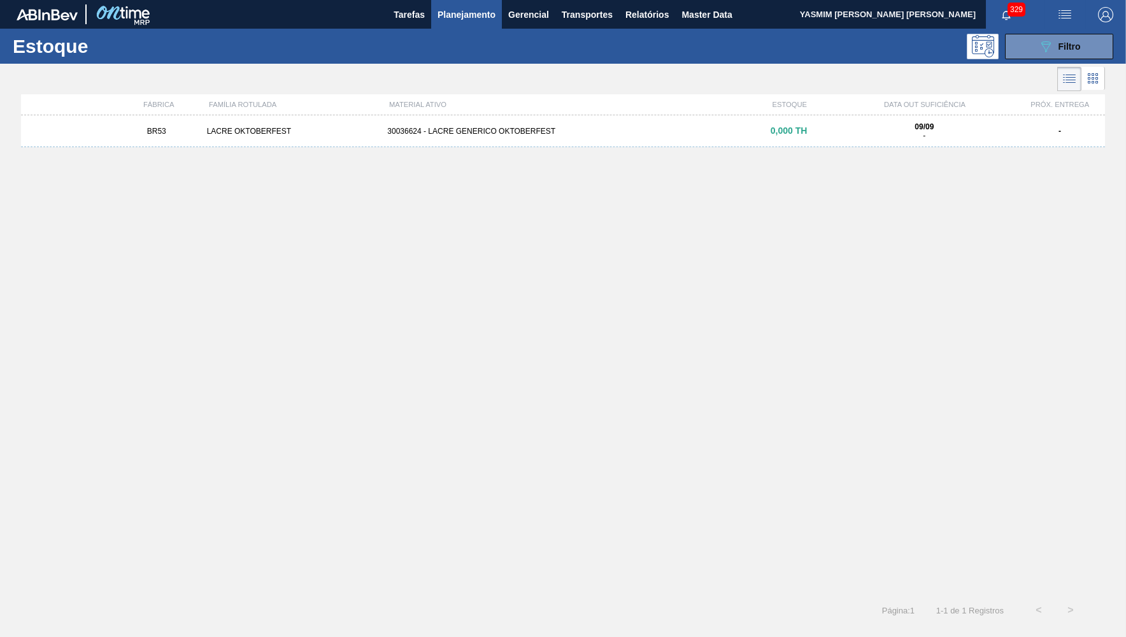
click at [416, 129] on div "30036624 - LACRE GENERICO OKTOBERFEST" at bounding box center [562, 131] width 361 height 9
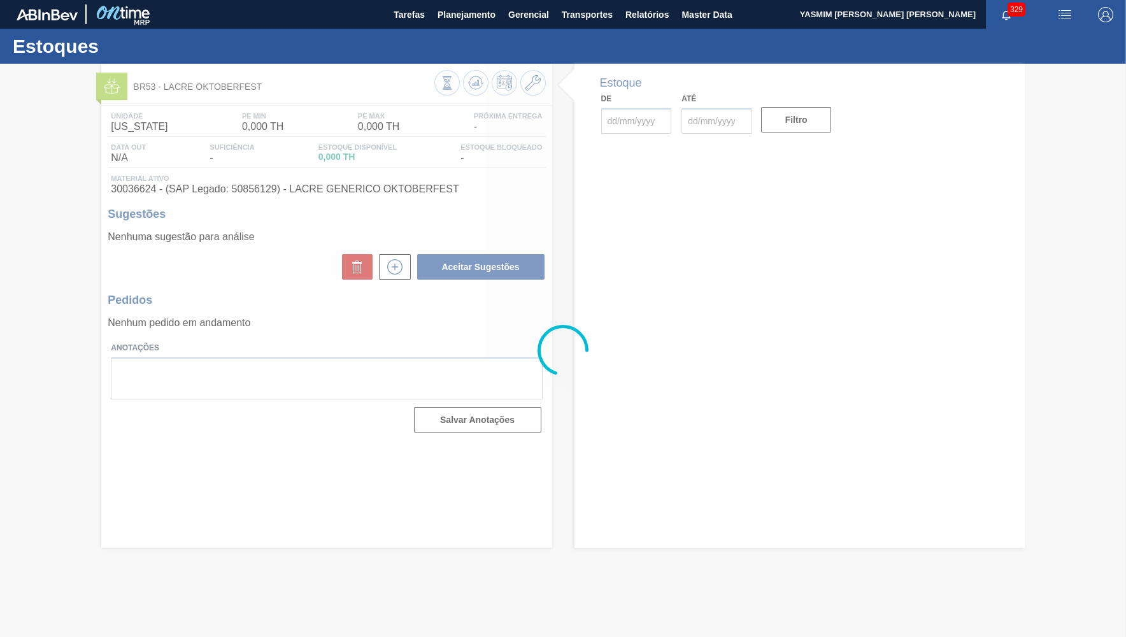
type input "[DATE]"
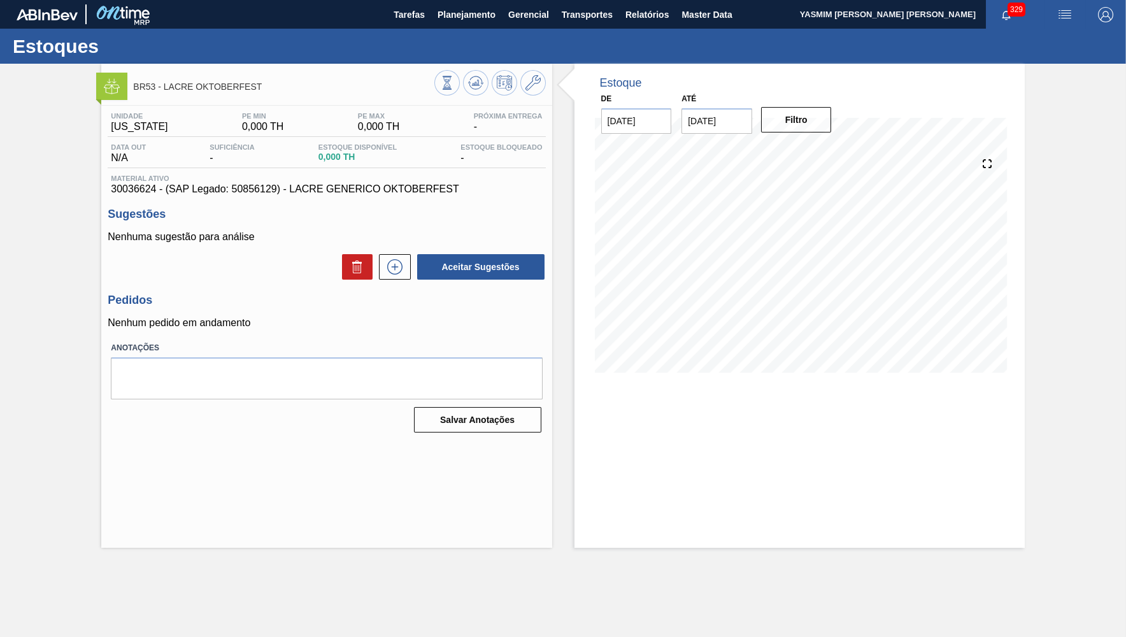
click at [953, 435] on div "Estoque De 09/09/2025 Até 30/09/2025 Filtro" at bounding box center [800, 306] width 450 height 484
click at [403, 271] on icon at bounding box center [395, 266] width 20 height 15
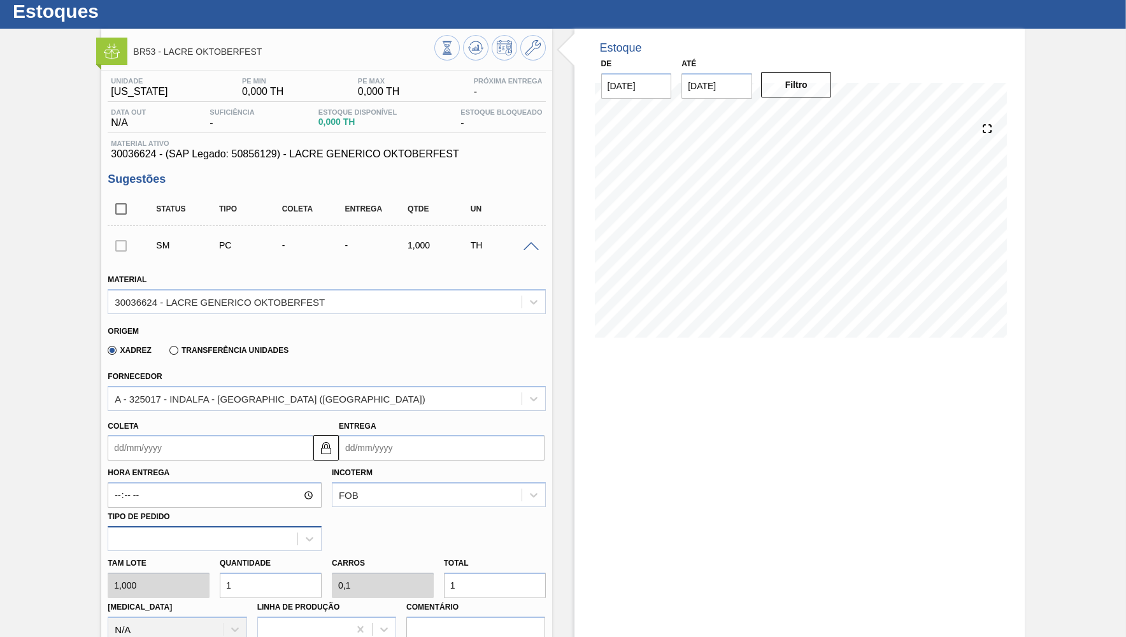
scroll to position [62, 0]
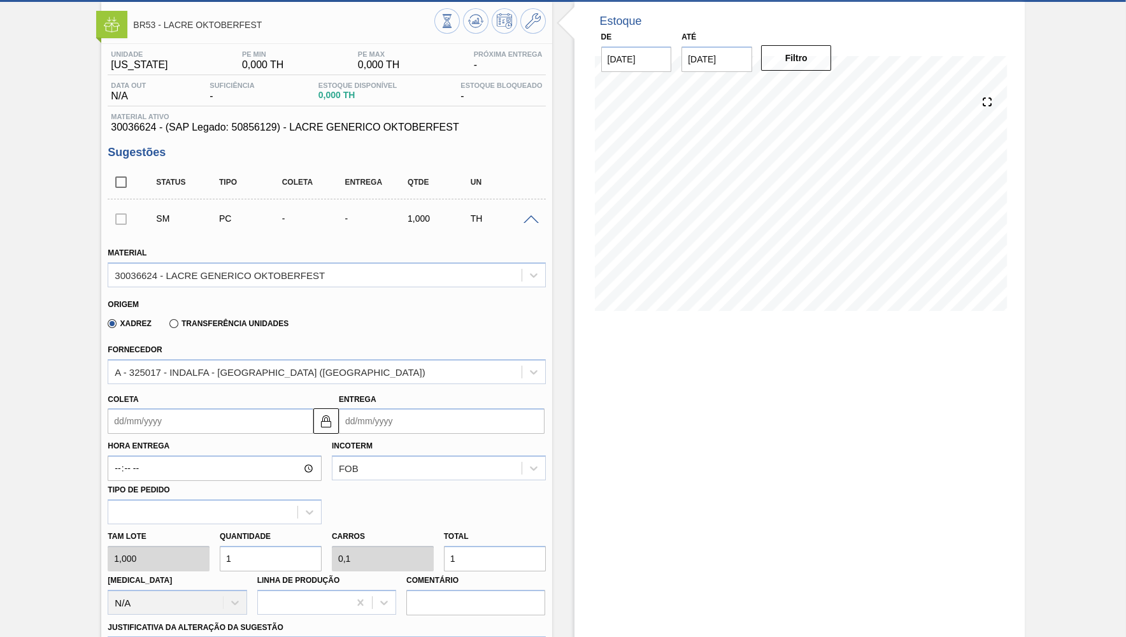
click at [231, 427] on input "Coleta" at bounding box center [211, 420] width 206 height 25
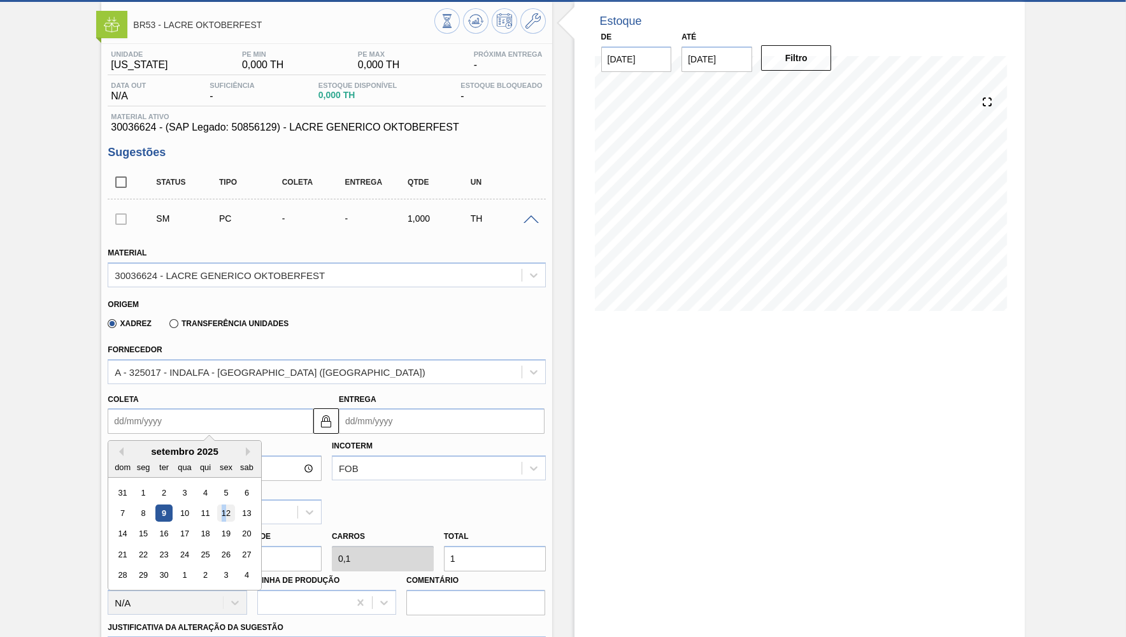
click at [218, 509] on div "12" at bounding box center [226, 513] width 17 height 17
type input "12/09/2025"
type input "14/09/2025"
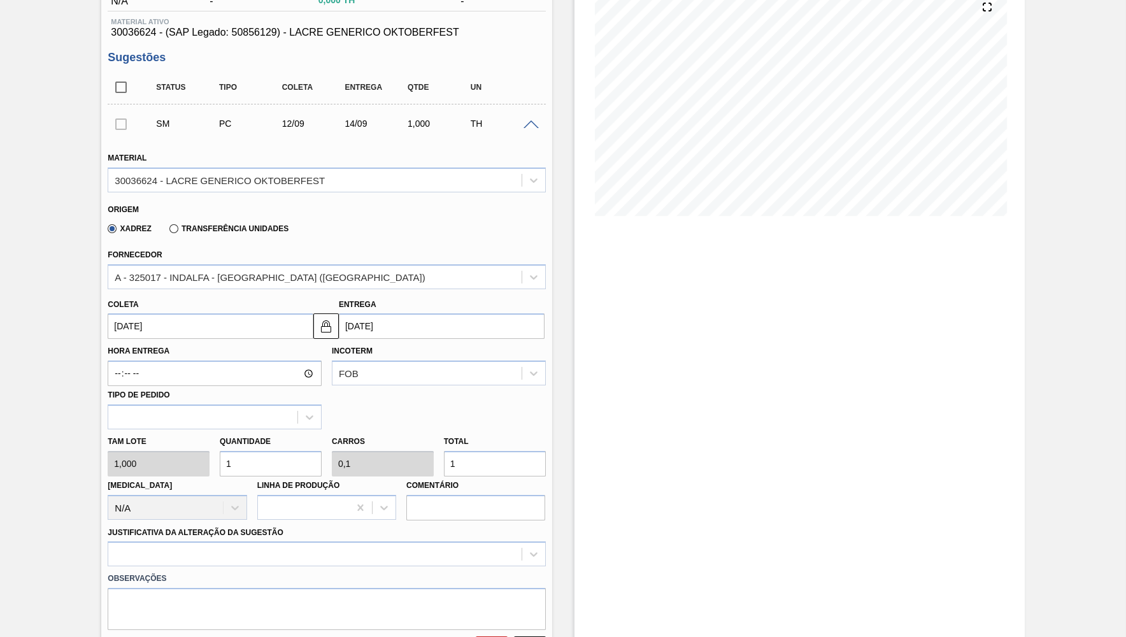
scroll to position [186, 0]
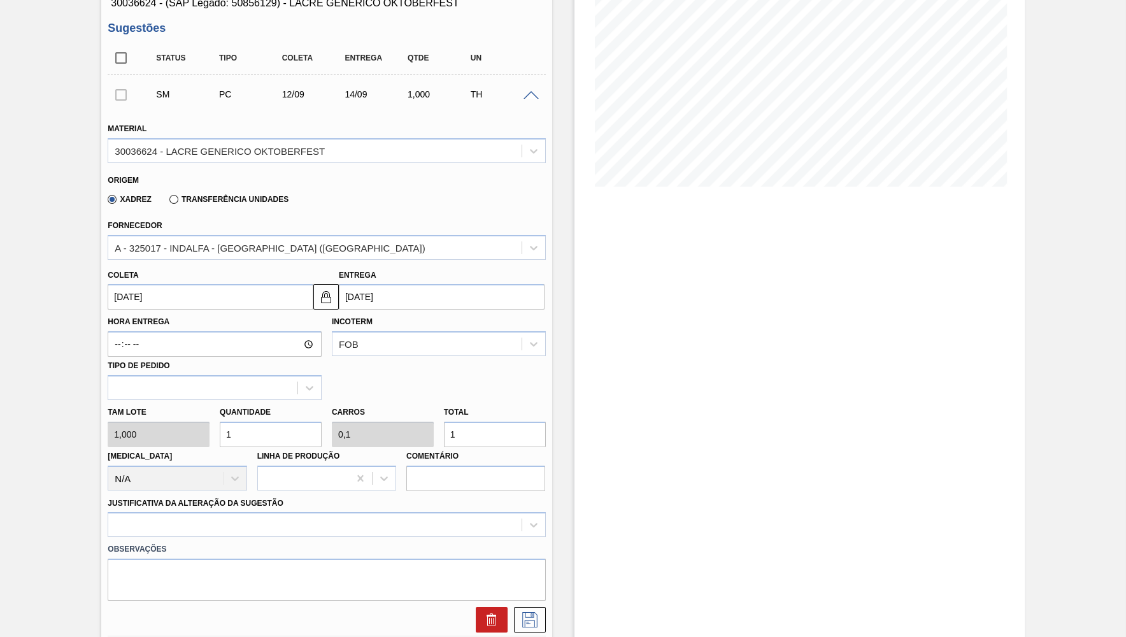
click at [444, 422] on input "1" at bounding box center [495, 434] width 102 height 25
type input "2"
type input "0,2"
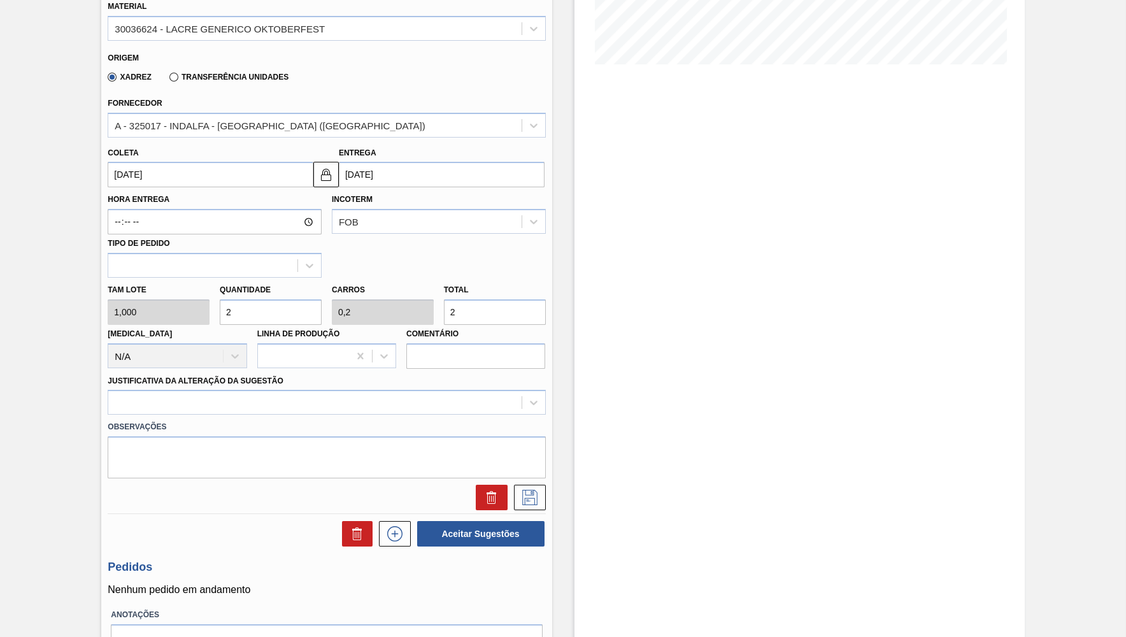
scroll to position [311, 0]
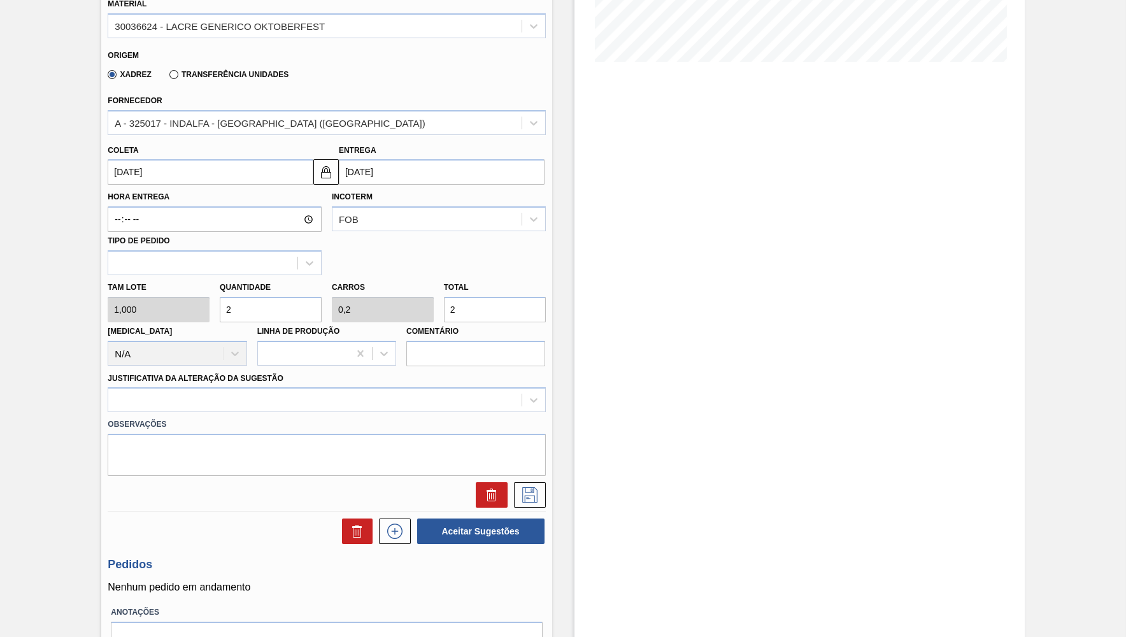
type input "2"
click at [188, 412] on div "Observações" at bounding box center [327, 444] width 448 height 64
click at [181, 399] on div at bounding box center [314, 400] width 413 height 18
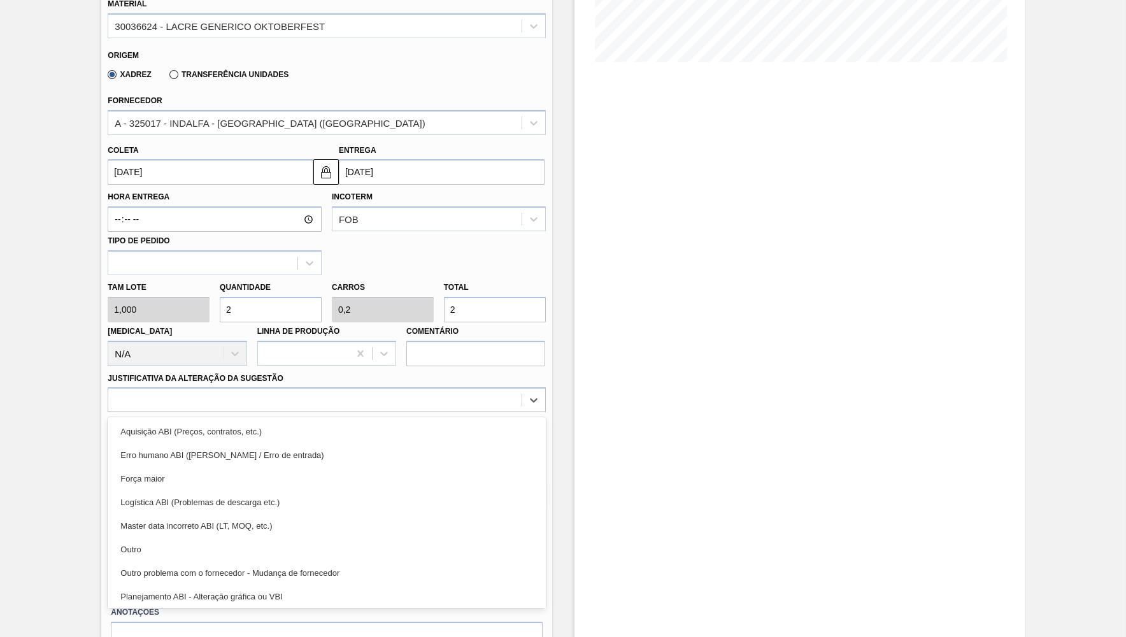
drag, startPoint x: 150, startPoint y: 543, endPoint x: 41, endPoint y: 530, distance: 109.1
click at [149, 543] on div "Outro" at bounding box center [327, 550] width 438 height 24
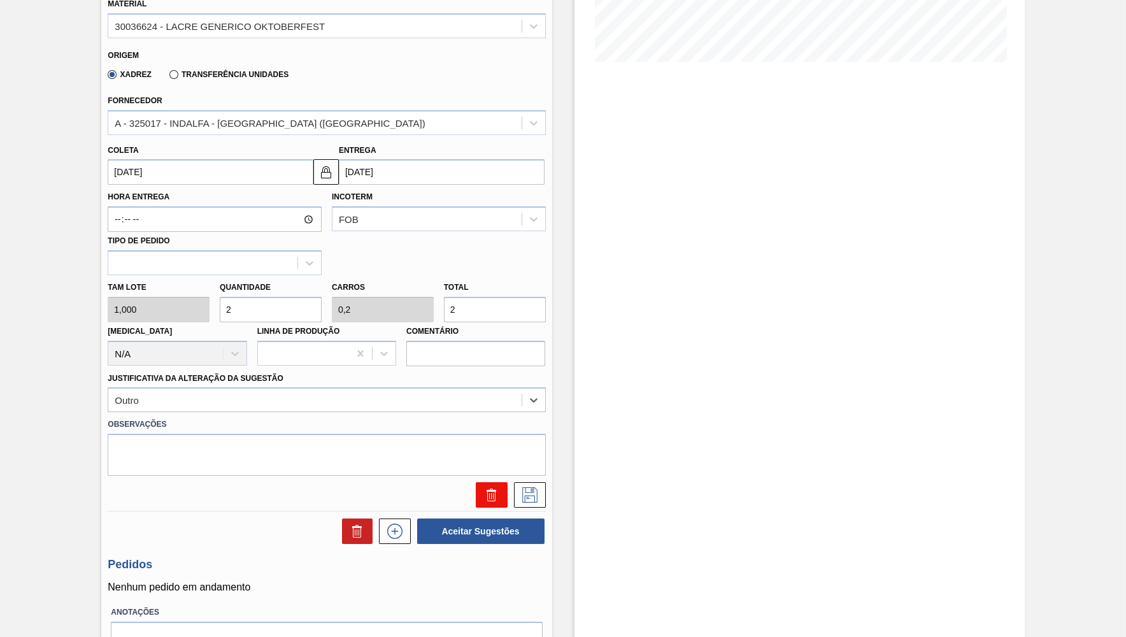
scroll to position [248, 0]
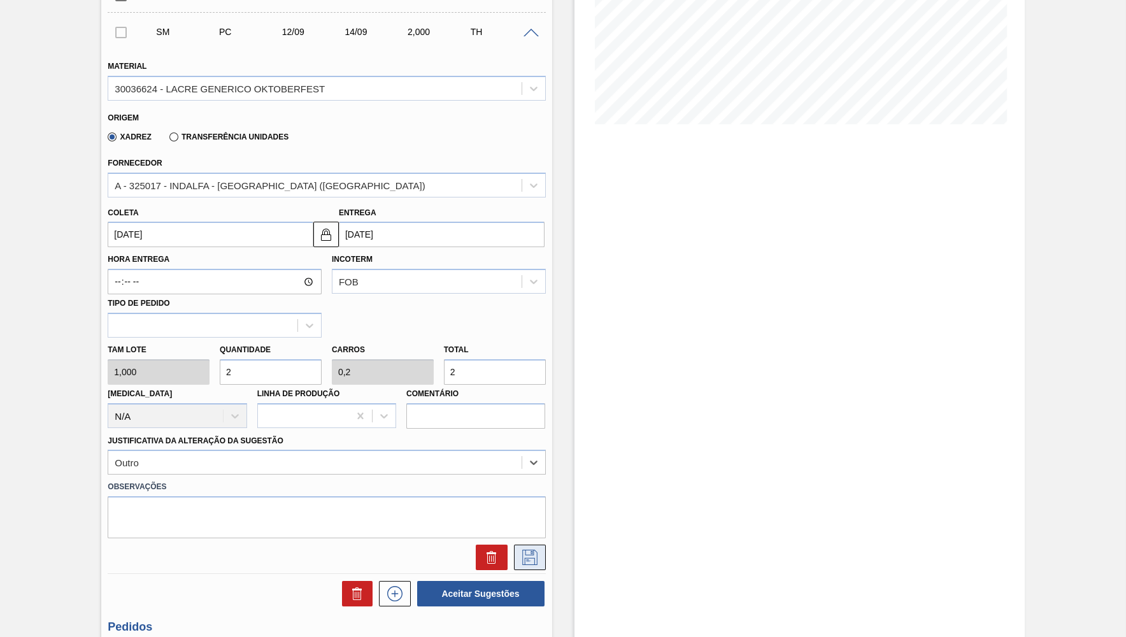
click at [535, 550] on icon at bounding box center [530, 557] width 20 height 15
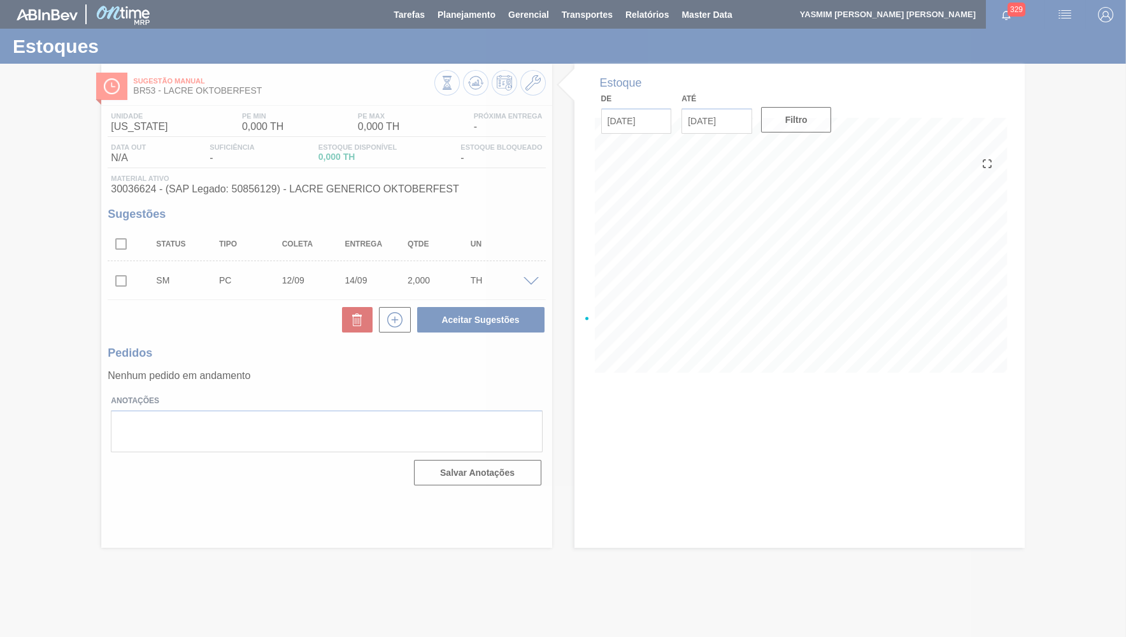
scroll to position [0, 0]
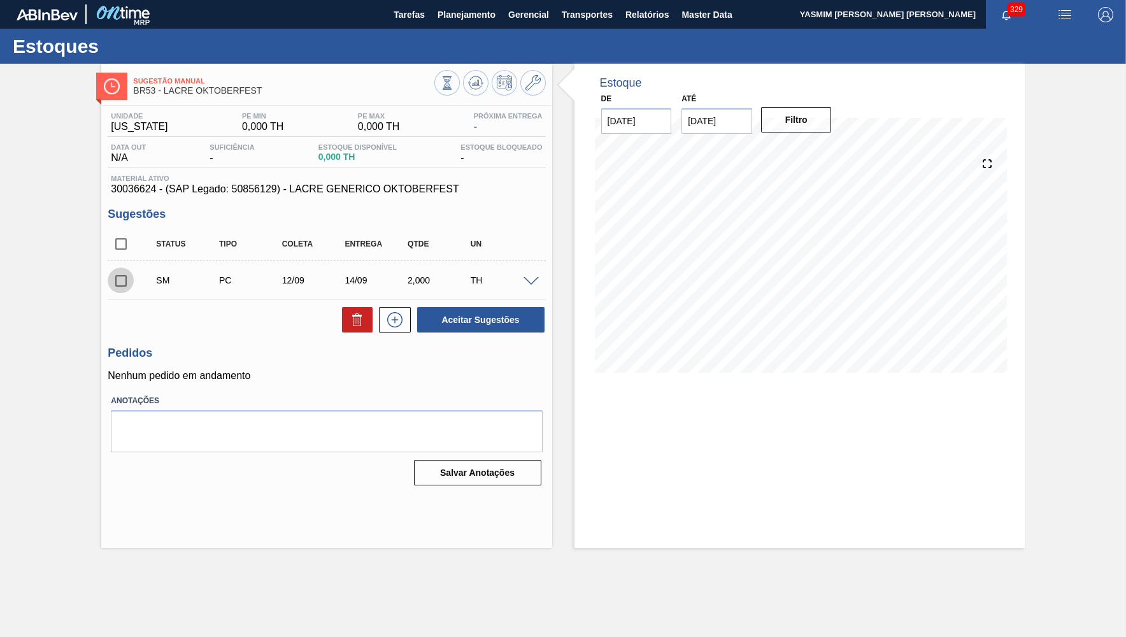
click at [130, 282] on input "checkbox" at bounding box center [121, 281] width 27 height 27
click at [469, 328] on button "Aceitar Sugestões" at bounding box center [480, 319] width 127 height 25
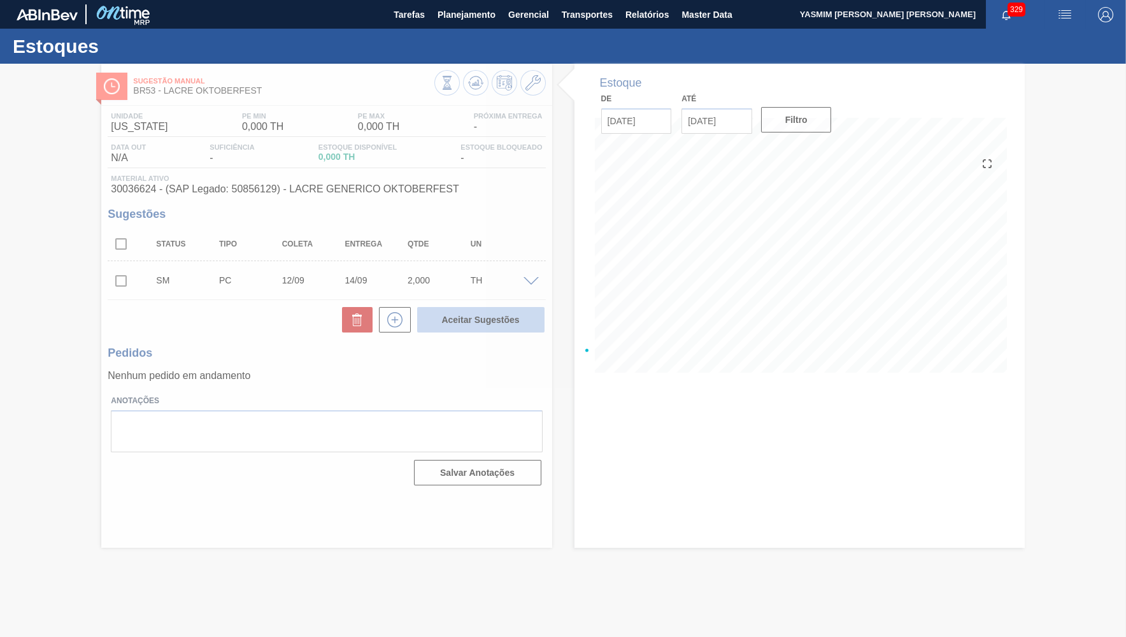
checkbox input "false"
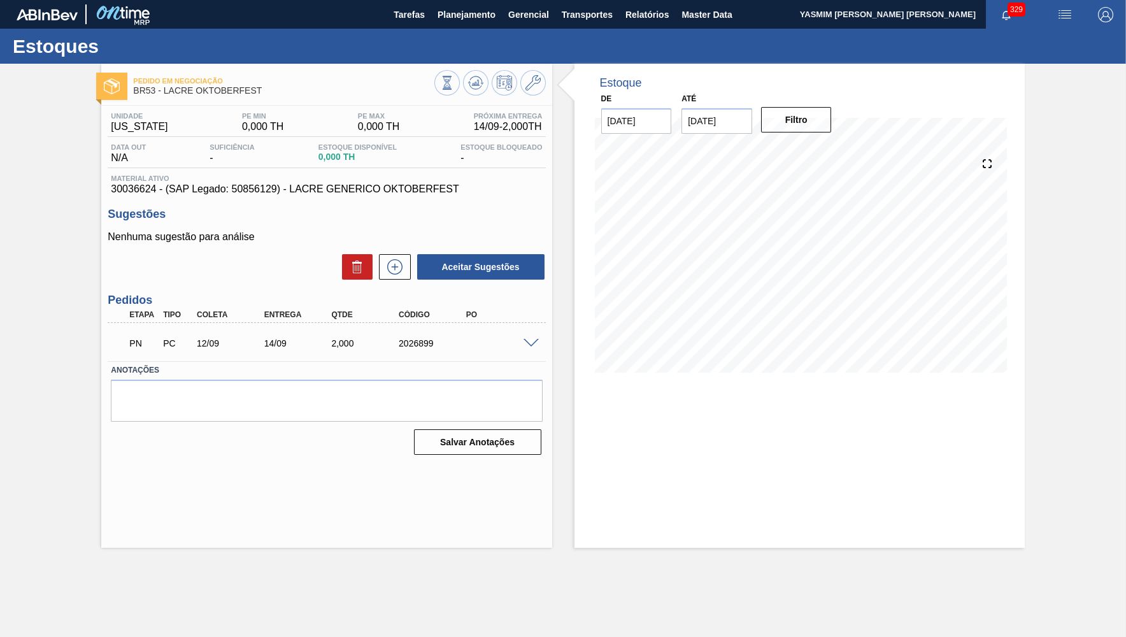
click at [403, 345] on div "2026899" at bounding box center [433, 343] width 75 height 10
click at [405, 345] on div "2026899" at bounding box center [433, 343] width 75 height 10
copy div "2026899"
click at [455, 15] on span "Planejamento" at bounding box center [467, 14] width 58 height 15
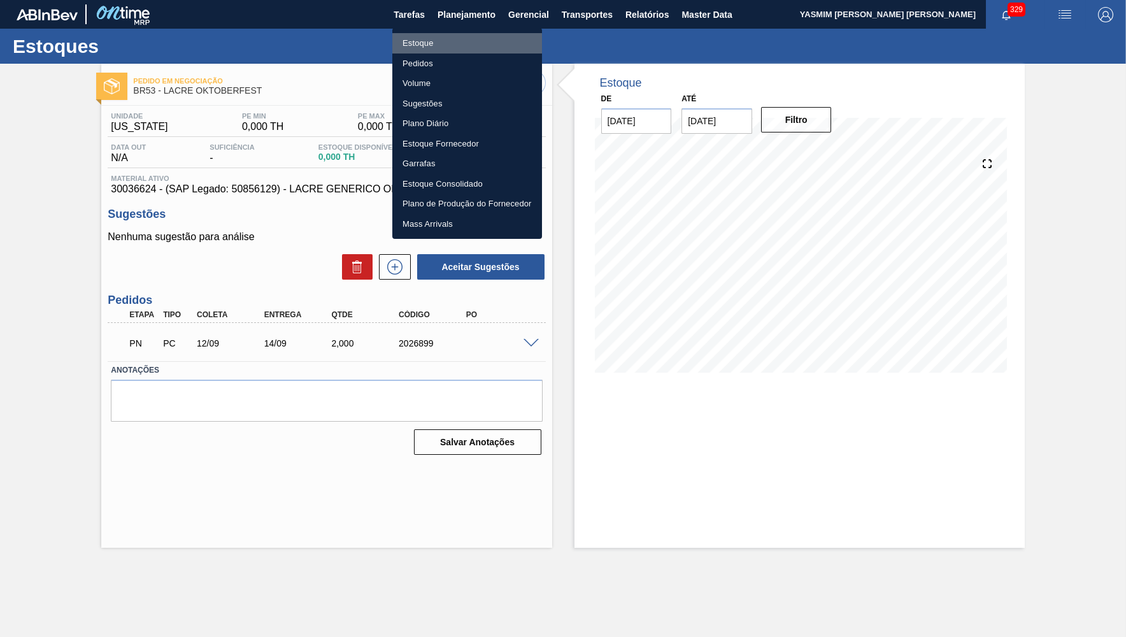
click at [444, 47] on li "Estoque" at bounding box center [467, 43] width 150 height 20
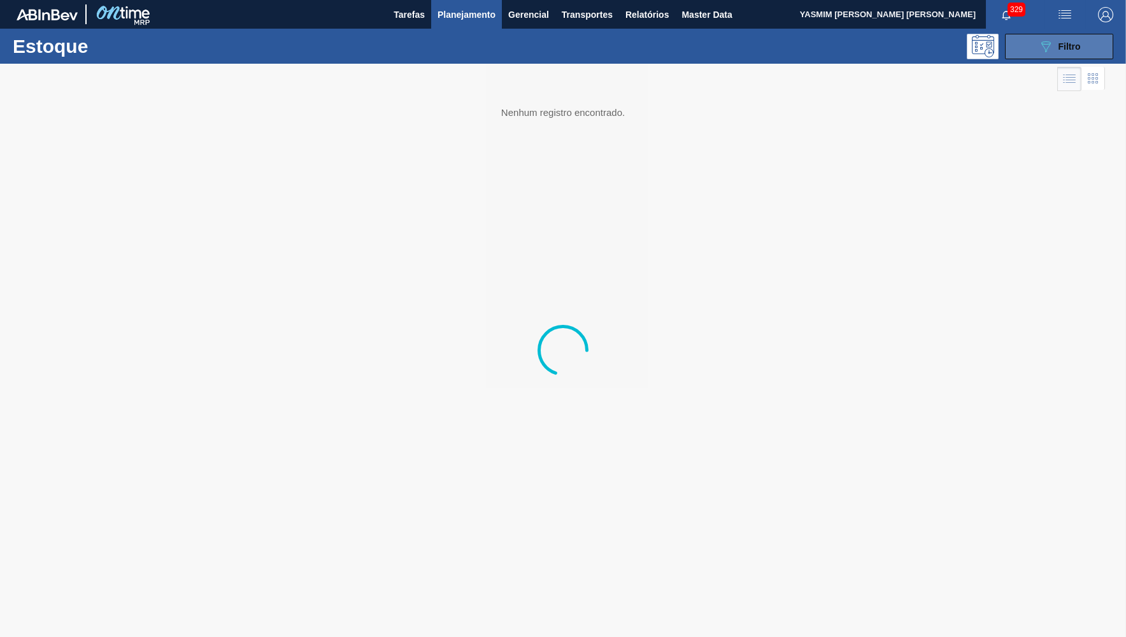
click at [1063, 54] on div "089F7B8B-B2A5-4AFE-B5C0-19BA573D28AC Filtro" at bounding box center [1060, 46] width 43 height 15
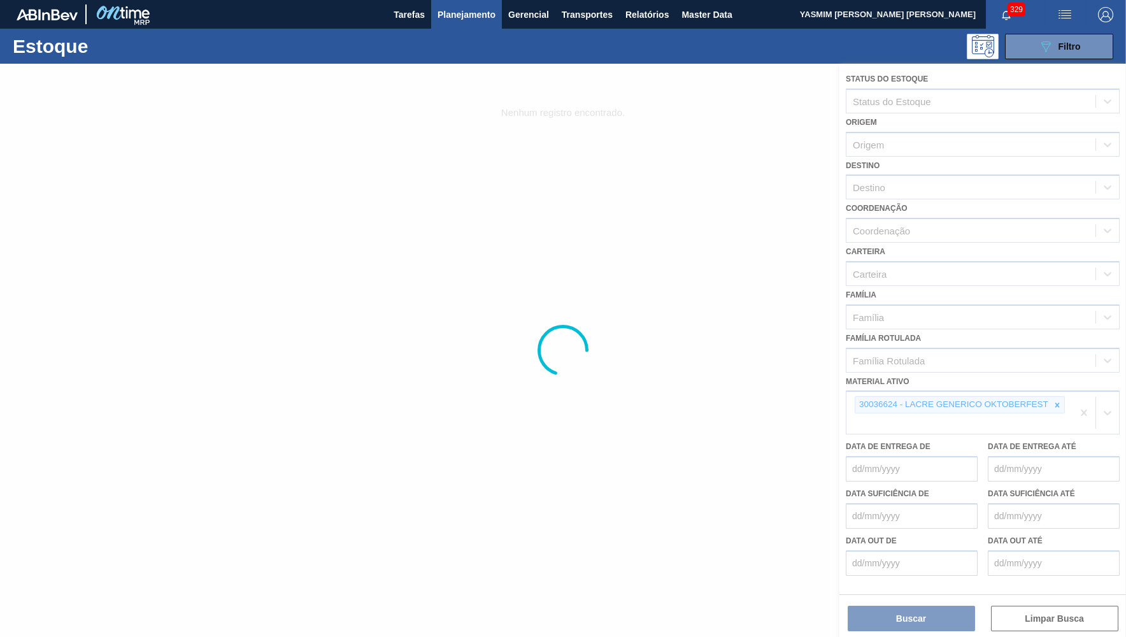
click at [1056, 394] on div at bounding box center [563, 350] width 1126 height 573
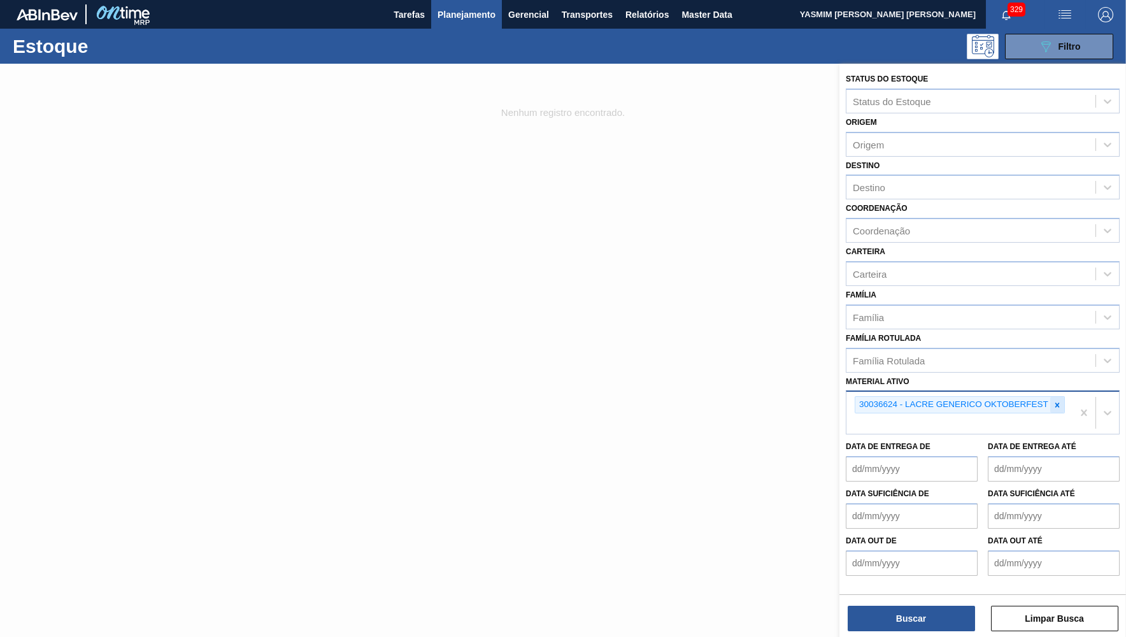
click at [1053, 397] on div at bounding box center [1058, 405] width 14 height 16
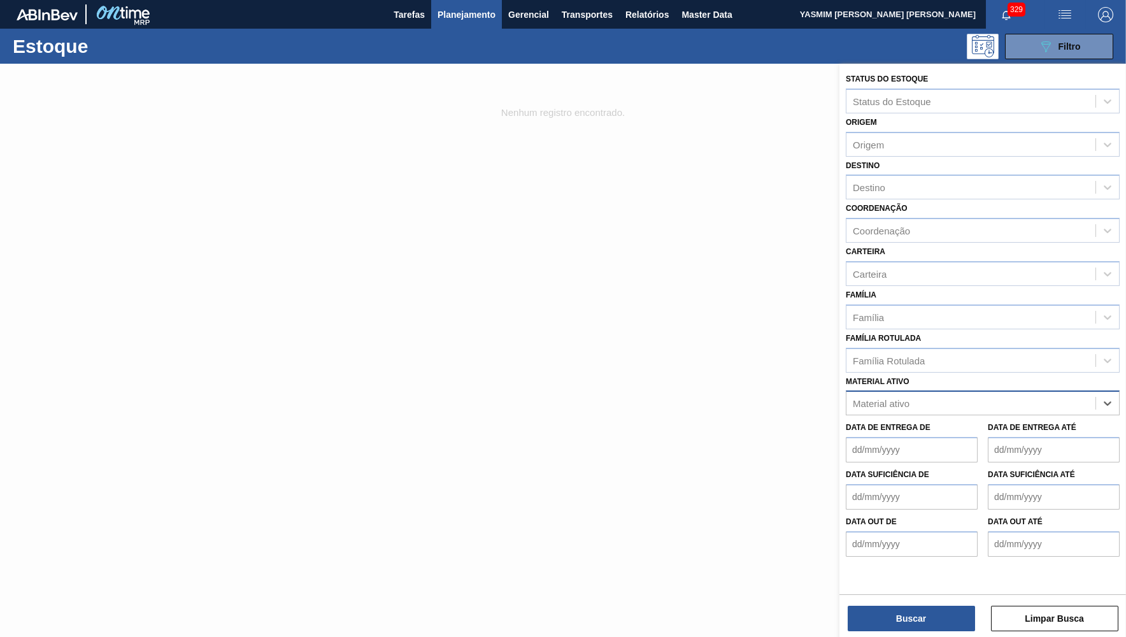
paste ativo "30005930"
type ativo "30005930"
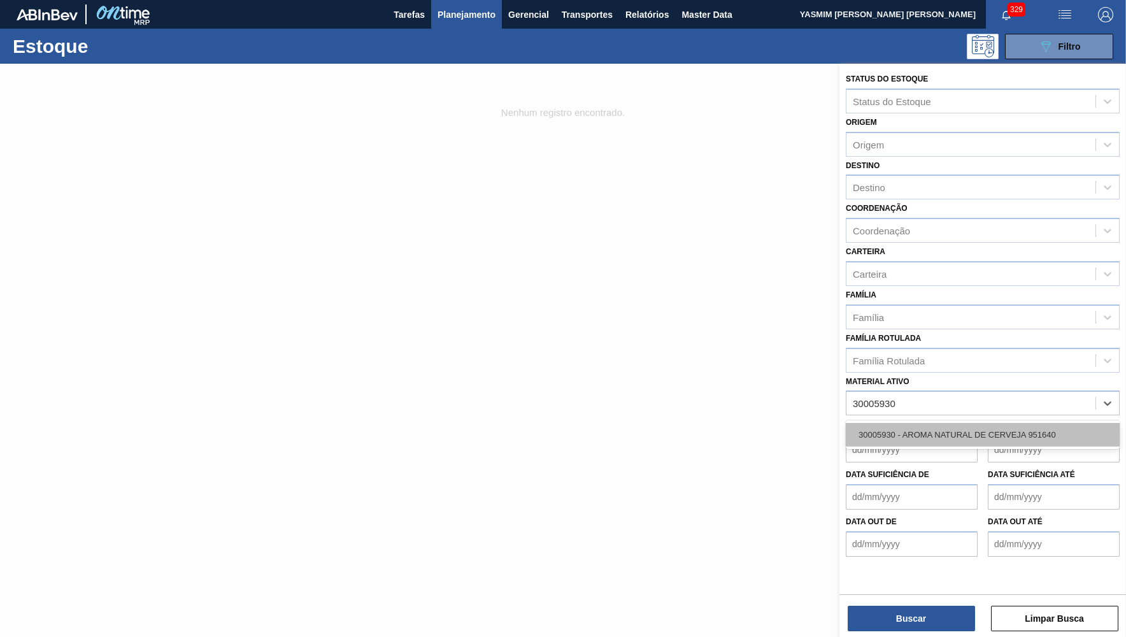
click at [912, 423] on div "30005930 - AROMA NATURAL DE CERVEJA 951640" at bounding box center [983, 435] width 274 height 24
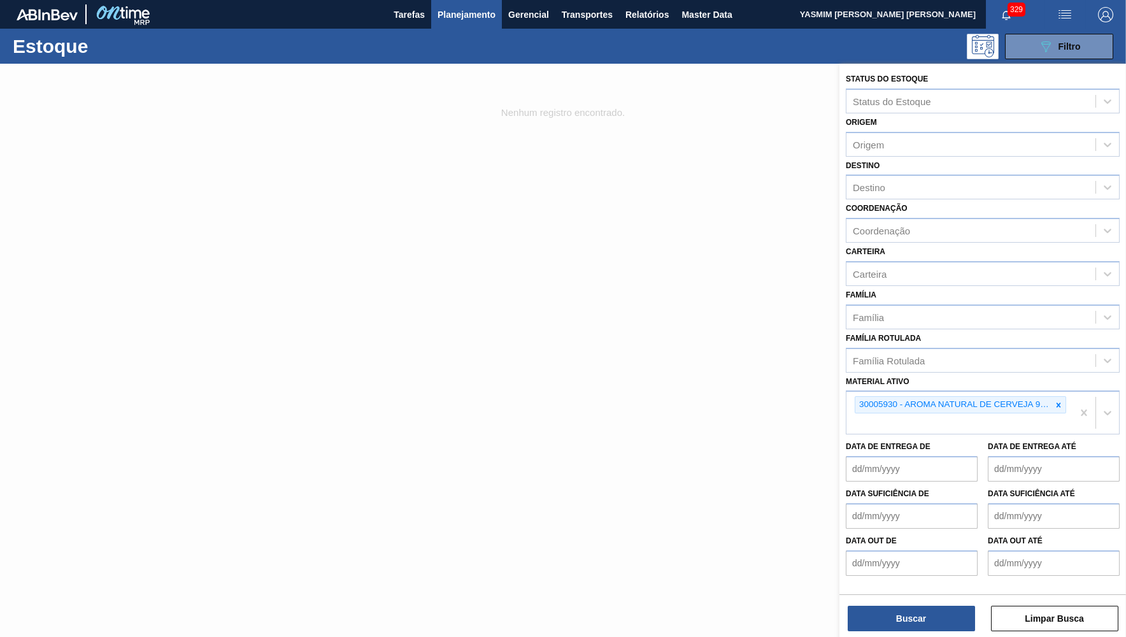
click at [897, 605] on div "Buscar Limpar Busca" at bounding box center [983, 612] width 287 height 36
click at [895, 621] on button "Buscar" at bounding box center [911, 618] width 127 height 25
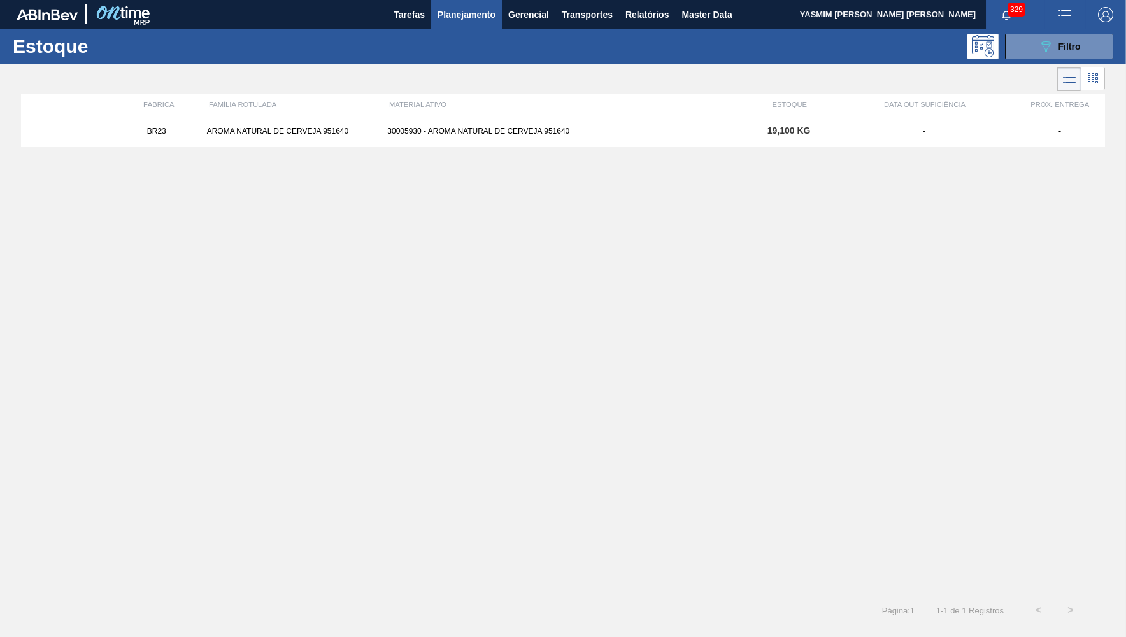
click at [339, 127] on div "AROMA NATURAL DE CERVEJA 951640" at bounding box center [292, 131] width 181 height 9
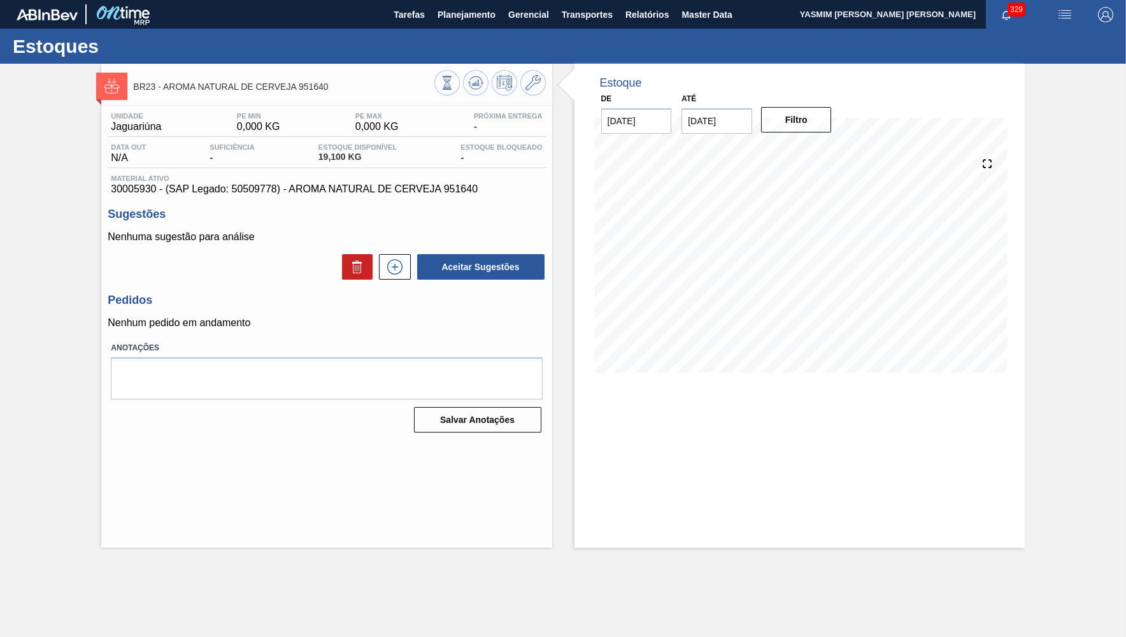
click at [397, 279] on div "Aceitar Sugestões" at bounding box center [327, 267] width 438 height 28
click at [398, 269] on icon at bounding box center [395, 266] width 20 height 15
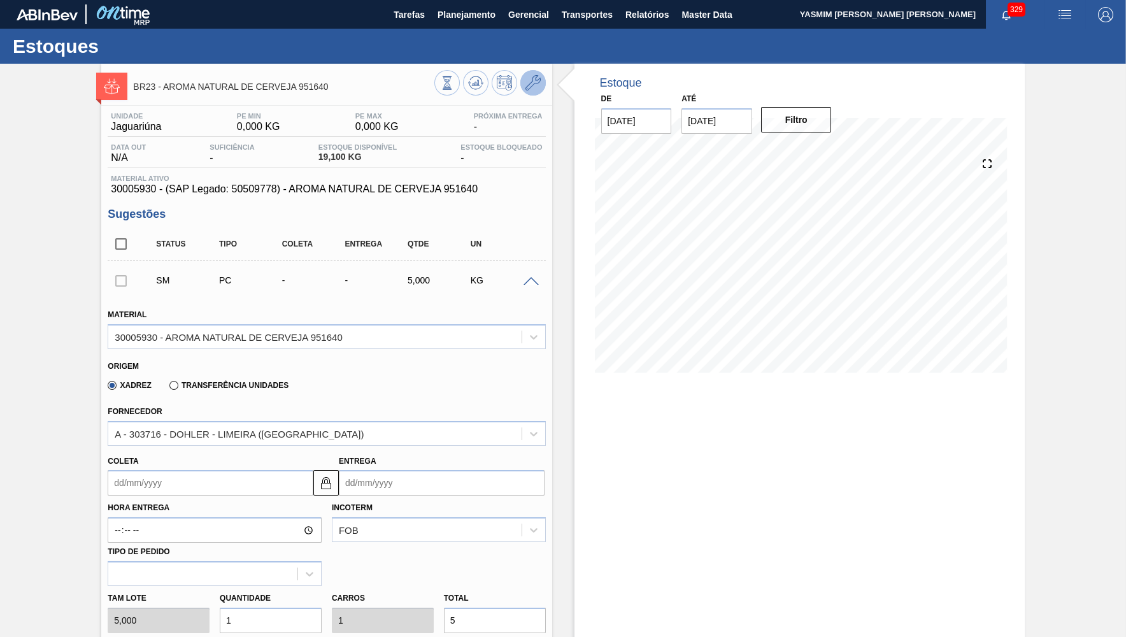
click at [534, 82] on icon at bounding box center [533, 82] width 15 height 15
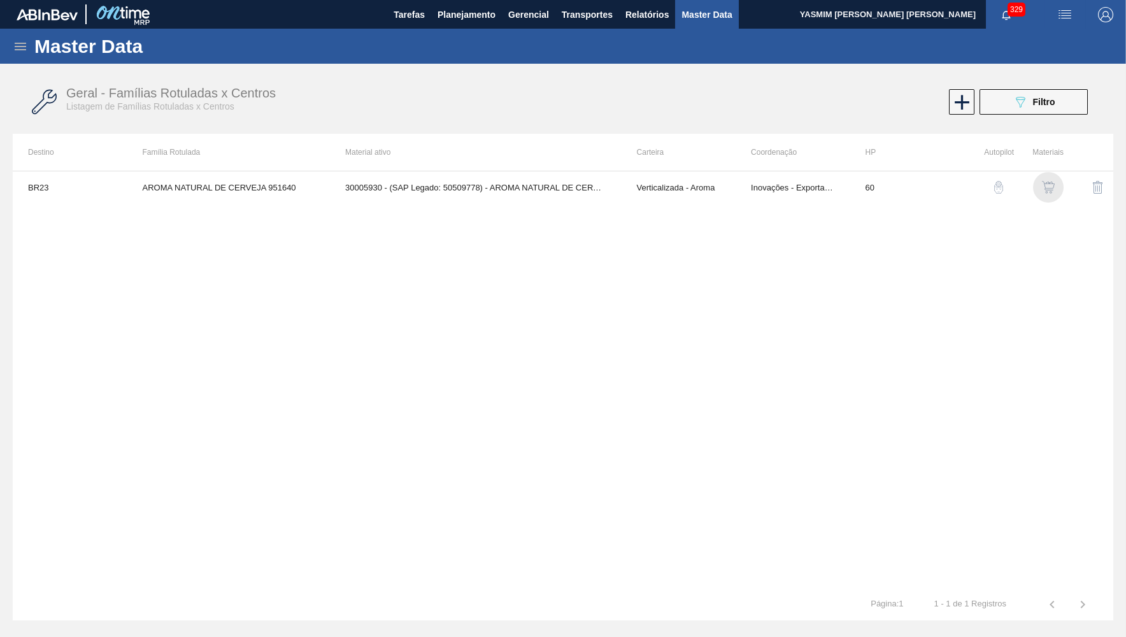
click at [1044, 183] on img "button" at bounding box center [1048, 187] width 13 height 13
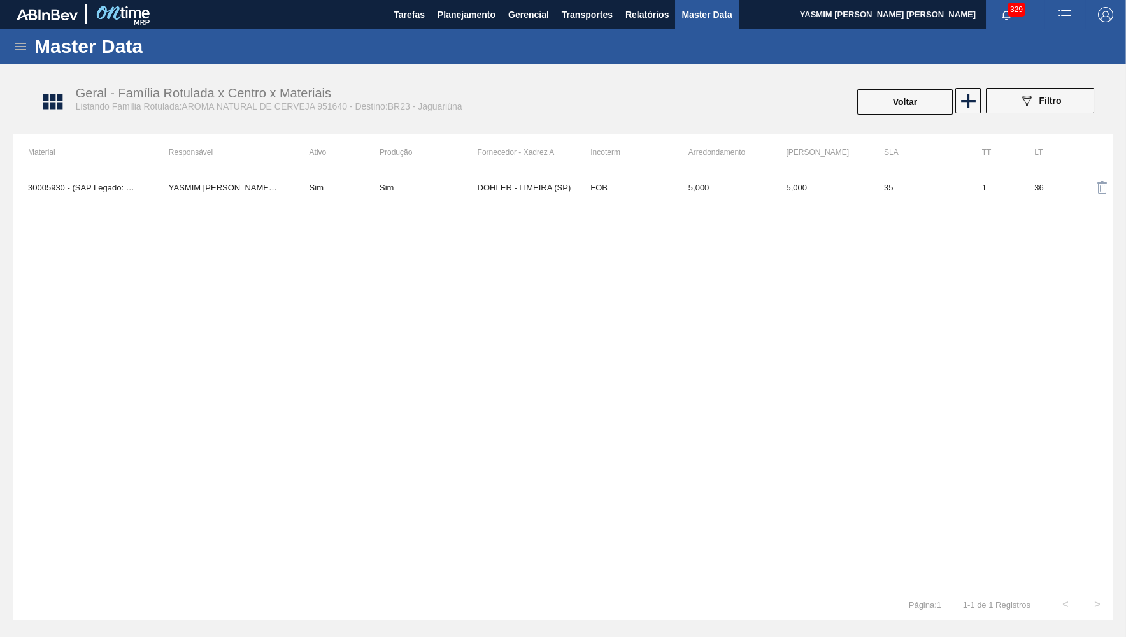
click at [317, 206] on div "30005930 - (SAP Legado: 50509778) - AROMA NATURAL DE CERVEJA 951640 YASMIM FERR…" at bounding box center [563, 380] width 1101 height 418
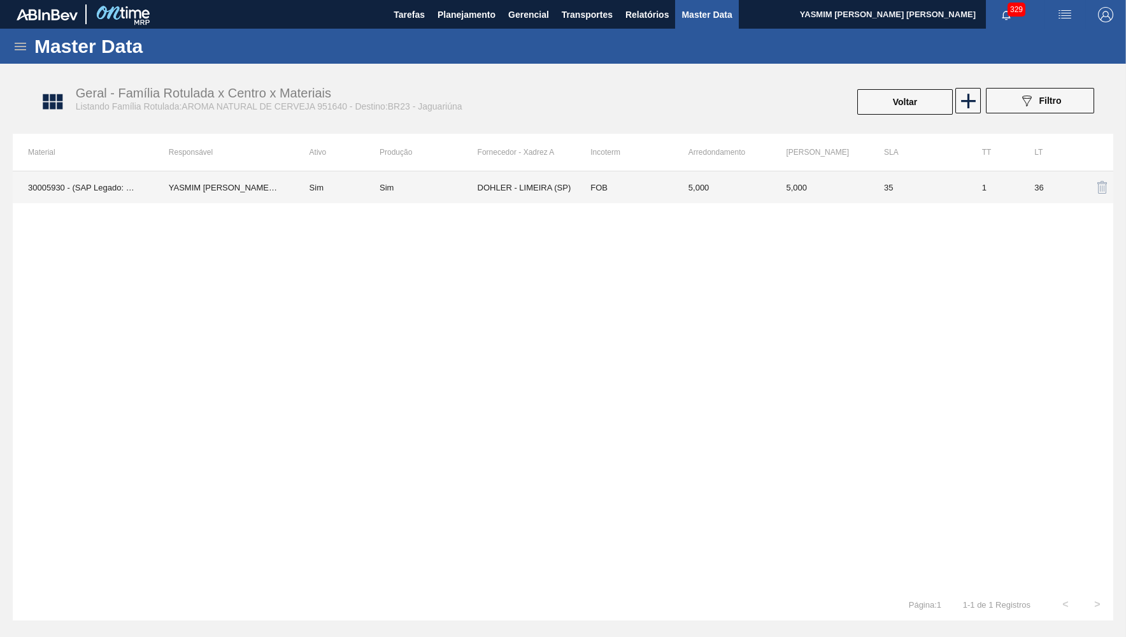
click at [284, 185] on td "YASMIM [PERSON_NAME] [PERSON_NAME]" at bounding box center [224, 187] width 141 height 32
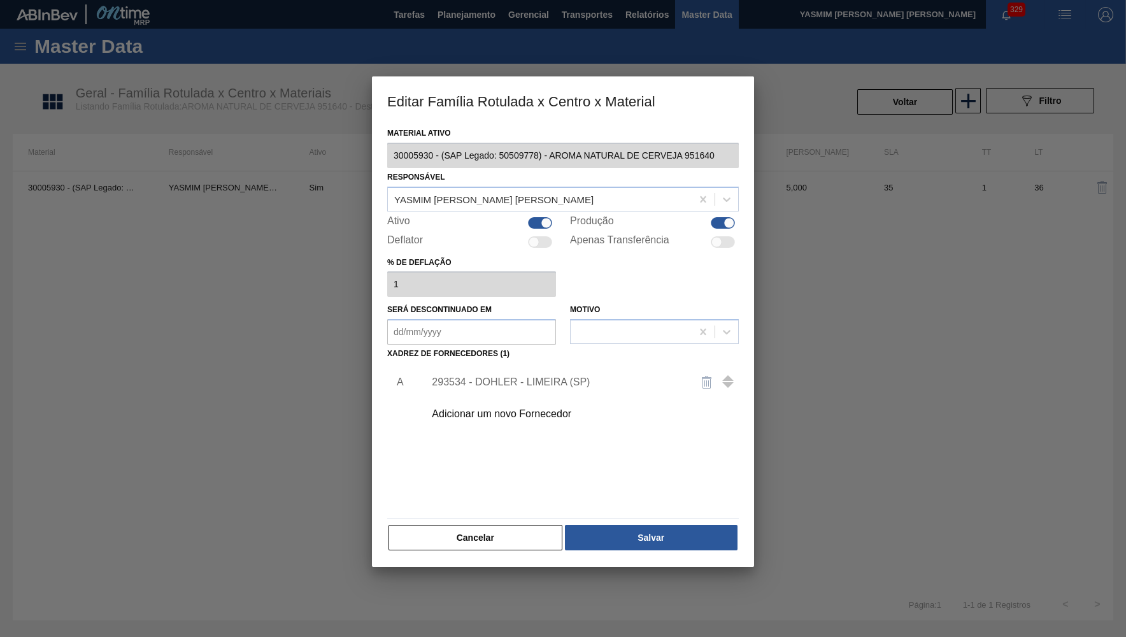
click at [538, 380] on div "293534 - DOHLER - LIMEIRA (SP)" at bounding box center [557, 382] width 250 height 11
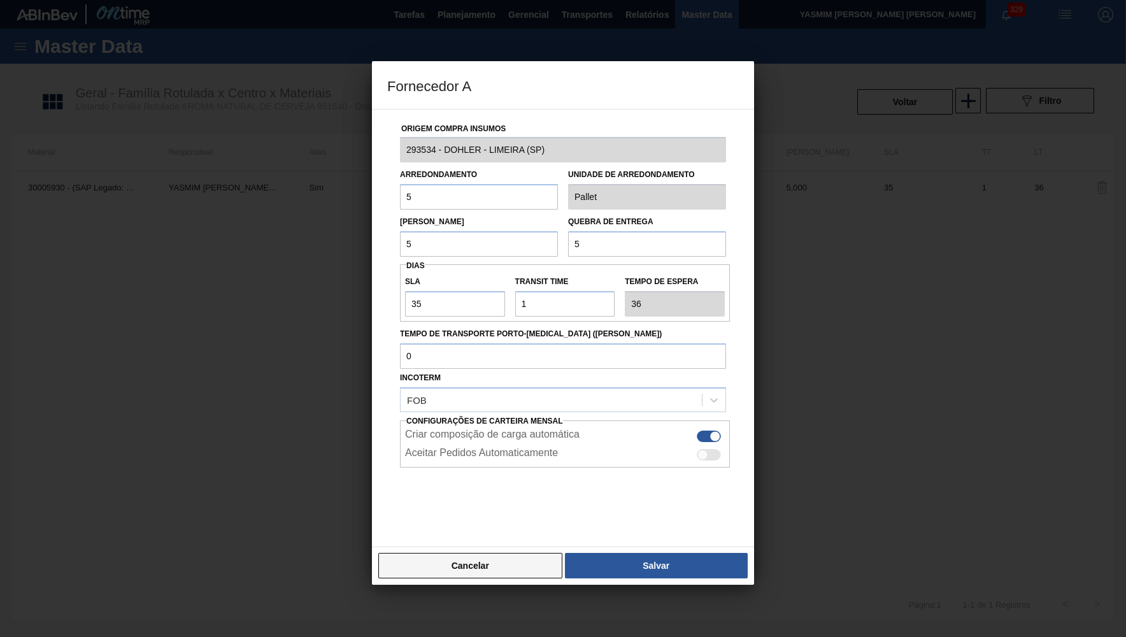
click at [502, 558] on button "Cancelar" at bounding box center [470, 565] width 184 height 25
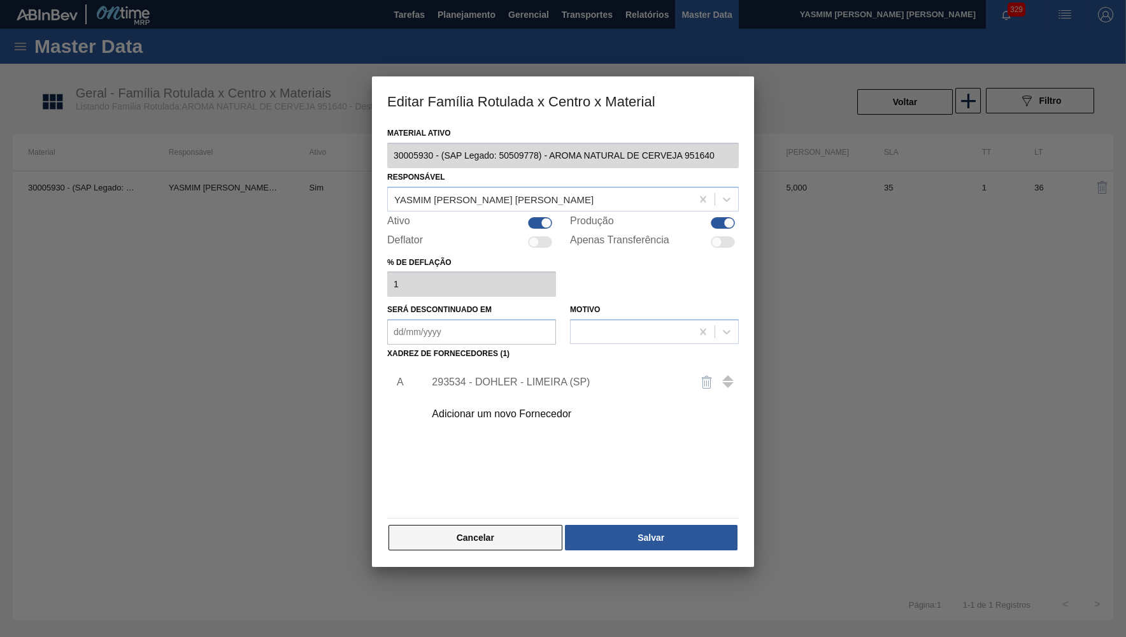
click at [503, 536] on button "Cancelar" at bounding box center [476, 537] width 174 height 25
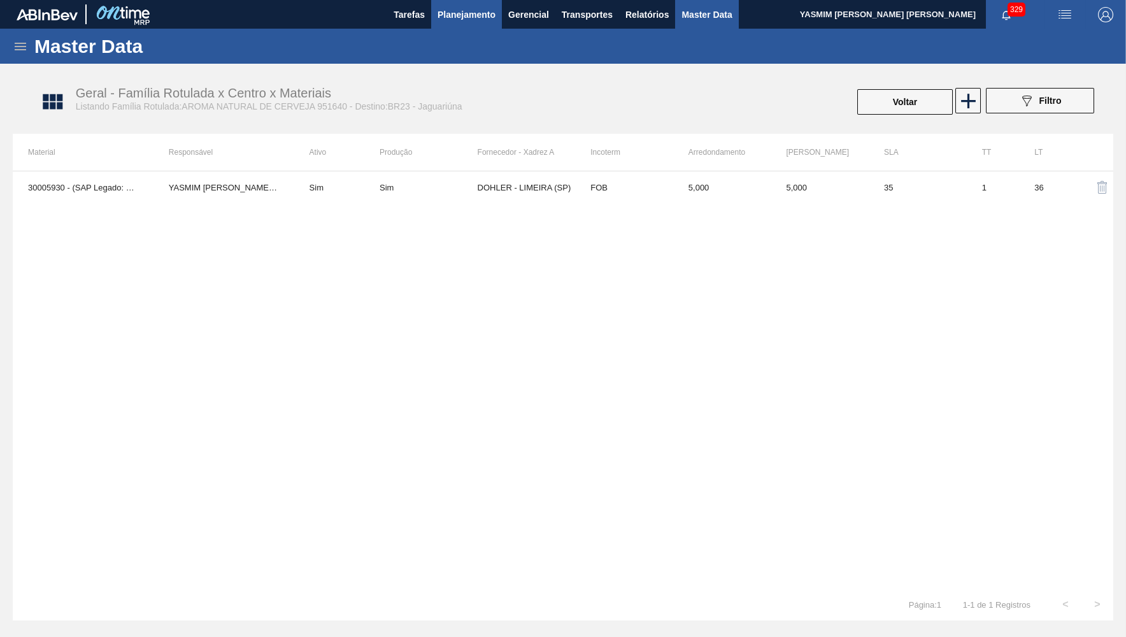
click at [496, 3] on button "Planejamento" at bounding box center [466, 14] width 71 height 29
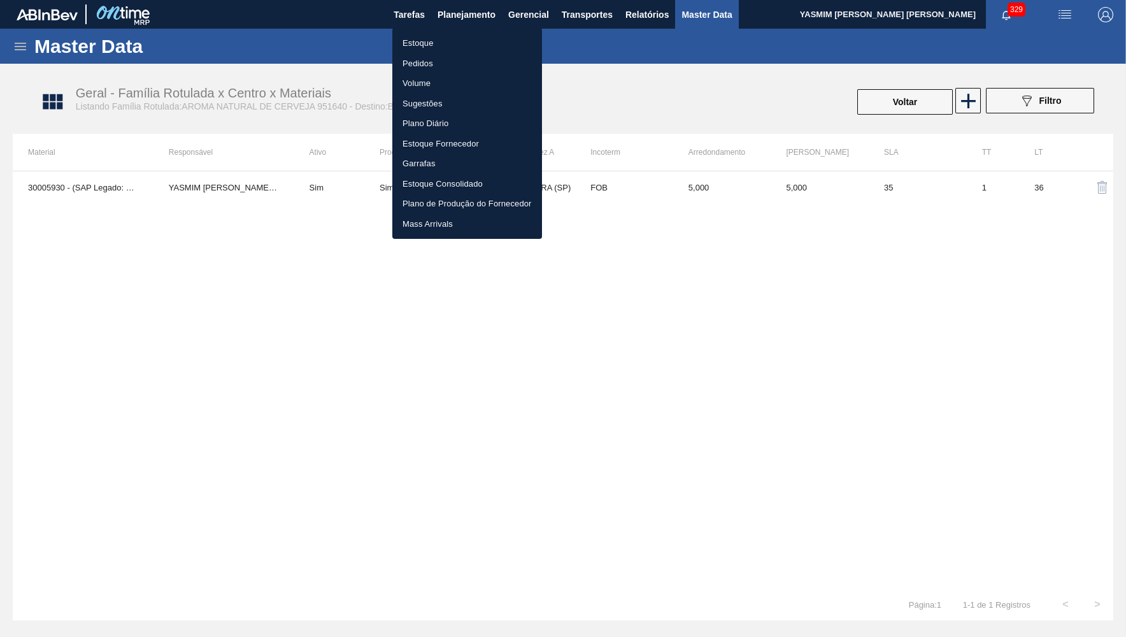
click at [442, 48] on li "Estoque" at bounding box center [467, 43] width 150 height 20
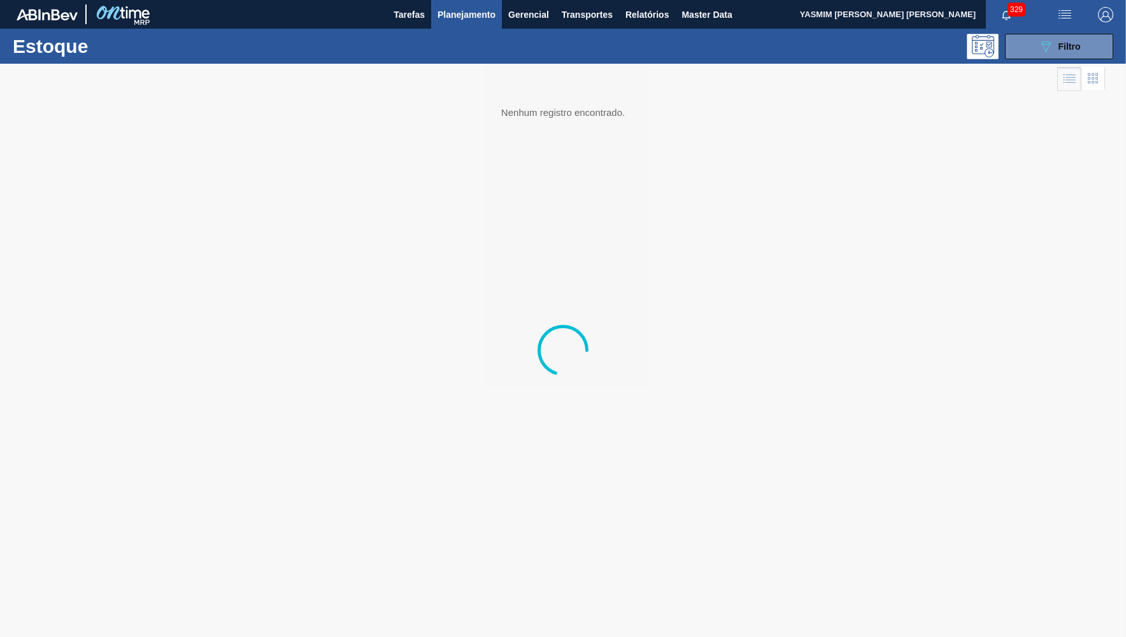
click at [1016, 52] on button "089F7B8B-B2A5-4AFE-B5C0-19BA573D28AC Filtro" at bounding box center [1059, 46] width 108 height 25
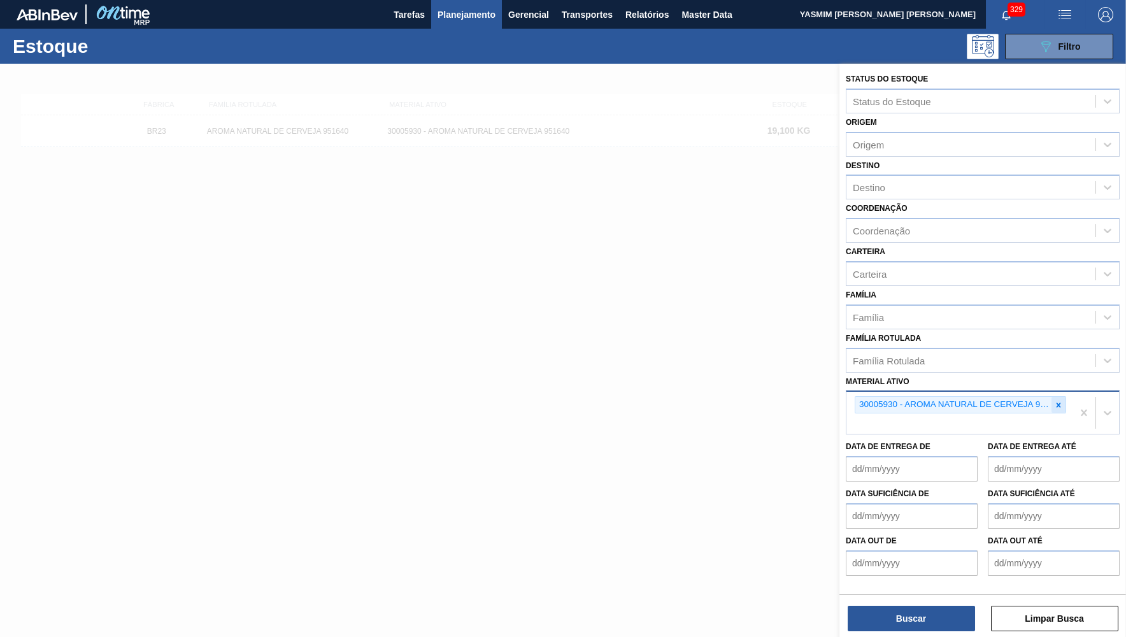
click at [1063, 397] on div at bounding box center [1059, 405] width 14 height 16
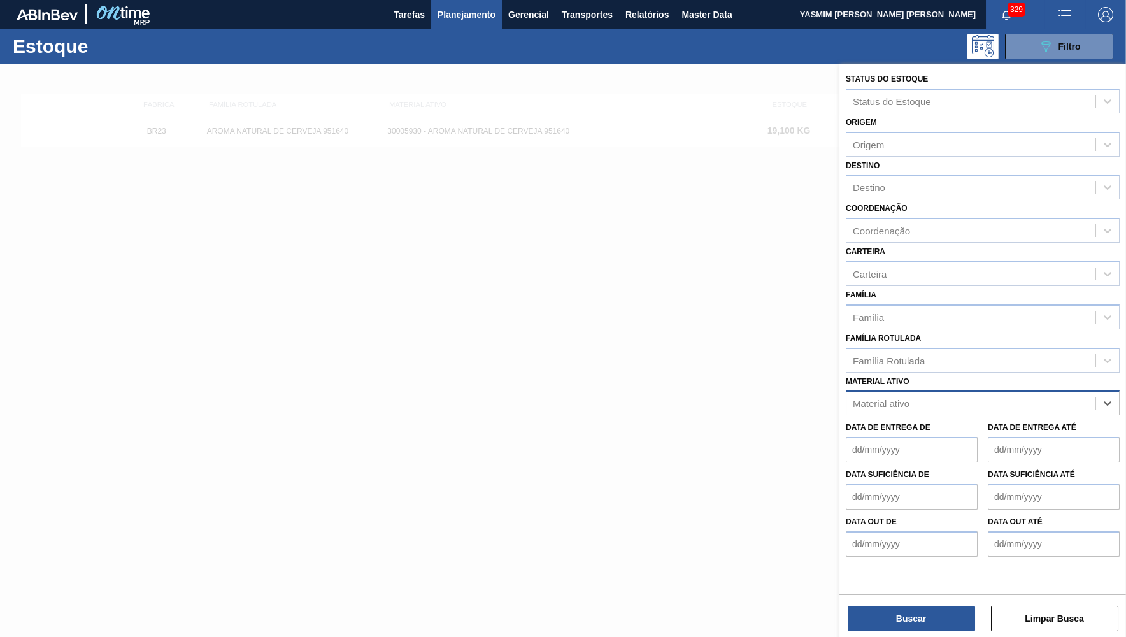
paste ativo "30005909"
type ativo "30005909"
click at [942, 428] on div "30005909 - AROMA NATURAL DE CERVEJA 330606" at bounding box center [983, 435] width 274 height 24
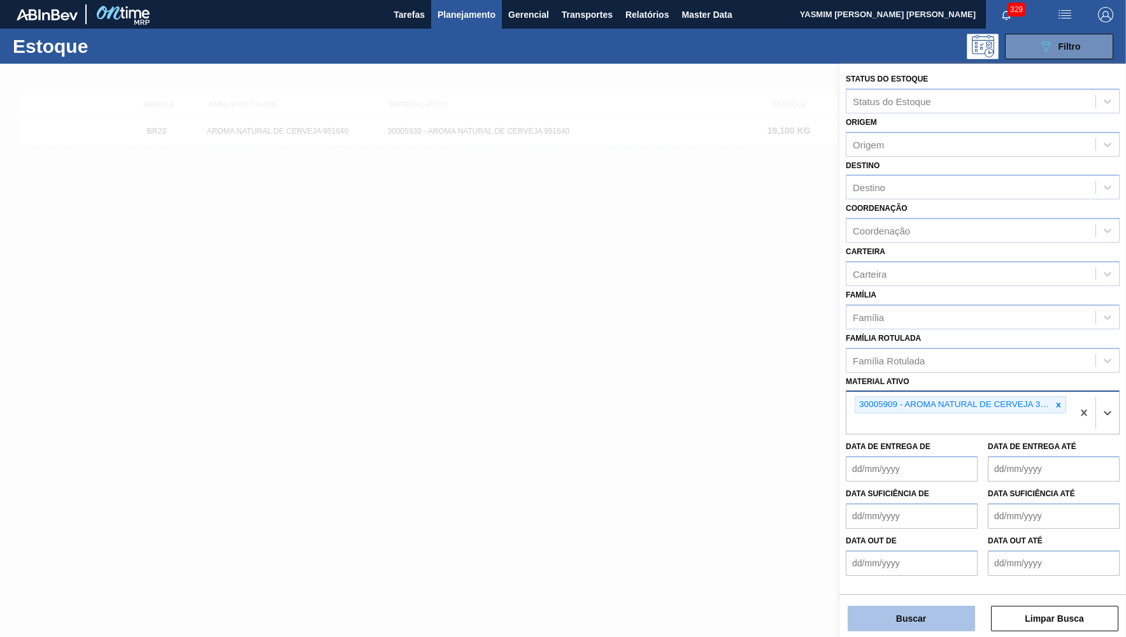
click at [903, 620] on button "Buscar" at bounding box center [911, 618] width 127 height 25
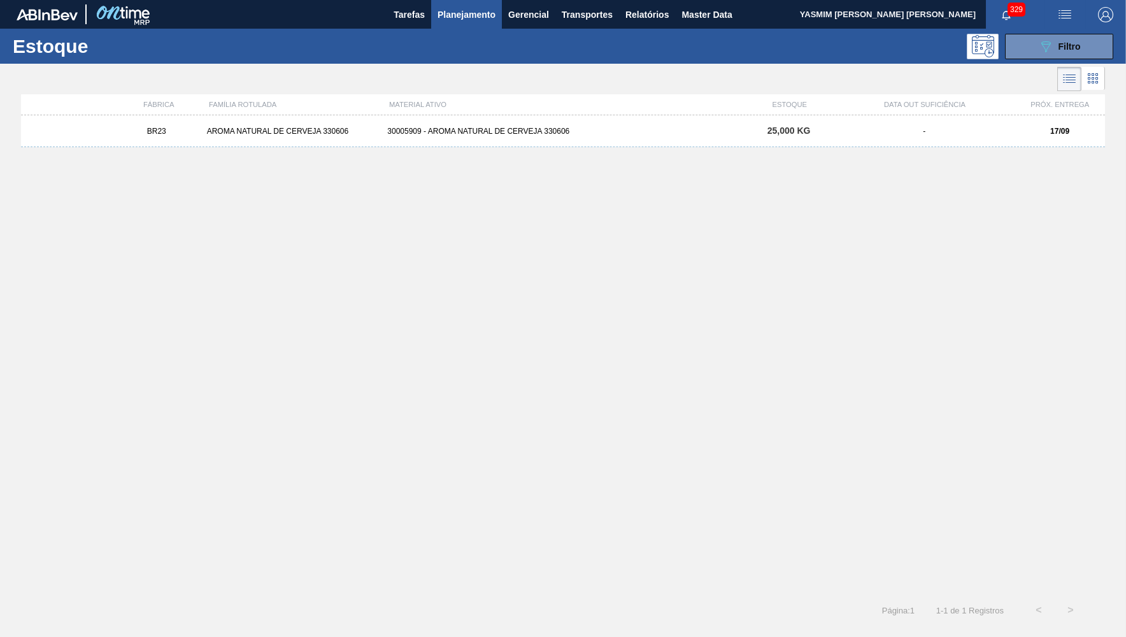
click at [728, 131] on div "30005909 - AROMA NATURAL DE CERVEJA 330606" at bounding box center [562, 131] width 361 height 9
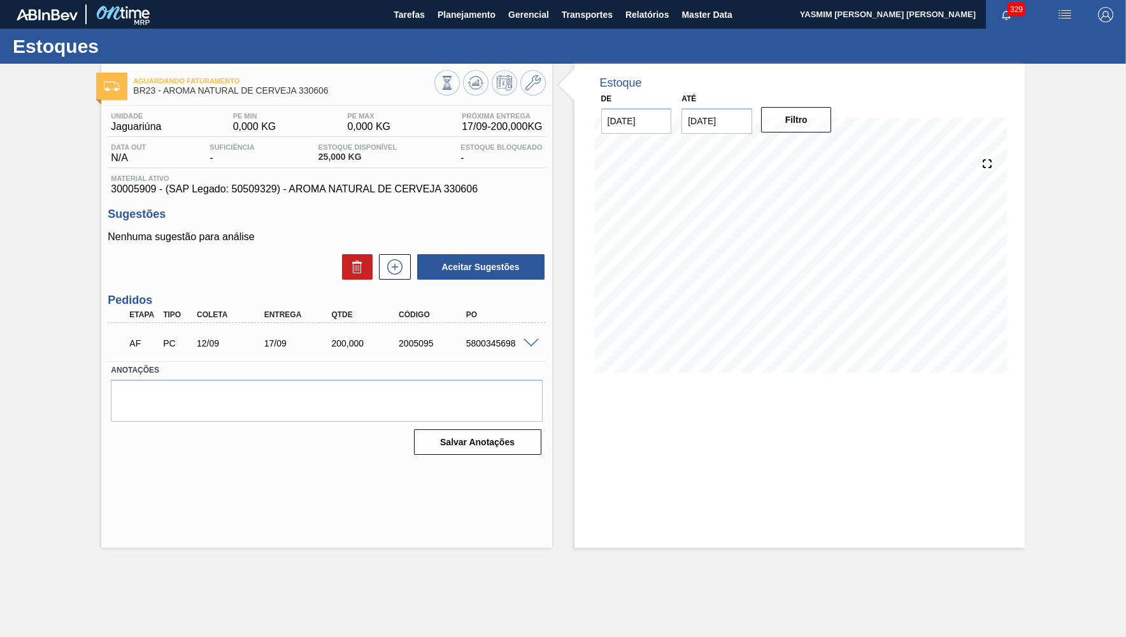
click at [531, 345] on span at bounding box center [531, 344] width 15 height 10
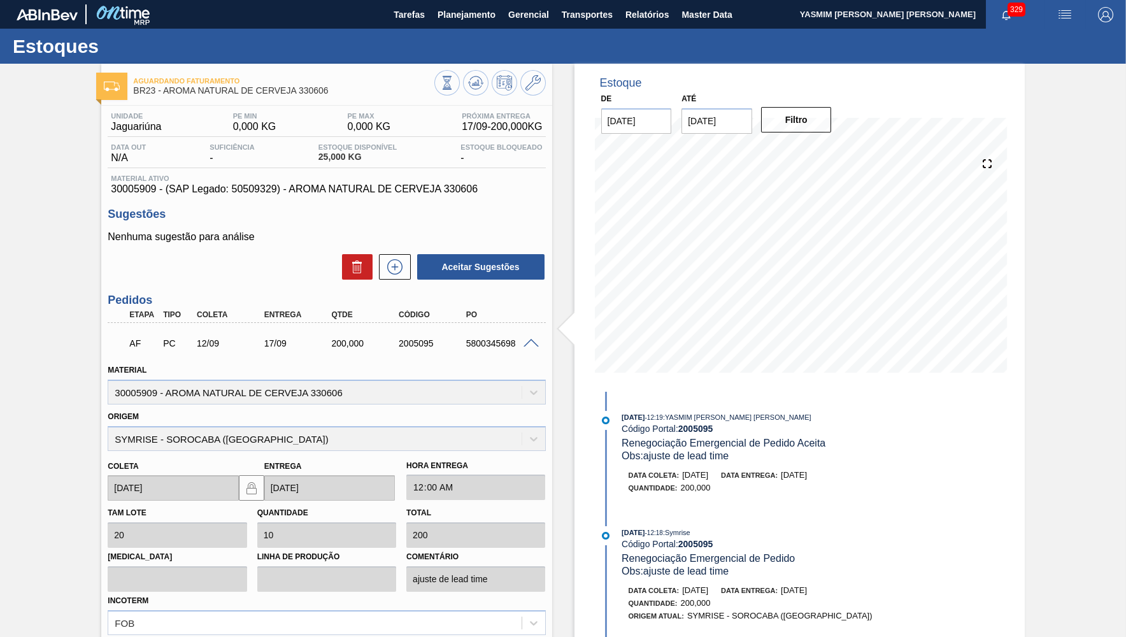
click at [300, 368] on div "Material 30005909 - AROMA NATURAL DE CERVEJA 330606" at bounding box center [327, 382] width 438 height 43
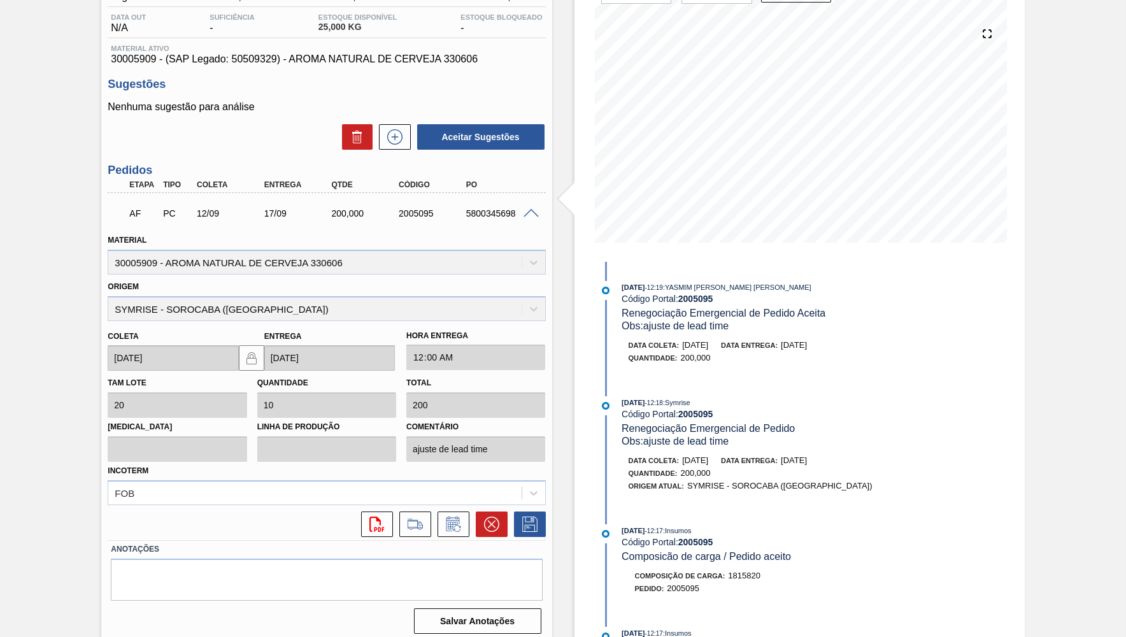
click at [528, 207] on div "AF PC 12/09 17/09 200,000 2005095 5800345698" at bounding box center [327, 212] width 438 height 32
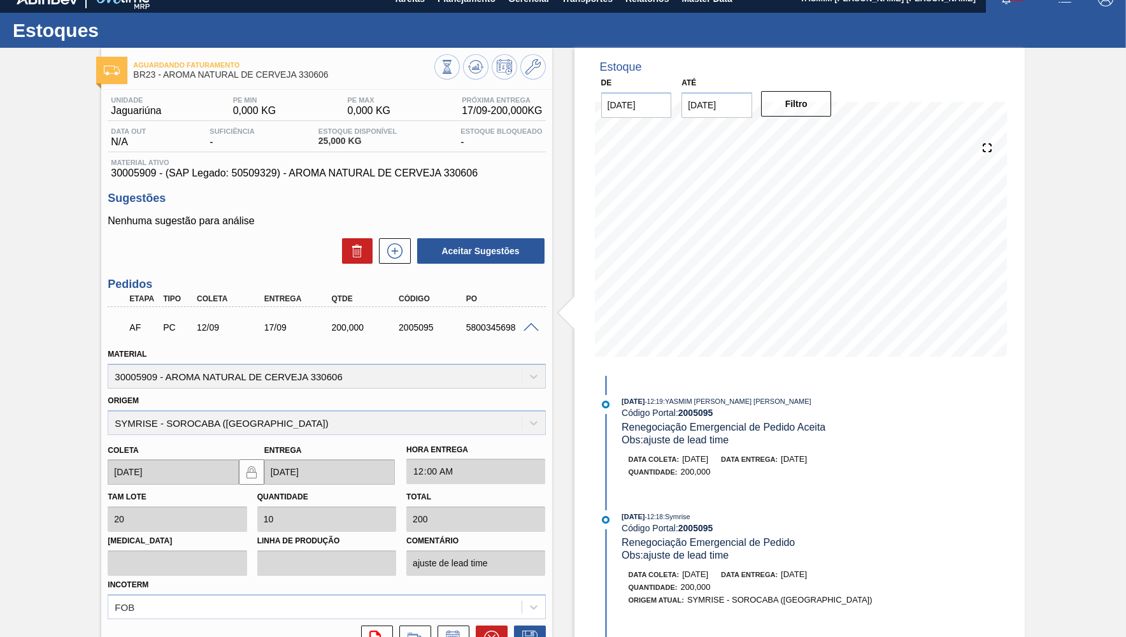
scroll to position [0, 0]
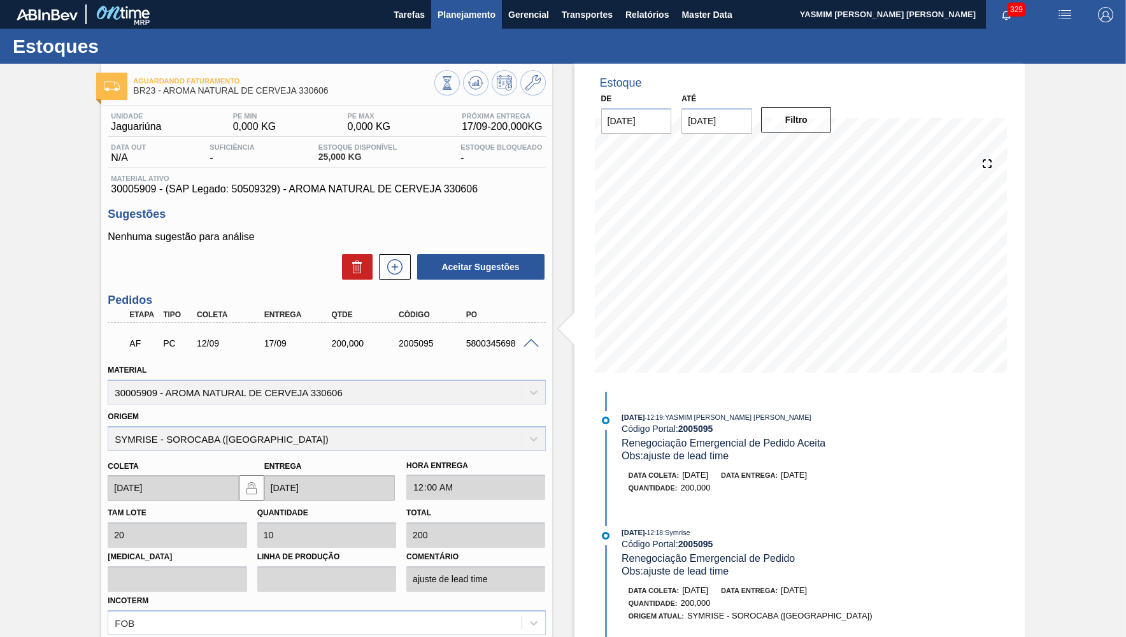
click at [469, 21] on span "Planejamento" at bounding box center [467, 14] width 58 height 15
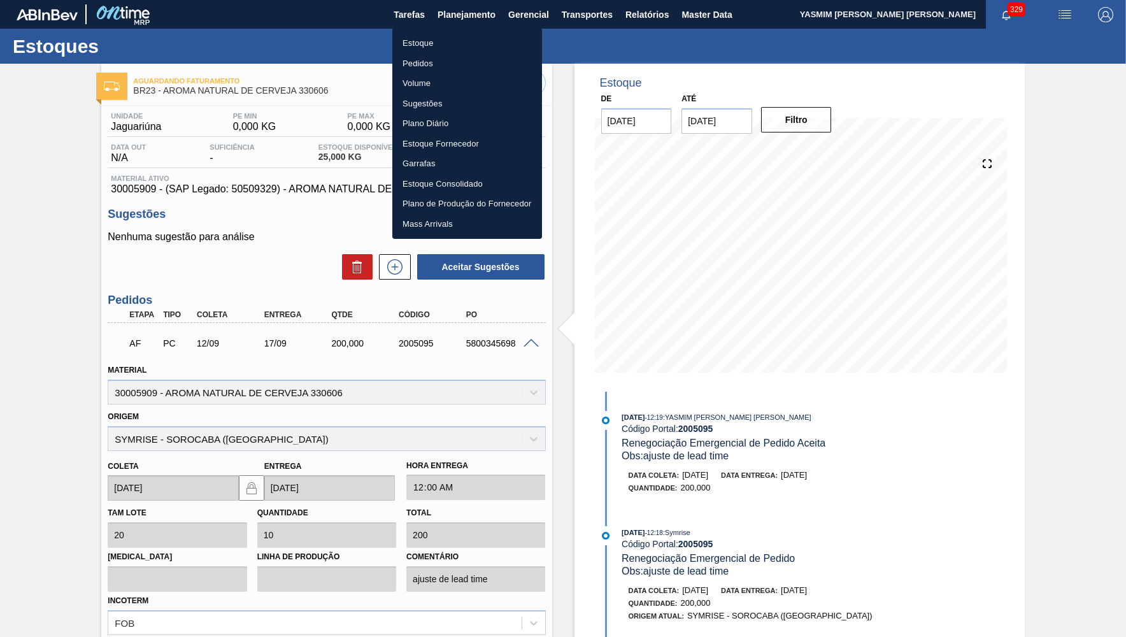
click at [426, 52] on li "Estoque" at bounding box center [467, 43] width 150 height 20
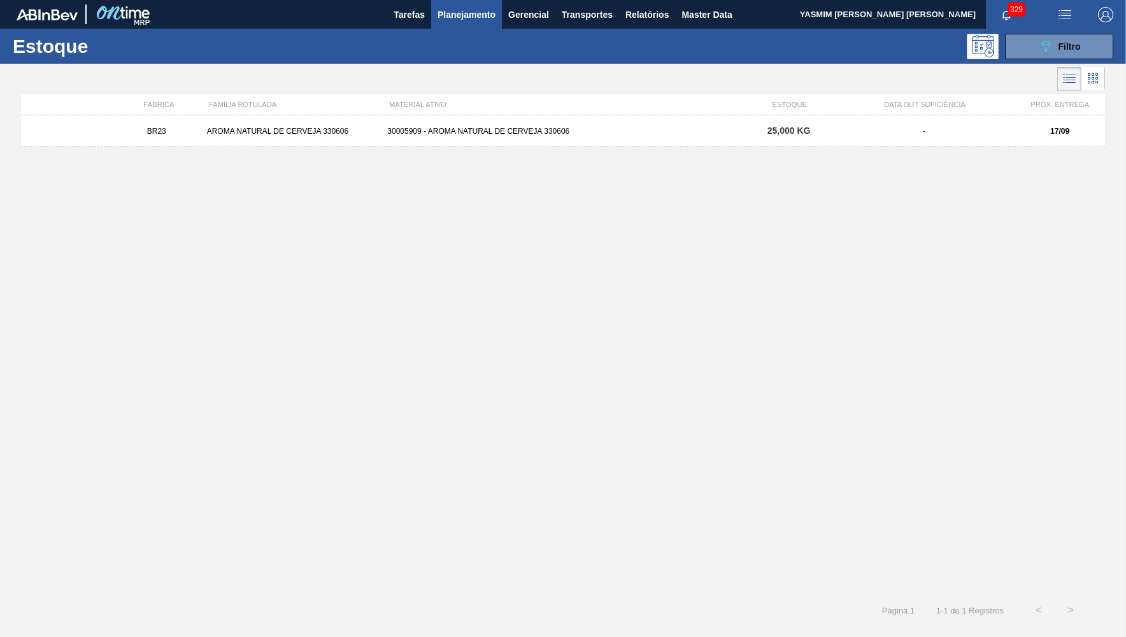
click at [365, 131] on div "AROMA NATURAL DE CERVEJA 330606" at bounding box center [292, 131] width 181 height 9
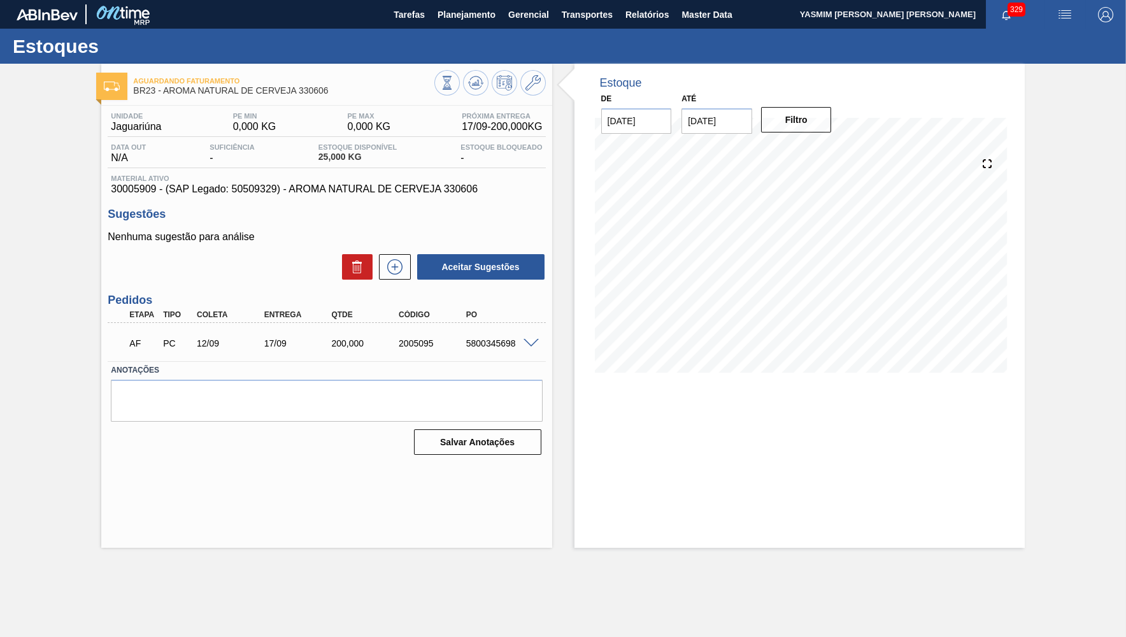
click at [287, 199] on div "Unidade Jaguariúna PE MIN 0,000 KG PE MAX 0,000 KG Próxima Entrega 17/09 - 200,…" at bounding box center [326, 283] width 450 height 354
click at [463, 15] on span "Planejamento" at bounding box center [467, 14] width 58 height 15
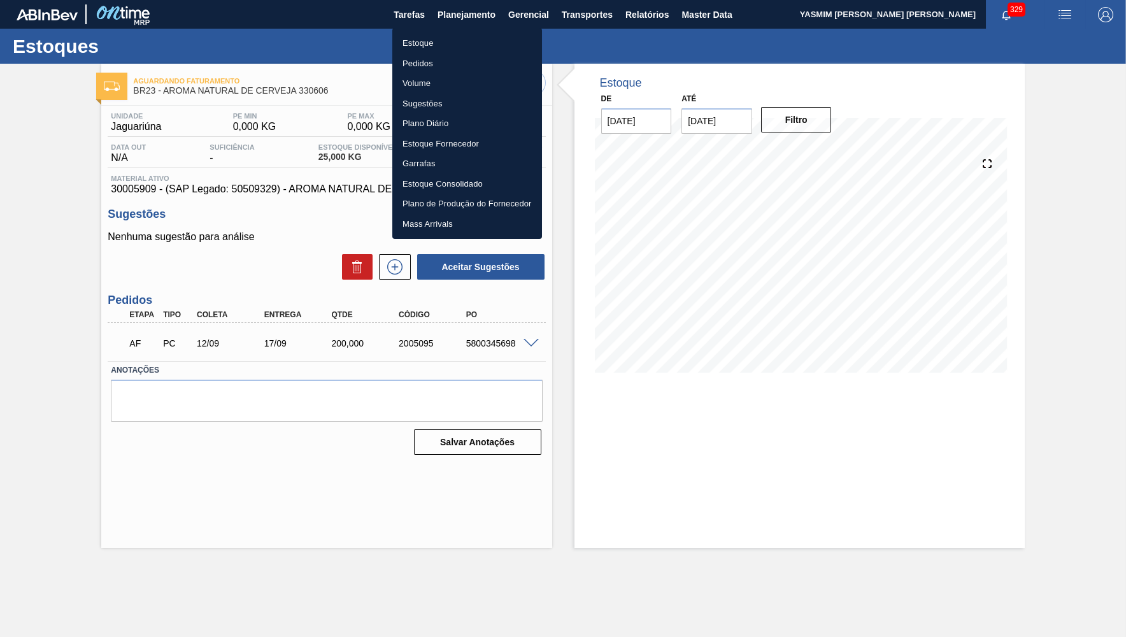
click at [442, 38] on li "Estoque" at bounding box center [467, 43] width 150 height 20
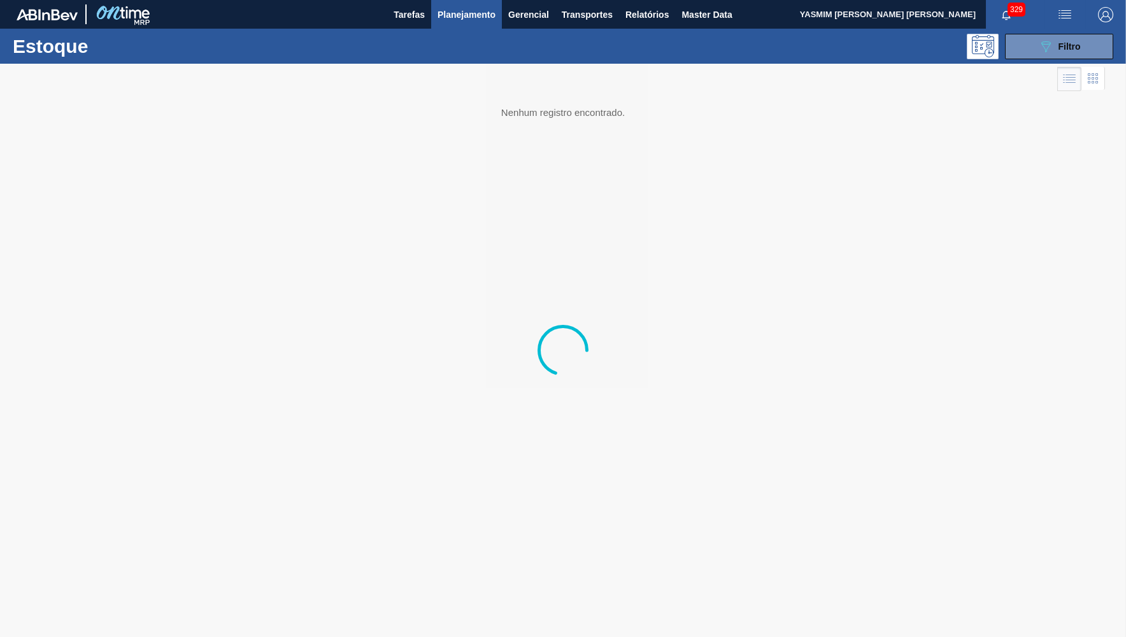
click at [1075, 47] on span "Filtro" at bounding box center [1070, 46] width 22 height 10
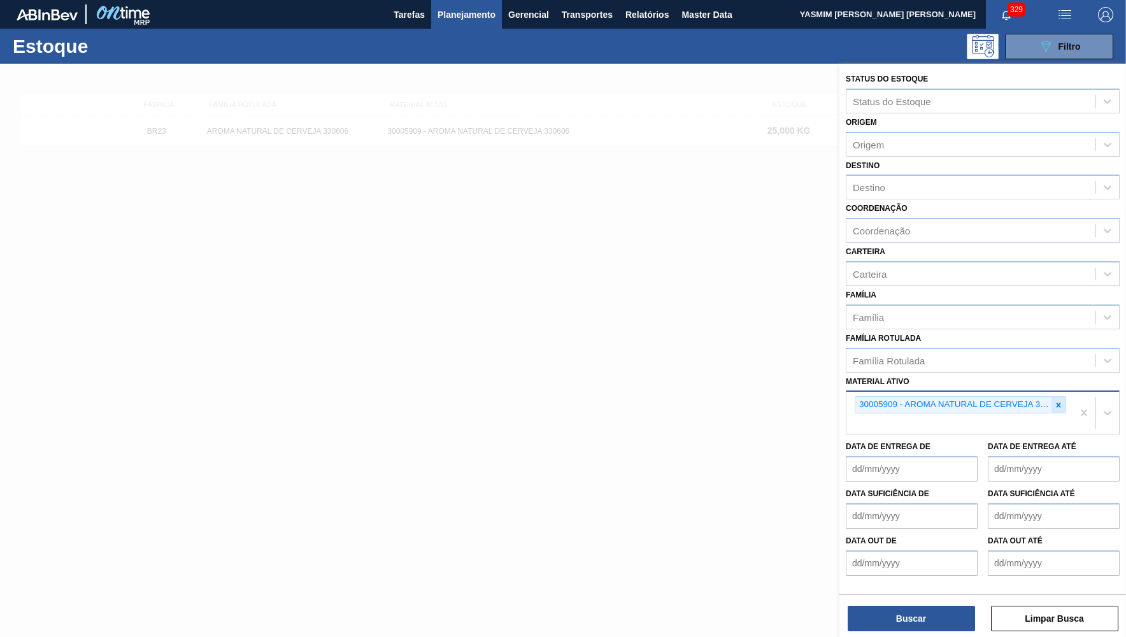
click at [1056, 401] on icon at bounding box center [1058, 405] width 9 height 9
paste ativo "30030668"
type ativo "30030668"
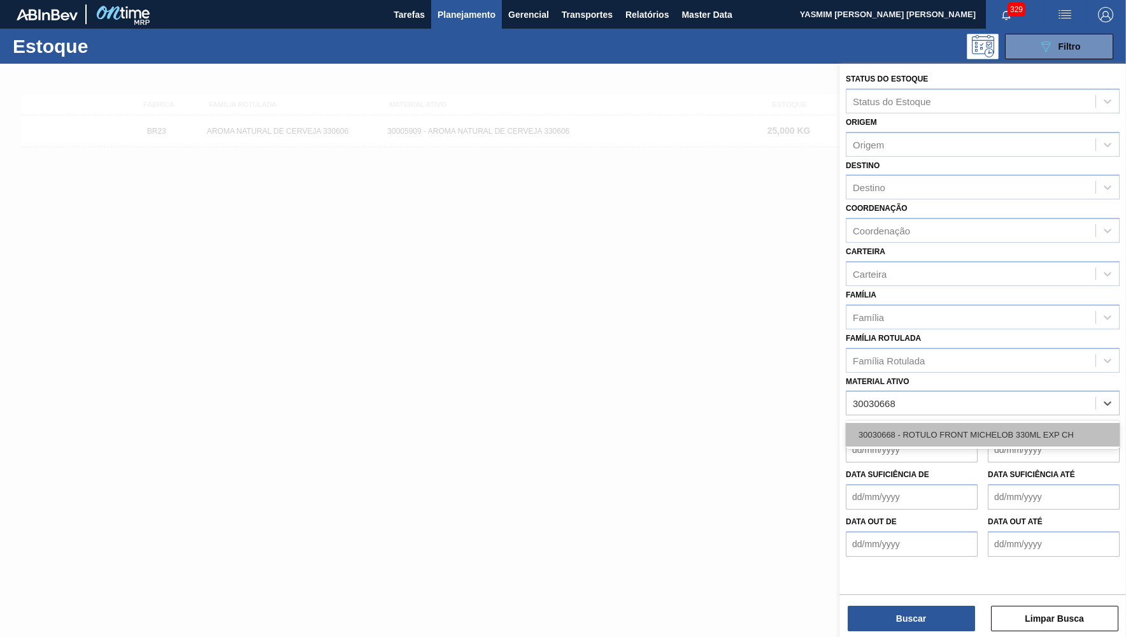
click at [937, 426] on div "30030668 - ROTULO FRONT MICHELOB 330ML EXP CH" at bounding box center [983, 435] width 274 height 24
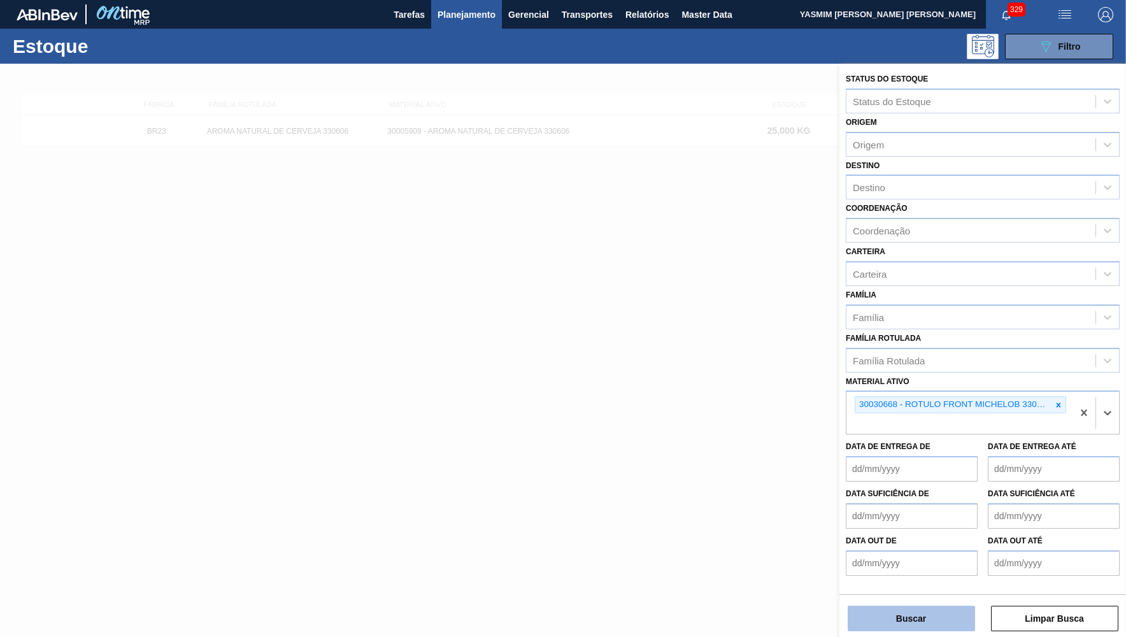
click at [923, 619] on button "Buscar" at bounding box center [911, 618] width 127 height 25
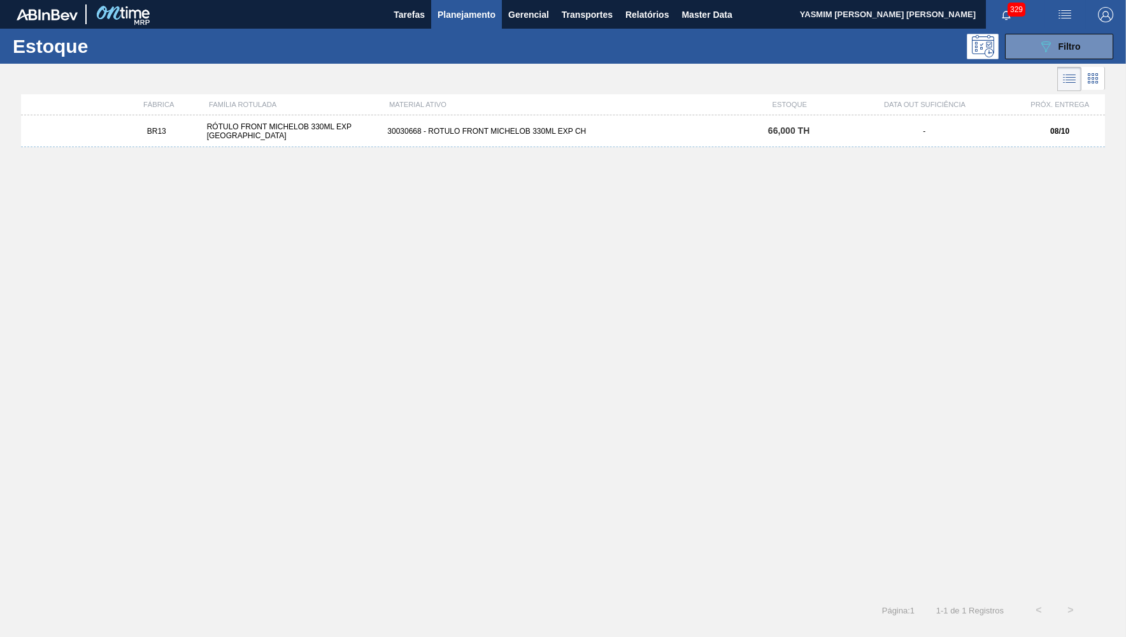
click at [580, 136] on div "BR13 RÓTULO FRONT MICHELOB 330ML EXP CHILE 30030668 - ROTULO FRONT MICHELOB 330…" at bounding box center [563, 131] width 1084 height 32
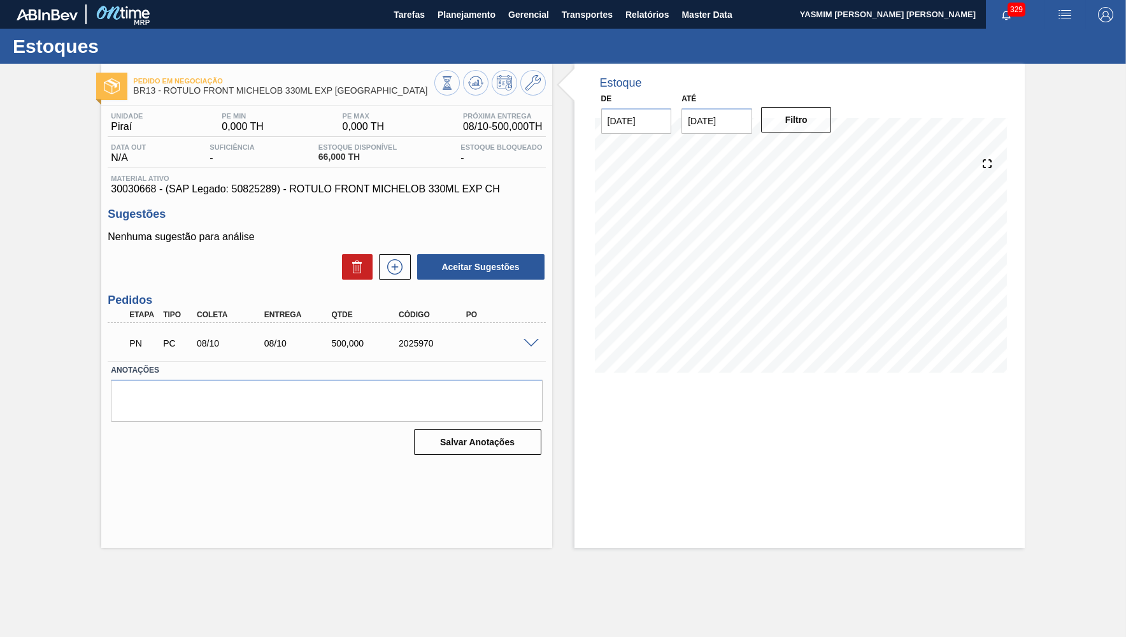
click at [527, 343] on span at bounding box center [531, 344] width 15 height 10
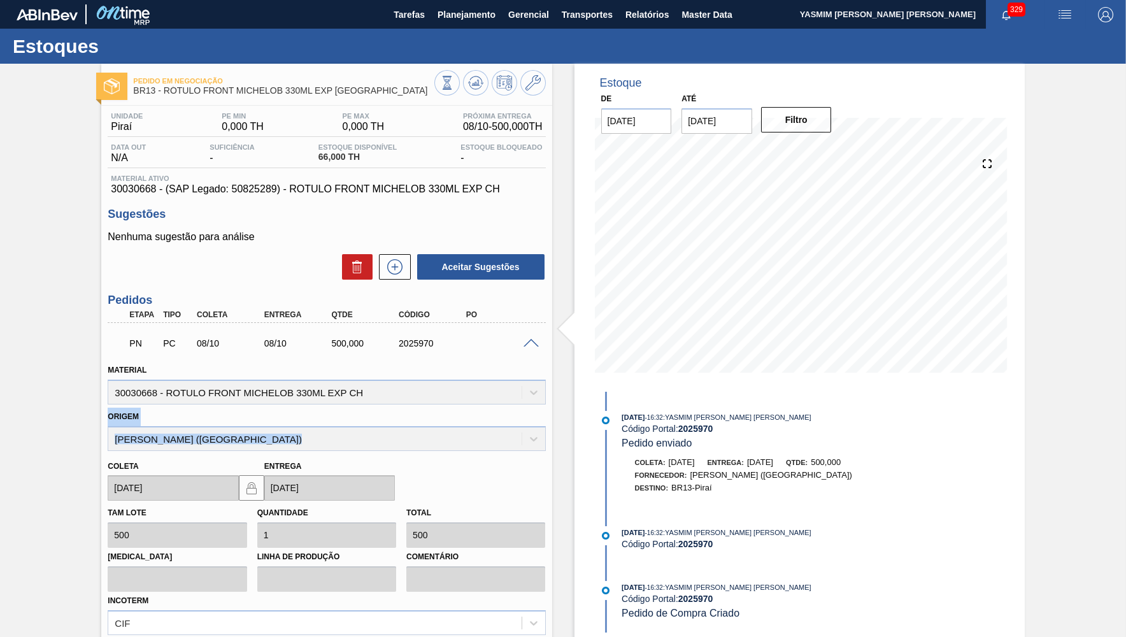
drag, startPoint x: 340, startPoint y: 438, endPoint x: 72, endPoint y: 415, distance: 268.5
click at [72, 415] on div "Pedido em Negociação BR13 - RÓTULO FRONT MICHELOB 330ML EXP CHILE Unidade Piraí…" at bounding box center [563, 419] width 1126 height 711
click at [440, 8] on span "Planejamento" at bounding box center [467, 14] width 58 height 15
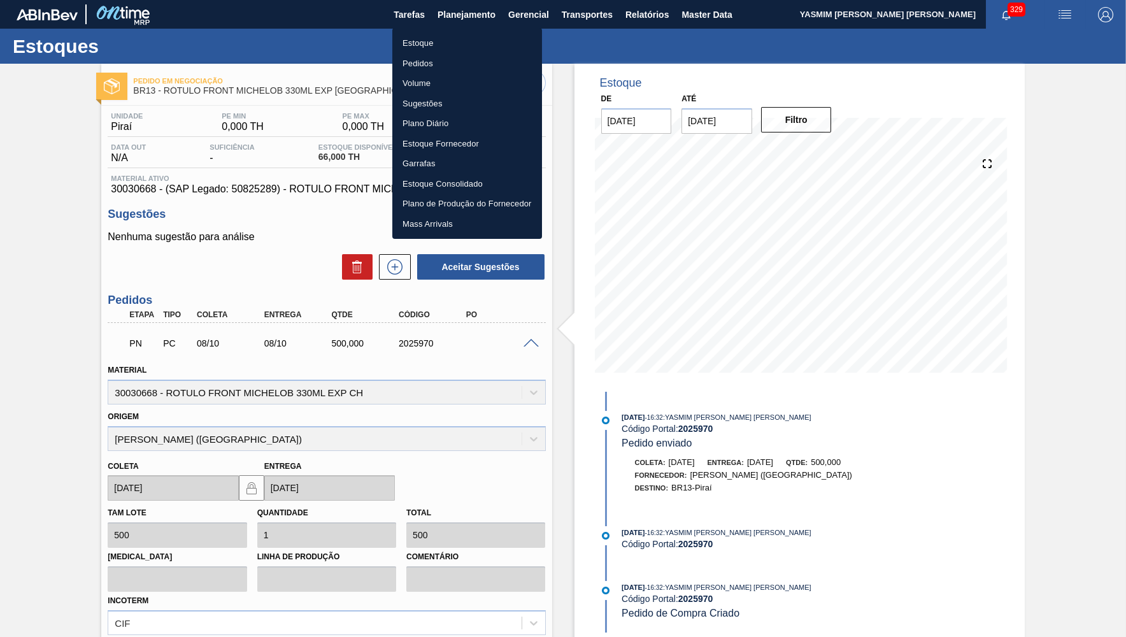
click at [433, 38] on li "Estoque" at bounding box center [467, 43] width 150 height 20
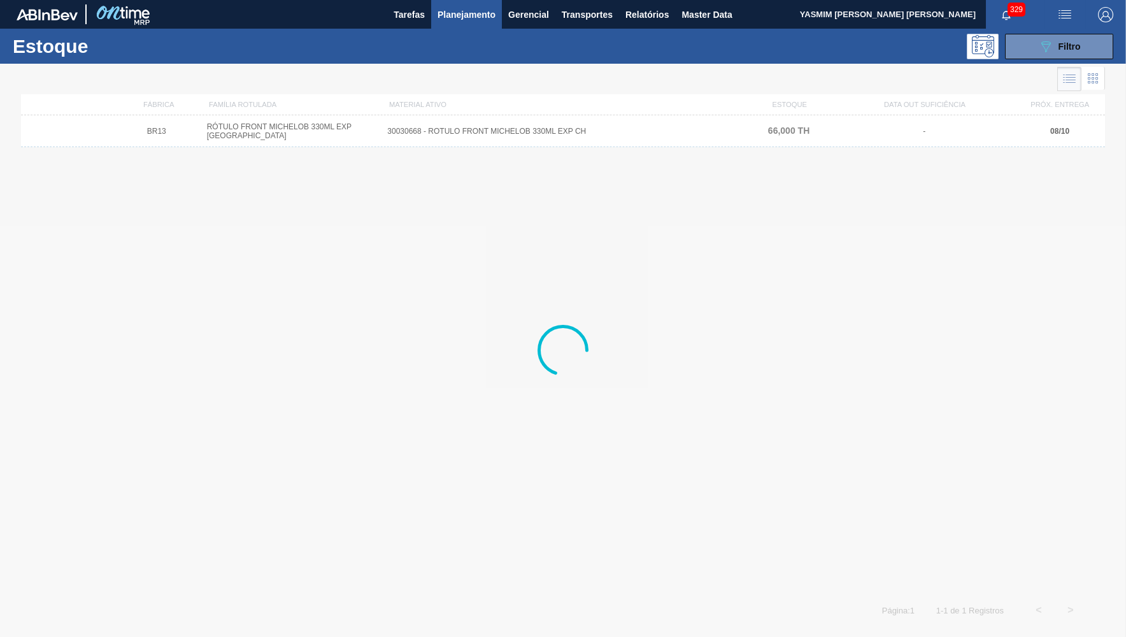
click at [1072, 38] on button "089F7B8B-B2A5-4AFE-B5C0-19BA573D28AC Filtro" at bounding box center [1059, 46] width 108 height 25
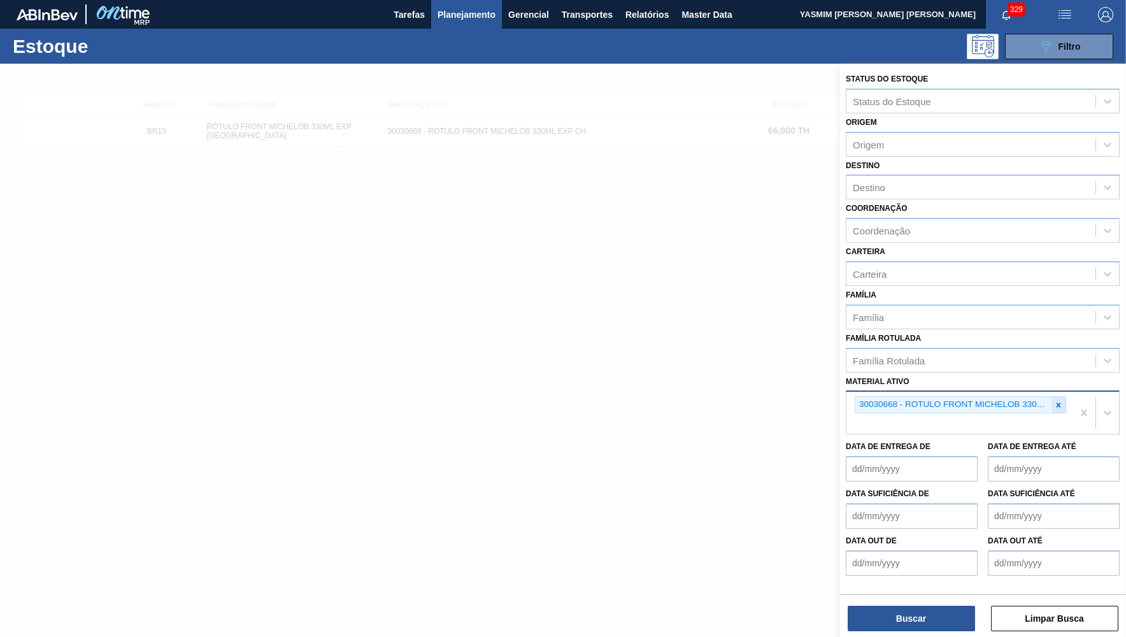
click at [1054, 401] on icon at bounding box center [1058, 405] width 9 height 9
paste ativo "30012285"
type ativo "30012285"
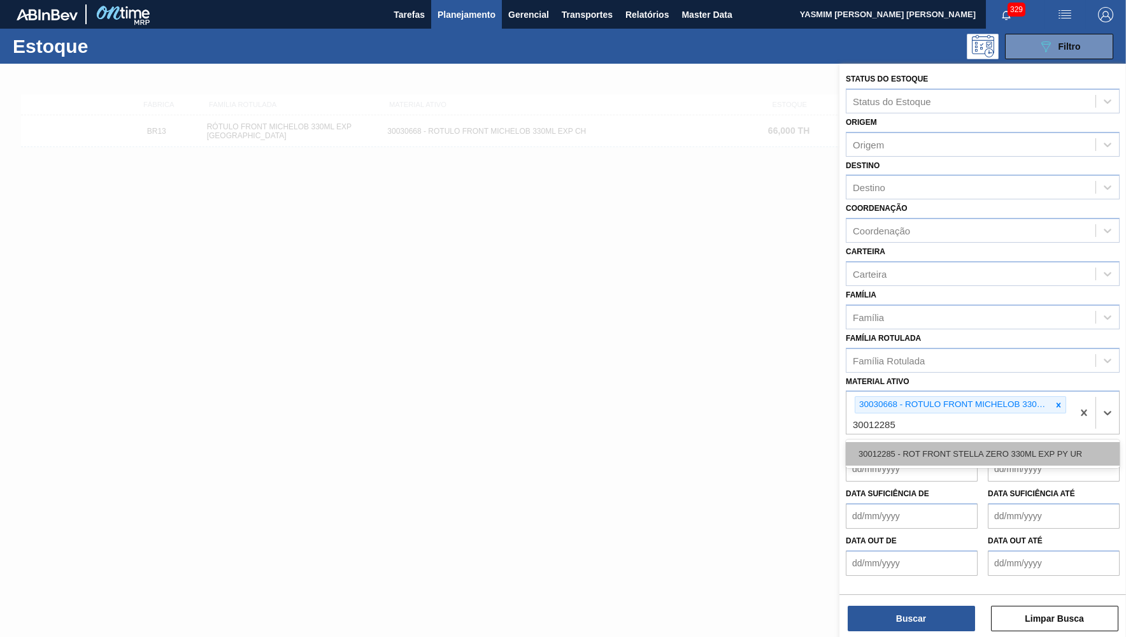
click at [930, 450] on div "30012285 - ROT FRONT STELLA ZERO 330ML EXP PY UR" at bounding box center [983, 454] width 274 height 24
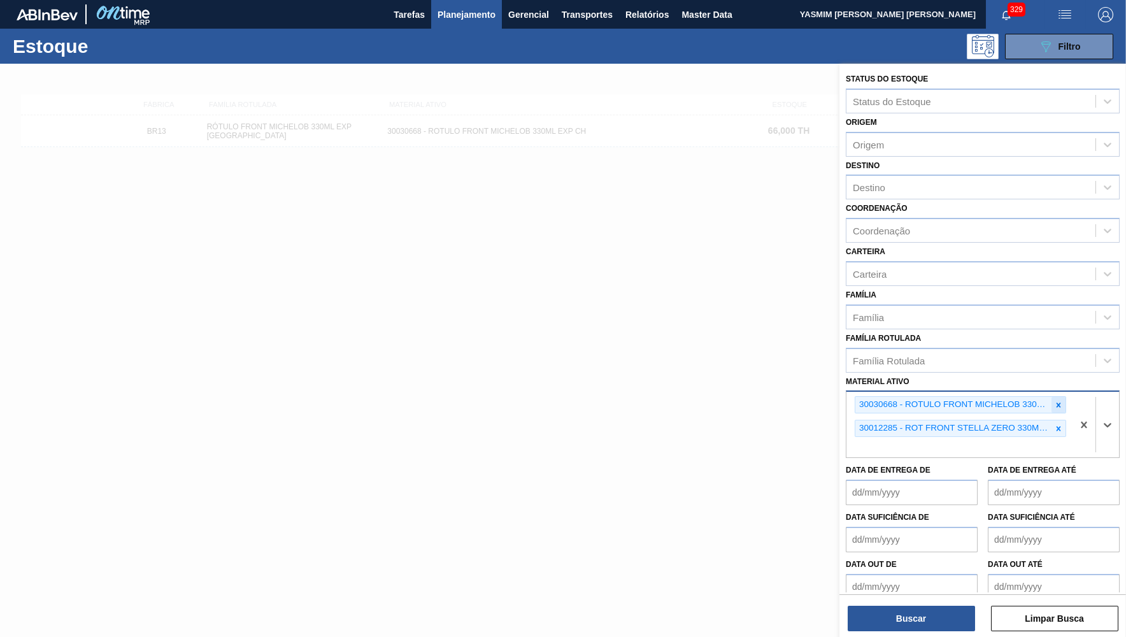
click at [1063, 397] on div at bounding box center [1059, 405] width 14 height 16
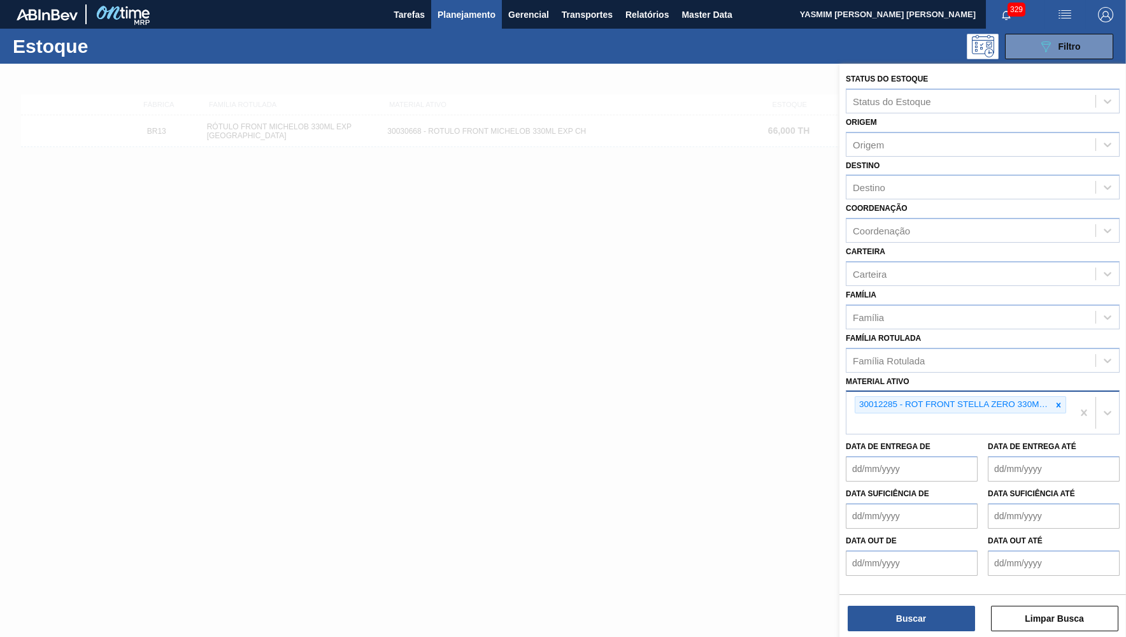
click at [932, 603] on div "Buscar Limpar Busca" at bounding box center [983, 612] width 287 height 36
click at [931, 610] on button "Buscar" at bounding box center [911, 618] width 127 height 25
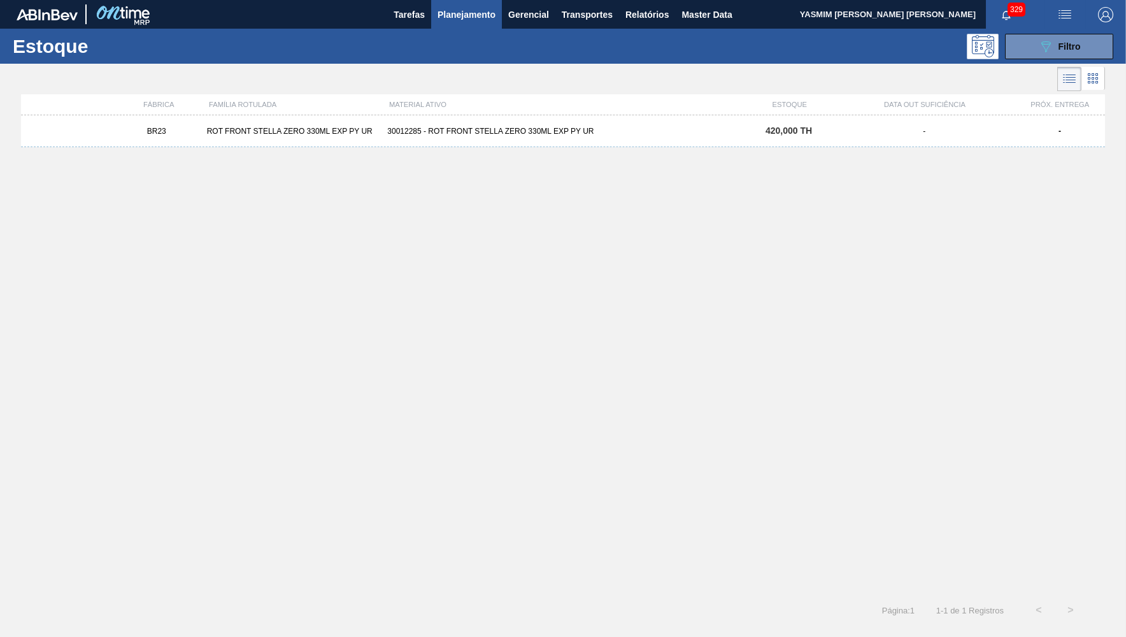
click at [334, 137] on div "BR23 ROT FRONT STELLA ZERO 330ML EXP PY UR 30012285 - ROT FRONT STELLA ZERO 330…" at bounding box center [563, 131] width 1084 height 32
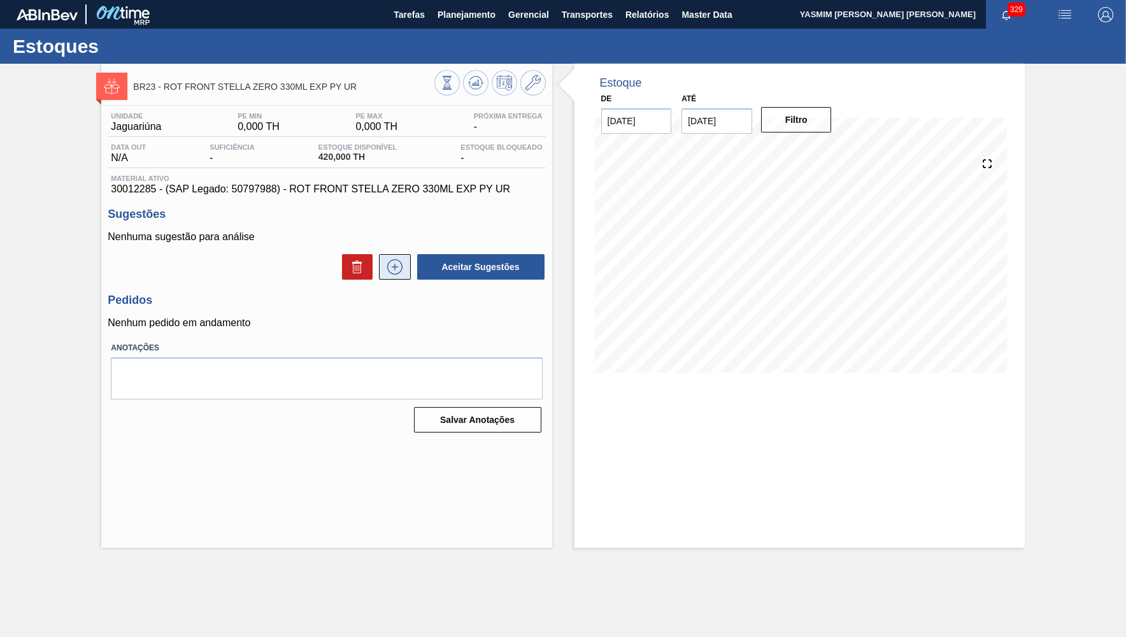
click at [384, 264] on button at bounding box center [395, 266] width 32 height 25
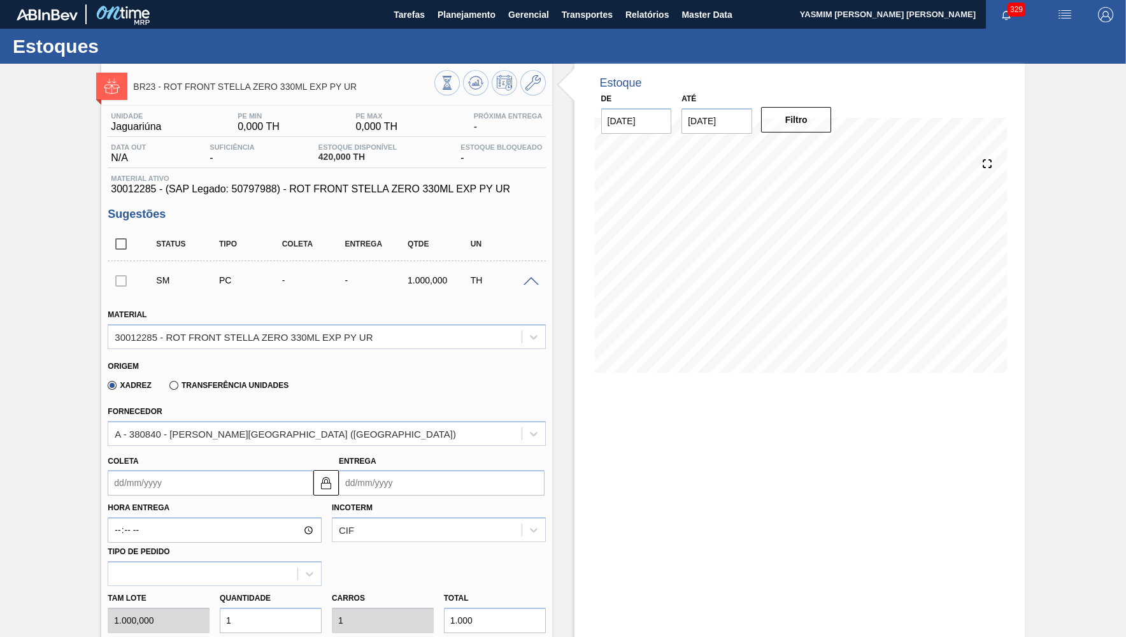
scroll to position [248, 0]
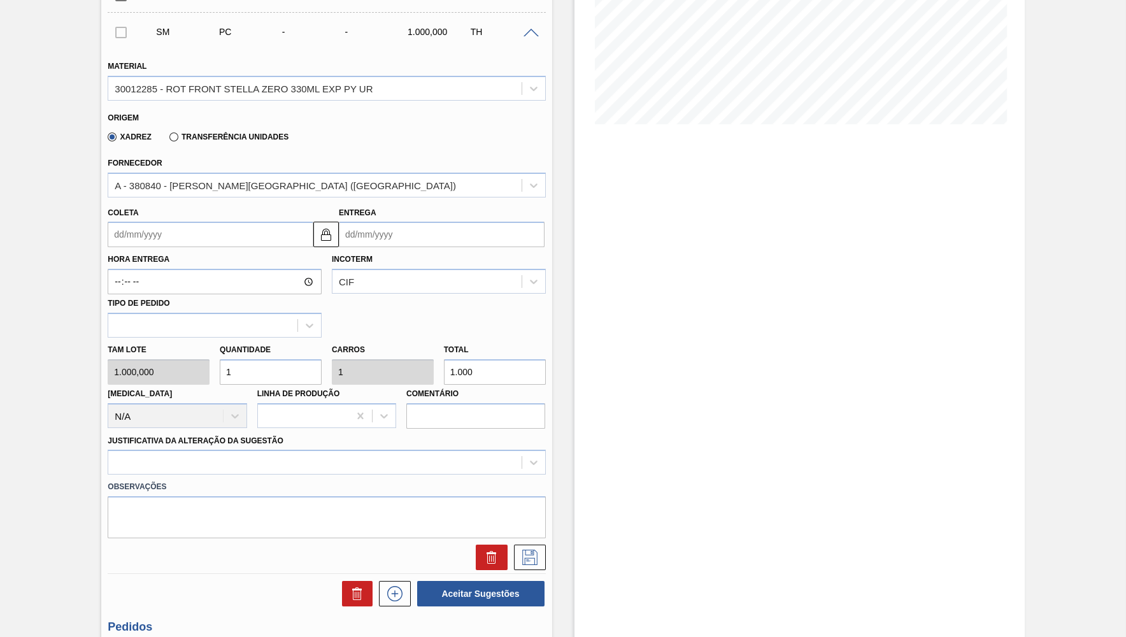
click at [176, 233] on input "Coleta" at bounding box center [211, 234] width 206 height 25
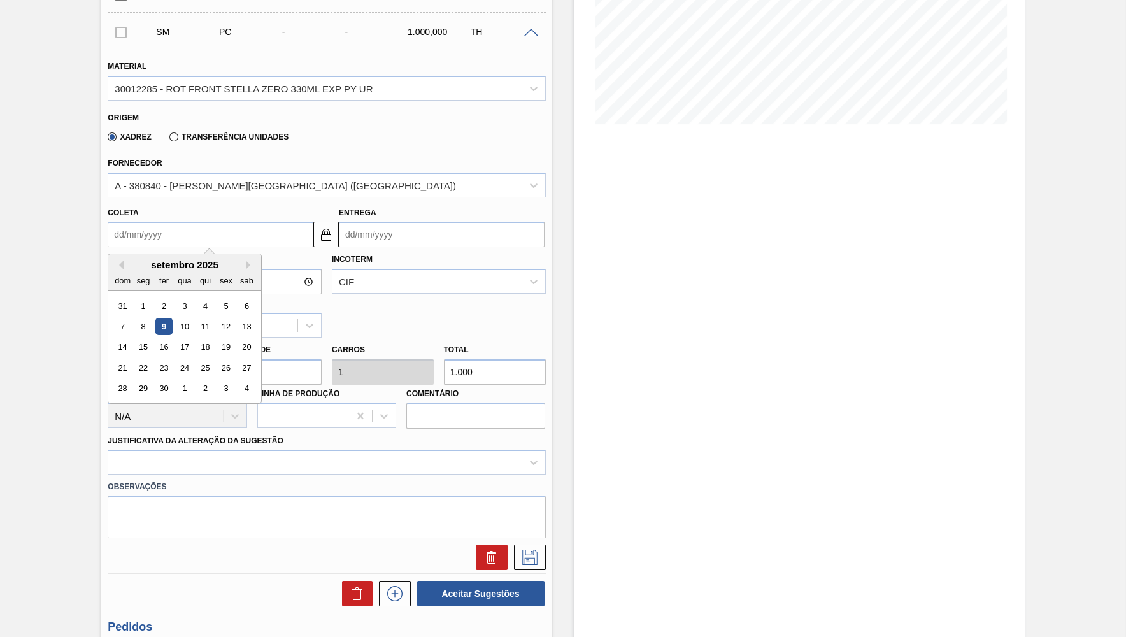
click at [166, 320] on div "9" at bounding box center [163, 326] width 17 height 17
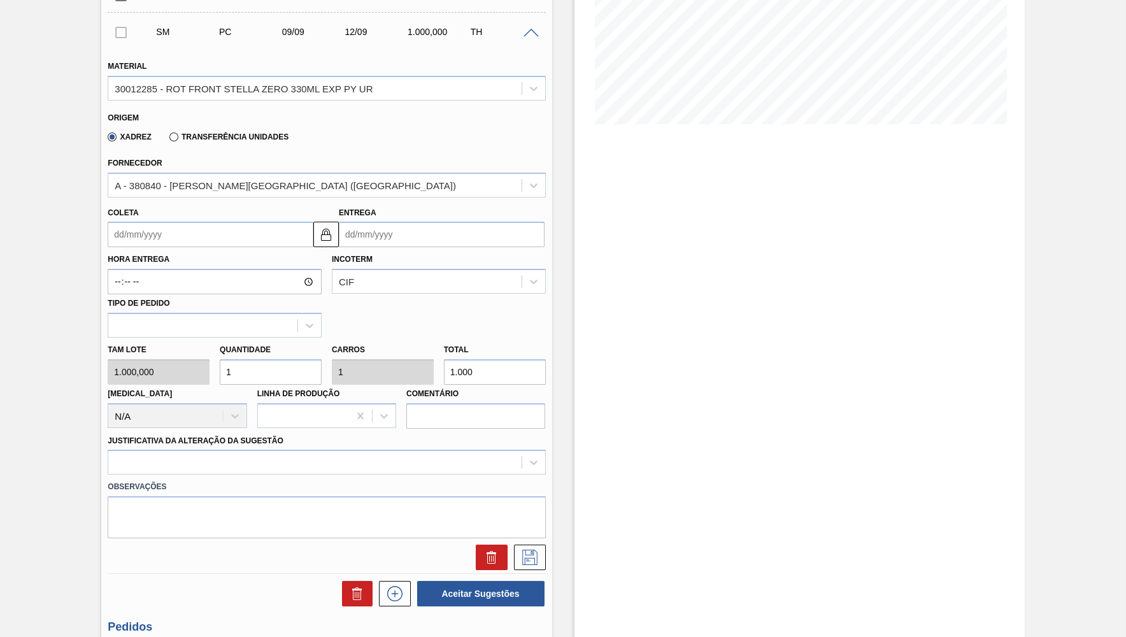
type input "[DATE]"
type input "12/09/2025"
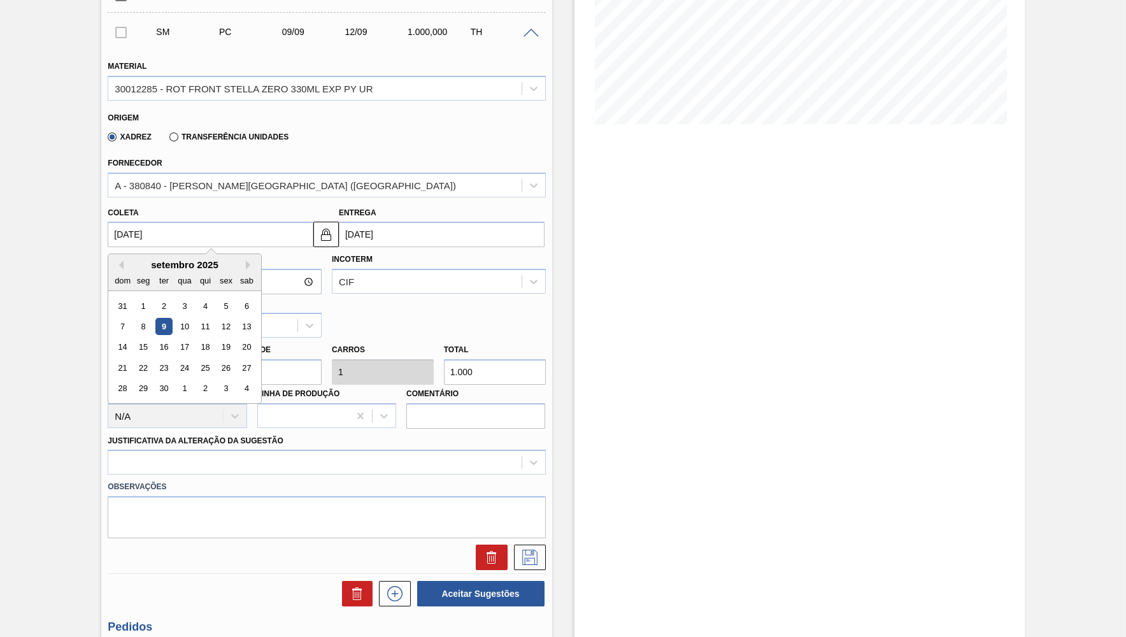
click at [134, 229] on input "[DATE]" at bounding box center [211, 234] width 206 height 25
type input "09/1/2025"
type input "12/01/2025"
type input "09/10/2025"
type input "12/10/2025"
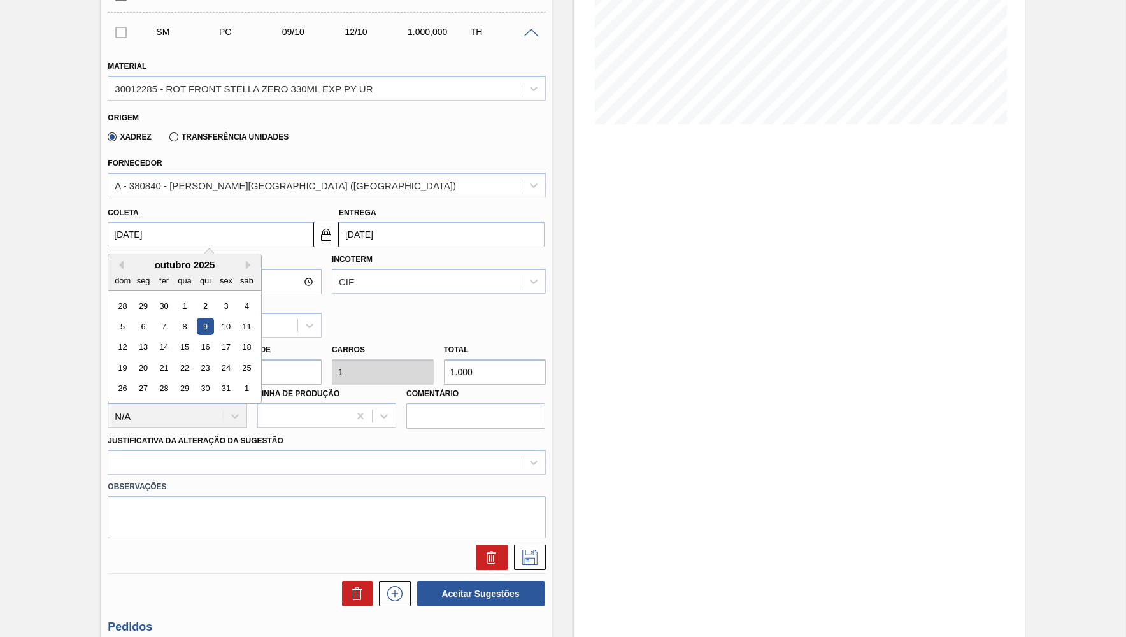
type input "09/10/2025"
click at [490, 375] on input "1.000" at bounding box center [495, 371] width 102 height 25
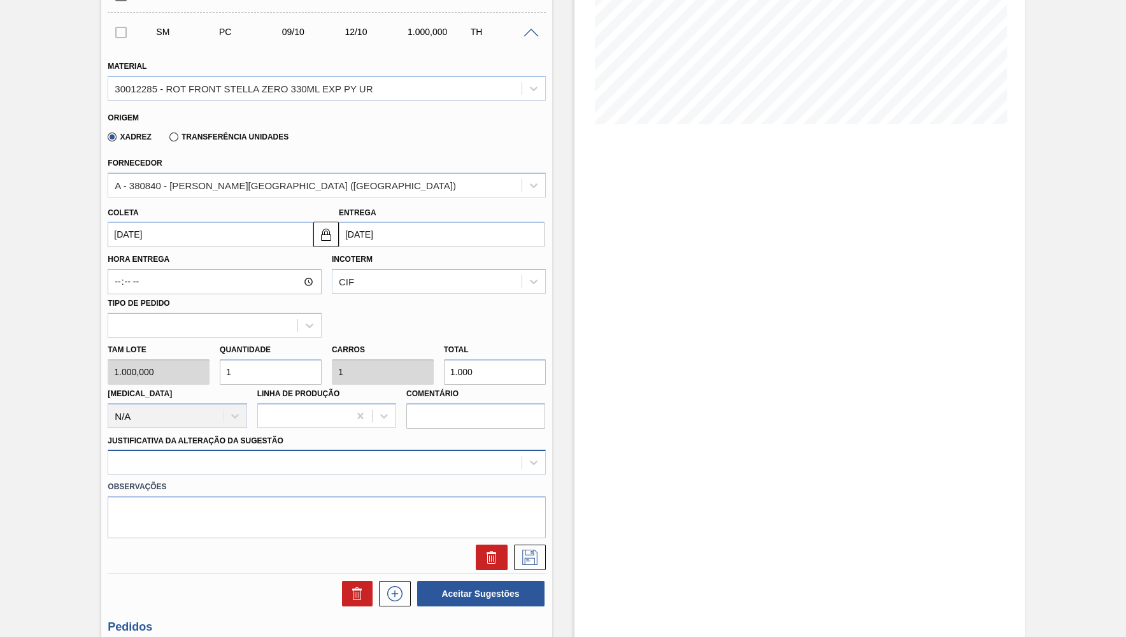
click at [431, 450] on div at bounding box center [327, 462] width 438 height 25
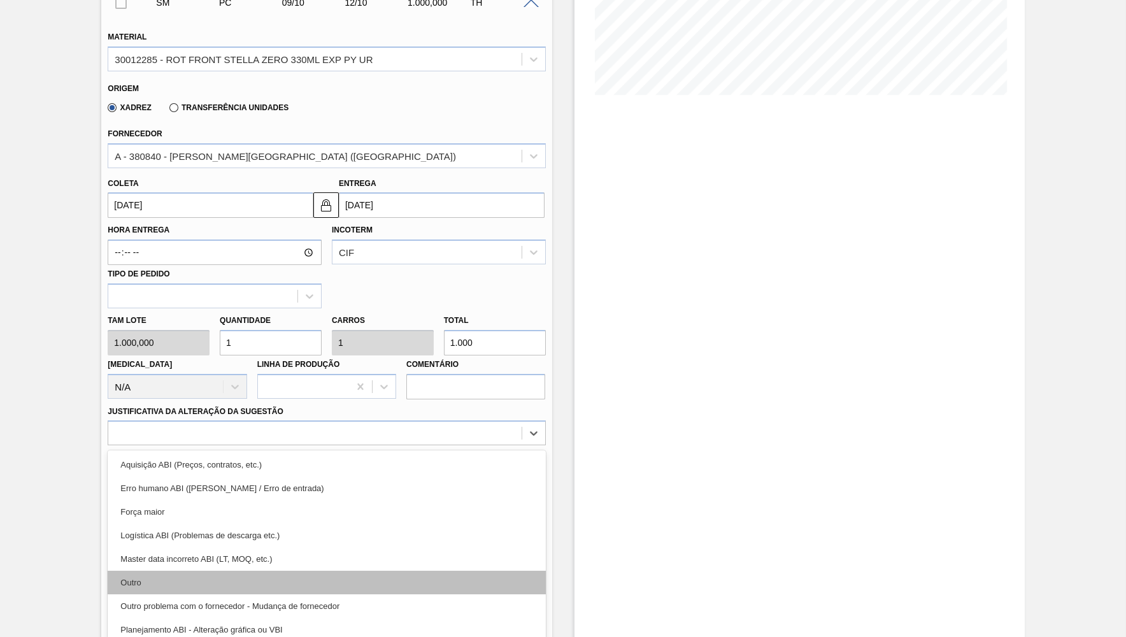
click at [146, 580] on div "Outro" at bounding box center [327, 583] width 438 height 24
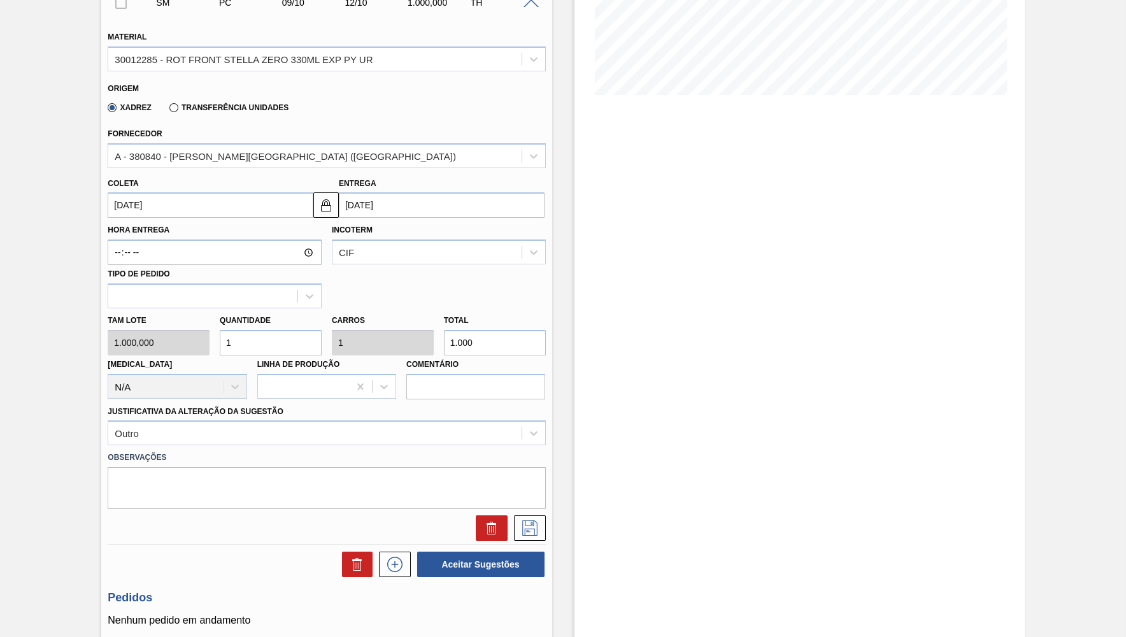
click at [548, 515] on div at bounding box center [327, 527] width 448 height 25
click at [521, 522] on icon at bounding box center [530, 528] width 20 height 15
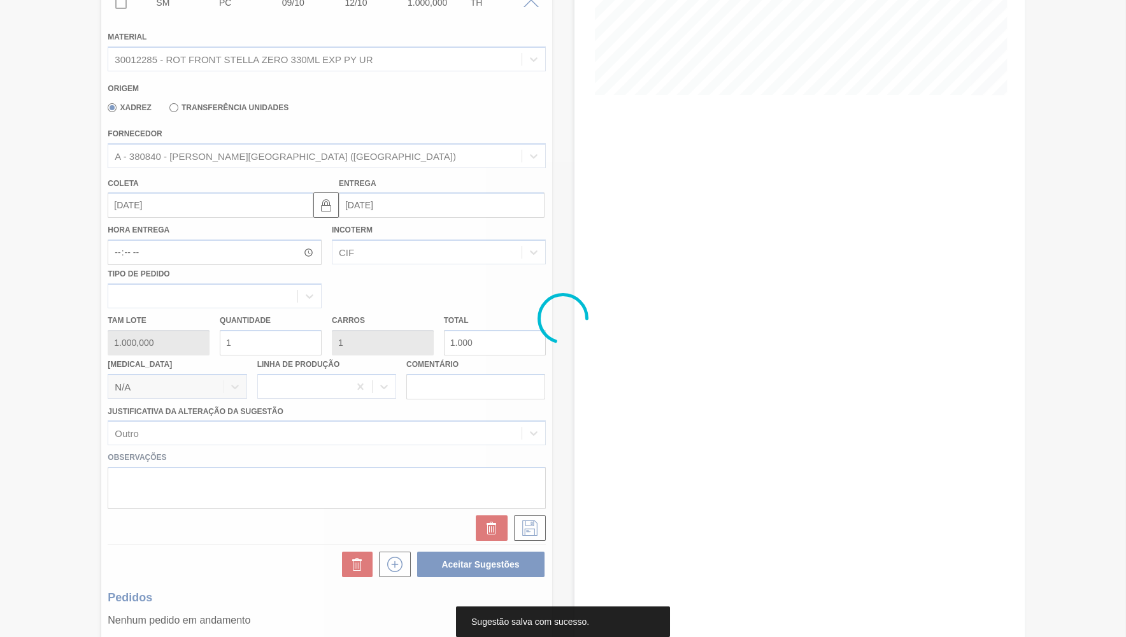
scroll to position [0, 0]
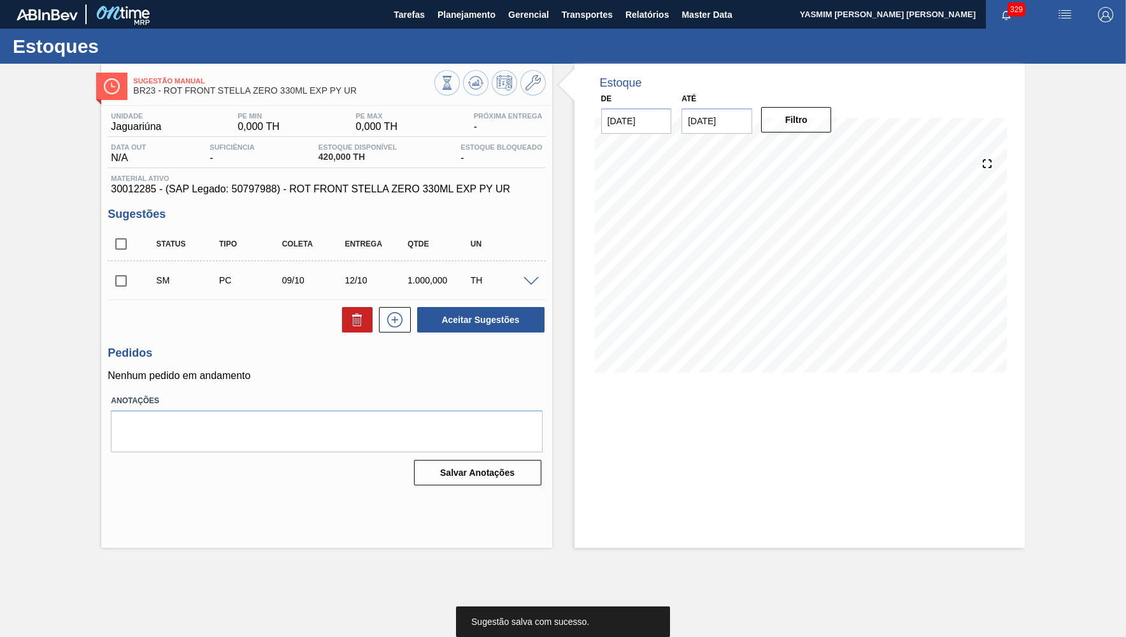
click at [122, 282] on input "checkbox" at bounding box center [121, 281] width 27 height 27
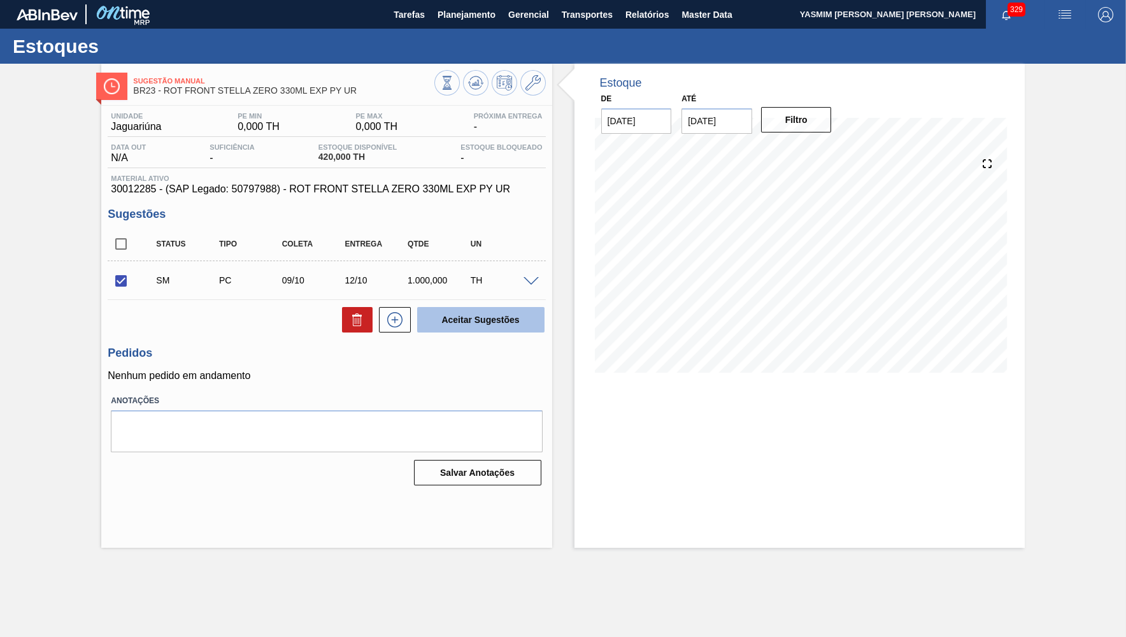
click at [489, 314] on button "Aceitar Sugestões" at bounding box center [480, 319] width 127 height 25
checkbox input "false"
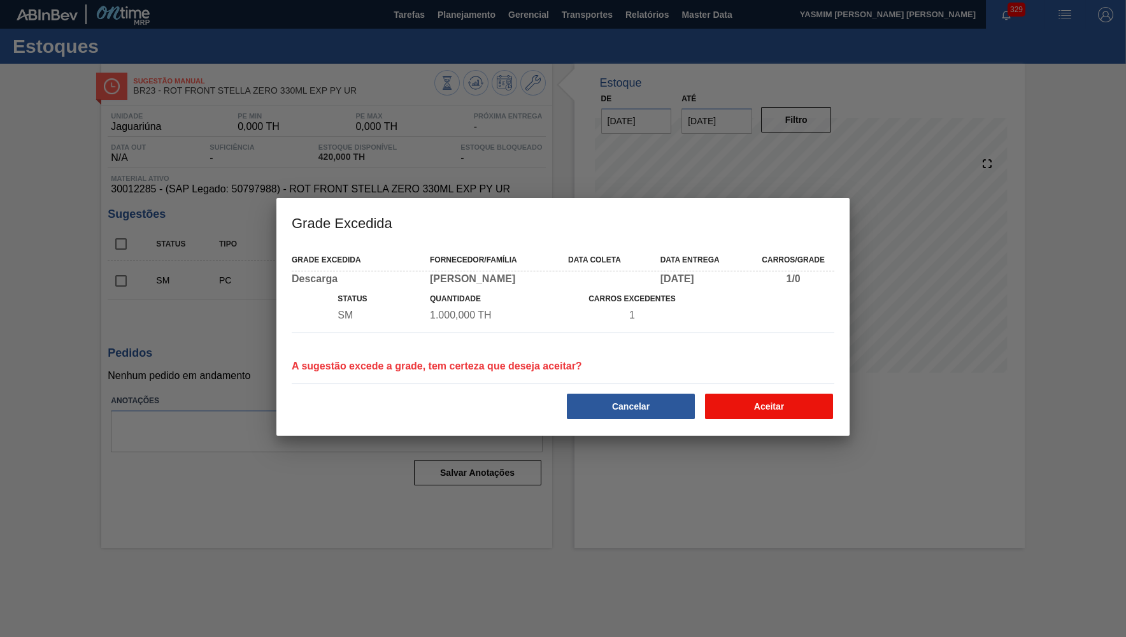
click at [794, 405] on button "Aceitar" at bounding box center [769, 406] width 128 height 25
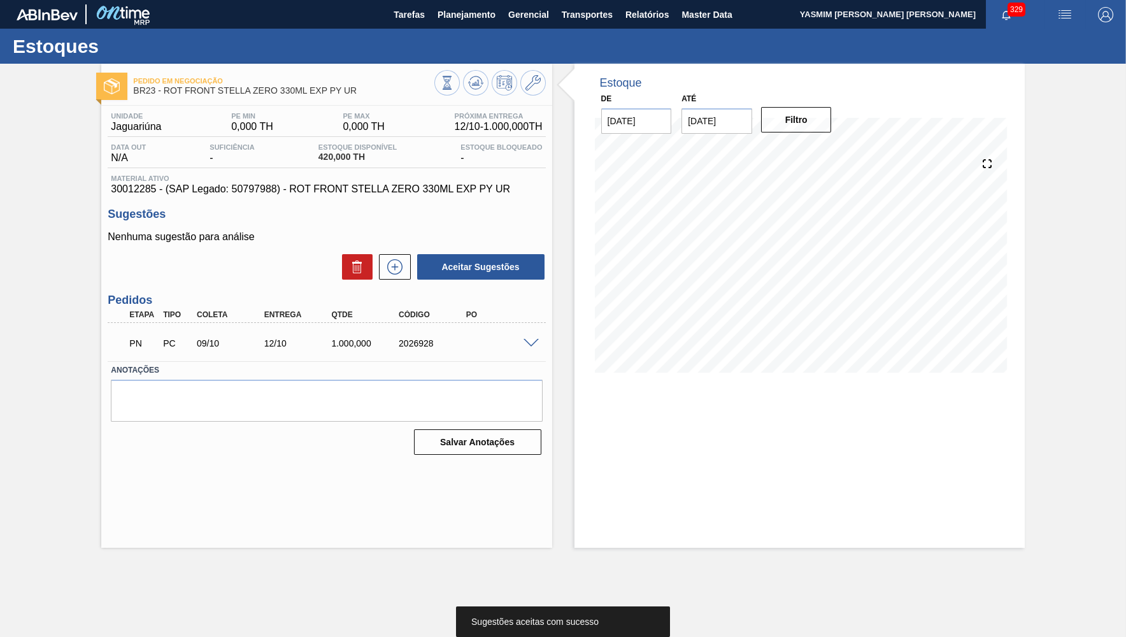
click at [347, 344] on div "1.000,000" at bounding box center [365, 343] width 75 height 10
click at [507, 152] on div "Estoque Bloqueado -" at bounding box center [501, 153] width 88 height 20
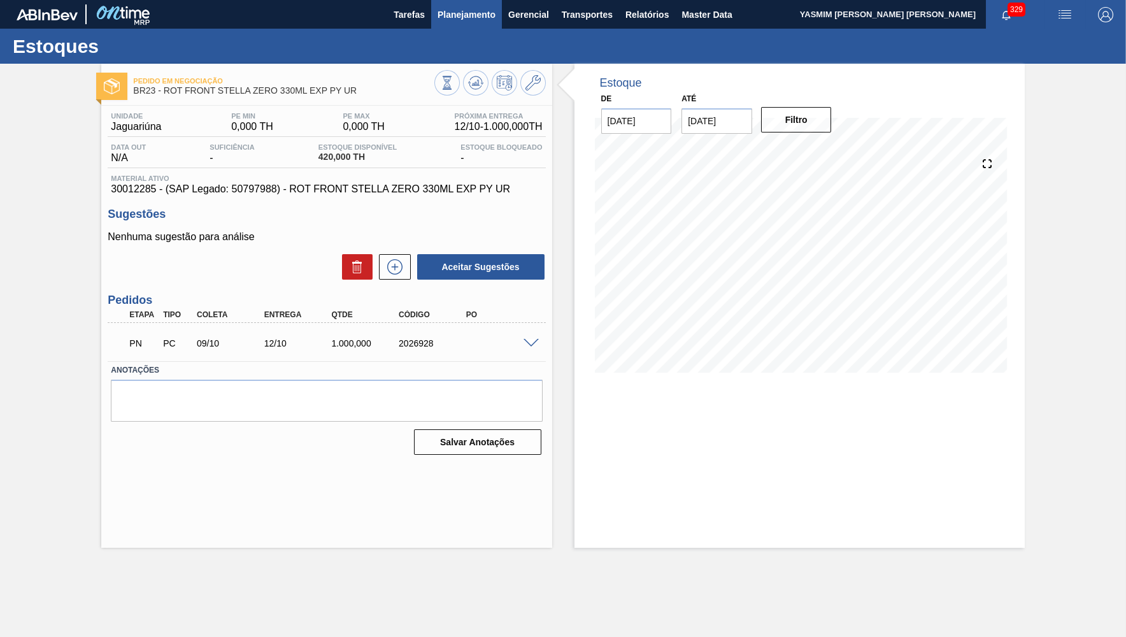
click at [450, 21] on span "Planejamento" at bounding box center [467, 14] width 58 height 15
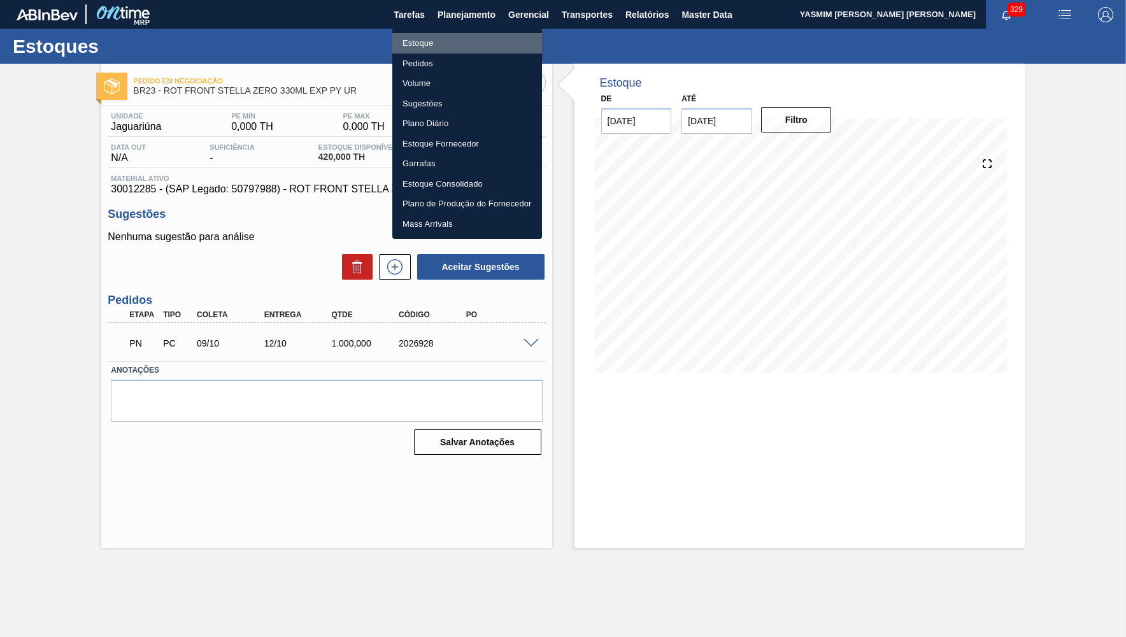
click at [435, 39] on li "Estoque" at bounding box center [467, 43] width 150 height 20
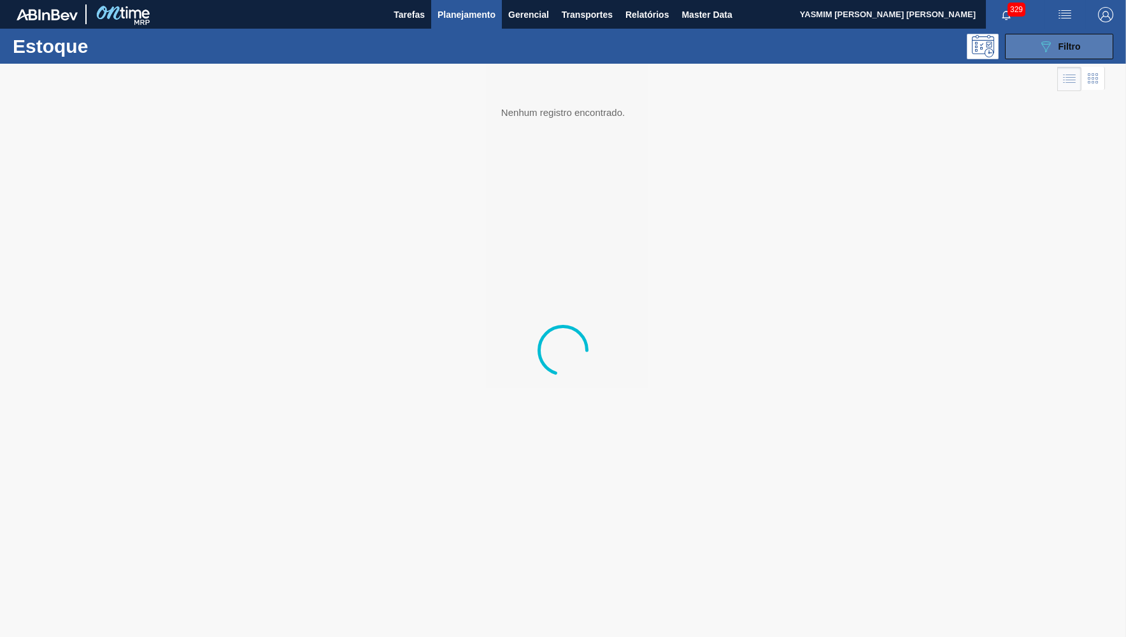
click at [1065, 46] on span "Filtro" at bounding box center [1070, 46] width 22 height 10
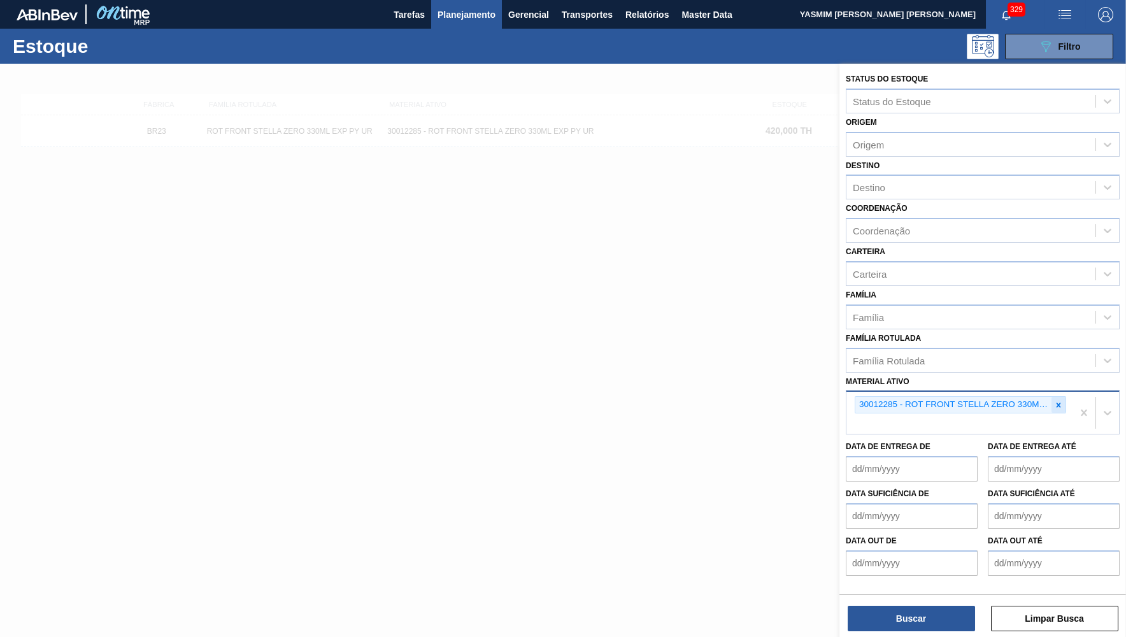
click at [1061, 401] on icon at bounding box center [1058, 405] width 9 height 9
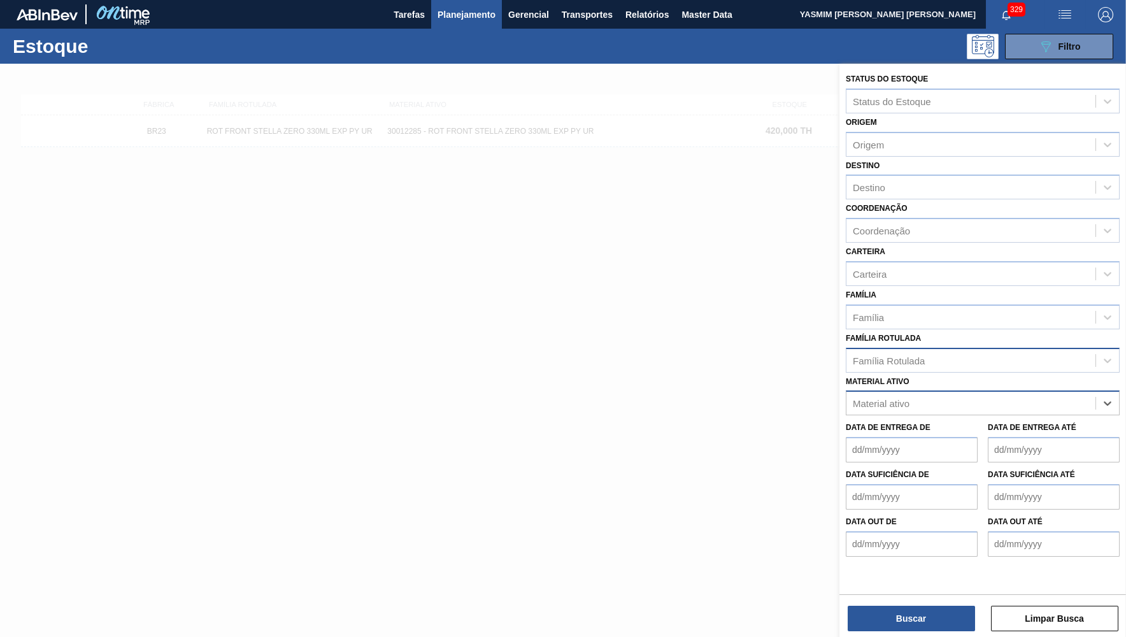
click at [997, 351] on div "Família Rotulada" at bounding box center [971, 360] width 249 height 18
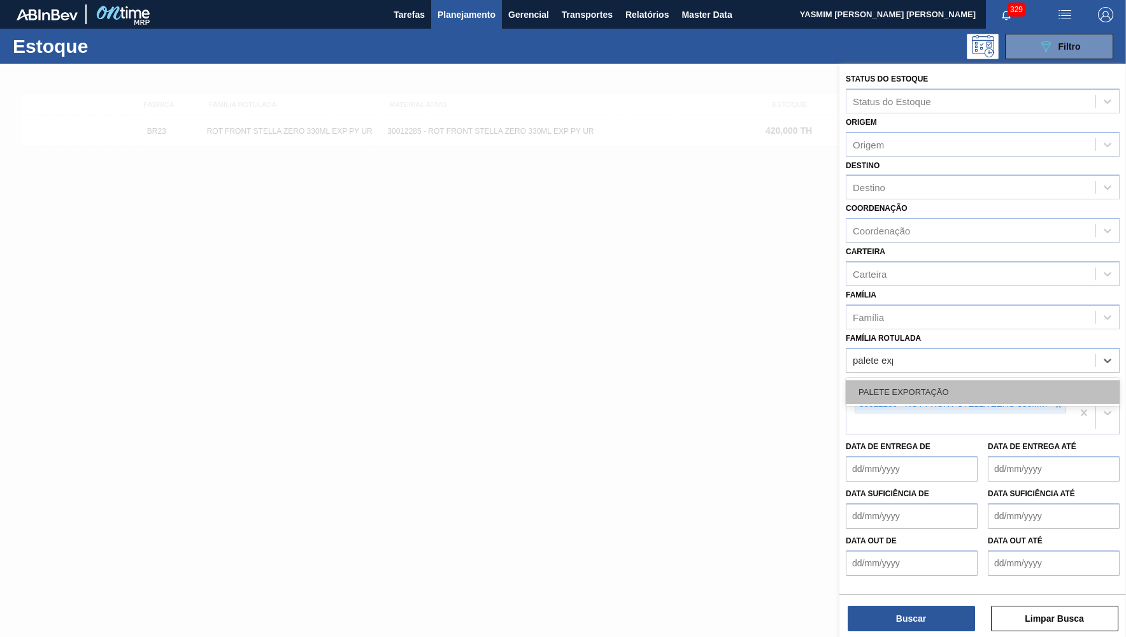
type Rotulada "palete expo"
click at [932, 380] on div "PALETE EXPORTAÇÃO" at bounding box center [983, 392] width 274 height 24
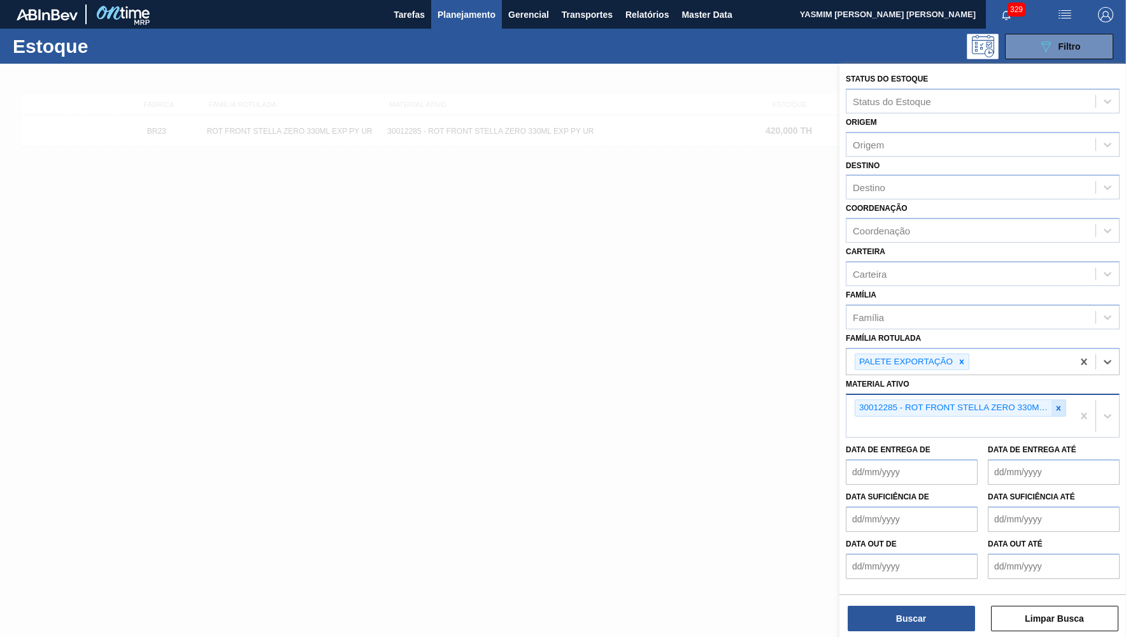
click at [1056, 404] on icon at bounding box center [1058, 408] width 9 height 9
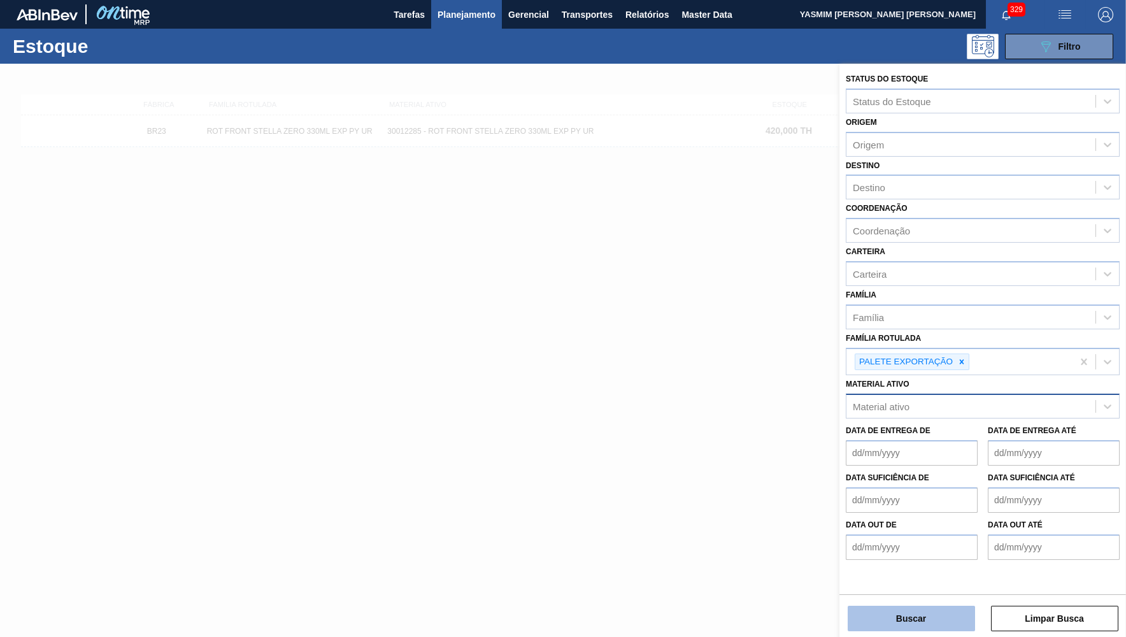
click at [891, 627] on button "Buscar" at bounding box center [911, 618] width 127 height 25
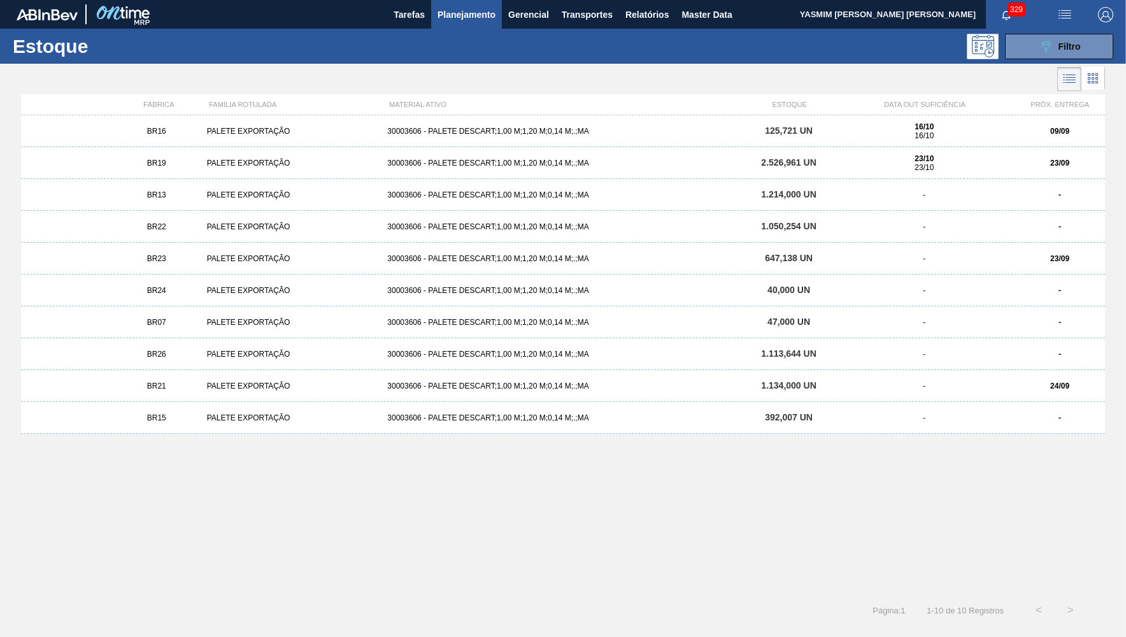
click at [208, 126] on div "BR16 PALETE EXPORTAÇÃO 30003606 - PALETE DESCART;1,00 M;1,20 M;0,14 M;.;MA 125,…" at bounding box center [563, 131] width 1084 height 32
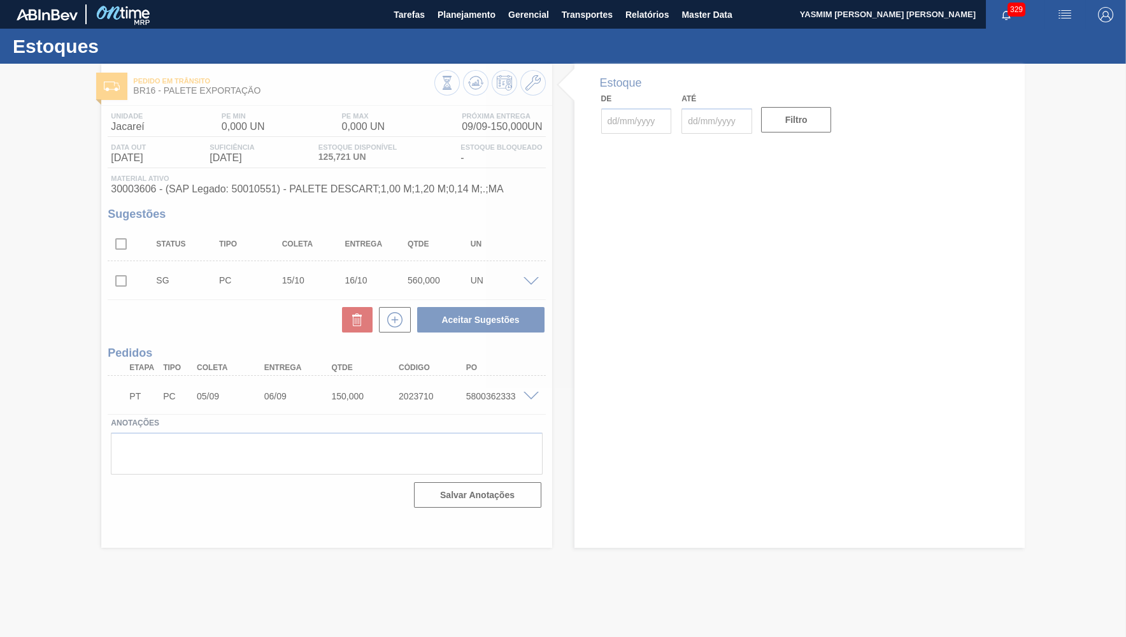
type input "[DATE]"
